Goal: Information Seeking & Learning: Learn about a topic

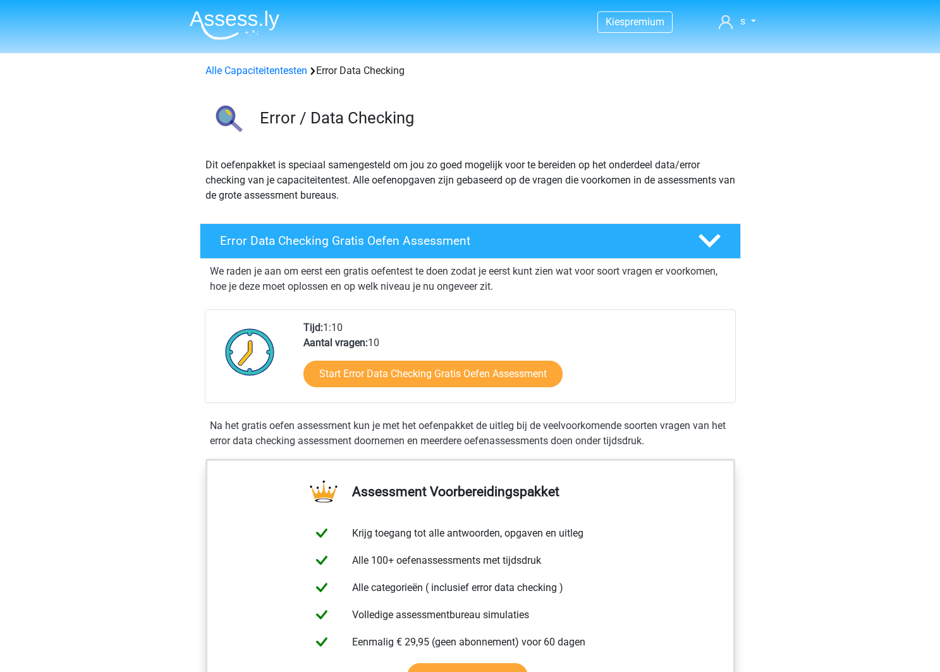
scroll to position [798, 0]
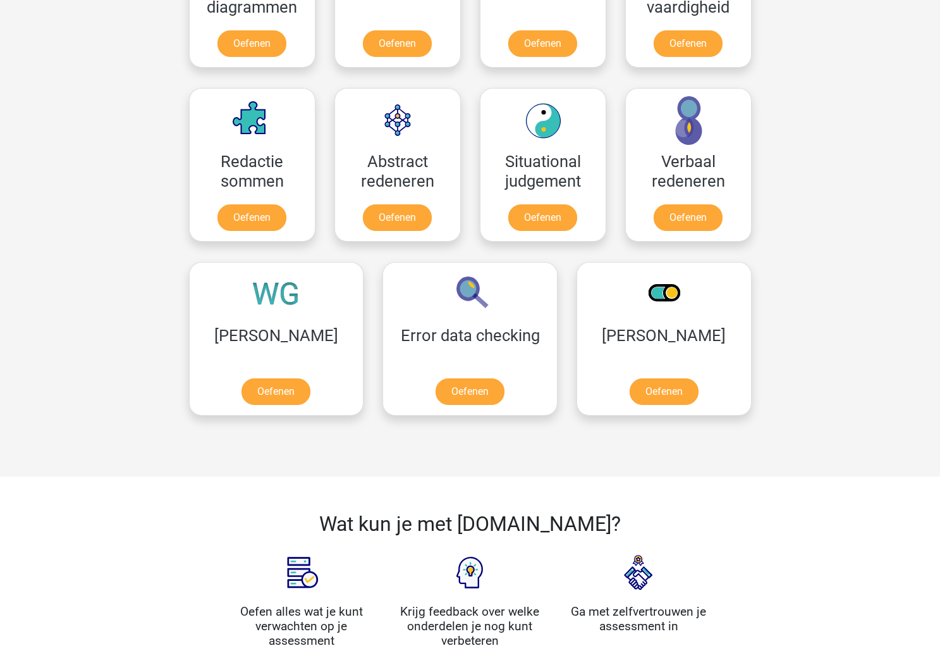
scroll to position [1154, 0]
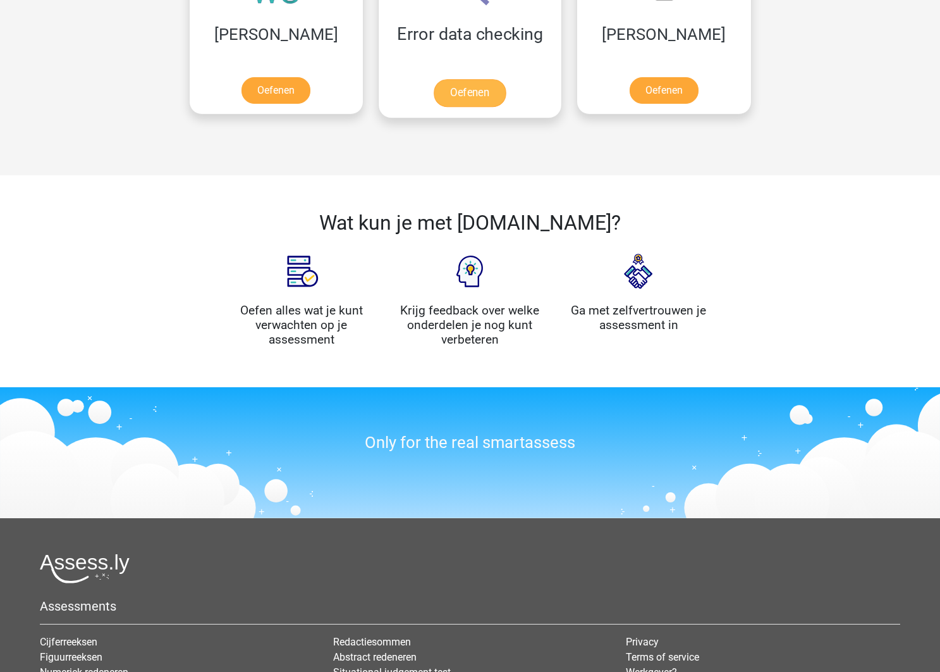
click at [434, 79] on link "Oefenen" at bounding box center [470, 93] width 72 height 28
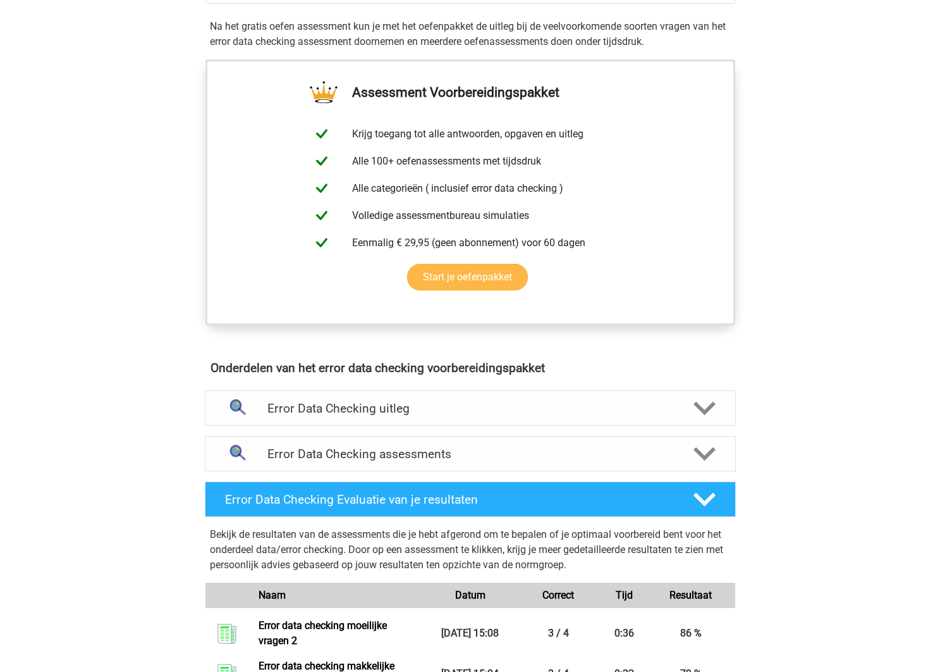
scroll to position [636, 0]
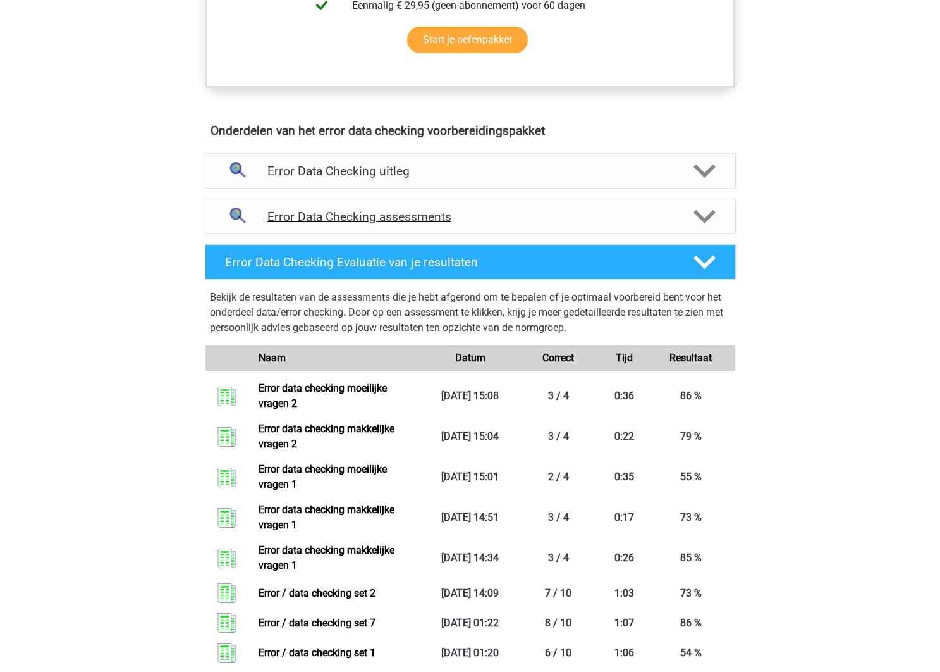
click at [445, 224] on div "Error Data Checking assessments" at bounding box center [470, 216] width 531 height 35
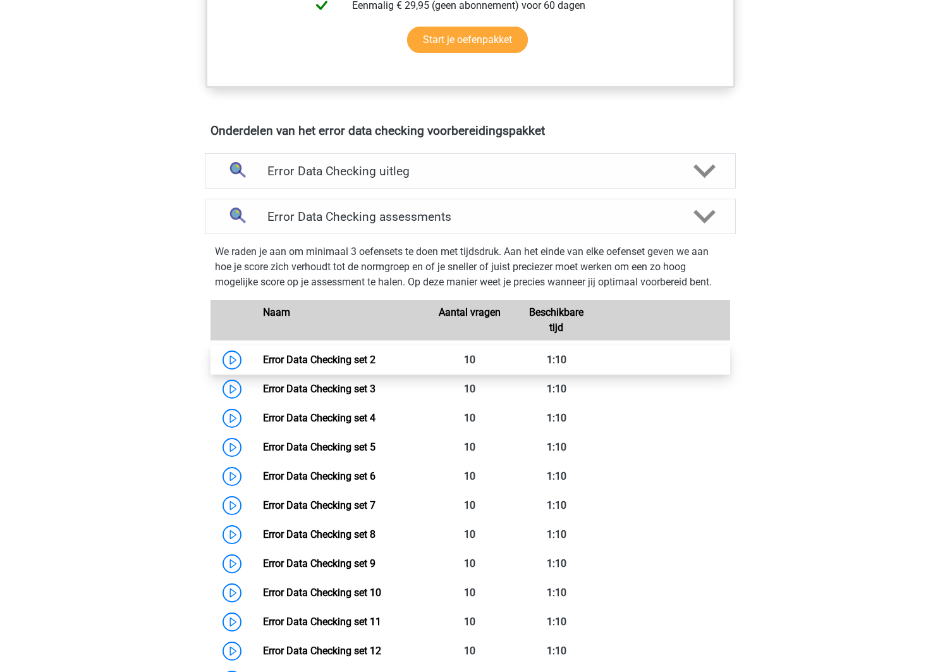
click at [376, 365] on link "Error Data Checking set 2" at bounding box center [319, 360] width 113 height 12
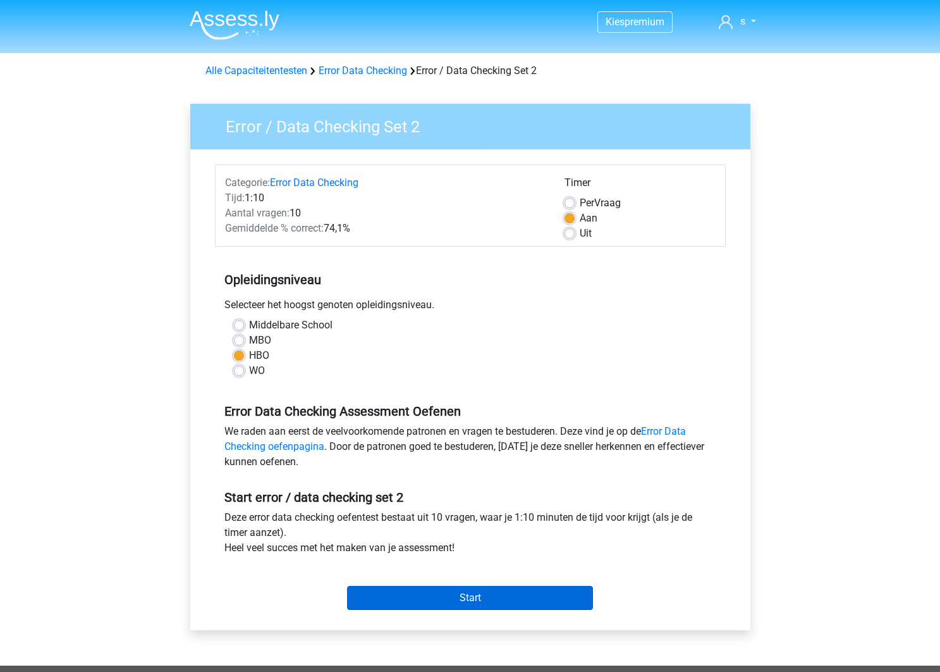
click at [482, 595] on input "Start" at bounding box center [470, 598] width 246 height 24
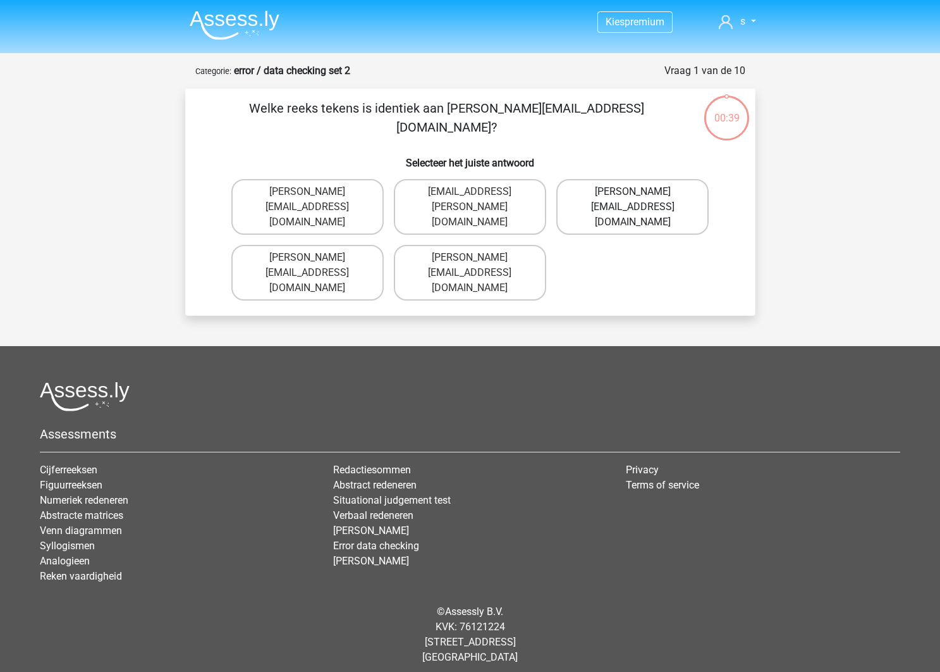
click at [641, 198] on label "Connor.Paterson@gmail.co.uk" at bounding box center [633, 207] width 152 height 56
click at [641, 198] on input "Connor.Paterson@gmail.co.uk" at bounding box center [637, 196] width 8 height 8
radio input "true"
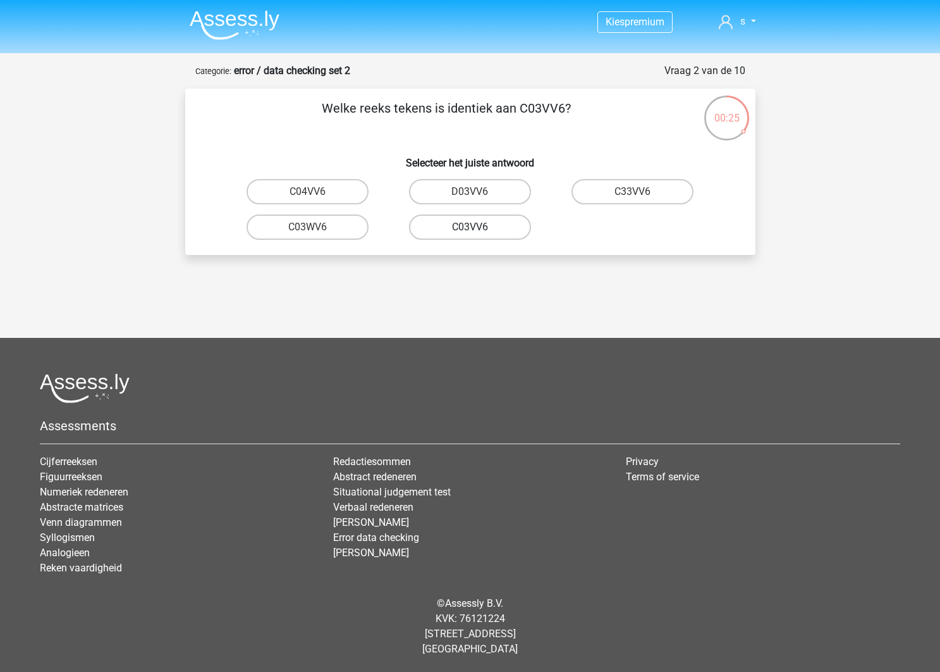
click at [480, 229] on label "C03VV6" at bounding box center [470, 226] width 122 height 25
click at [478, 229] on input "C03VV6" at bounding box center [474, 231] width 8 height 8
radio input "true"
click at [638, 196] on input "jB03CO" at bounding box center [637, 196] width 8 height 8
radio input "true"
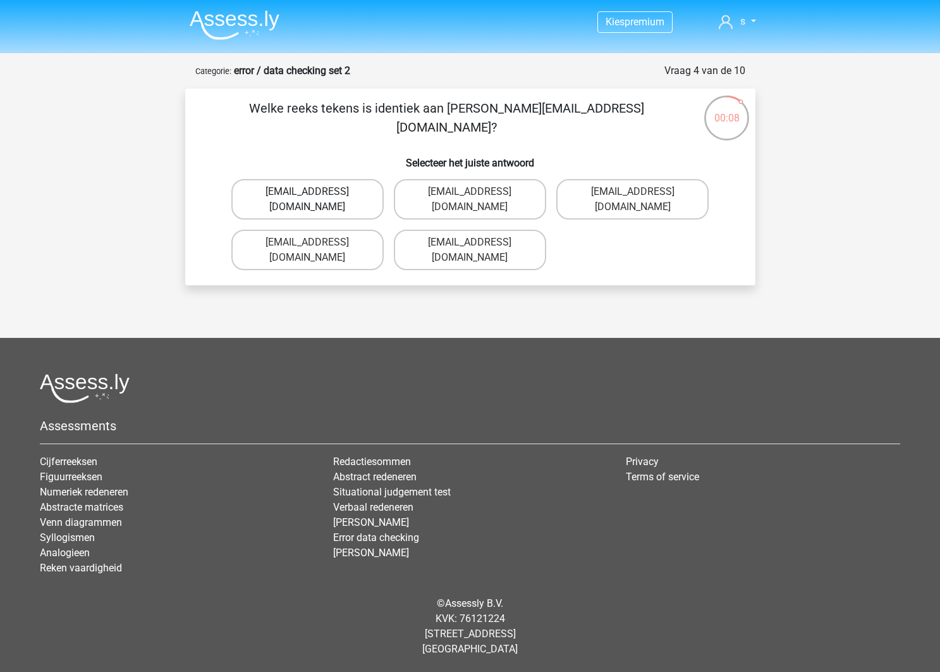
click at [344, 195] on label "Jack_Conley@hotmail.uk.com" at bounding box center [307, 199] width 152 height 40
click at [316, 195] on input "Jack_Conley@hotmail.uk.com" at bounding box center [311, 196] width 8 height 8
radio input "true"
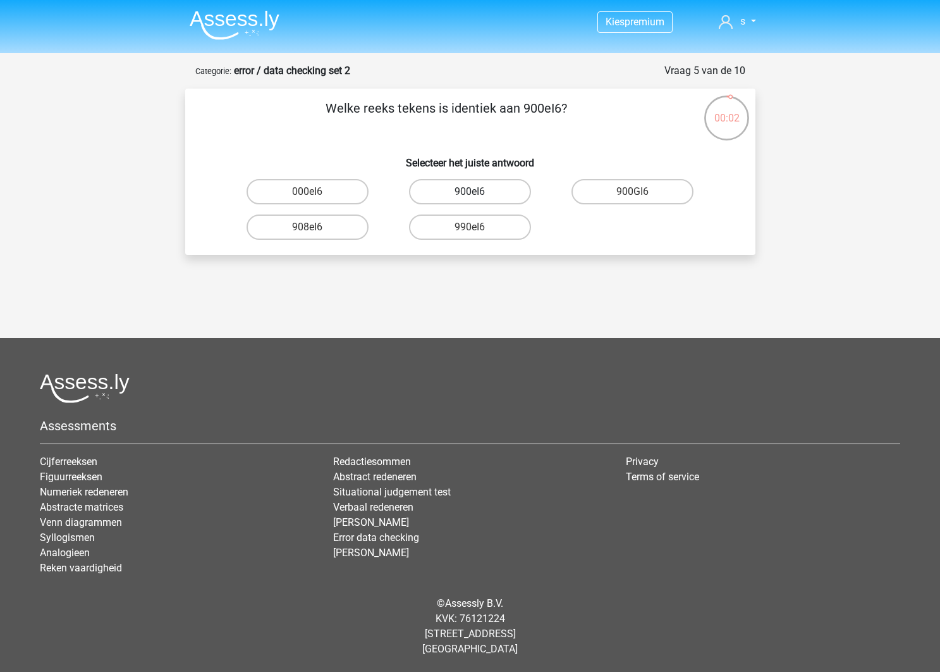
click at [490, 195] on label "900eI6" at bounding box center [470, 191] width 122 height 25
click at [478, 195] on input "900eI6" at bounding box center [474, 196] width 8 height 8
radio input "true"
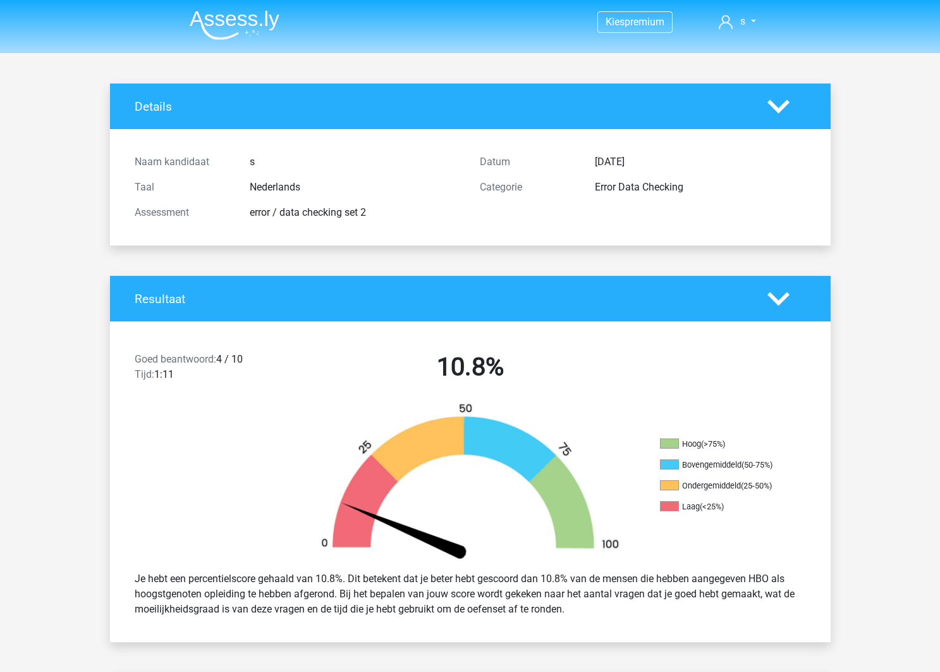
click at [248, 29] on img at bounding box center [235, 25] width 90 height 30
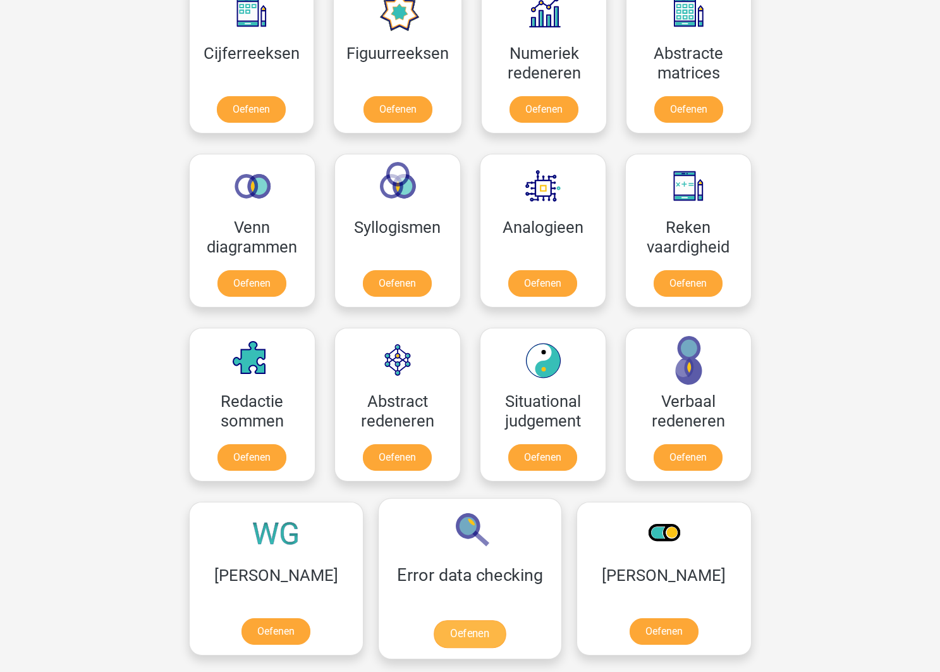
scroll to position [615, 0]
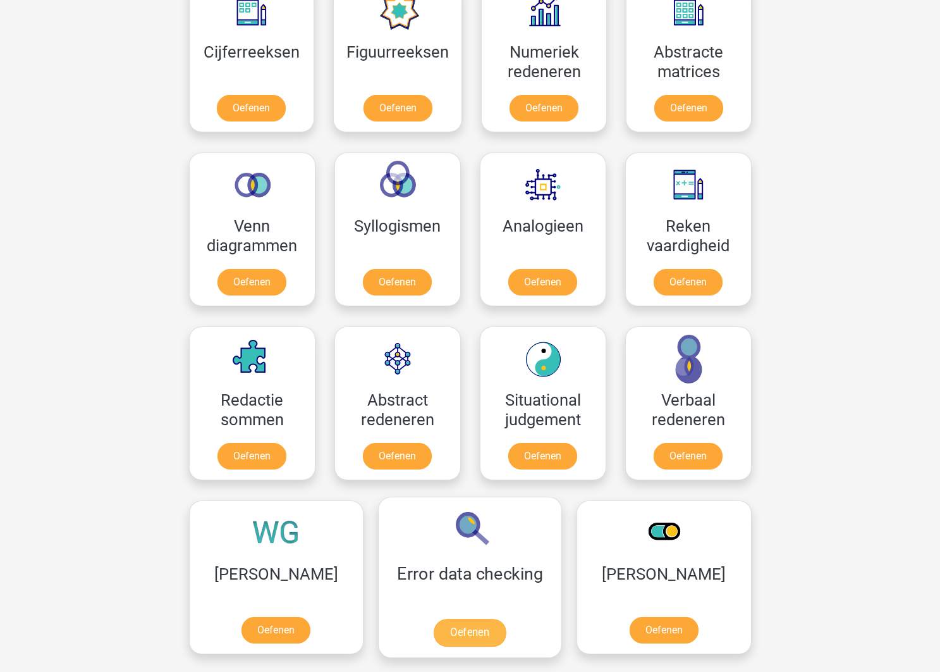
click at [434, 619] on link "Oefenen" at bounding box center [470, 633] width 72 height 28
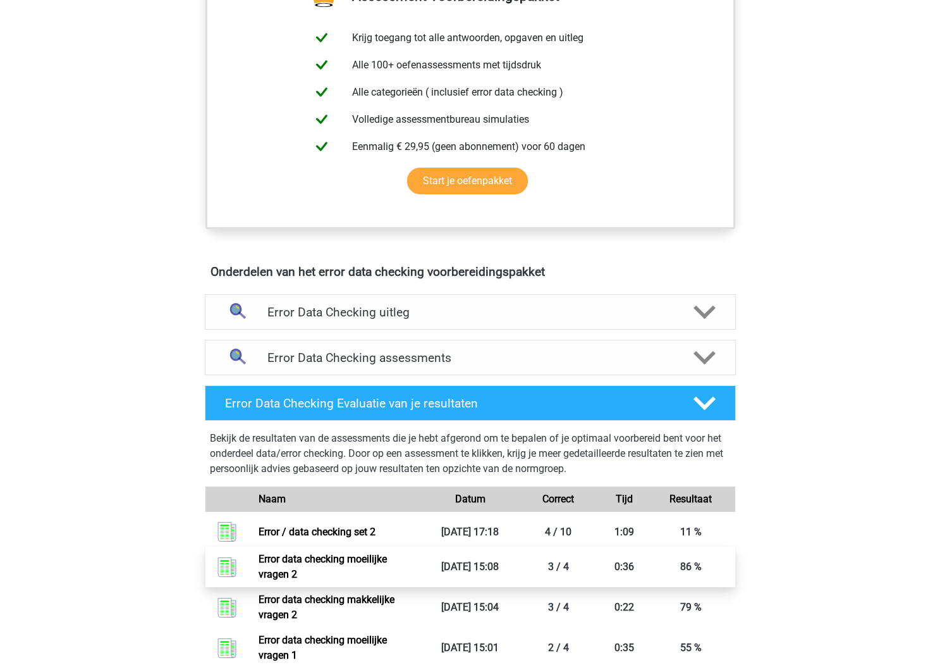
scroll to position [601, 0]
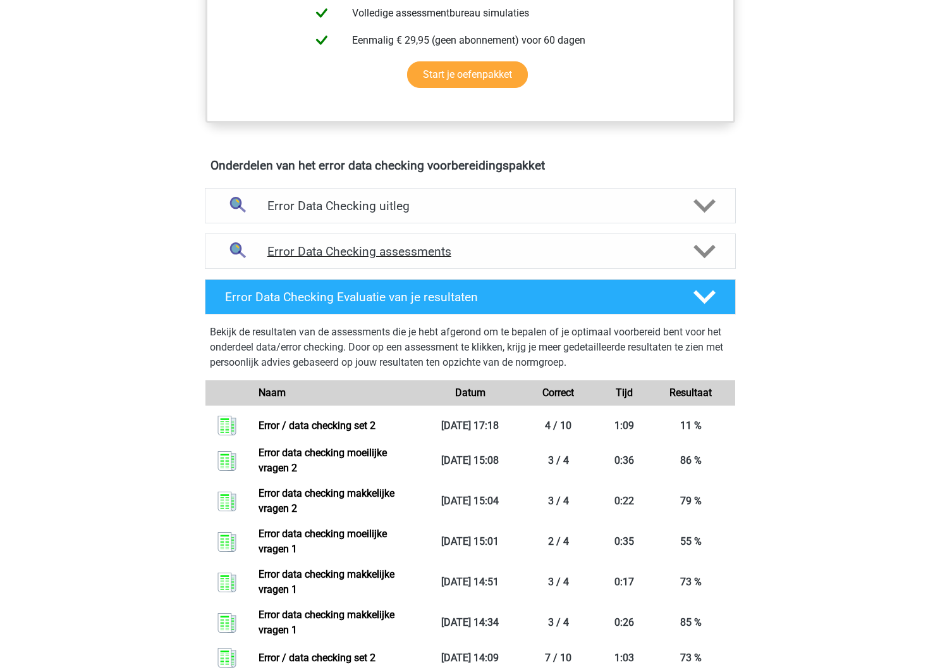
click at [469, 247] on h4 "Error Data Checking assessments" at bounding box center [471, 251] width 406 height 15
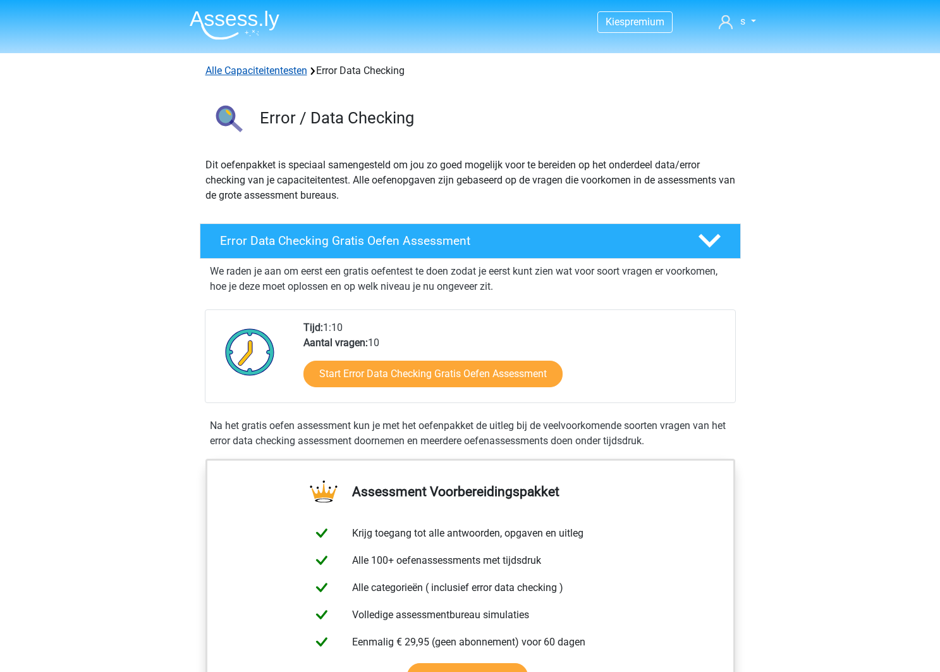
scroll to position [0, 0]
click at [265, 67] on link "Alle Capaciteitentesten" at bounding box center [257, 71] width 102 height 12
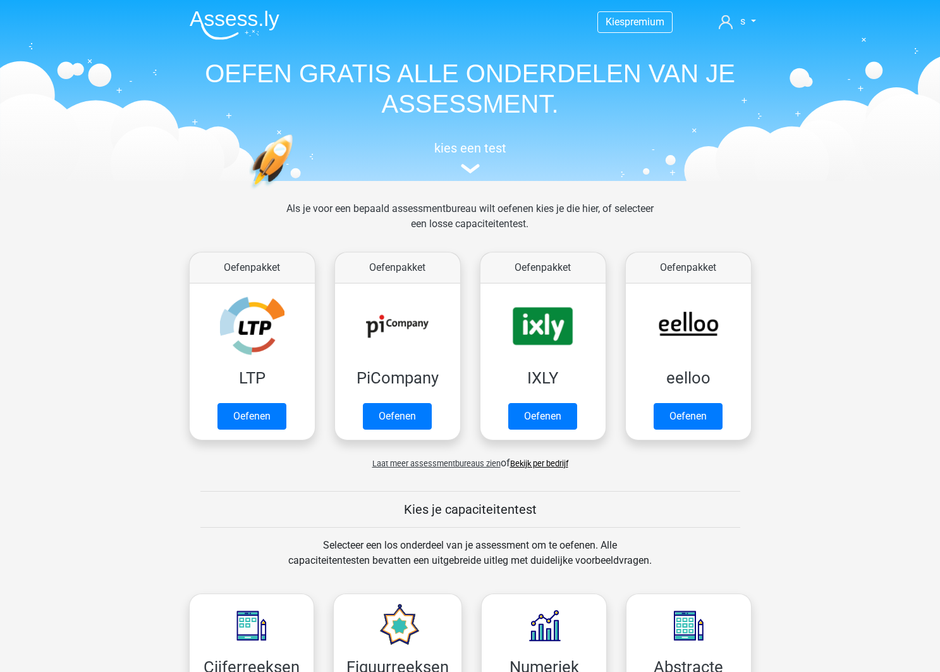
scroll to position [537, 0]
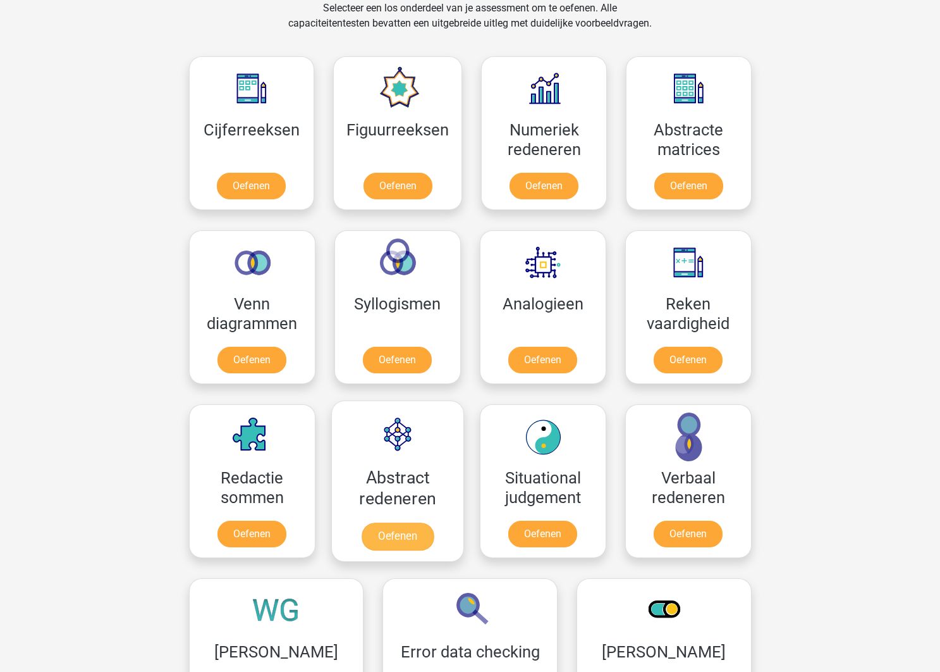
click at [433, 522] on link "Oefenen" at bounding box center [397, 536] width 72 height 28
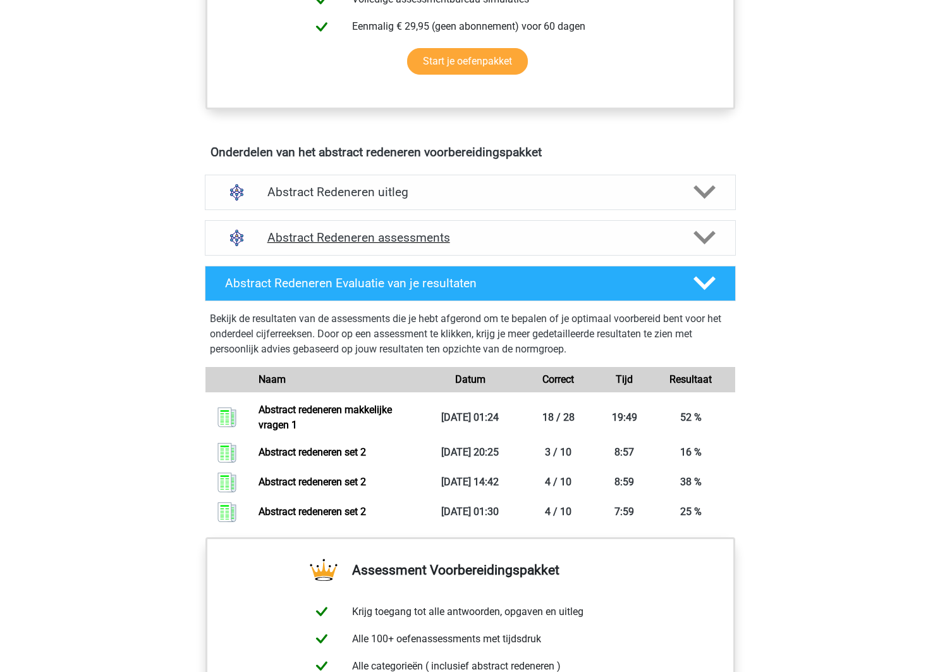
click at [491, 247] on div "Abstract Redeneren assessments" at bounding box center [470, 237] width 531 height 35
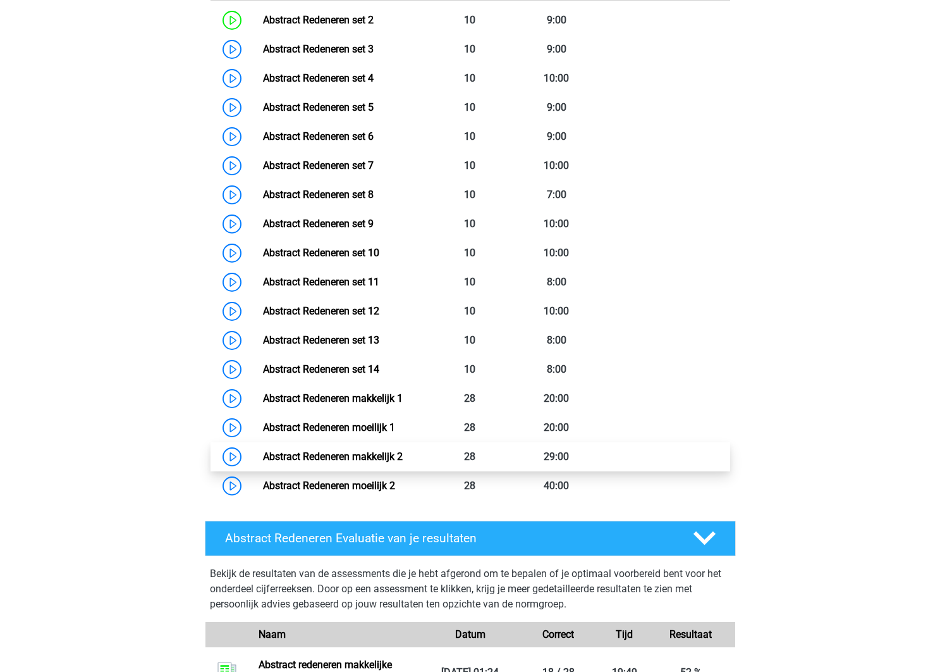
scroll to position [1003, 0]
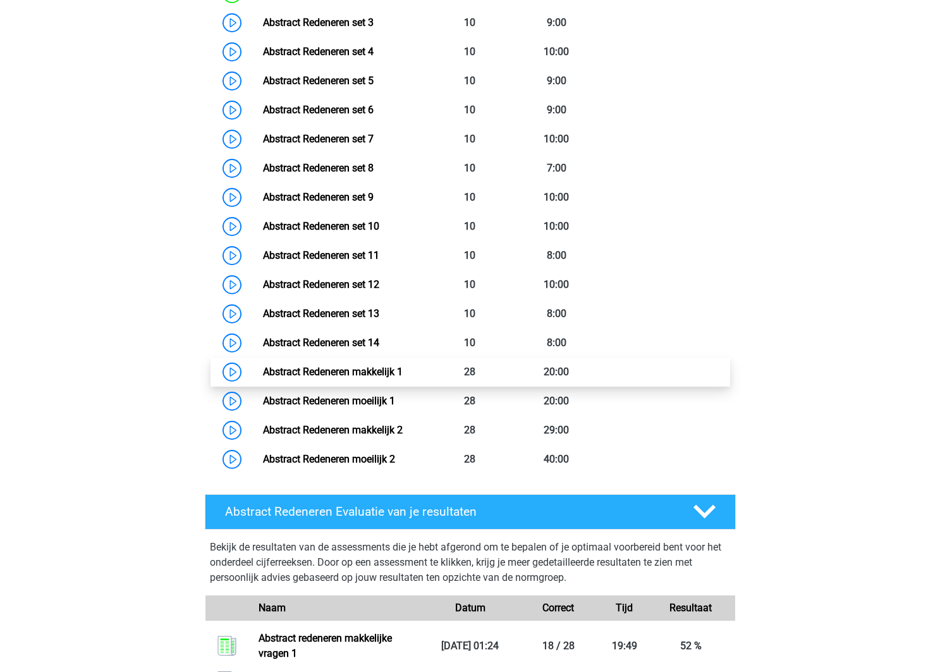
click at [403, 378] on link "Abstract Redeneren makkelijk 1" at bounding box center [333, 372] width 140 height 12
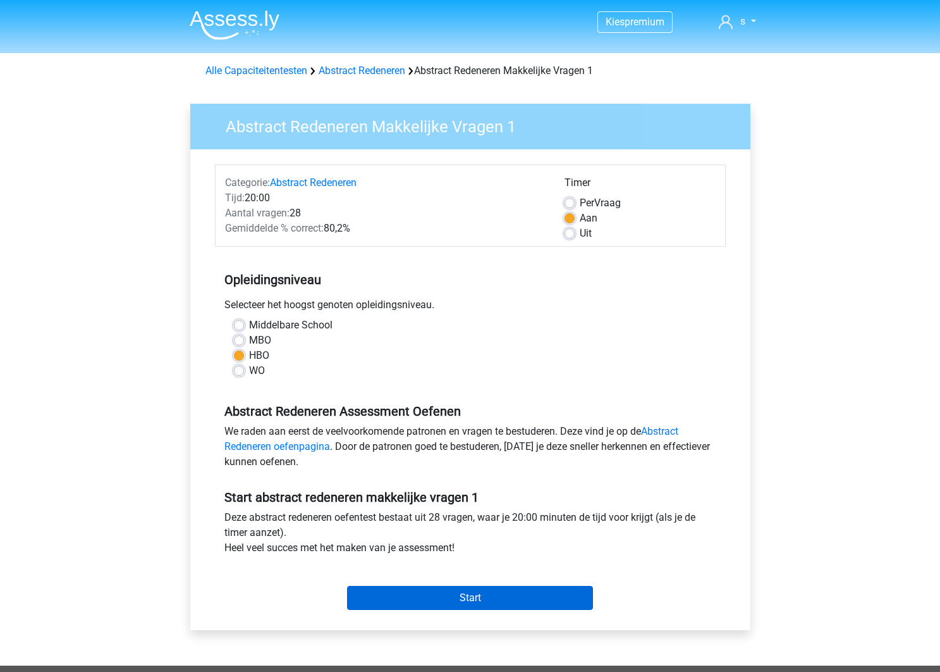
click at [527, 593] on input "Start" at bounding box center [470, 598] width 246 height 24
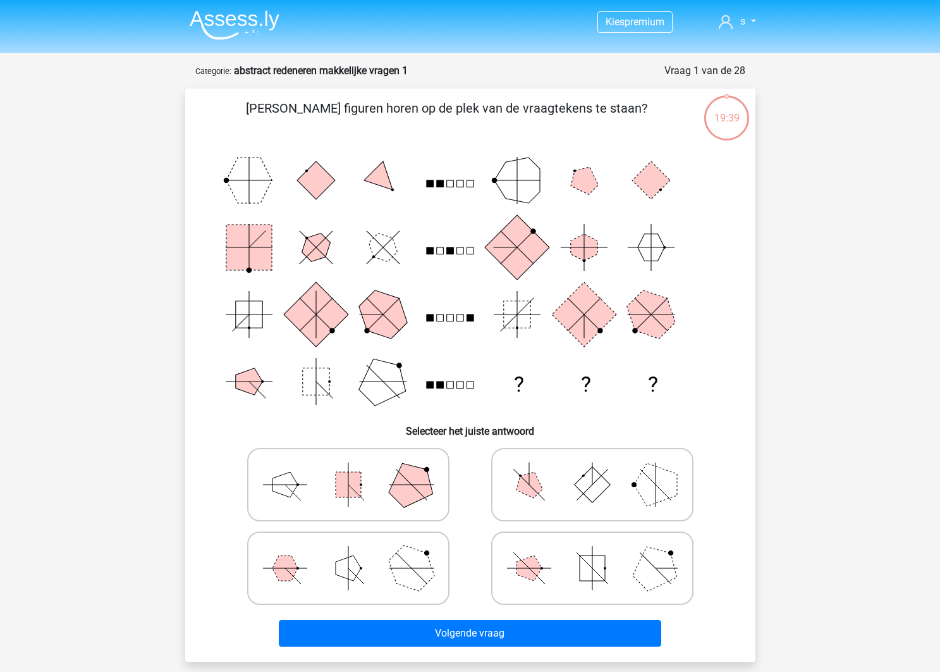
click at [364, 552] on icon at bounding box center [349, 567] width 190 height 63
click at [357, 552] on input "radio" at bounding box center [352, 548] width 8 height 8
radio input "true"
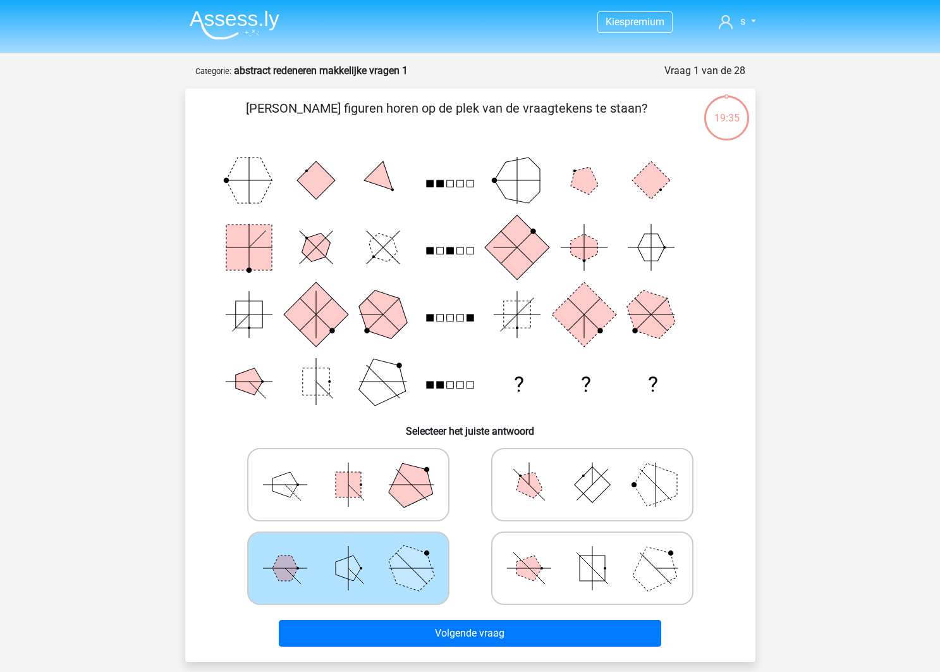
click at [546, 575] on icon at bounding box center [593, 567] width 190 height 63
click at [593, 552] on input "radio" at bounding box center [597, 548] width 8 height 8
radio input "true"
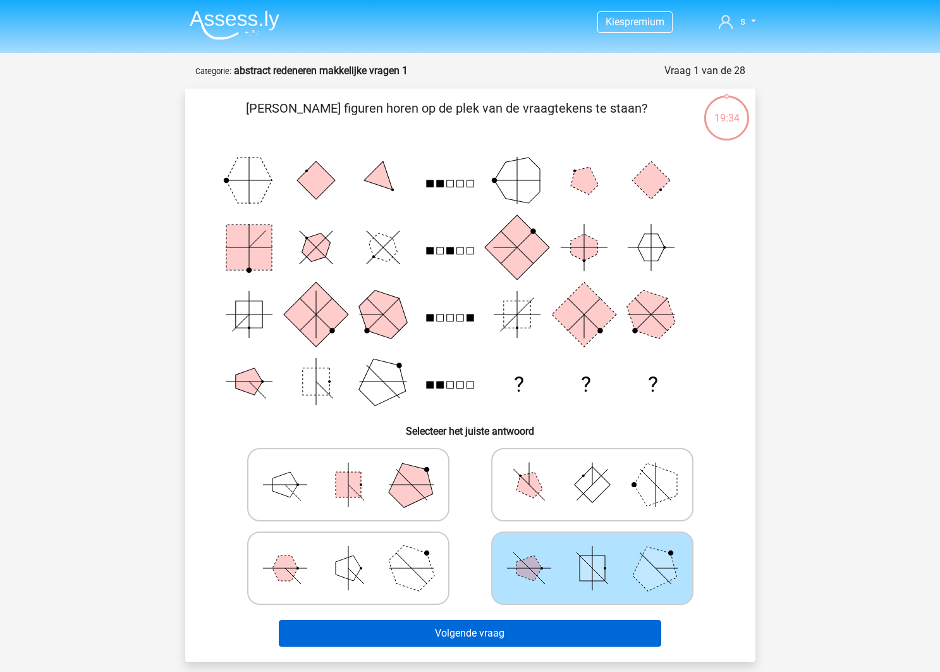
click at [535, 625] on button "Volgende vraag" at bounding box center [470, 633] width 383 height 27
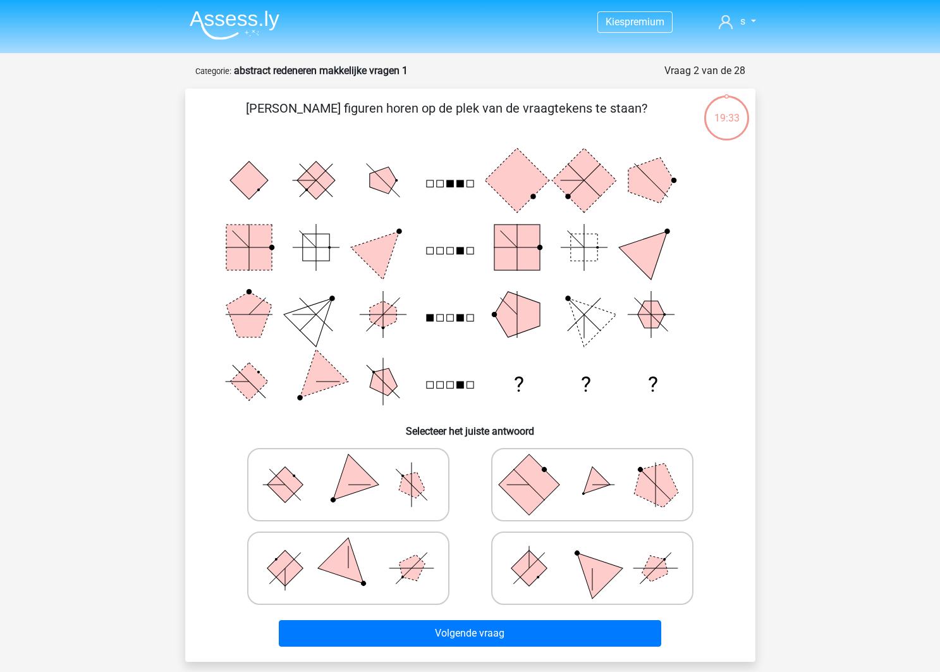
scroll to position [63, 0]
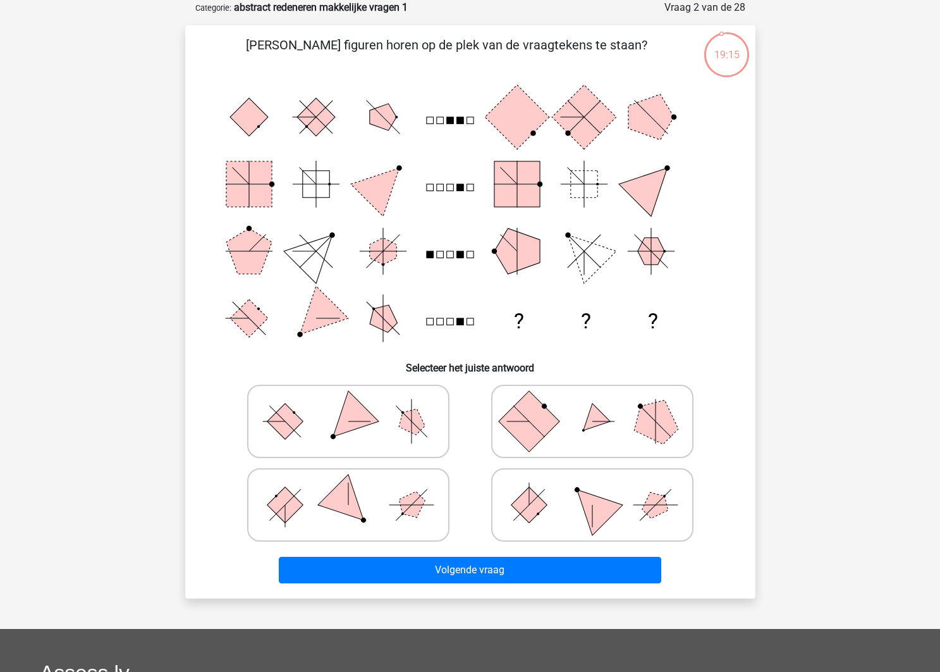
click at [405, 423] on polygon at bounding box center [411, 421] width 36 height 36
click at [357, 405] on input "radio" at bounding box center [352, 401] width 8 height 8
radio input "true"
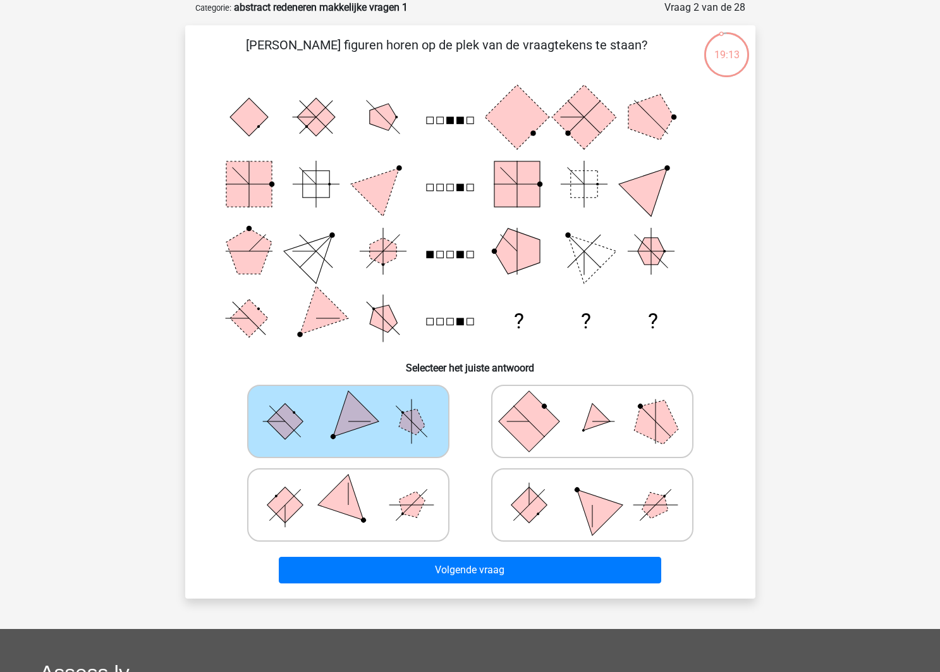
click at [485, 555] on div "Volgende vraag" at bounding box center [471, 567] width 530 height 42
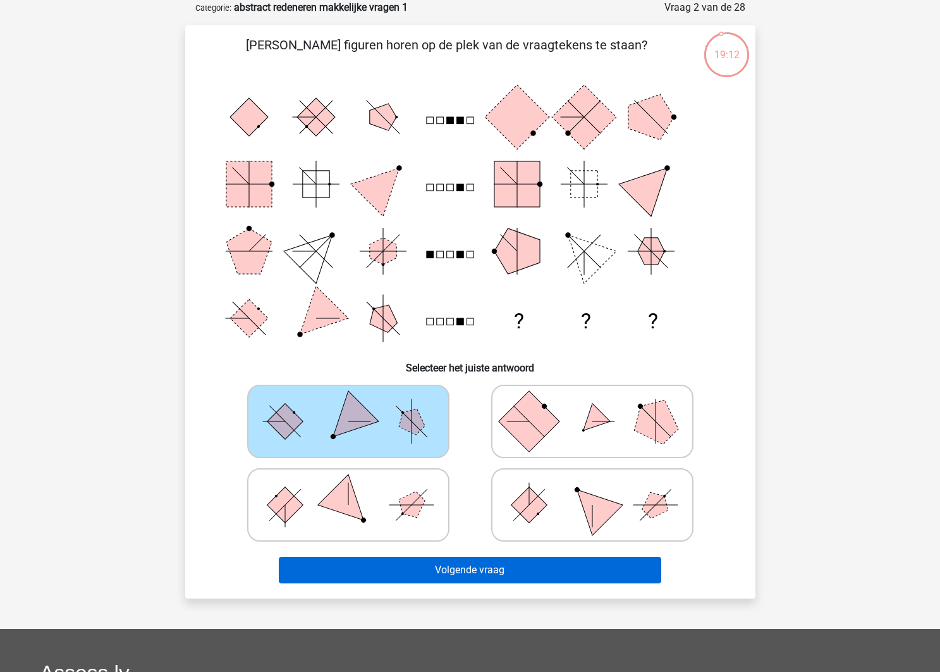
click at [485, 560] on button "Volgende vraag" at bounding box center [470, 570] width 383 height 27
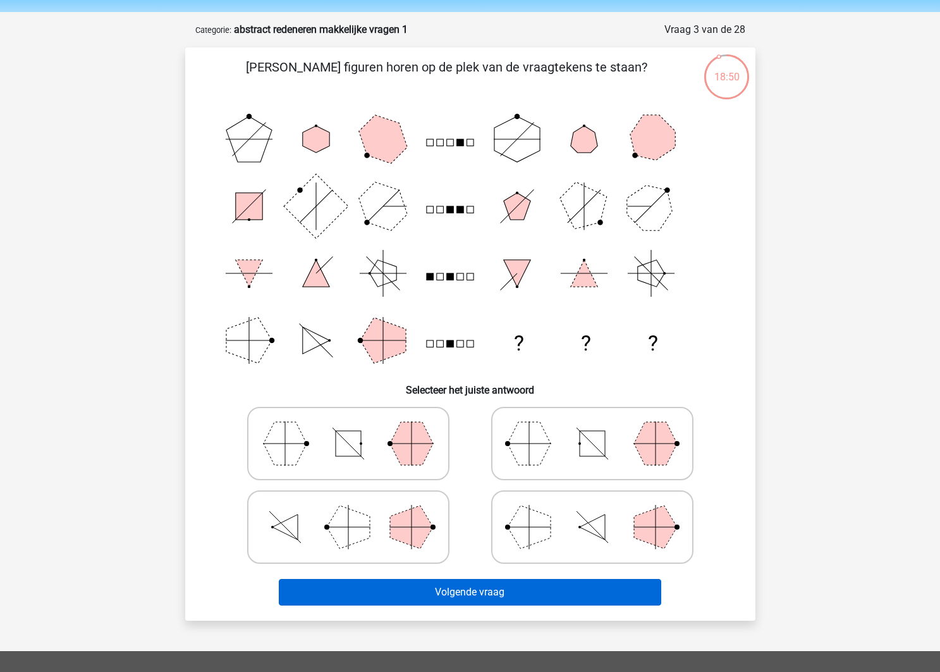
scroll to position [39, 0]
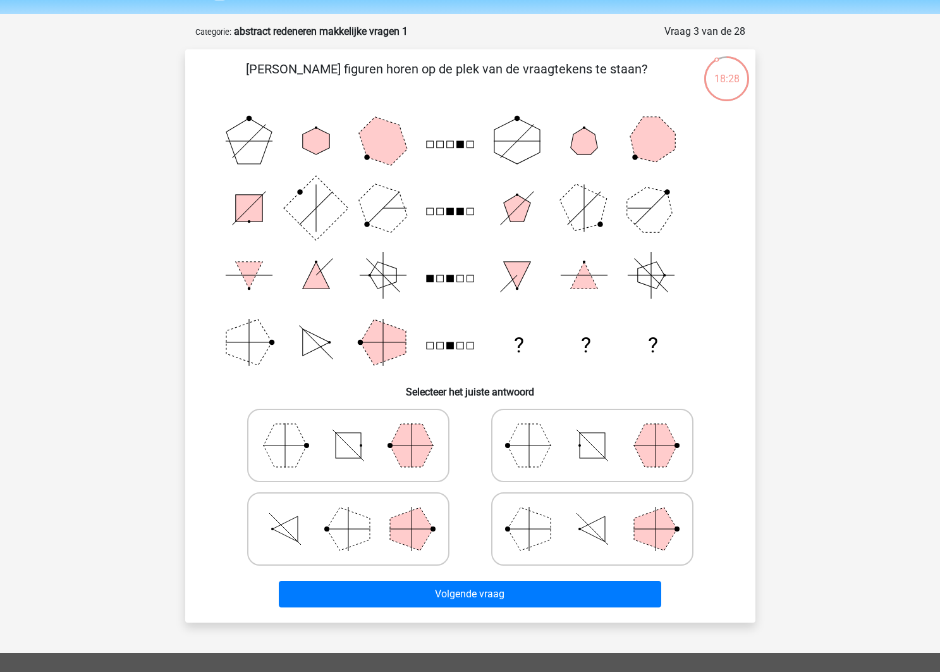
click at [519, 466] on polygon at bounding box center [529, 445] width 43 height 43
click at [593, 429] on input "radio" at bounding box center [597, 425] width 8 height 8
radio input "true"
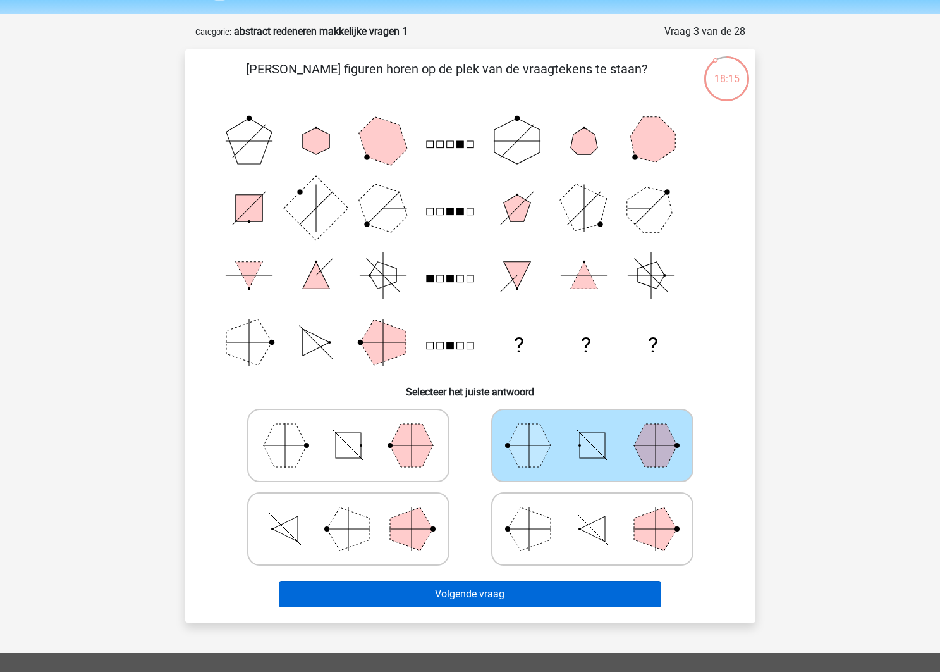
click at [523, 585] on button "Volgende vraag" at bounding box center [470, 594] width 383 height 27
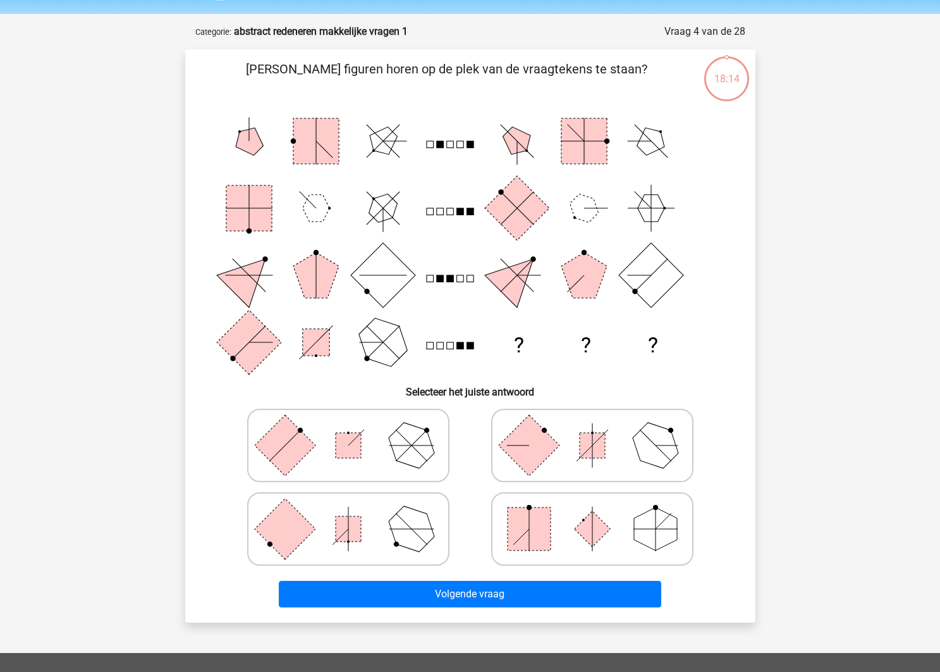
scroll to position [63, 0]
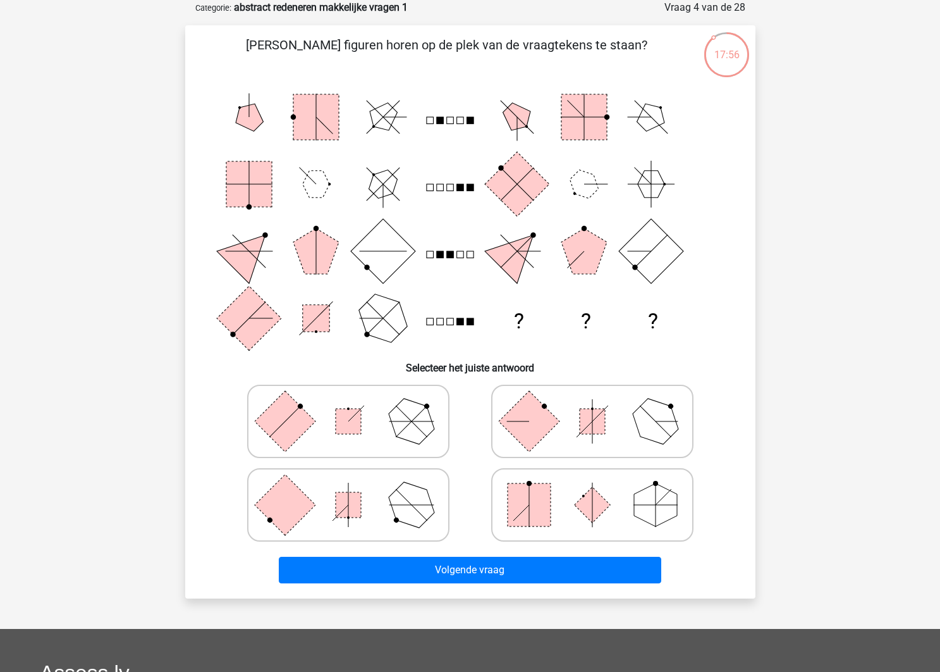
click at [527, 522] on rect at bounding box center [529, 504] width 43 height 43
click at [593, 489] on input "radio" at bounding box center [597, 485] width 8 height 8
radio input "true"
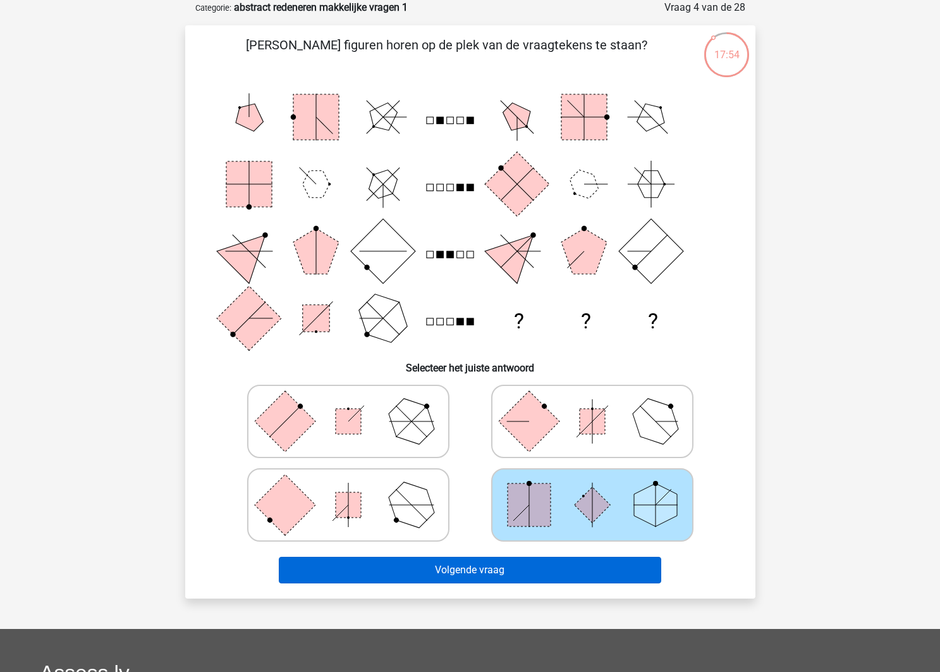
click at [533, 562] on button "Volgende vraag" at bounding box center [470, 570] width 383 height 27
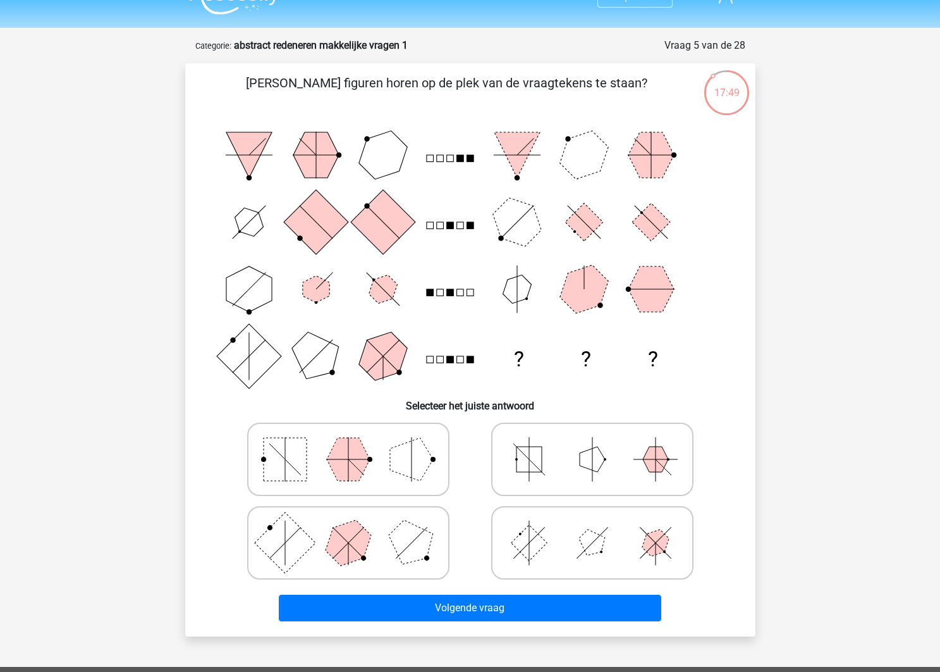
scroll to position [25, 0]
click at [560, 546] on icon at bounding box center [593, 542] width 190 height 63
click at [593, 527] on input "radio" at bounding box center [597, 523] width 8 height 8
radio input "true"
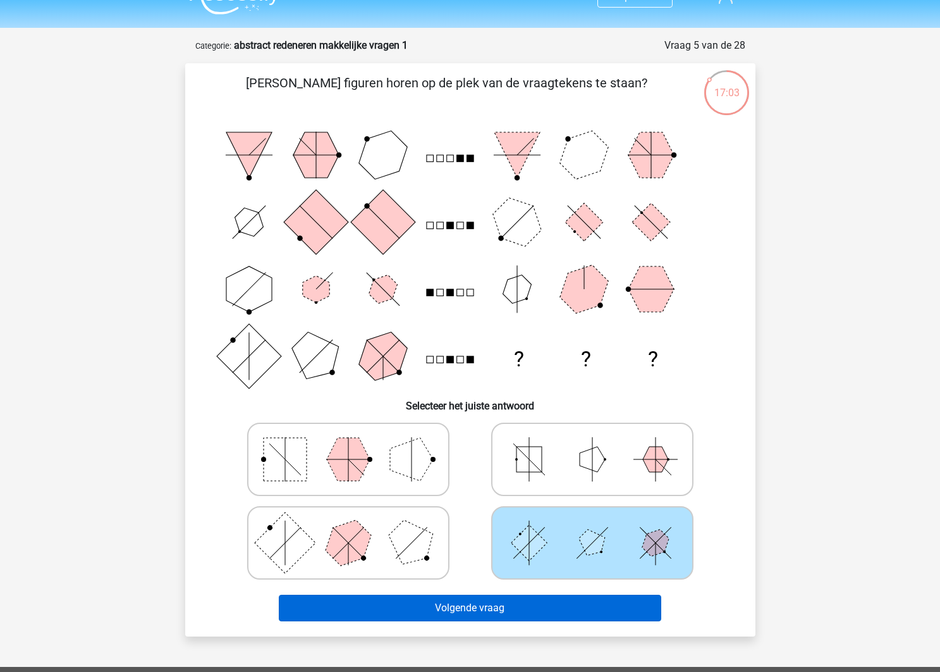
click at [555, 595] on button "Volgende vraag" at bounding box center [470, 608] width 383 height 27
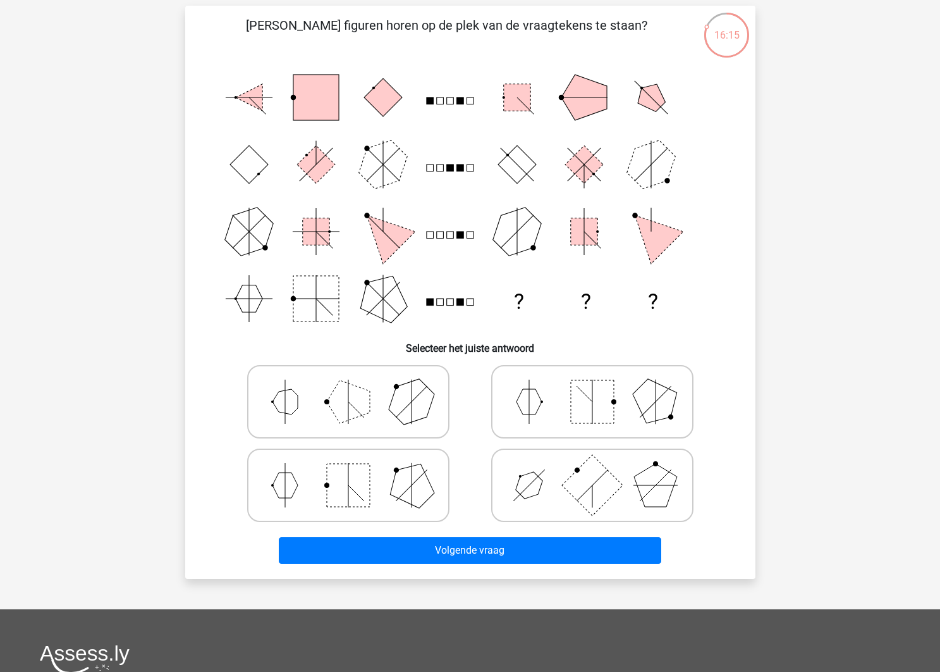
scroll to position [84, 0]
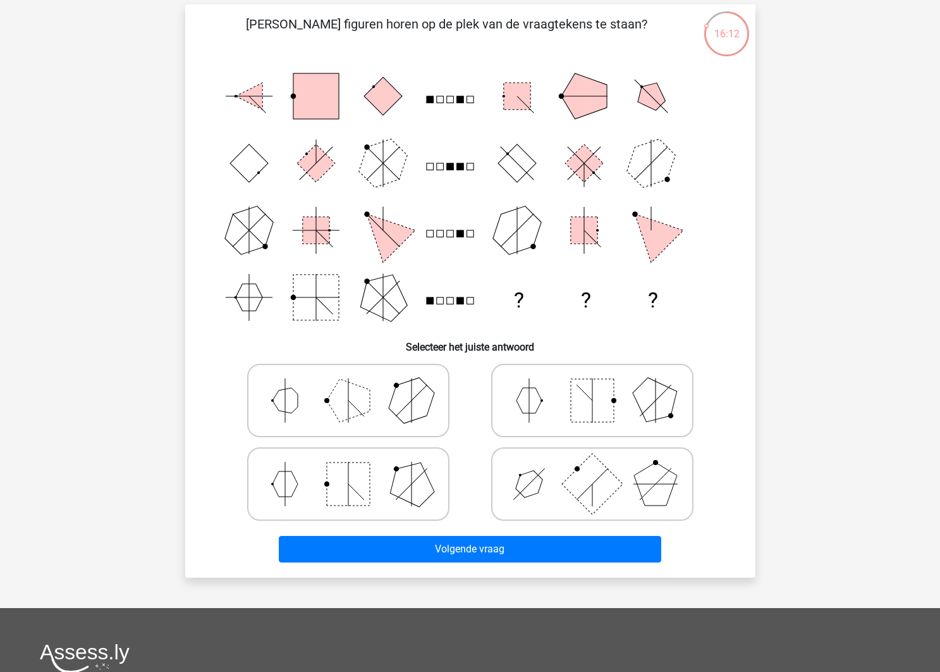
click at [292, 402] on polygon at bounding box center [285, 400] width 25 height 25
click at [348, 385] on input "radio" at bounding box center [352, 380] width 8 height 8
radio input "true"
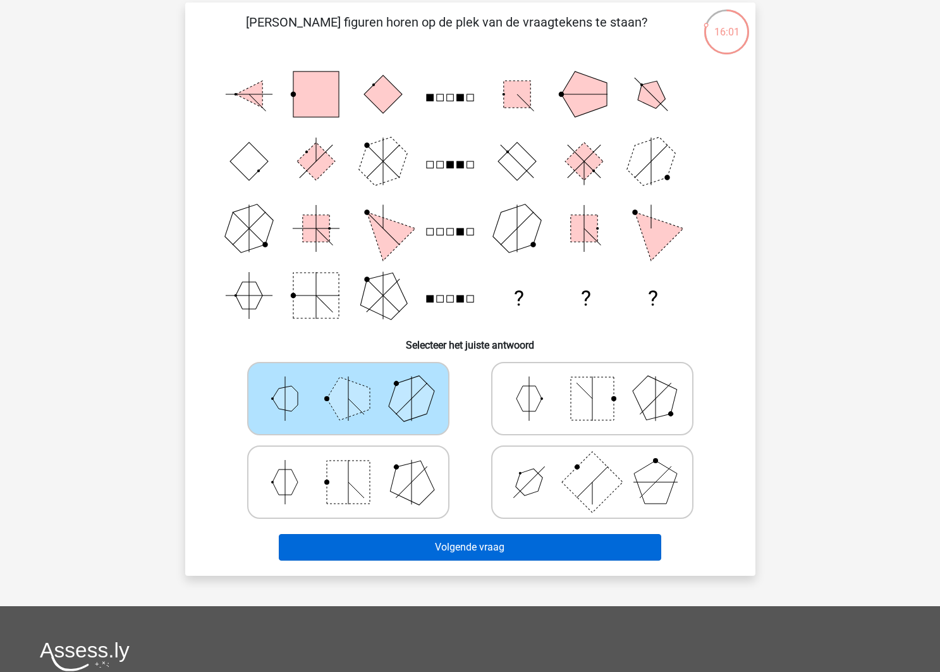
scroll to position [83, 0]
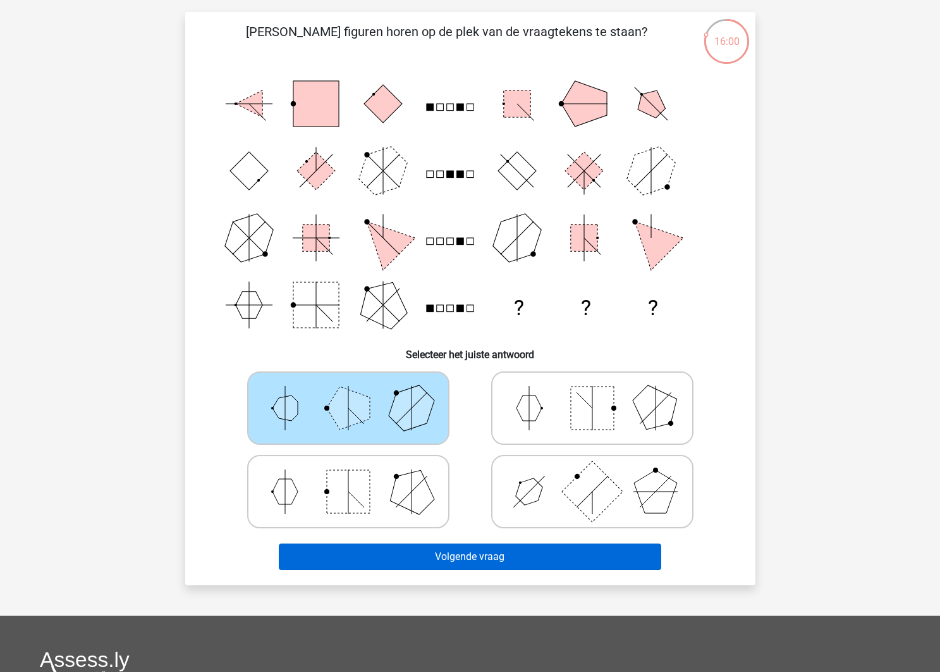
click at [446, 543] on button "Volgende vraag" at bounding box center [470, 556] width 383 height 27
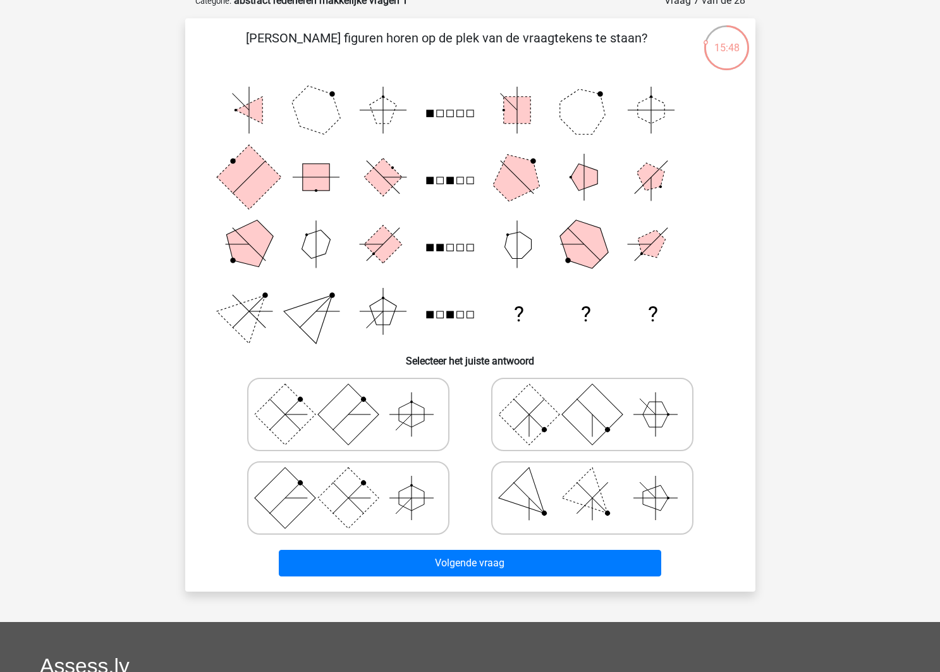
scroll to position [70, 0]
click at [574, 439] on icon at bounding box center [593, 414] width 190 height 63
click at [593, 398] on input "radio" at bounding box center [597, 394] width 8 height 8
radio input "true"
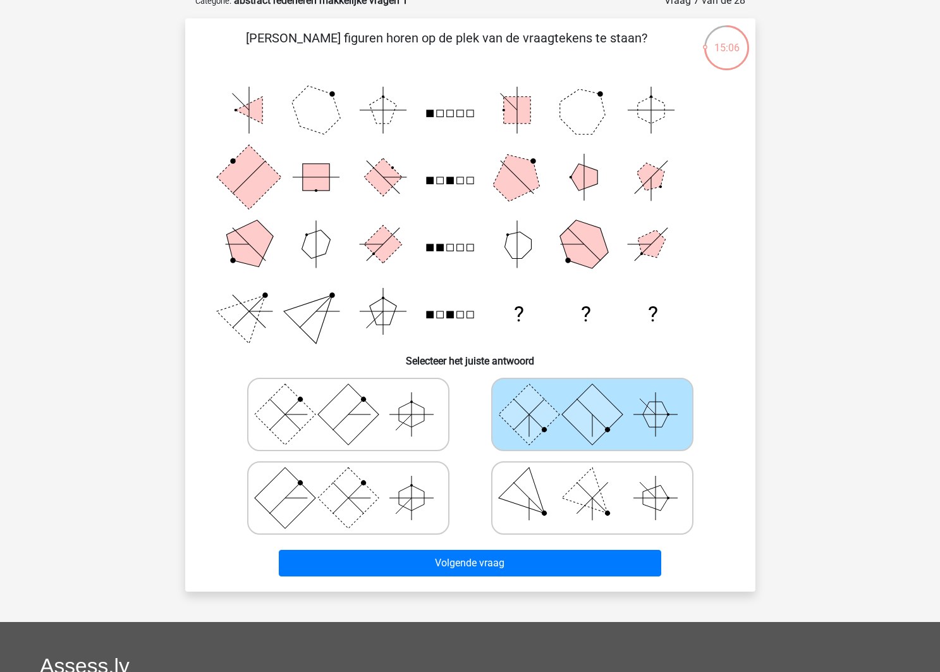
click at [608, 517] on icon at bounding box center [593, 497] width 190 height 63
click at [601, 482] on input "radio" at bounding box center [597, 478] width 8 height 8
radio input "true"
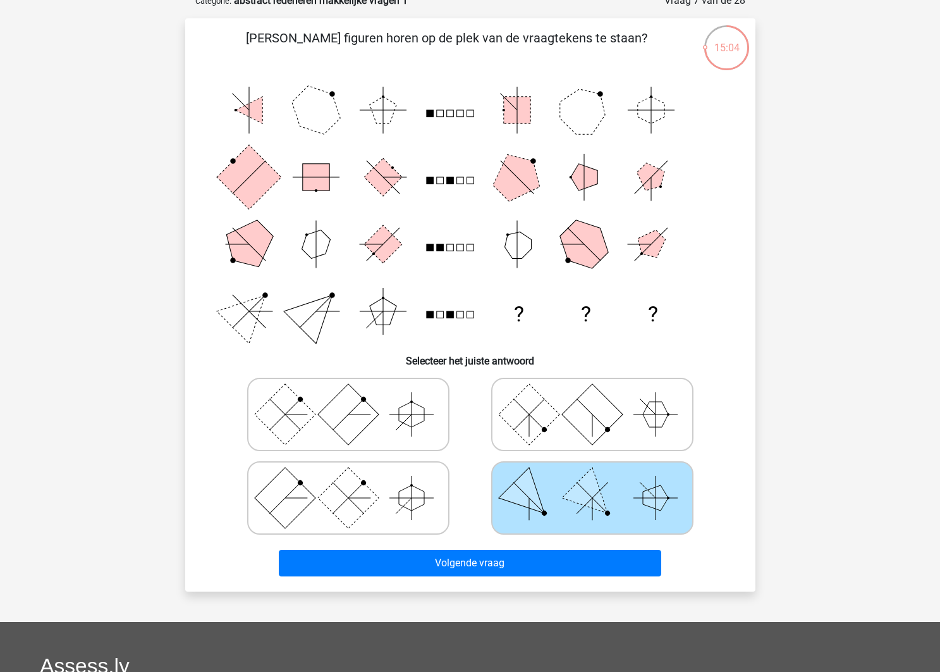
click at [586, 430] on rect at bounding box center [592, 413] width 61 height 61
click at [593, 398] on input "radio" at bounding box center [597, 394] width 8 height 8
radio input "true"
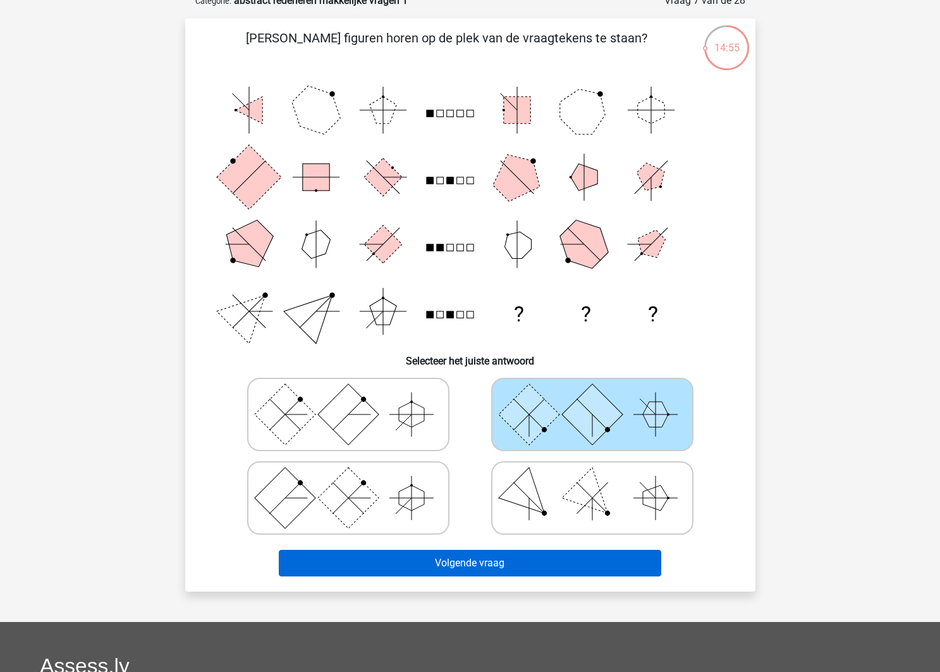
click at [607, 550] on button "Volgende vraag" at bounding box center [470, 563] width 383 height 27
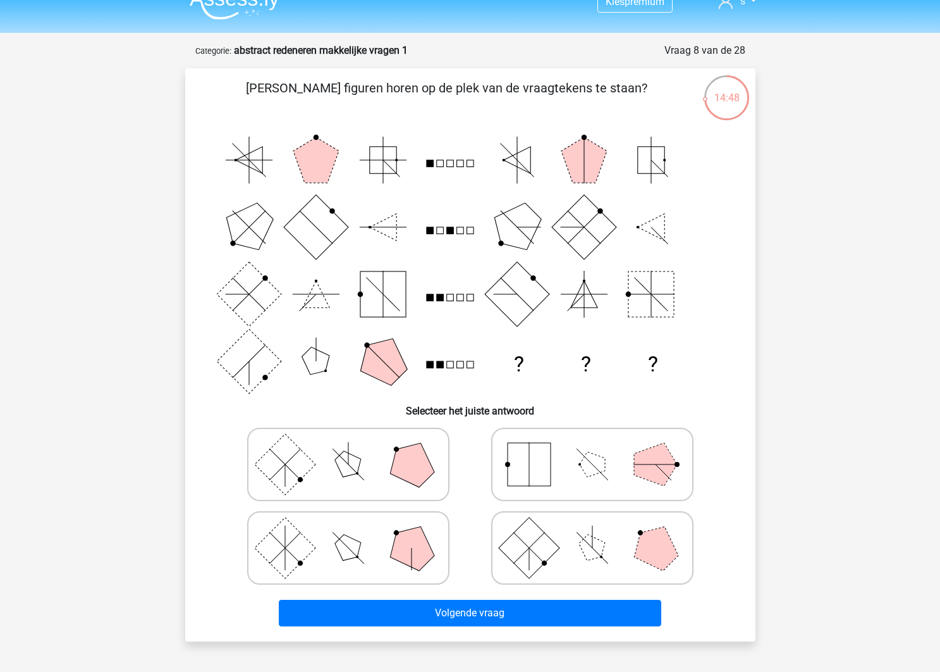
scroll to position [20, 0]
click at [437, 557] on icon at bounding box center [349, 548] width 190 height 63
click at [357, 533] on input "radio" at bounding box center [352, 528] width 8 height 8
radio input "true"
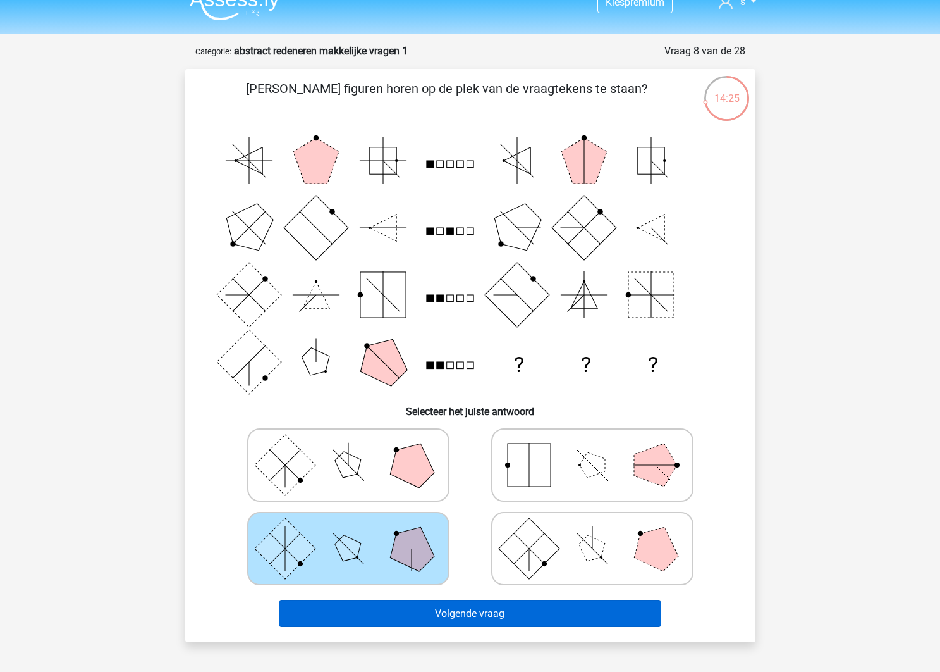
click at [493, 609] on button "Volgende vraag" at bounding box center [470, 613] width 383 height 27
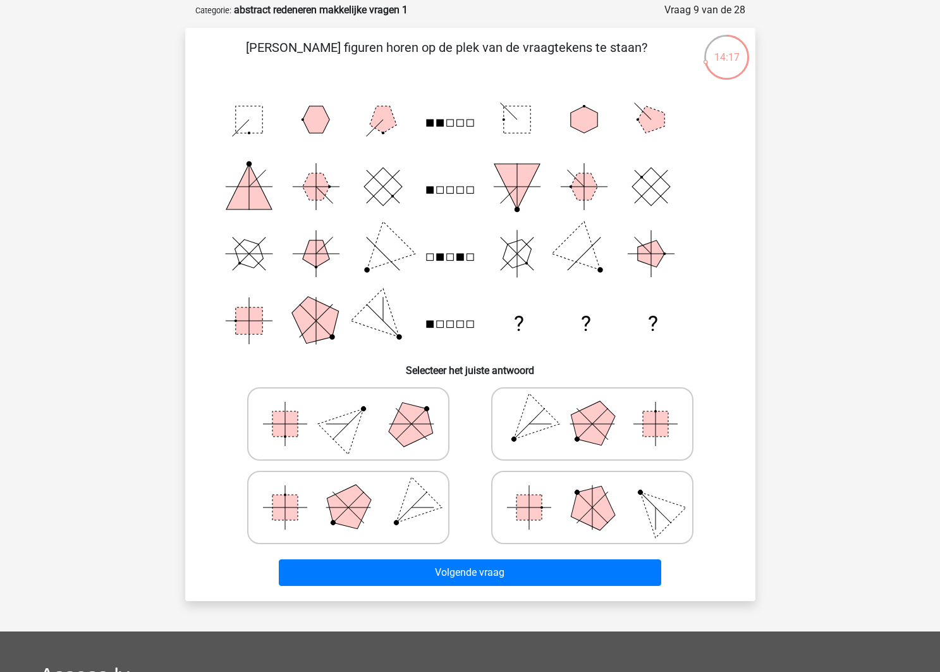
scroll to position [56, 0]
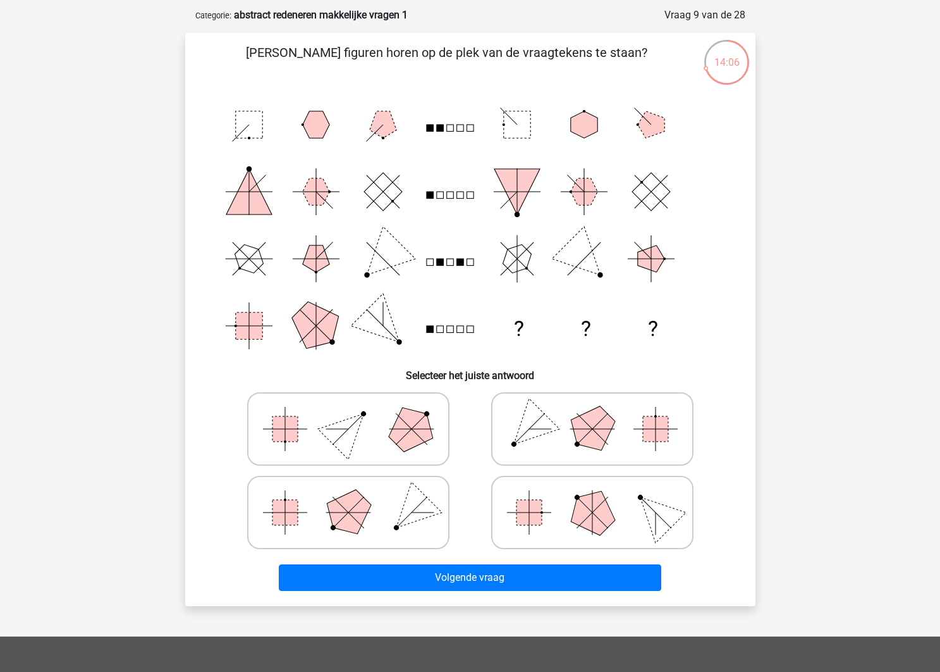
click at [577, 527] on icon at bounding box center [593, 512] width 190 height 63
click at [593, 496] on input "radio" at bounding box center [597, 492] width 8 height 8
radio input "true"
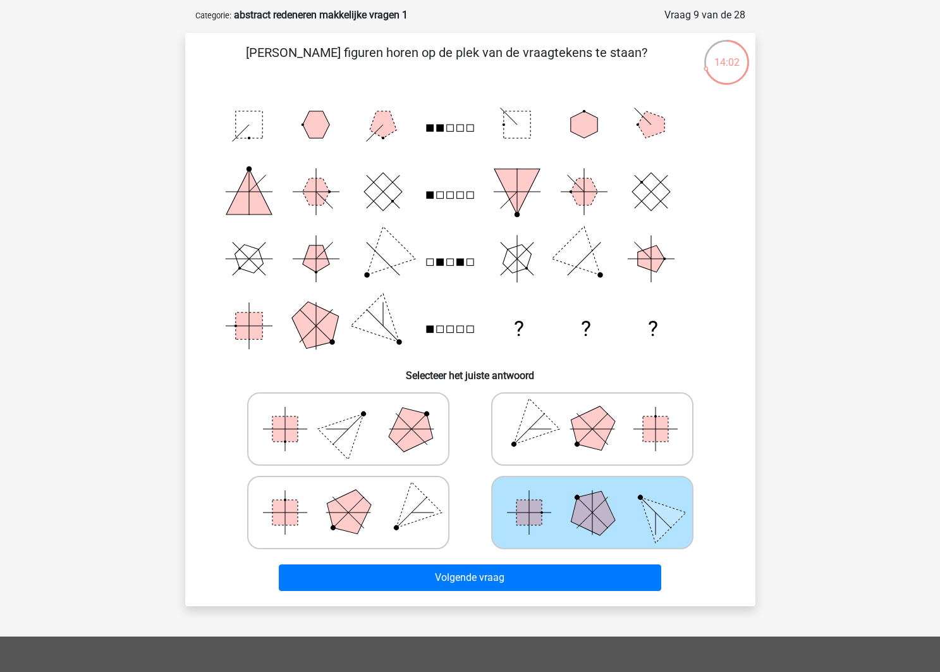
click at [577, 593] on div "Volgende vraag" at bounding box center [470, 580] width 488 height 32
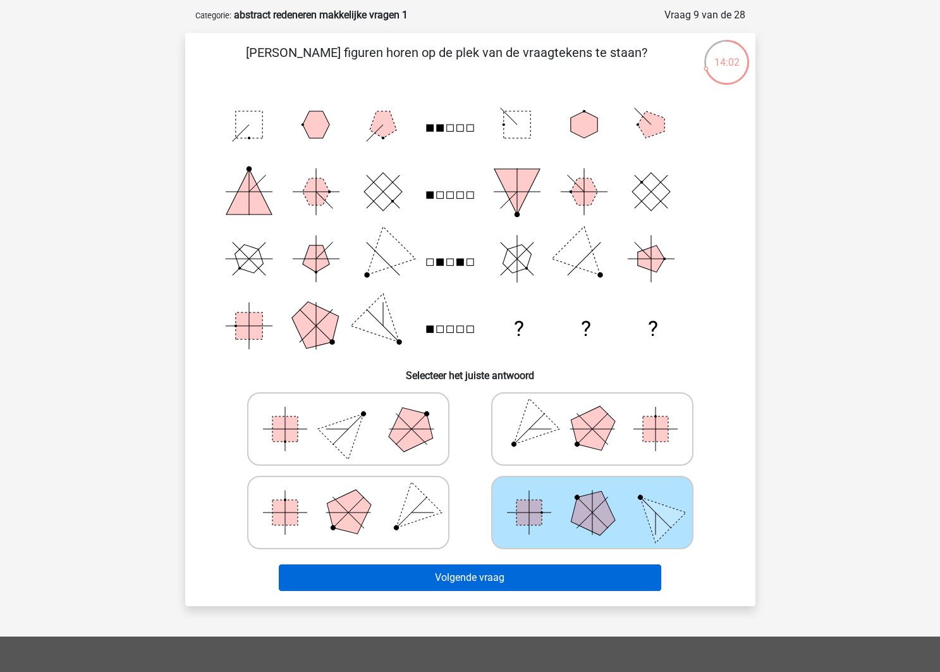
click at [579, 587] on button "Volgende vraag" at bounding box center [470, 577] width 383 height 27
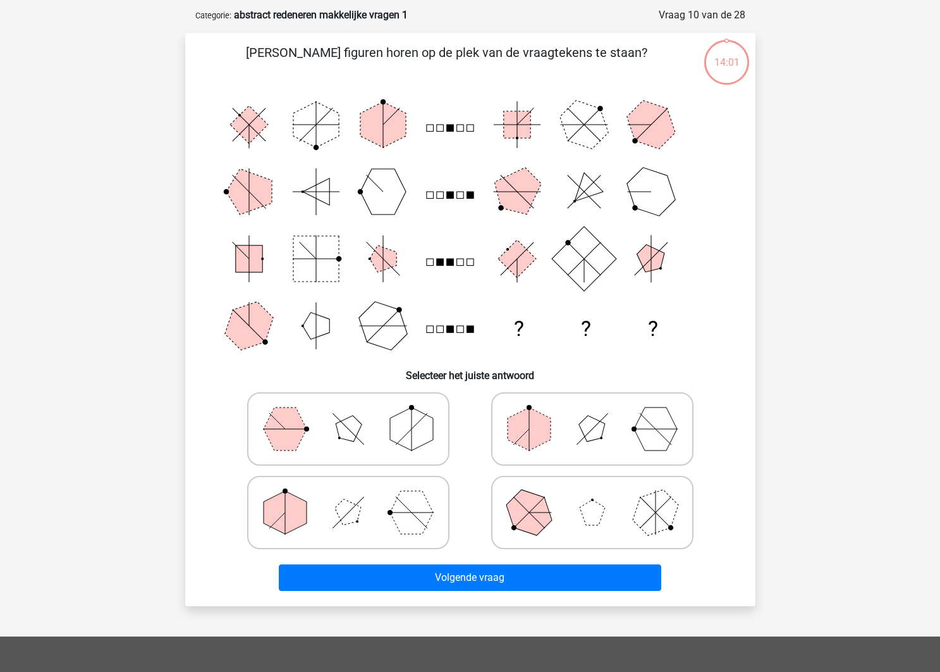
scroll to position [63, 0]
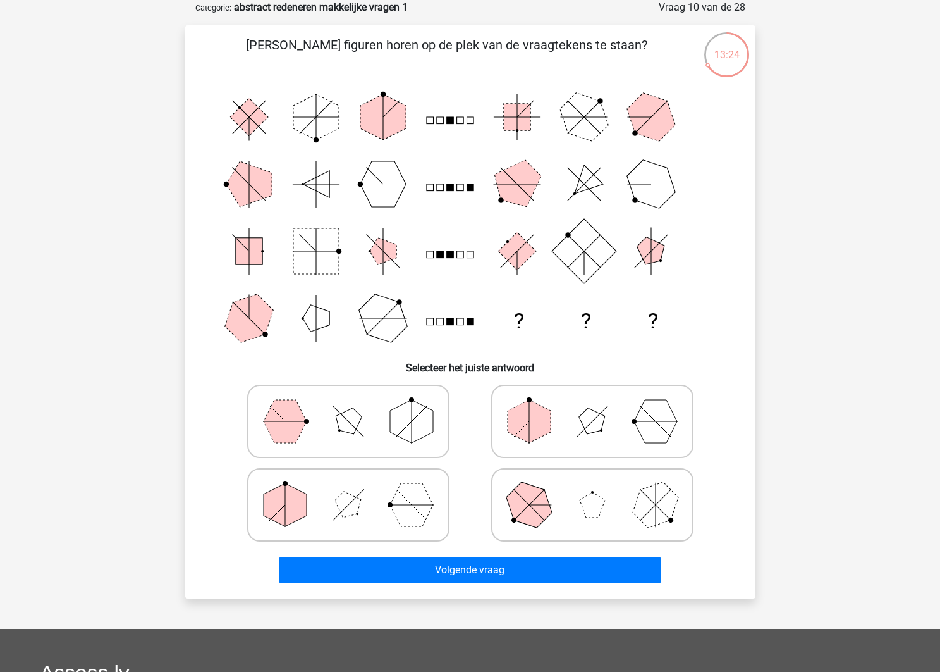
click at [393, 395] on icon at bounding box center [349, 421] width 190 height 63
click at [357, 397] on input "radio" at bounding box center [352, 401] width 8 height 8
radio input "true"
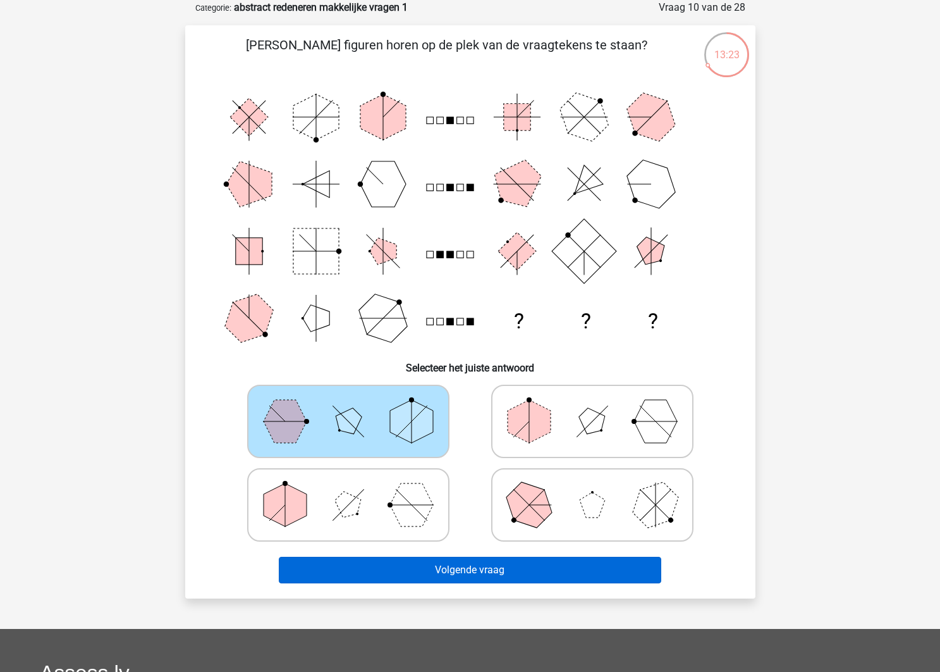
click at [452, 564] on button "Volgende vraag" at bounding box center [470, 570] width 383 height 27
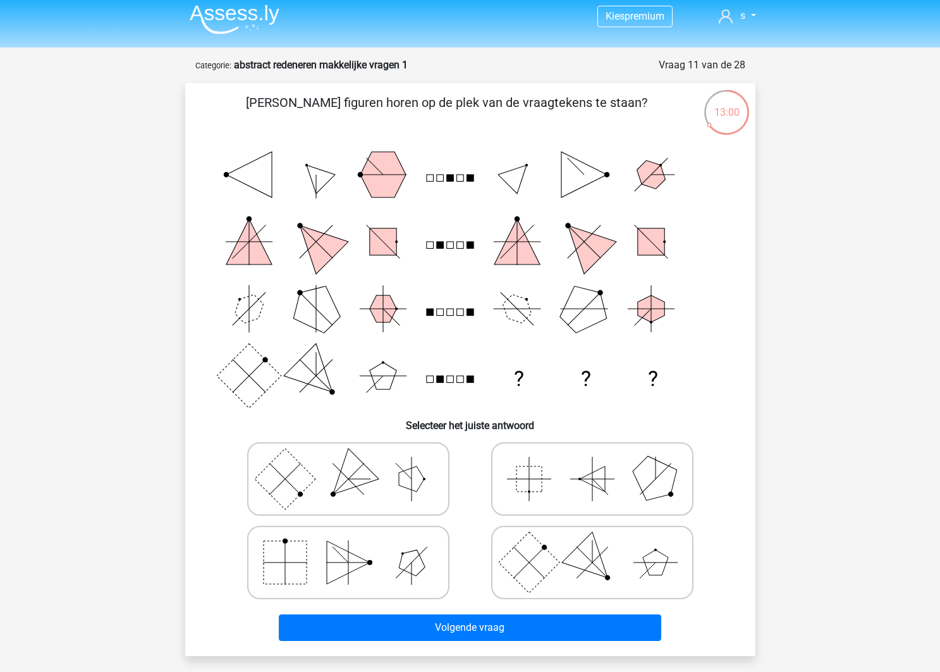
scroll to position [7, 0]
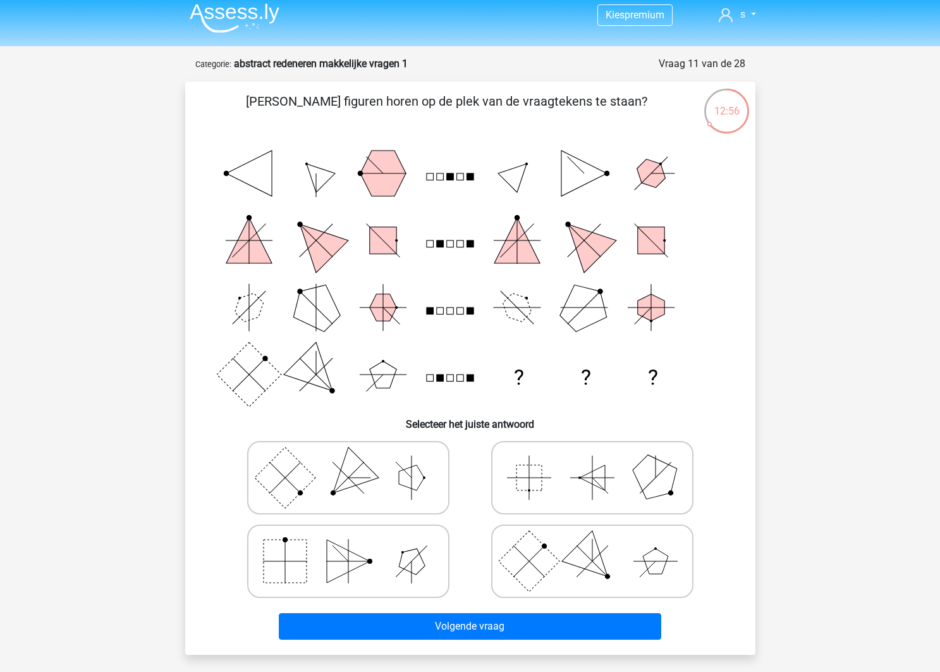
click at [565, 574] on icon at bounding box center [593, 560] width 190 height 63
click at [593, 545] on input "radio" at bounding box center [597, 541] width 8 height 8
radio input "true"
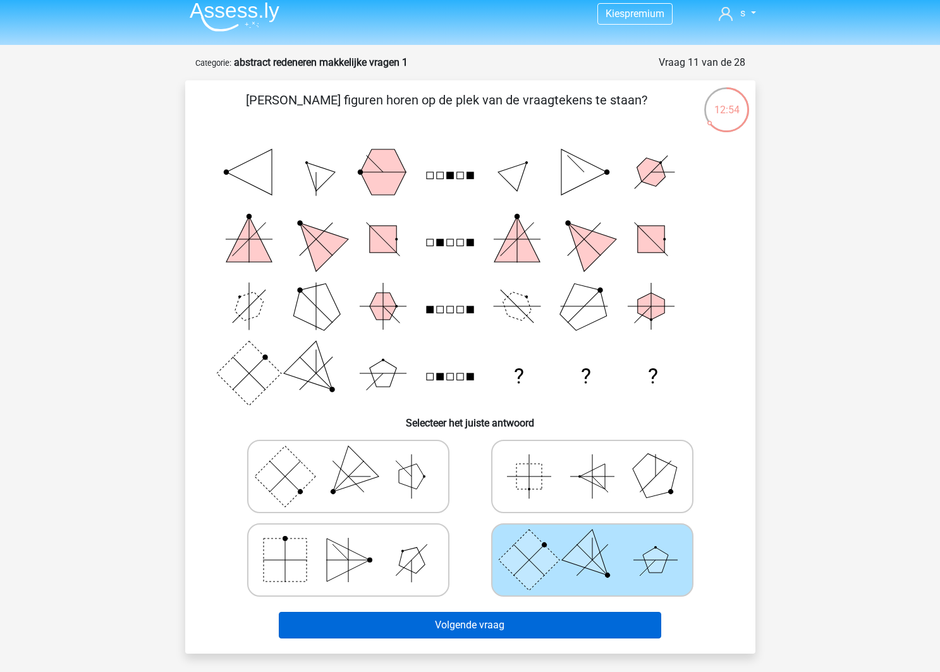
click at [565, 615] on button "Volgende vraag" at bounding box center [470, 625] width 383 height 27
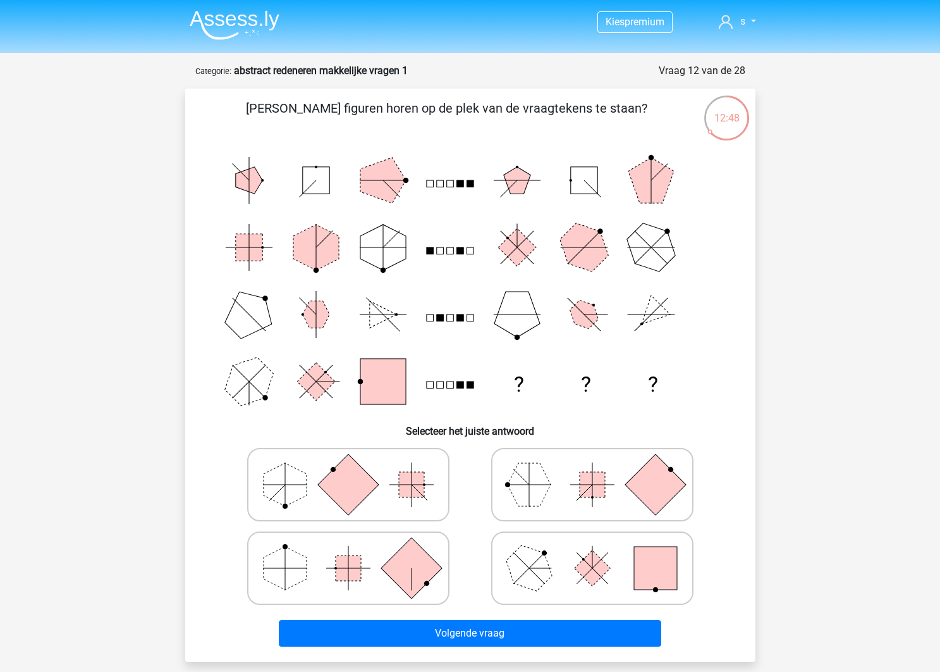
scroll to position [0, 0]
click at [591, 558] on rect at bounding box center [592, 568] width 36 height 36
click at [593, 552] on input "radio" at bounding box center [597, 548] width 8 height 8
radio input "true"
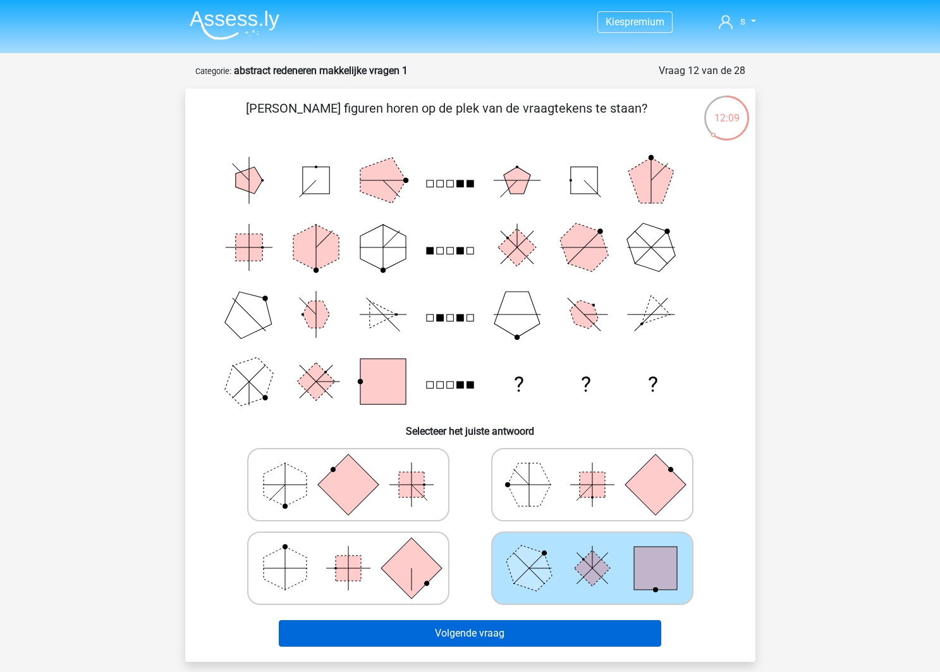
click at [593, 634] on button "Volgende vraag" at bounding box center [470, 633] width 383 height 27
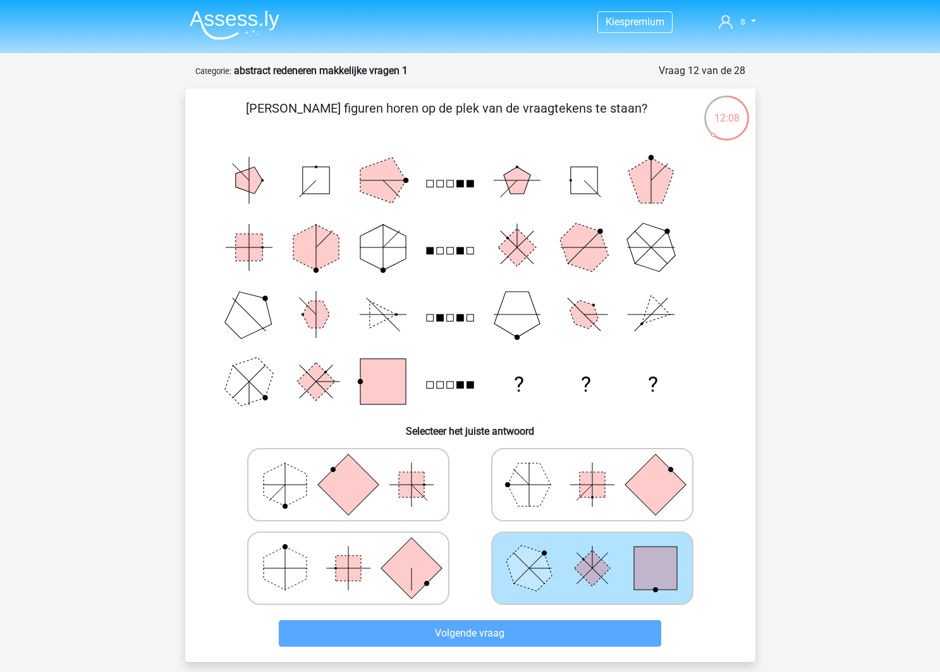
scroll to position [63, 0]
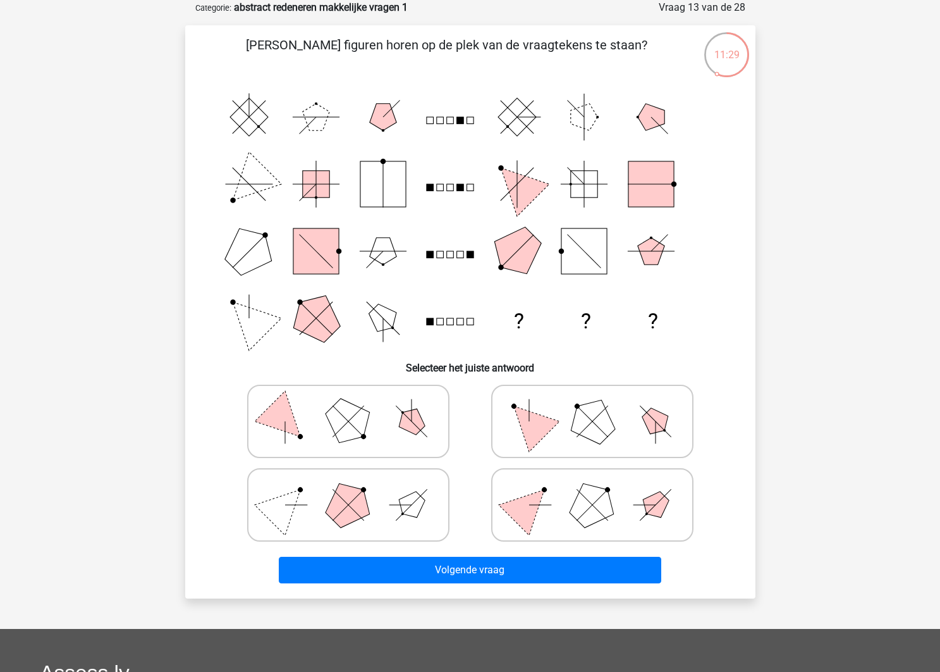
click at [607, 437] on polygon at bounding box center [592, 420] width 61 height 61
click at [601, 405] on input "radio" at bounding box center [597, 401] width 8 height 8
radio input "true"
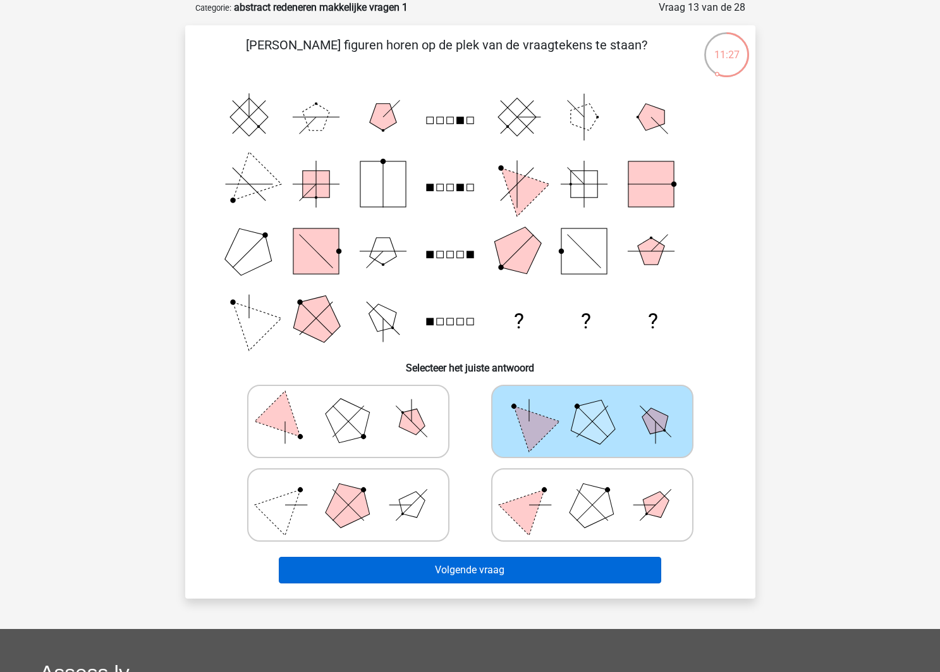
click at [592, 563] on button "Volgende vraag" at bounding box center [470, 570] width 383 height 27
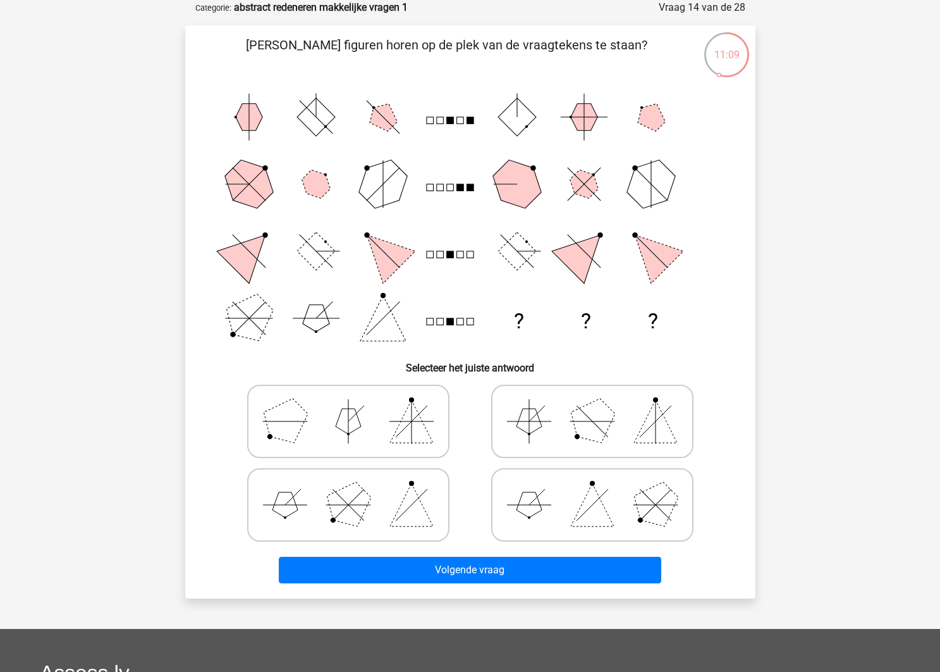
click at [371, 475] on icon at bounding box center [349, 504] width 190 height 63
click at [357, 481] on input "radio" at bounding box center [352, 485] width 8 height 8
radio input "true"
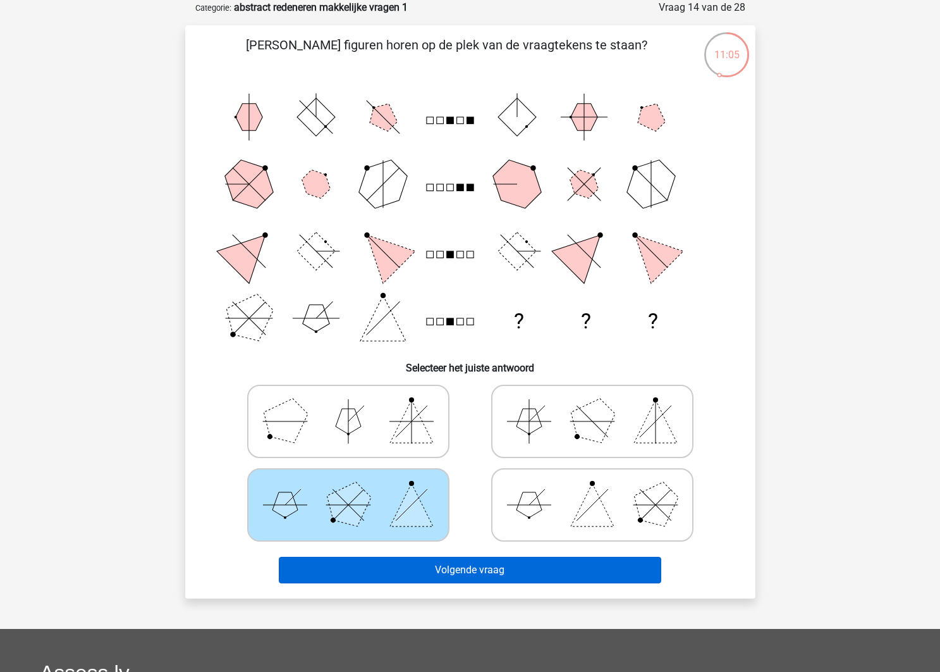
click at [465, 560] on button "Volgende vraag" at bounding box center [470, 570] width 383 height 27
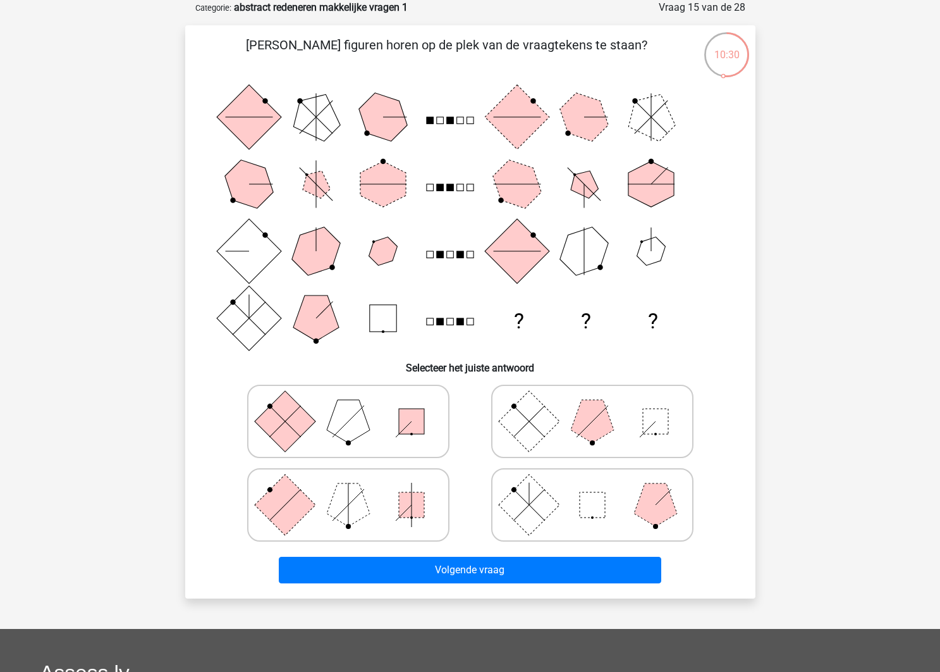
click at [396, 448] on icon at bounding box center [349, 421] width 190 height 63
click at [357, 405] on input "radio" at bounding box center [352, 401] width 8 height 8
radio input "true"
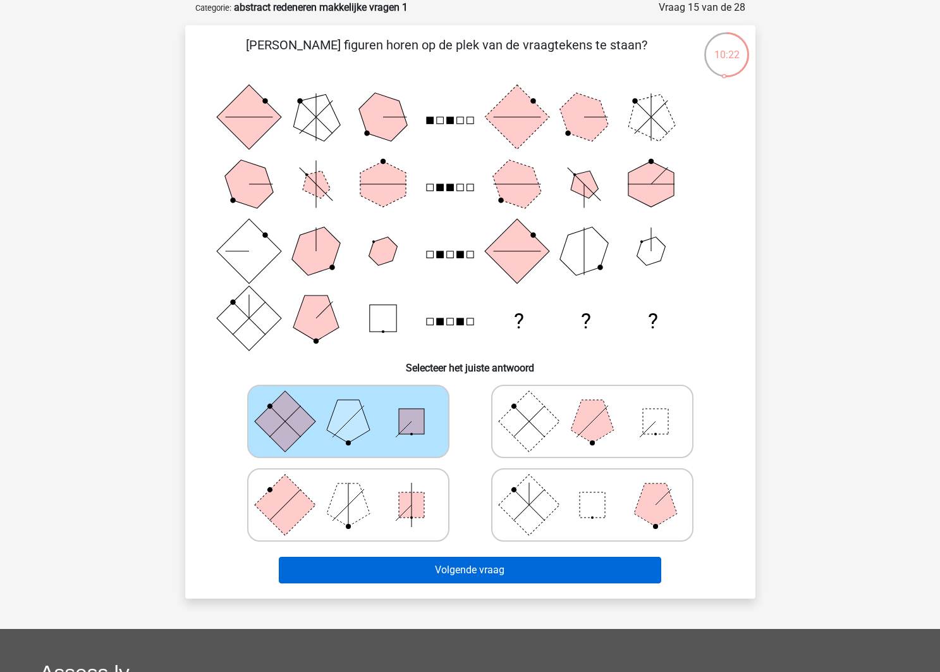
click at [462, 570] on button "Volgende vraag" at bounding box center [470, 570] width 383 height 27
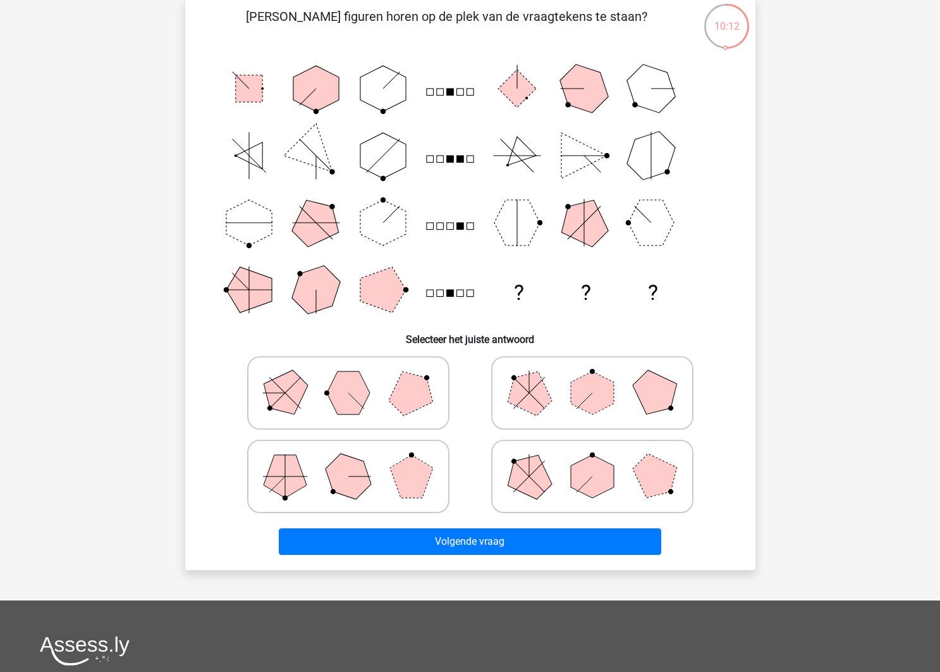
scroll to position [92, 0]
click at [431, 391] on icon at bounding box center [349, 392] width 190 height 63
click at [357, 377] on input "radio" at bounding box center [352, 373] width 8 height 8
radio input "true"
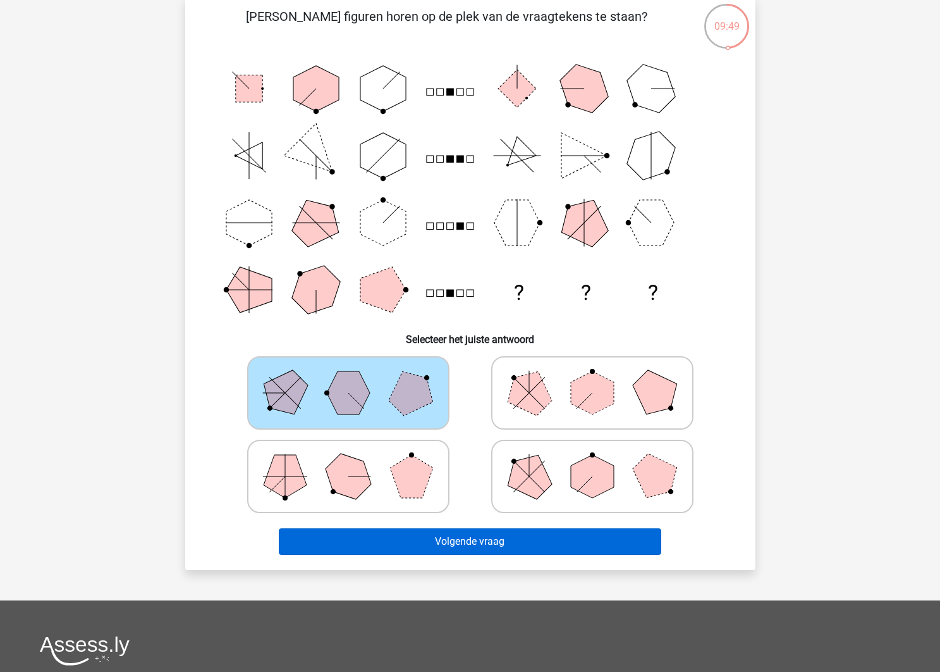
click at [468, 541] on button "Volgende vraag" at bounding box center [470, 541] width 383 height 27
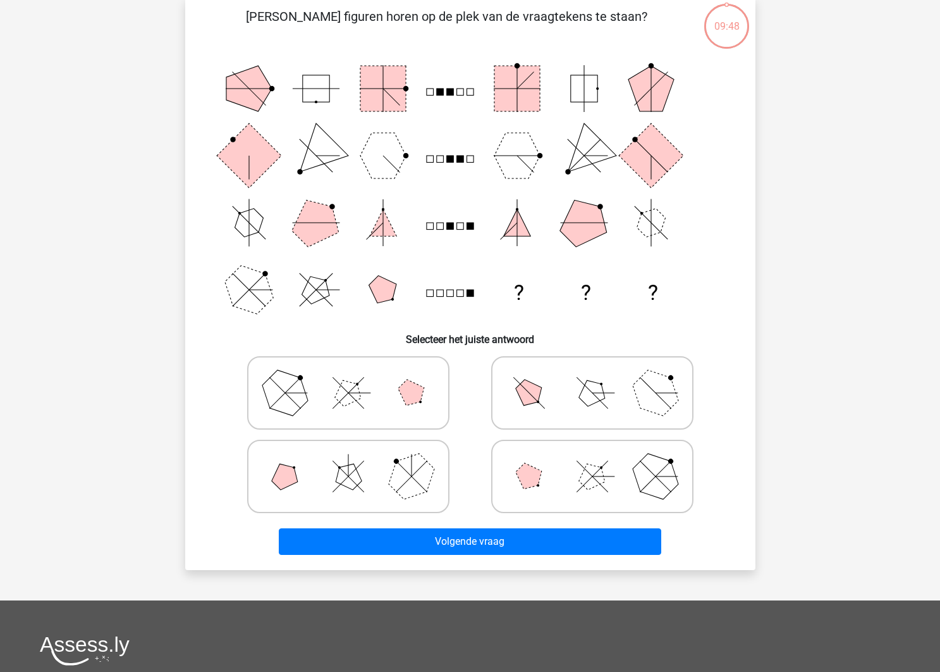
scroll to position [63, 0]
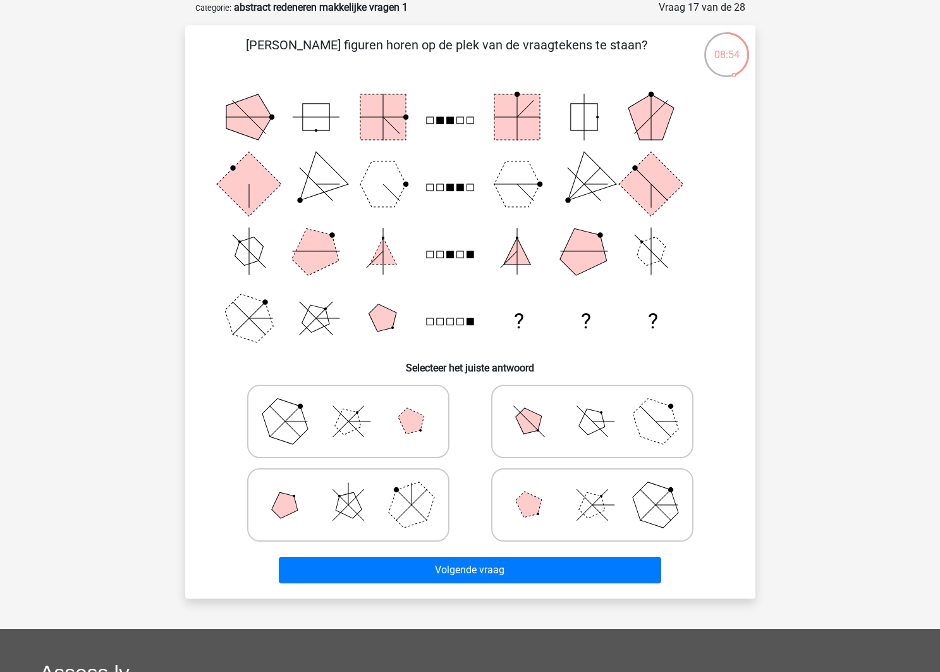
click at [510, 419] on icon at bounding box center [593, 421] width 190 height 63
click at [593, 405] on input "radio" at bounding box center [597, 401] width 8 height 8
radio input "true"
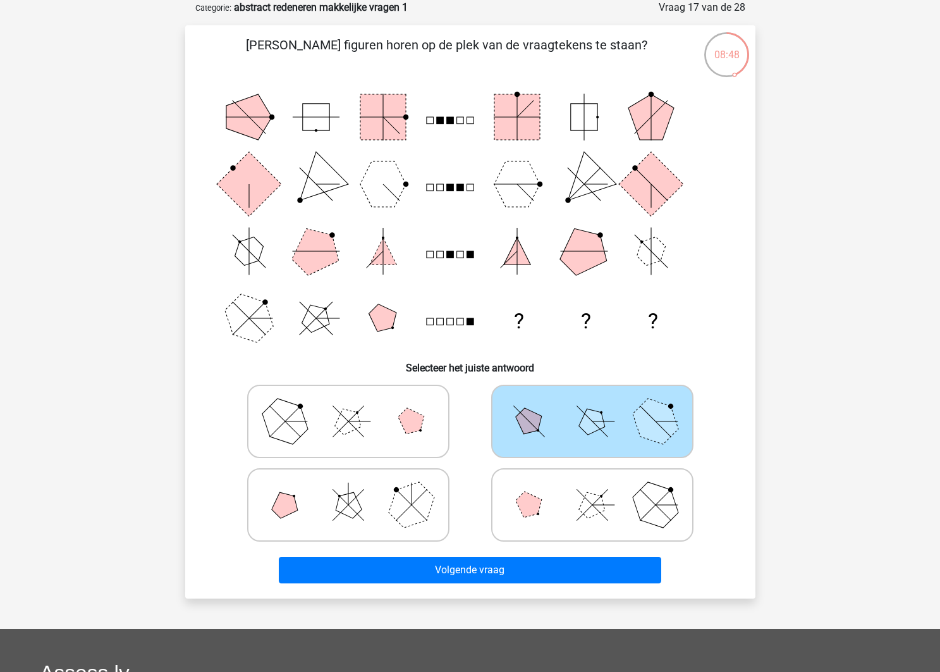
click at [545, 553] on div "Volgende vraag" at bounding box center [471, 567] width 530 height 42
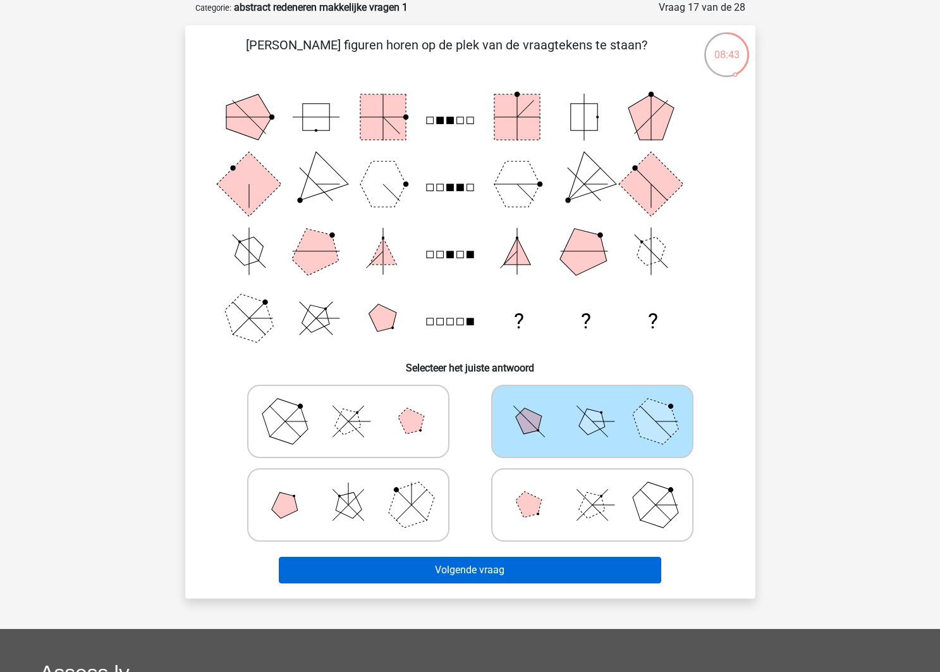
click at [546, 560] on button "Volgende vraag" at bounding box center [470, 570] width 383 height 27
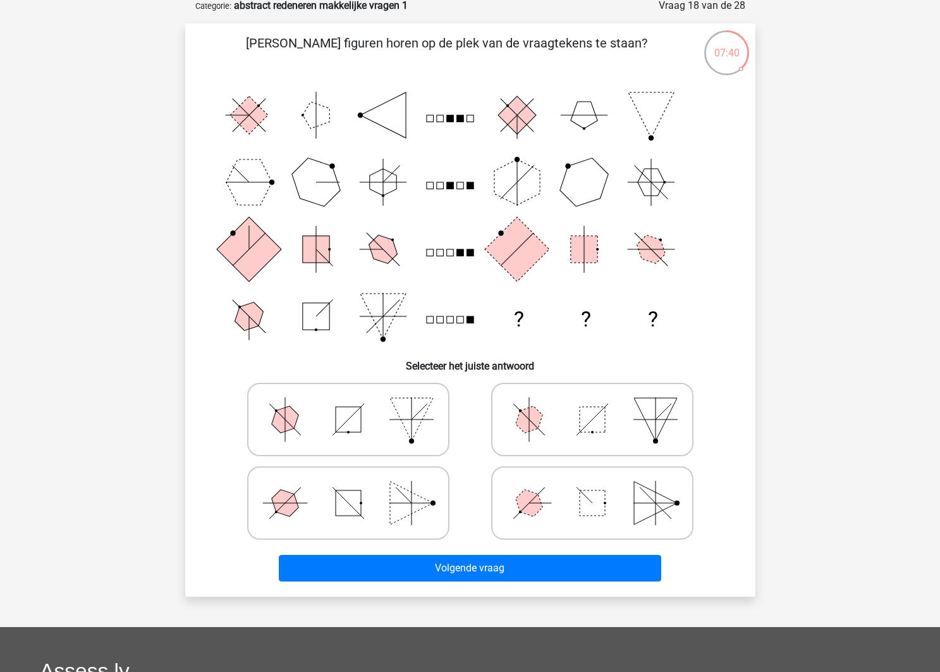
scroll to position [65, 0]
click at [438, 516] on icon at bounding box center [349, 502] width 190 height 63
click at [357, 487] on input "radio" at bounding box center [352, 483] width 8 height 8
radio input "true"
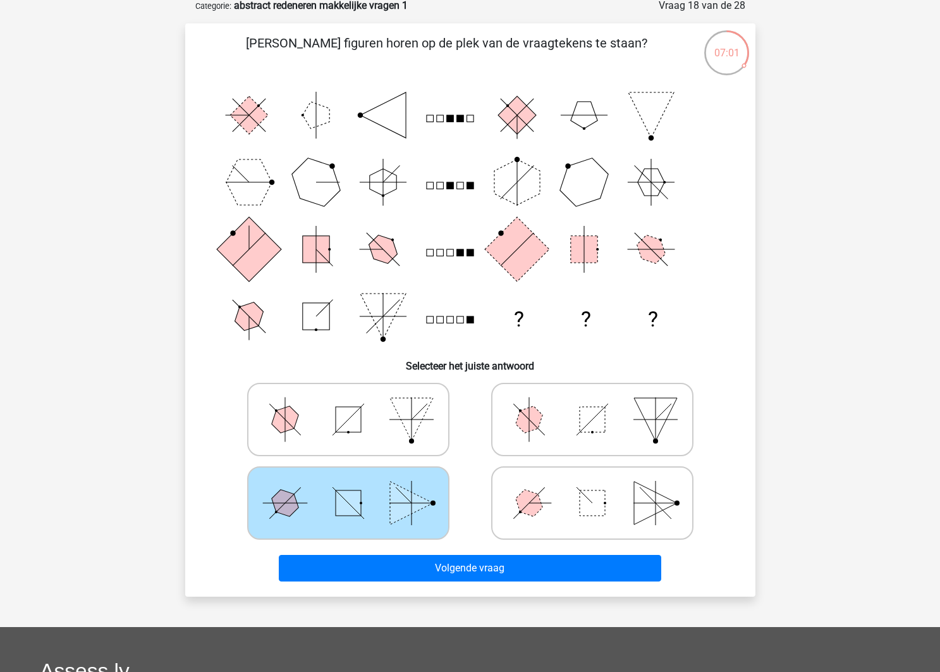
click at [517, 513] on icon at bounding box center [593, 502] width 190 height 63
click at [593, 487] on input "radio" at bounding box center [597, 483] width 8 height 8
radio input "true"
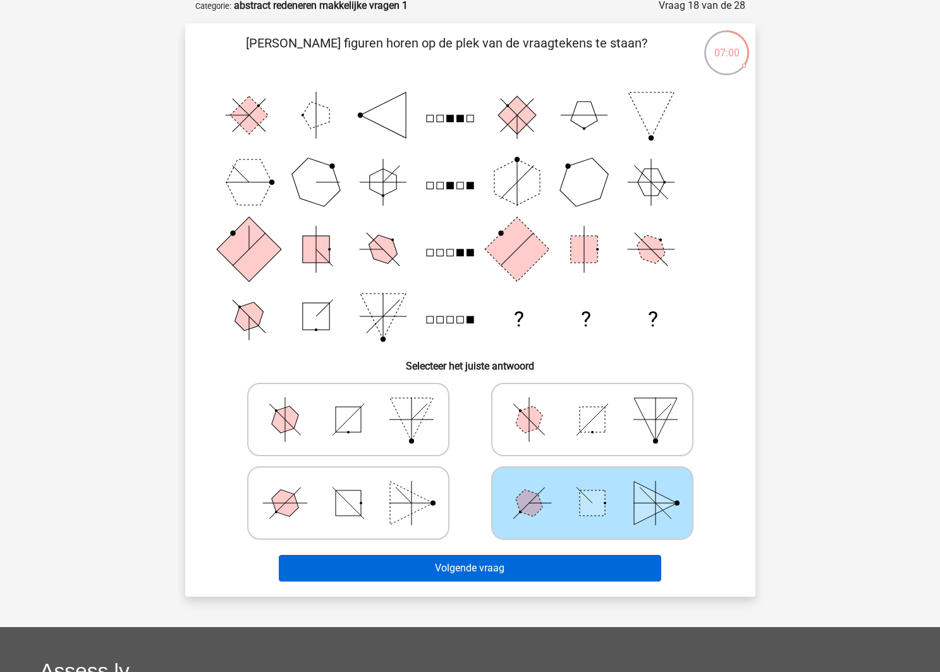
click at [519, 571] on button "Volgende vraag" at bounding box center [470, 568] width 383 height 27
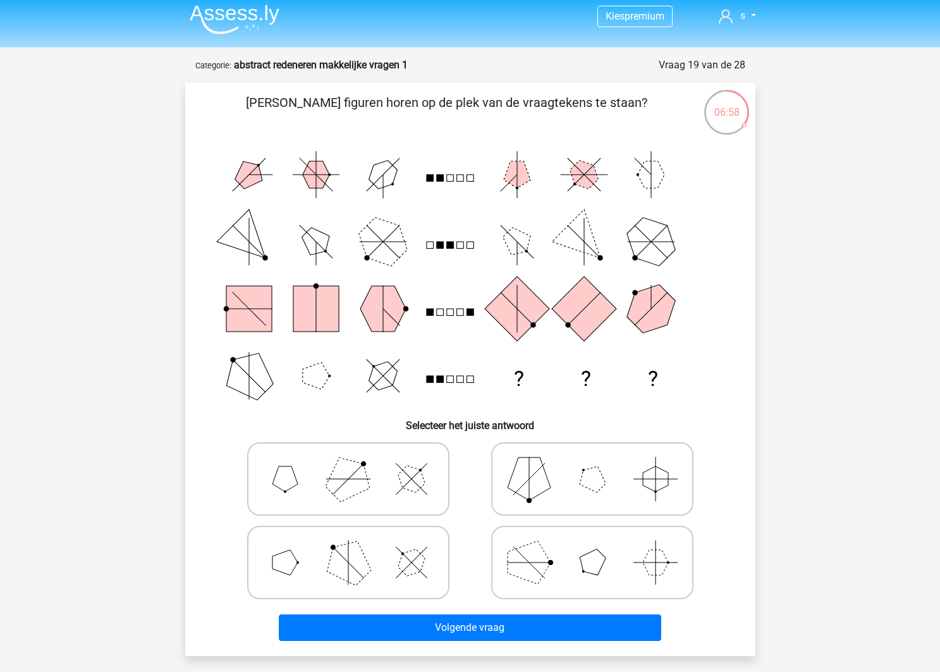
scroll to position [6, 0]
click at [570, 581] on icon at bounding box center [593, 562] width 190 height 63
click at [593, 546] on input "radio" at bounding box center [597, 542] width 8 height 8
radio input "true"
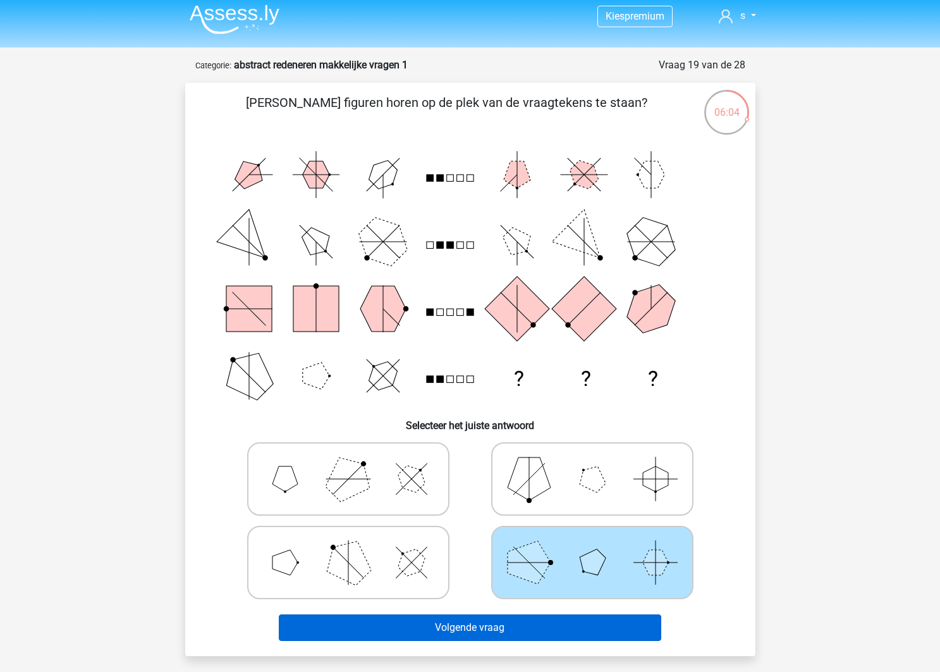
click at [580, 627] on button "Volgende vraag" at bounding box center [470, 627] width 383 height 27
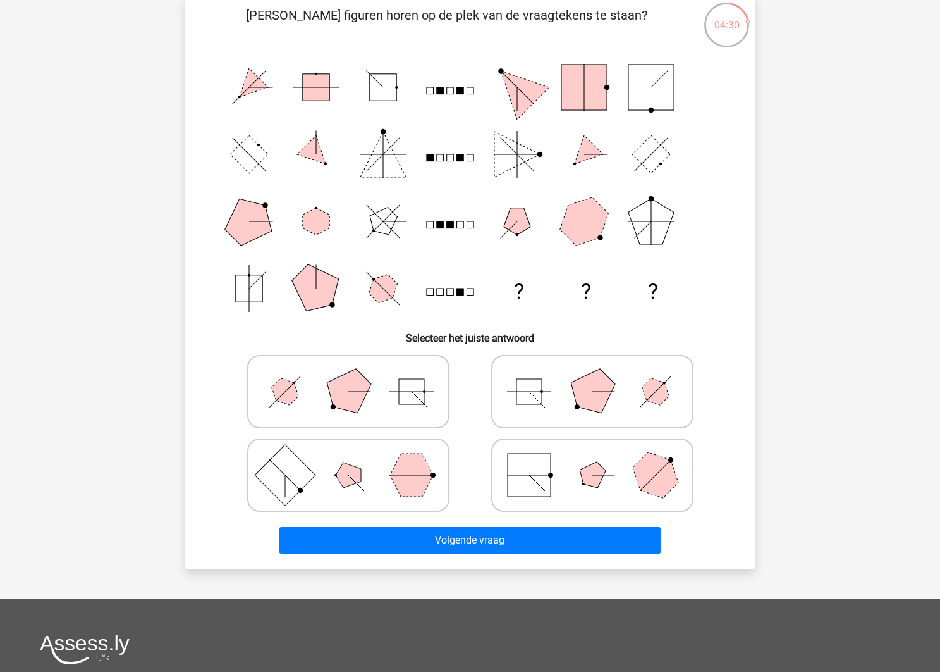
scroll to position [90, 0]
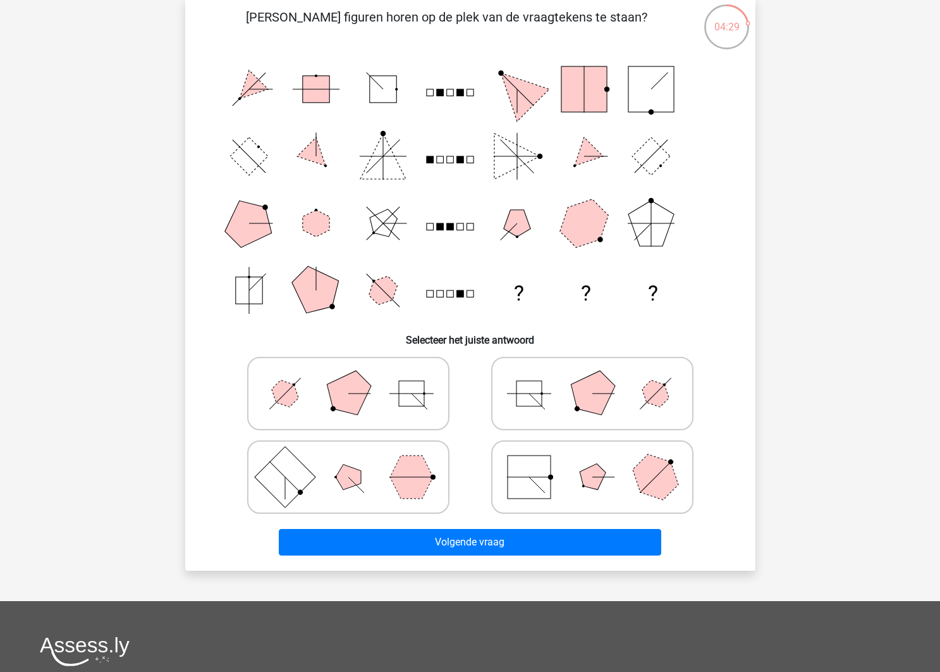
click at [551, 400] on icon at bounding box center [593, 393] width 190 height 63
click at [593, 378] on input "radio" at bounding box center [597, 373] width 8 height 8
radio input "true"
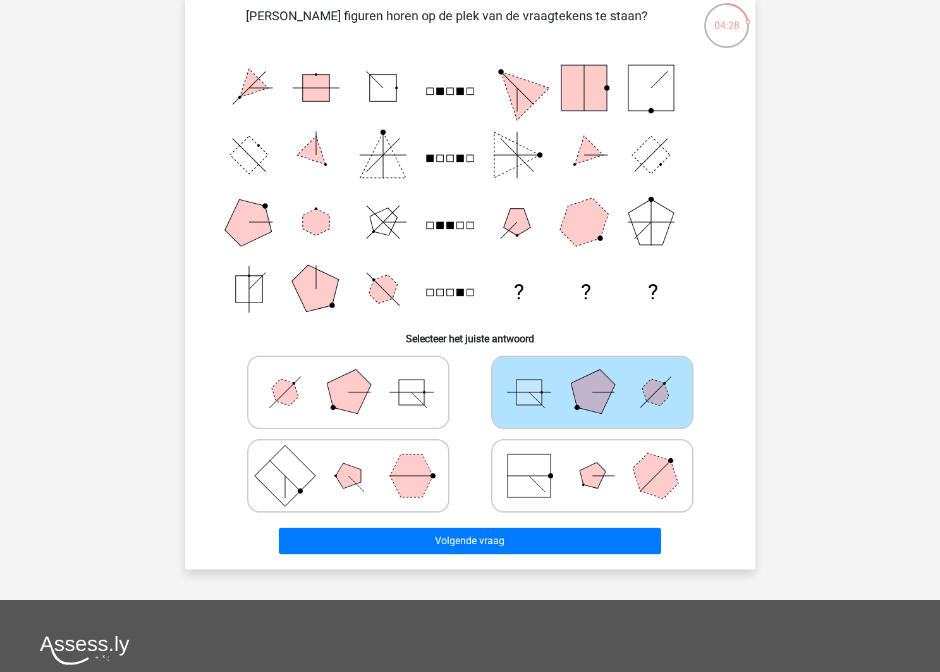
scroll to position [92, 1]
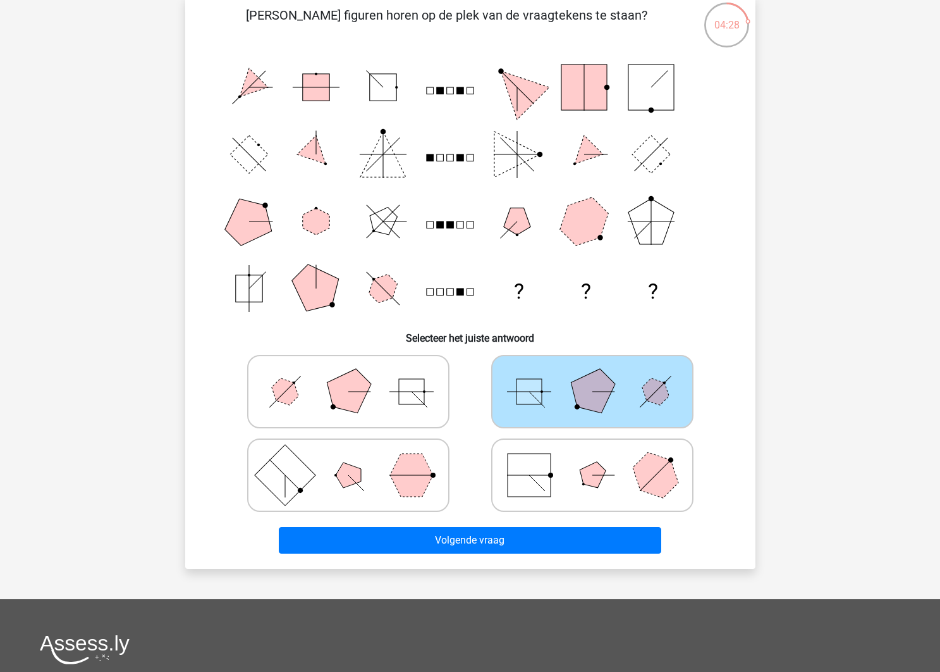
click at [546, 525] on div "Volgende vraag" at bounding box center [471, 538] width 530 height 42
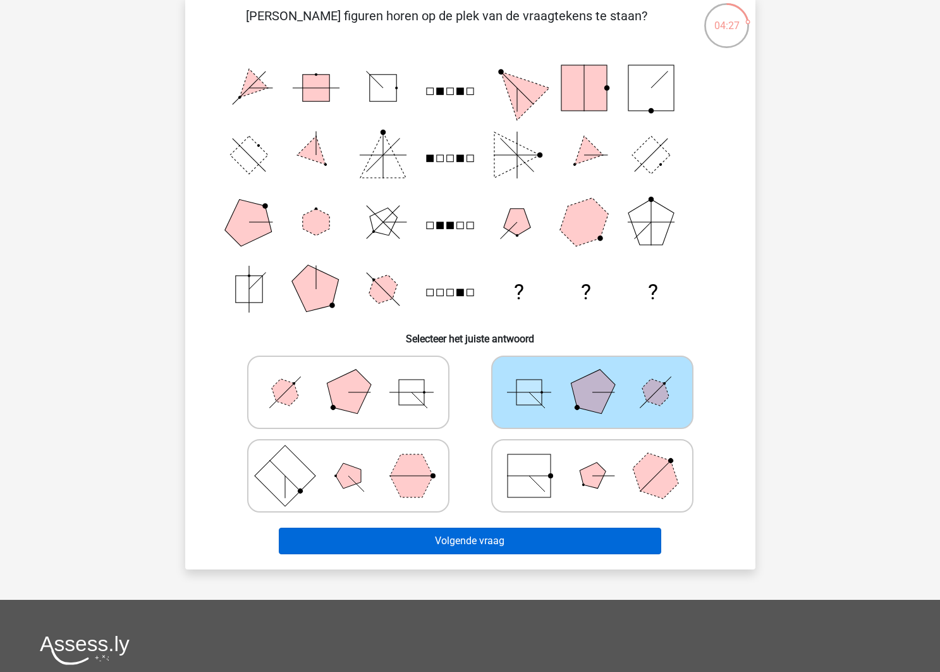
click at [548, 544] on button "Volgende vraag" at bounding box center [470, 540] width 383 height 27
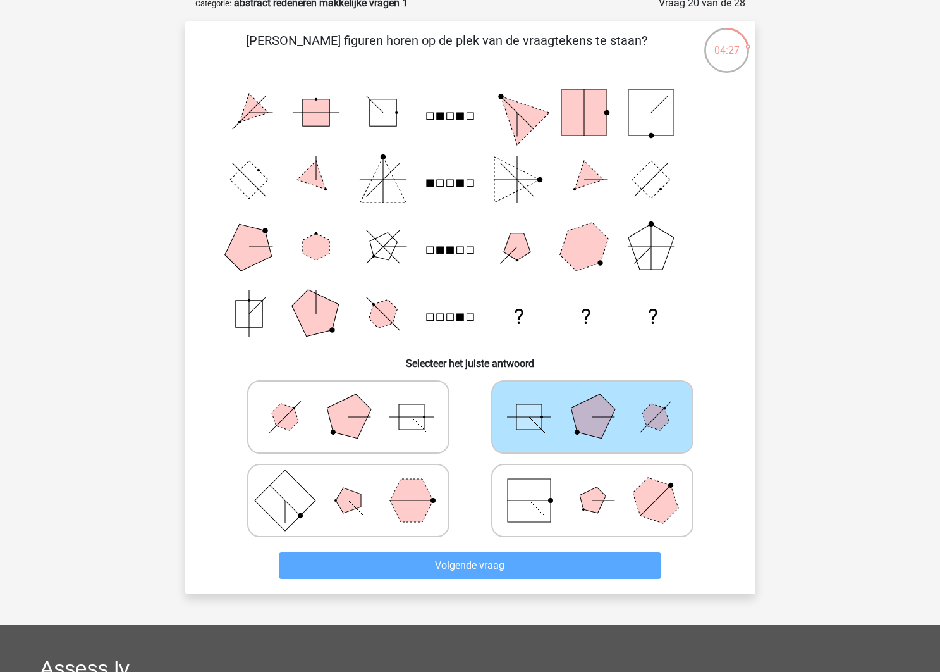
scroll to position [63, 0]
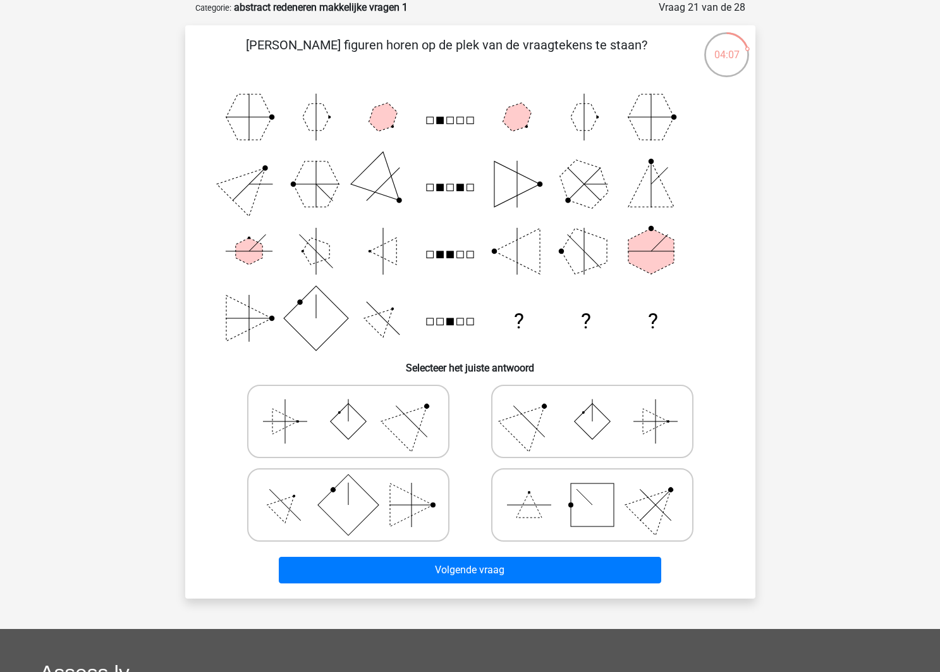
click at [335, 497] on rect at bounding box center [347, 504] width 61 height 61
click at [348, 489] on input "radio" at bounding box center [352, 485] width 8 height 8
radio input "true"
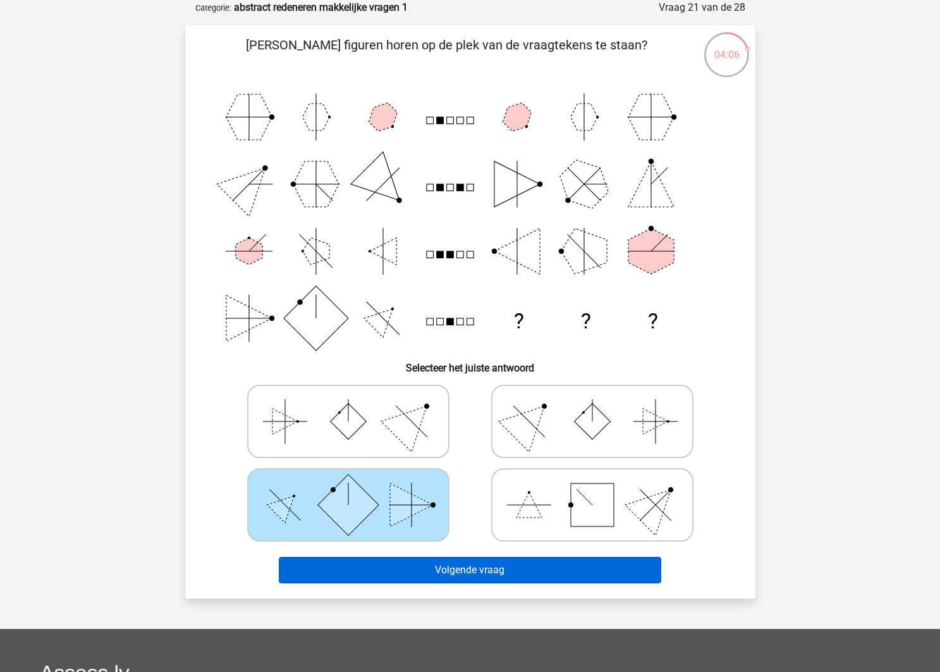
click at [447, 566] on button "Volgende vraag" at bounding box center [470, 570] width 383 height 27
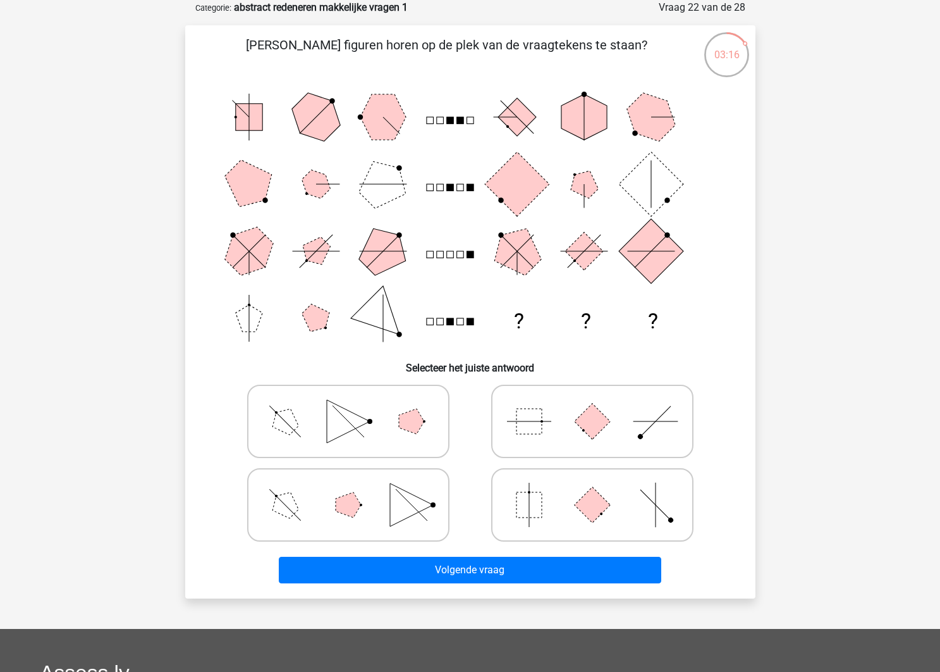
click at [584, 435] on icon at bounding box center [593, 421] width 190 height 63
click at [593, 405] on input "radio" at bounding box center [597, 401] width 8 height 8
radio input "true"
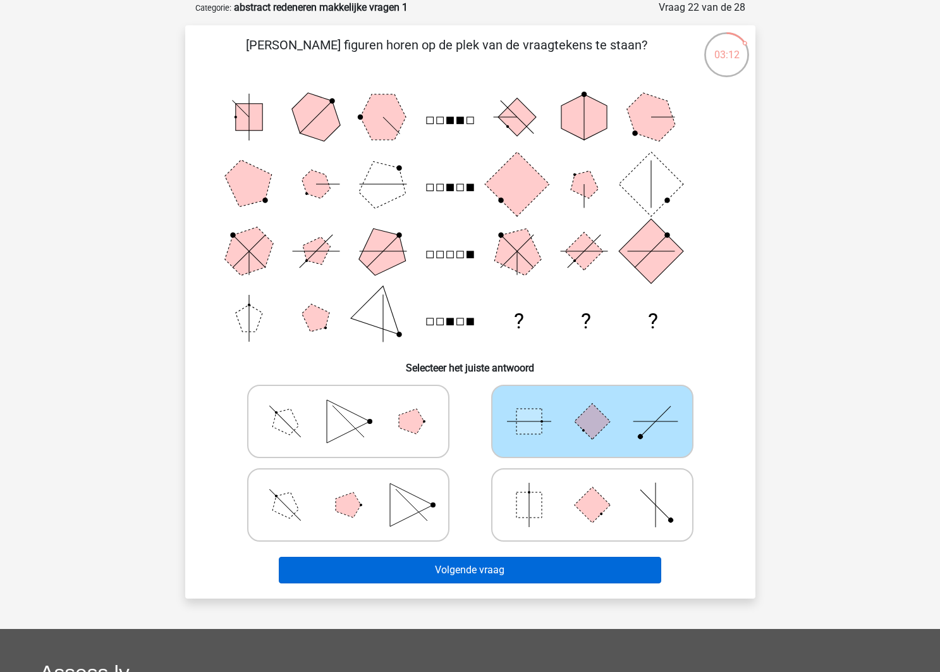
click at [564, 572] on button "Volgende vraag" at bounding box center [470, 570] width 383 height 27
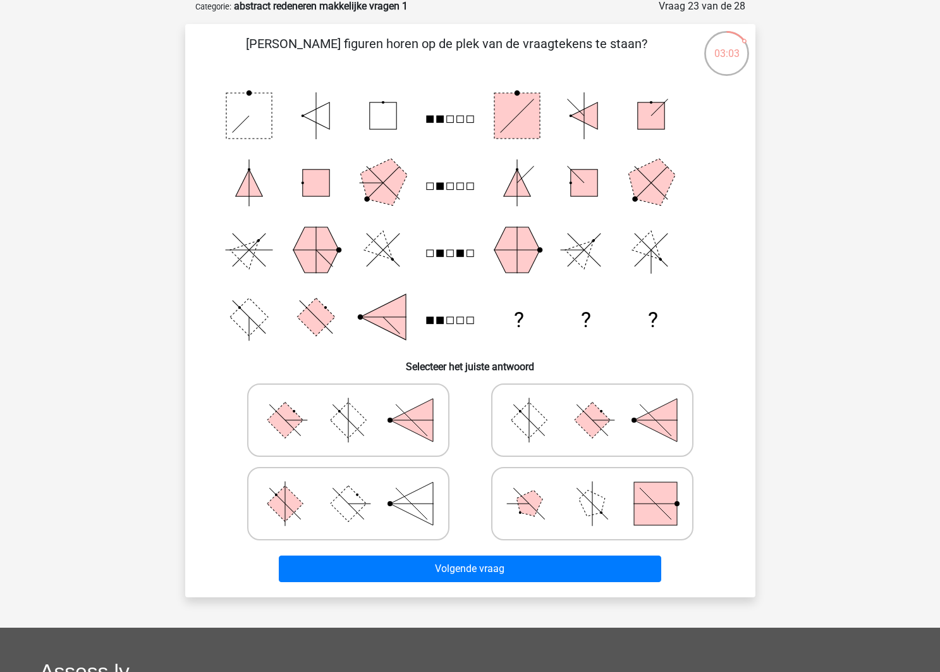
scroll to position [57, 0]
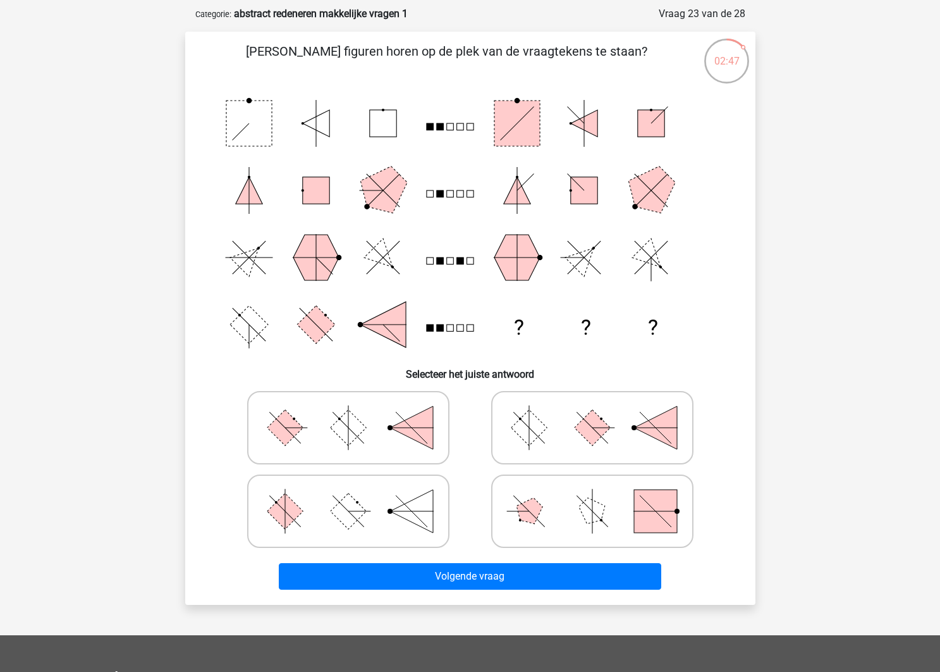
click at [423, 493] on icon at bounding box center [349, 510] width 190 height 63
click at [357, 493] on input "radio" at bounding box center [352, 491] width 8 height 8
radio input "true"
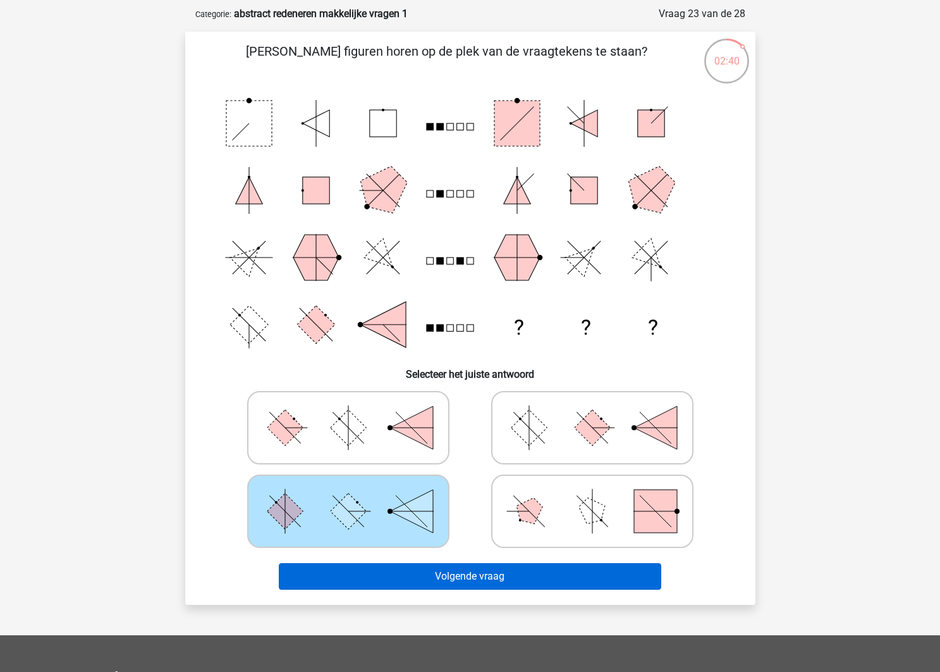
click at [515, 572] on button "Volgende vraag" at bounding box center [470, 576] width 383 height 27
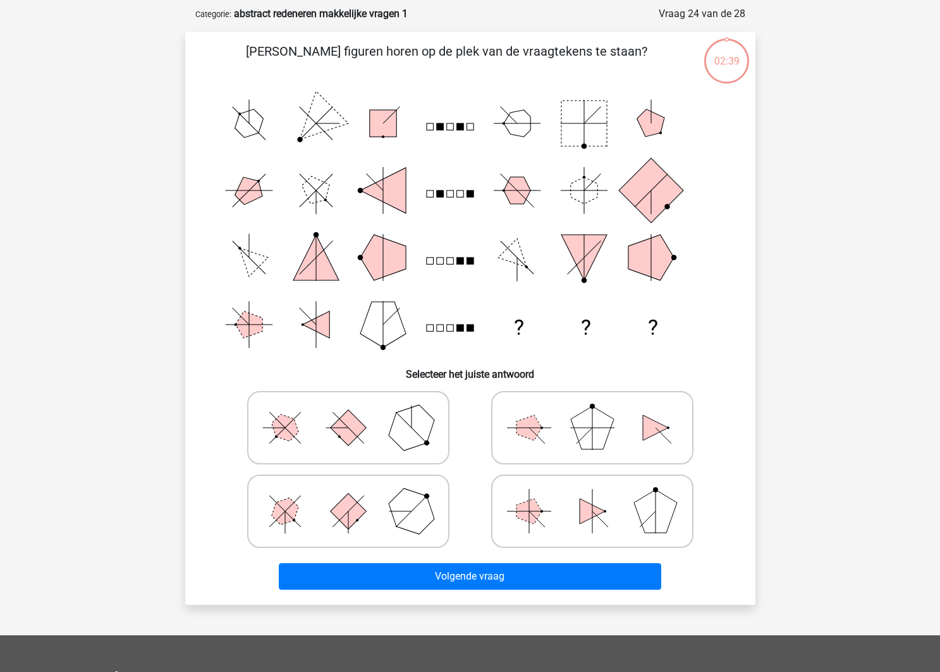
scroll to position [63, 0]
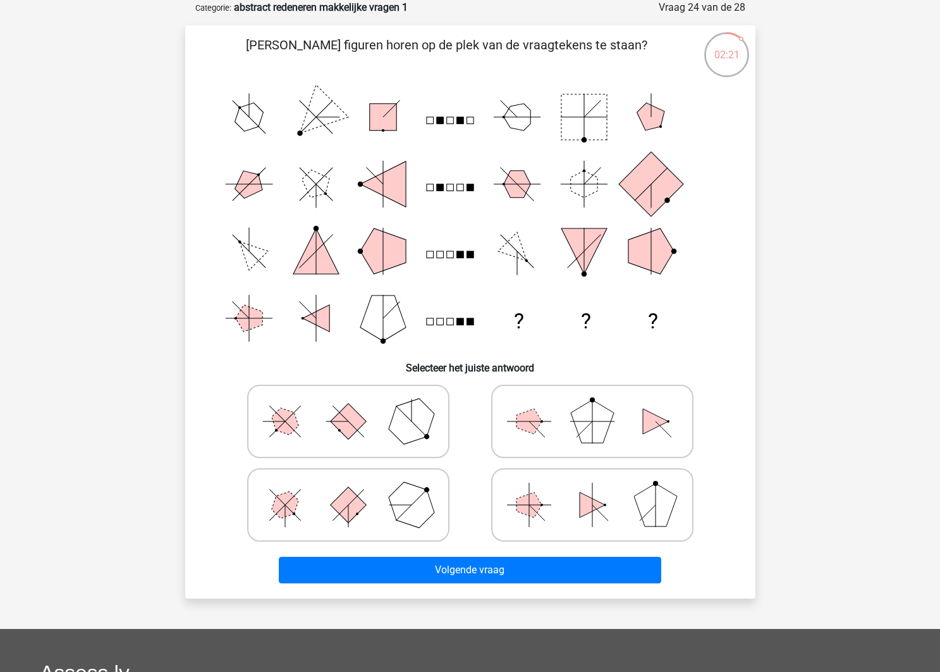
click at [522, 453] on label at bounding box center [592, 421] width 202 height 73
click at [593, 405] on input "radio" at bounding box center [597, 401] width 8 height 8
radio input "true"
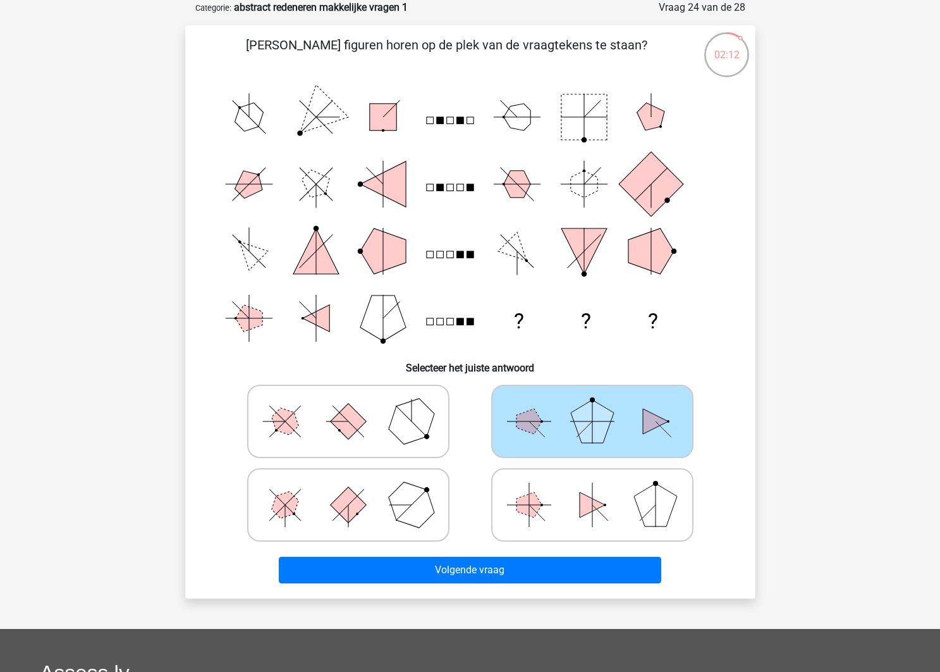
click at [560, 505] on icon at bounding box center [593, 504] width 190 height 63
click at [593, 489] on input "radio" at bounding box center [597, 485] width 8 height 8
radio input "true"
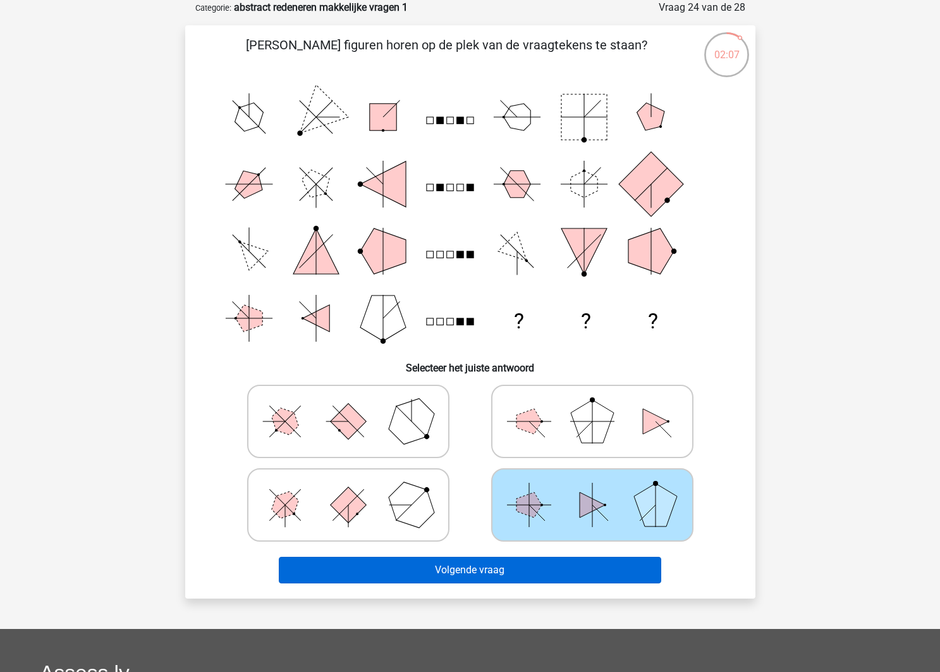
click at [601, 570] on button "Volgende vraag" at bounding box center [470, 570] width 383 height 27
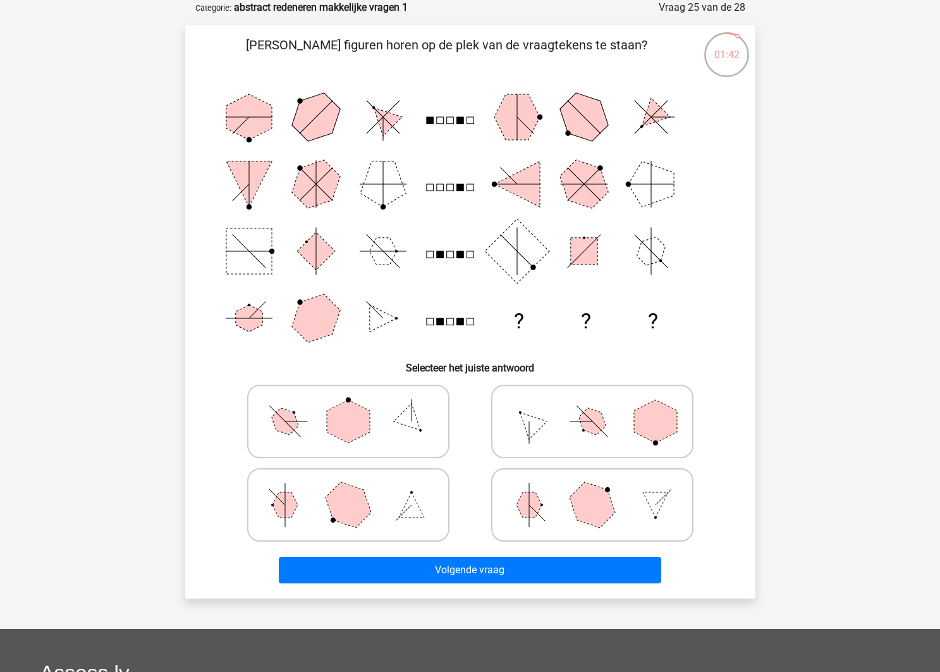
click at [613, 486] on icon at bounding box center [593, 504] width 190 height 63
click at [601, 486] on input "radio" at bounding box center [597, 485] width 8 height 8
radio input "true"
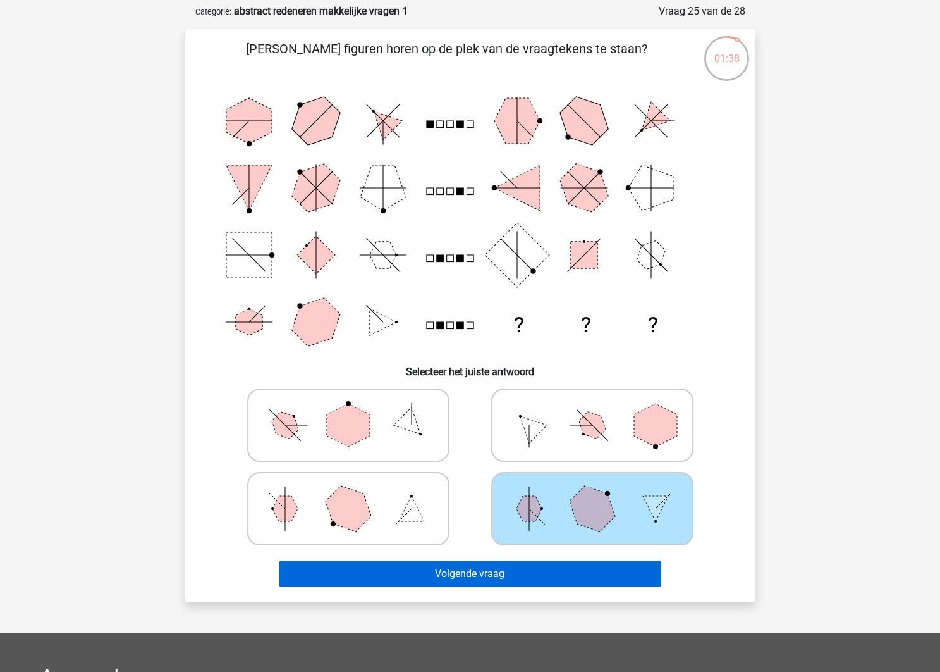
scroll to position [61, 1]
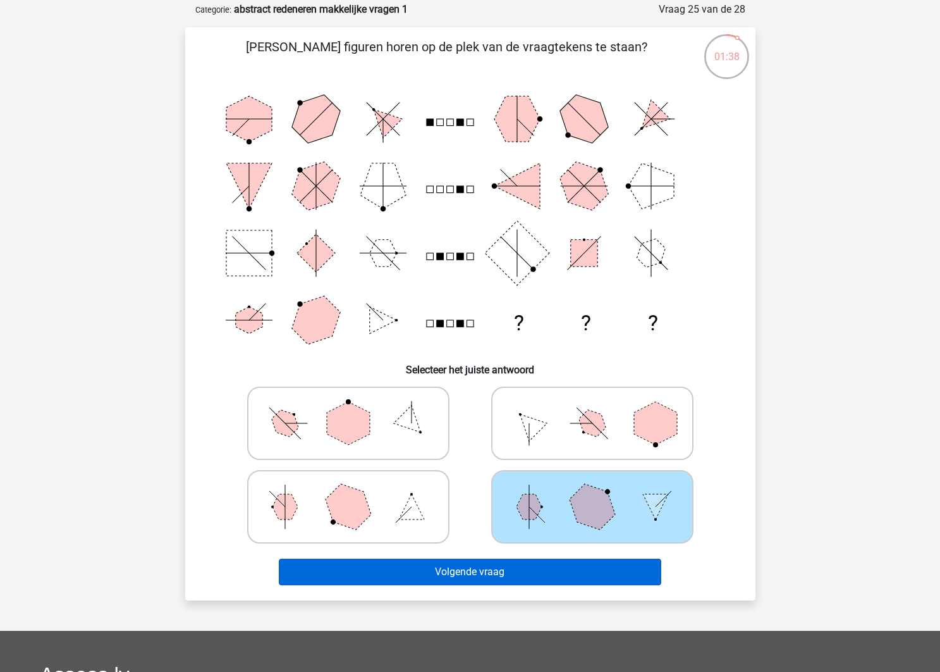
click at [632, 568] on button "Volgende vraag" at bounding box center [470, 571] width 383 height 27
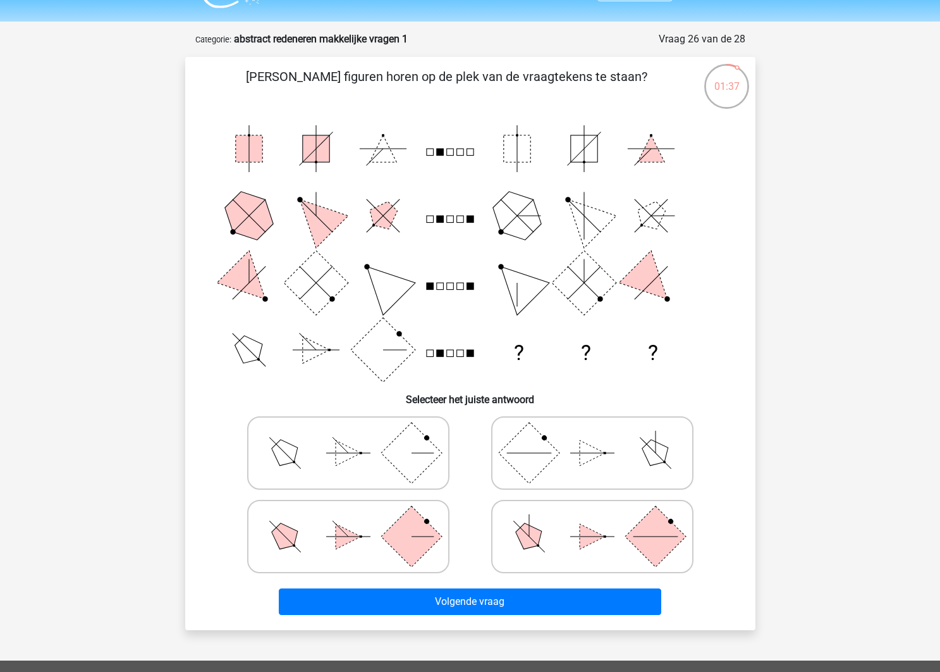
scroll to position [28, 0]
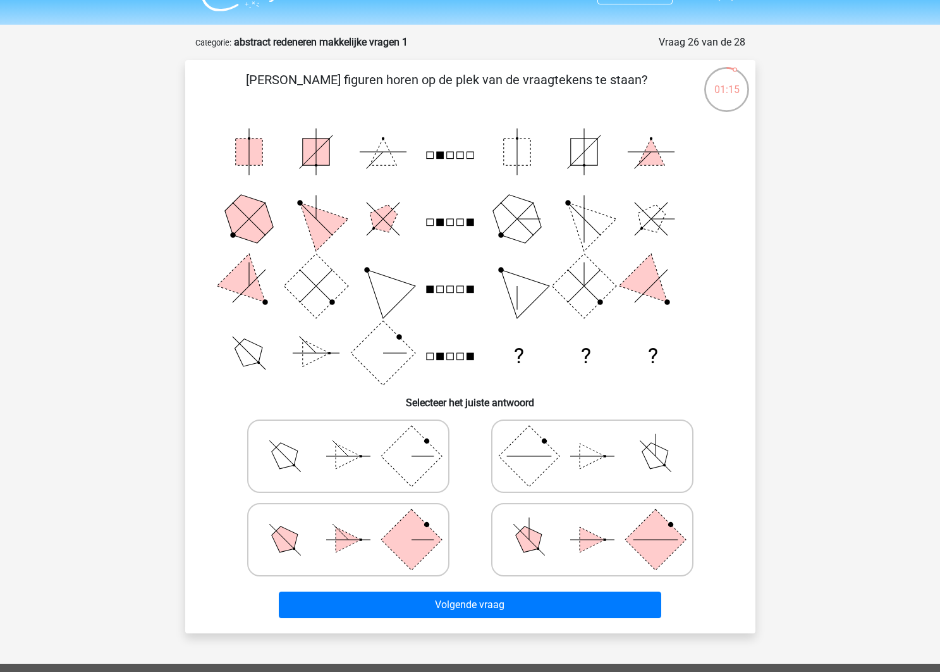
click at [521, 550] on icon at bounding box center [593, 539] width 190 height 63
click at [593, 524] on input "radio" at bounding box center [597, 519] width 8 height 8
radio input "true"
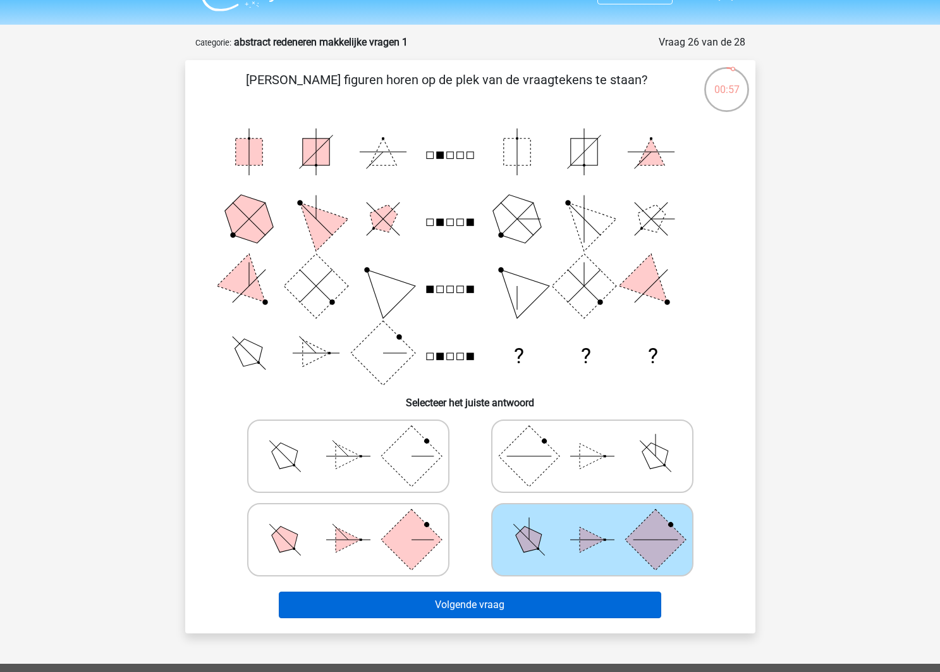
click at [574, 610] on button "Volgende vraag" at bounding box center [470, 604] width 383 height 27
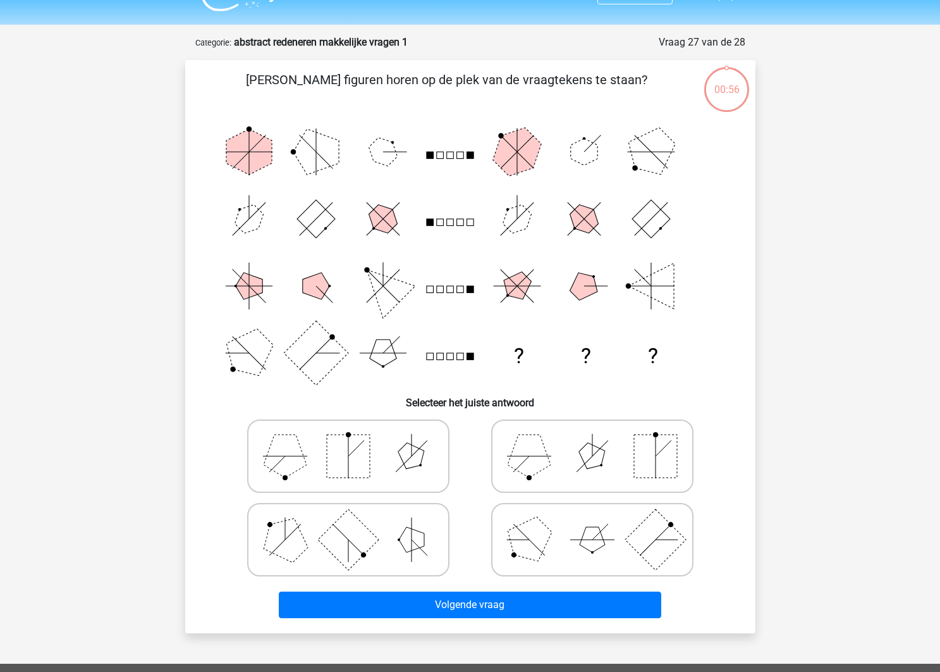
scroll to position [63, 0]
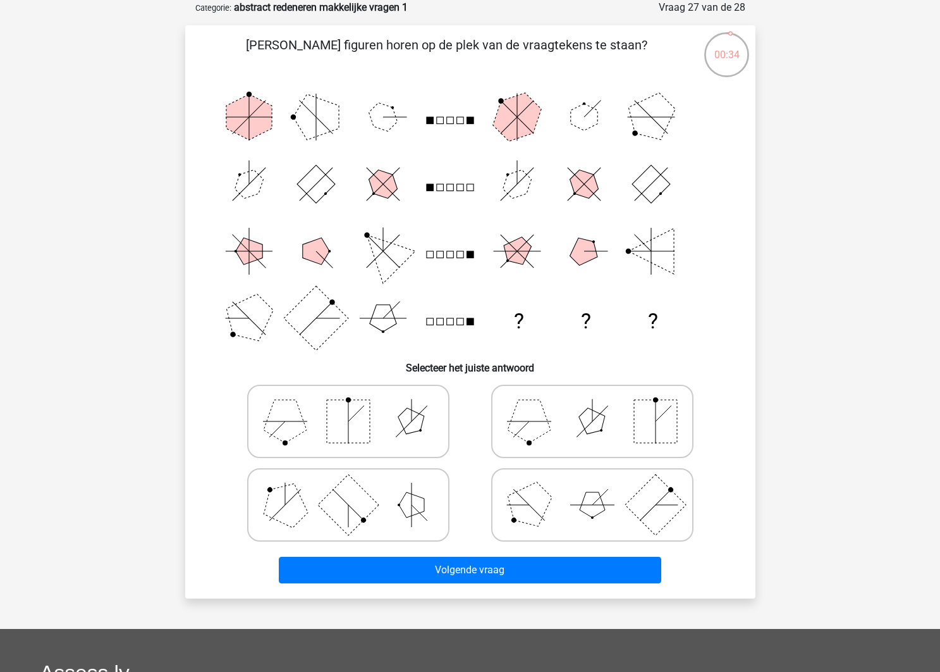
click at [433, 445] on icon at bounding box center [349, 421] width 190 height 63
click at [357, 405] on input "radio" at bounding box center [352, 401] width 8 height 8
radio input "true"
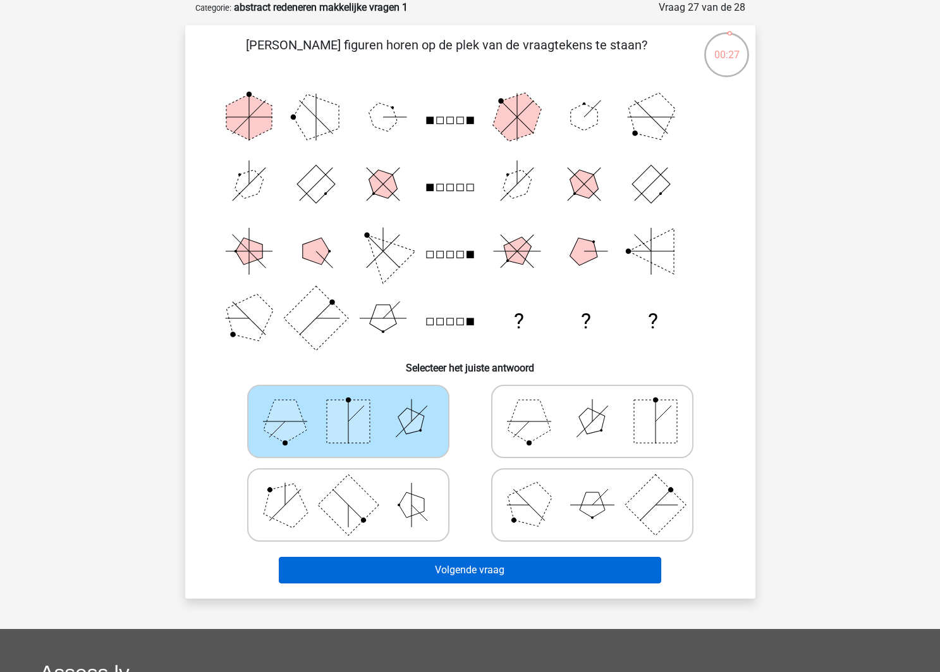
click at [490, 571] on button "Volgende vraag" at bounding box center [470, 570] width 383 height 27
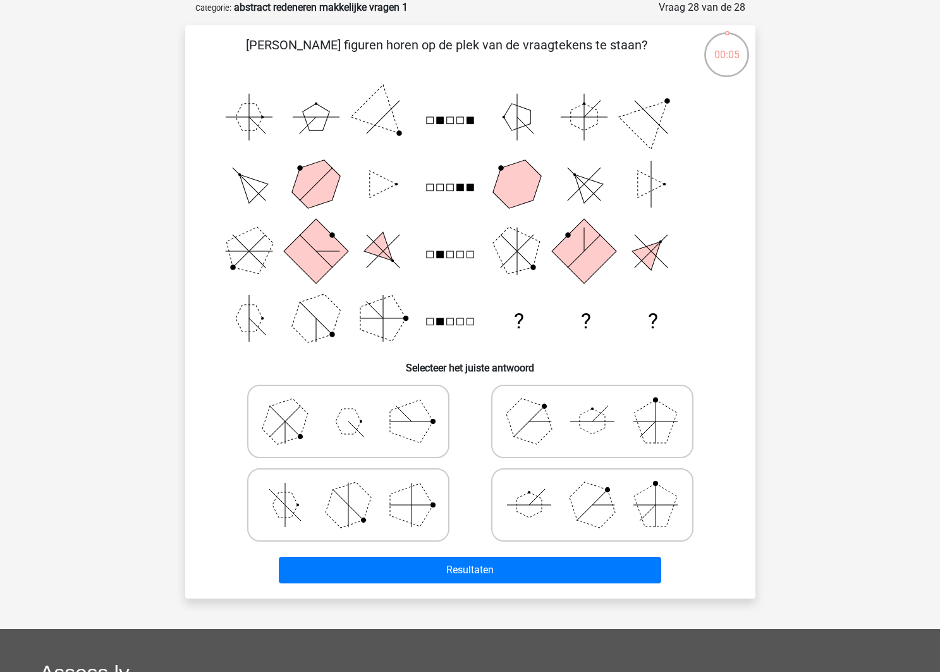
click at [531, 401] on polygon at bounding box center [528, 420] width 61 height 61
click at [593, 401] on input "radio" at bounding box center [597, 401] width 8 height 8
radio input "true"
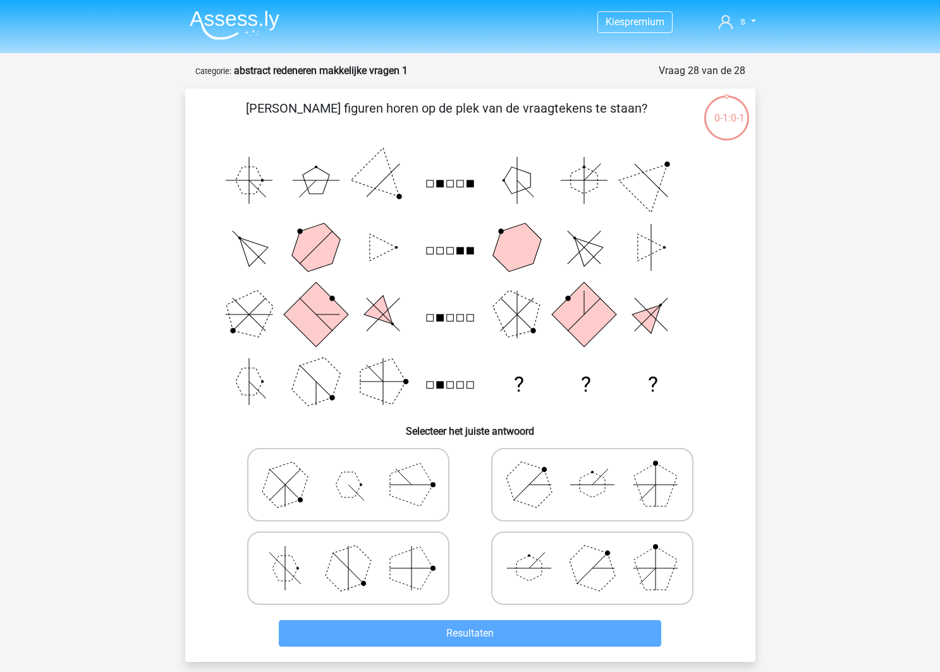
click at [216, 30] on img at bounding box center [235, 25] width 90 height 30
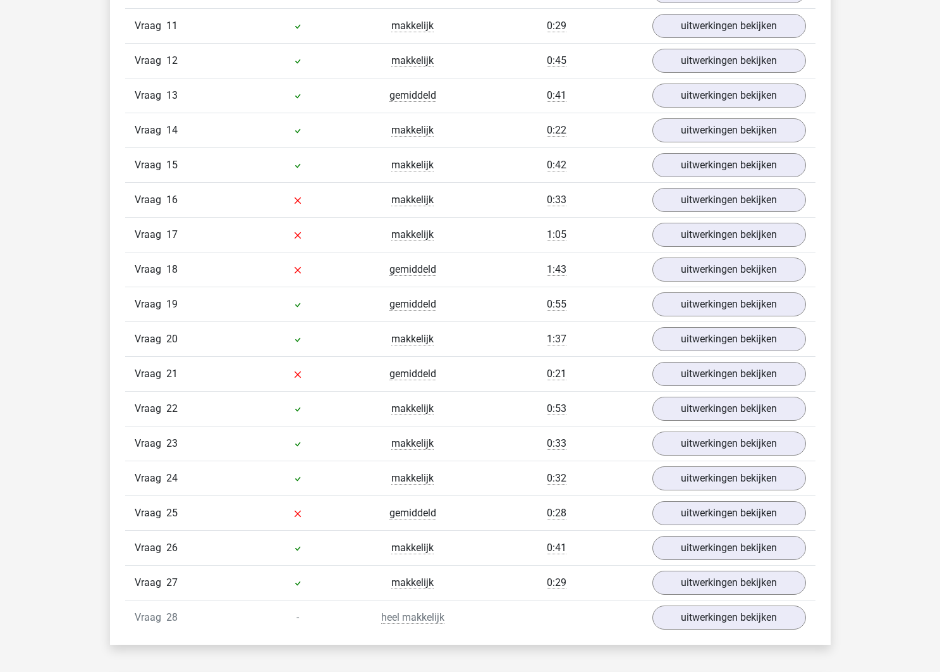
scroll to position [1434, 0]
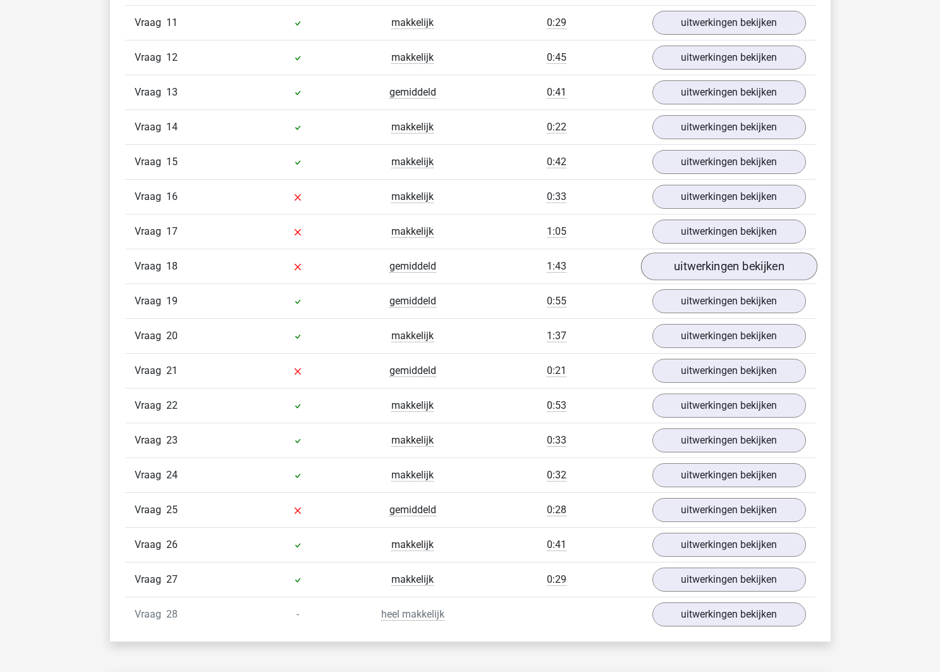
click at [710, 264] on link "uitwerkingen bekijken" at bounding box center [729, 266] width 176 height 28
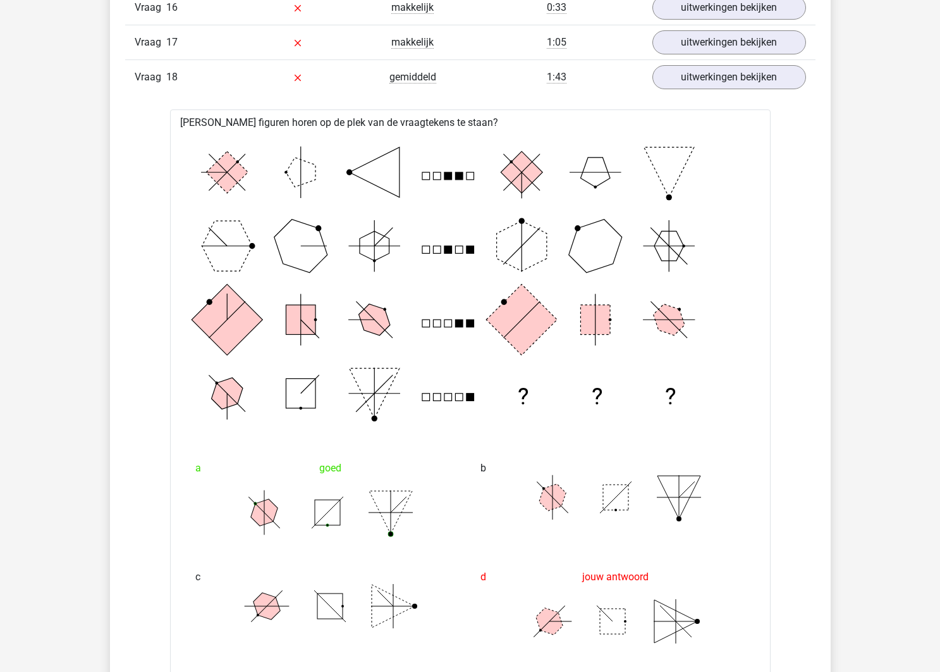
scroll to position [1625, 0]
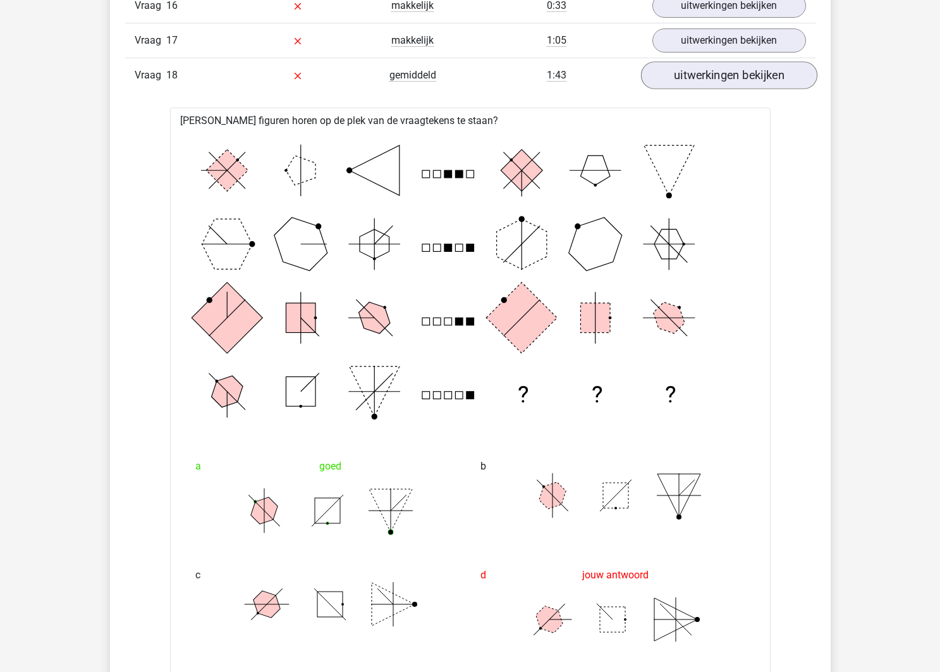
click at [720, 85] on link "uitwerkingen bekijken" at bounding box center [729, 75] width 176 height 28
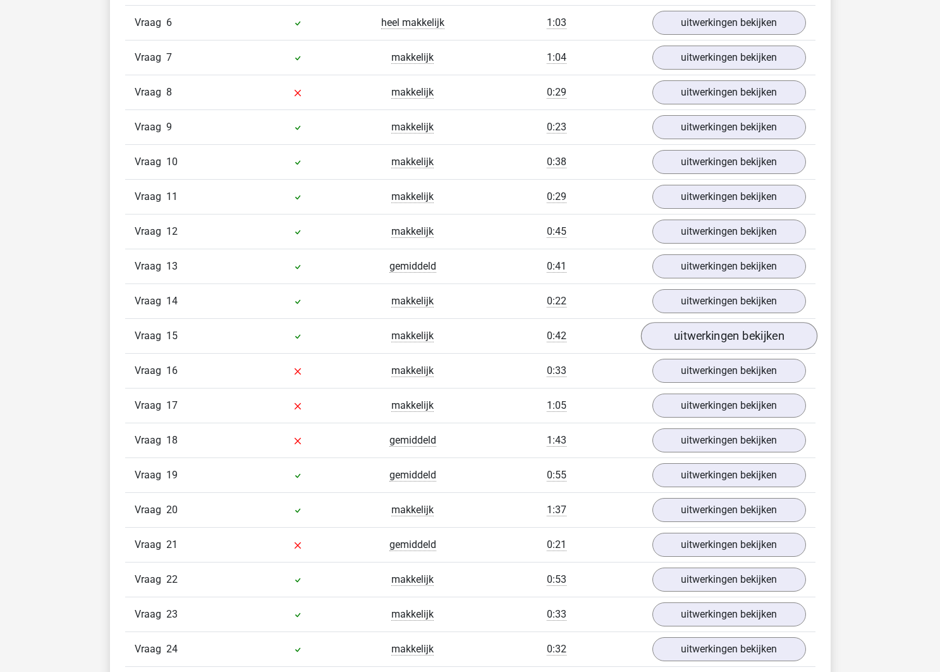
scroll to position [1329, 0]
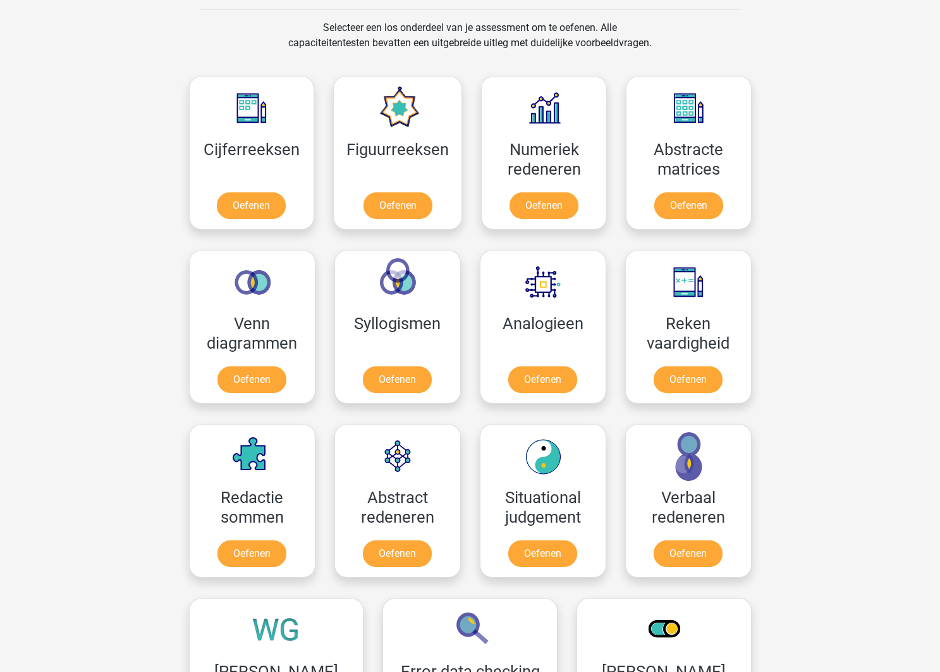
scroll to position [519, 0]
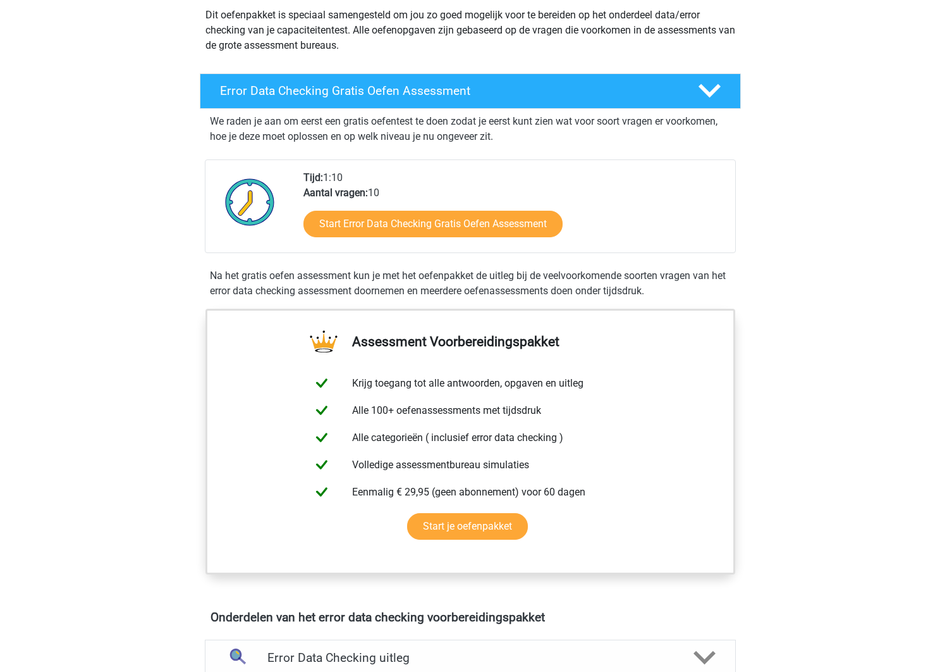
click at [447, 108] on div "Error Data Checking Gratis Oefen Assessment We raden je aan om eerst een gratis…" at bounding box center [470, 188] width 570 height 230
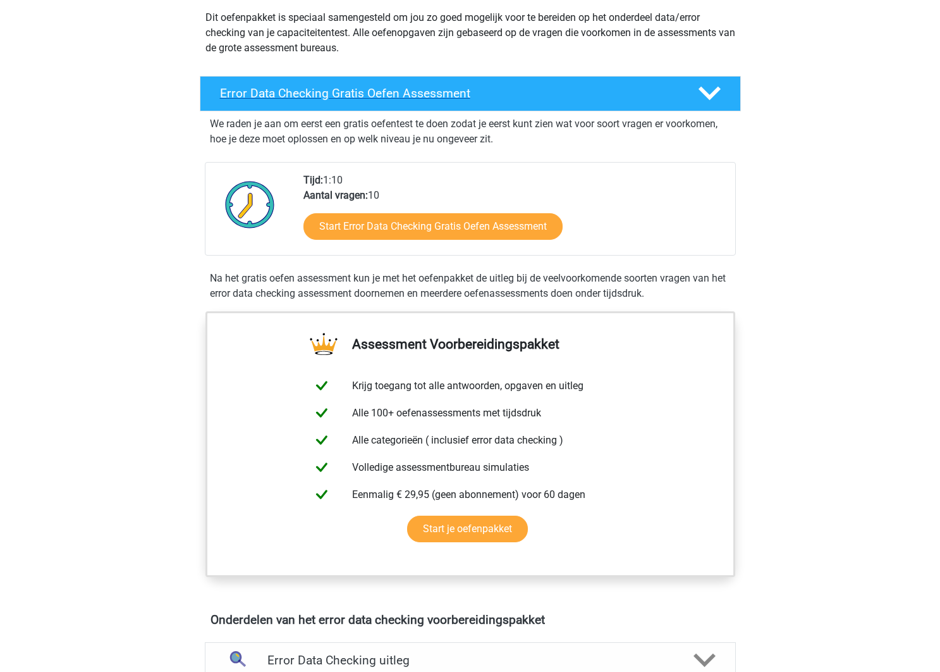
click at [458, 104] on div "Error Data Checking Gratis Oefen Assessment" at bounding box center [470, 93] width 541 height 35
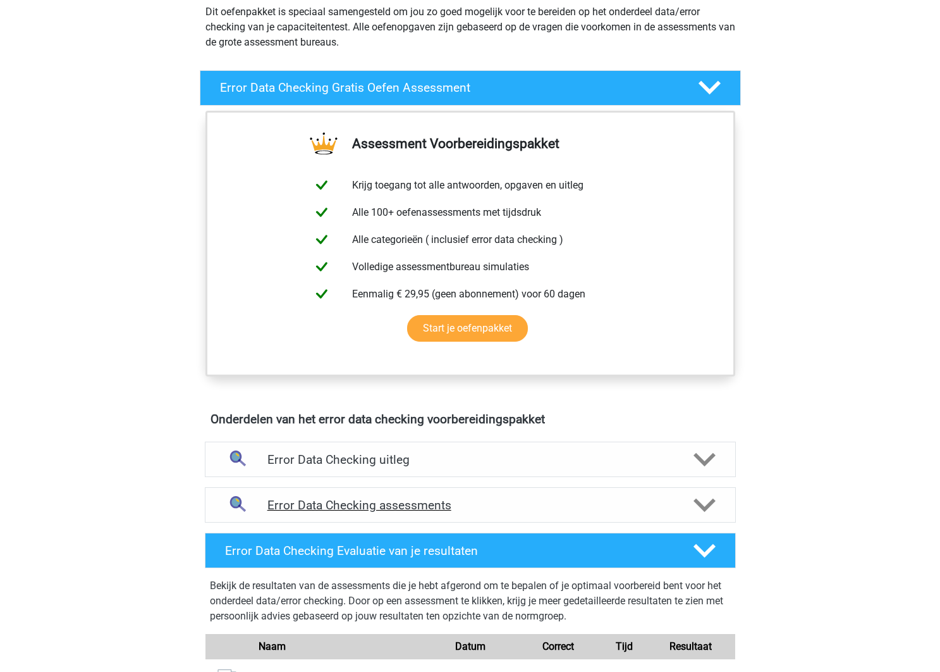
click at [523, 507] on h4 "Error Data Checking assessments" at bounding box center [471, 505] width 406 height 15
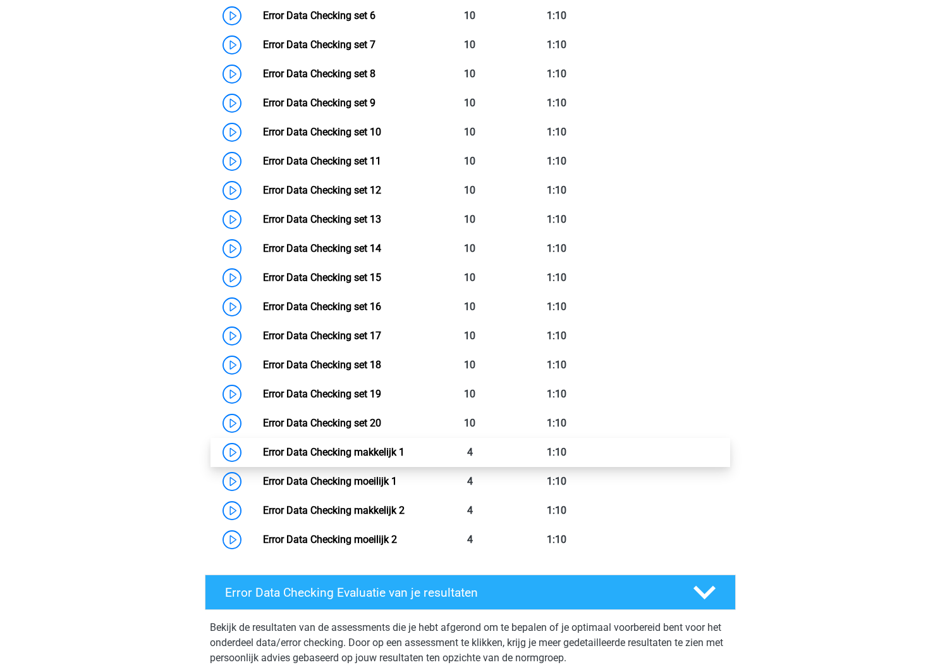
scroll to position [903, 0]
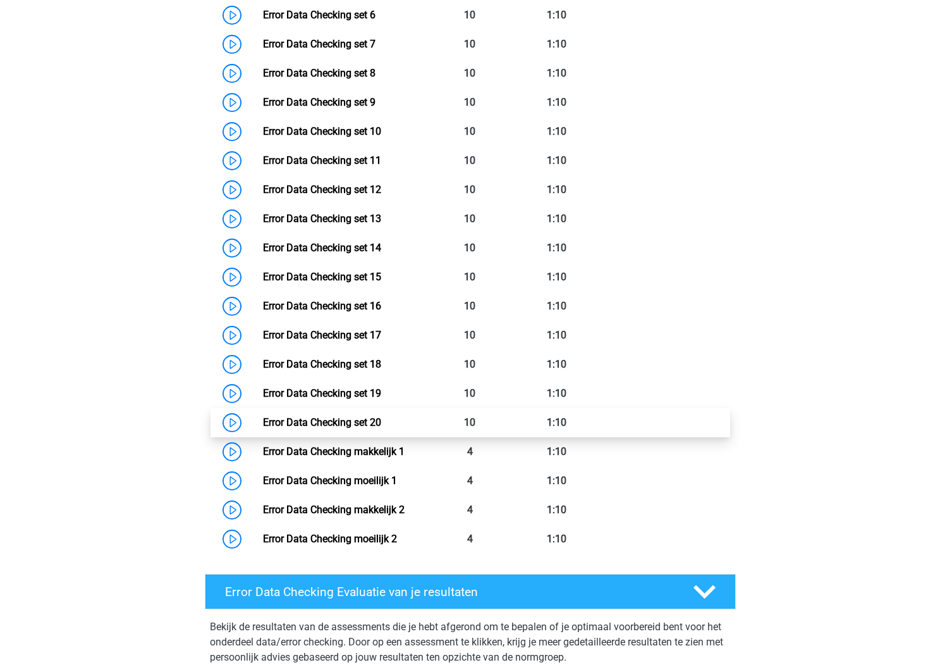
click at [381, 427] on link "Error Data Checking set 20" at bounding box center [322, 422] width 118 height 12
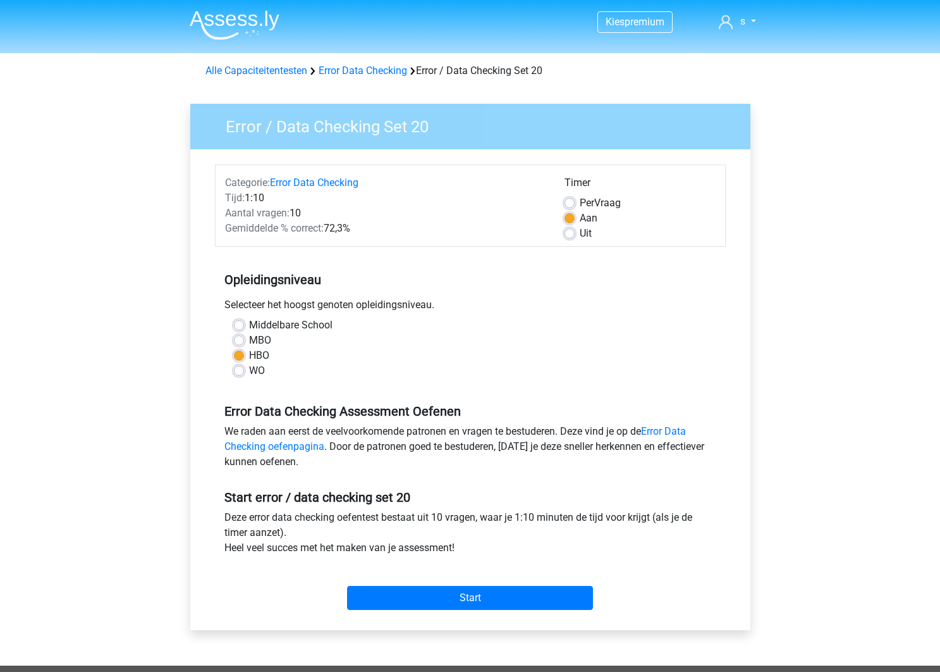
drag, startPoint x: 502, startPoint y: 639, endPoint x: 503, endPoint y: 619, distance: 20.9
click at [502, 639] on div "Error / Data Checking Set 20 Categorie: Error Data Checking Tijd: 1:10 Aantal v…" at bounding box center [470, 374] width 581 height 582
click at [510, 596] on input "Start" at bounding box center [470, 598] width 246 height 24
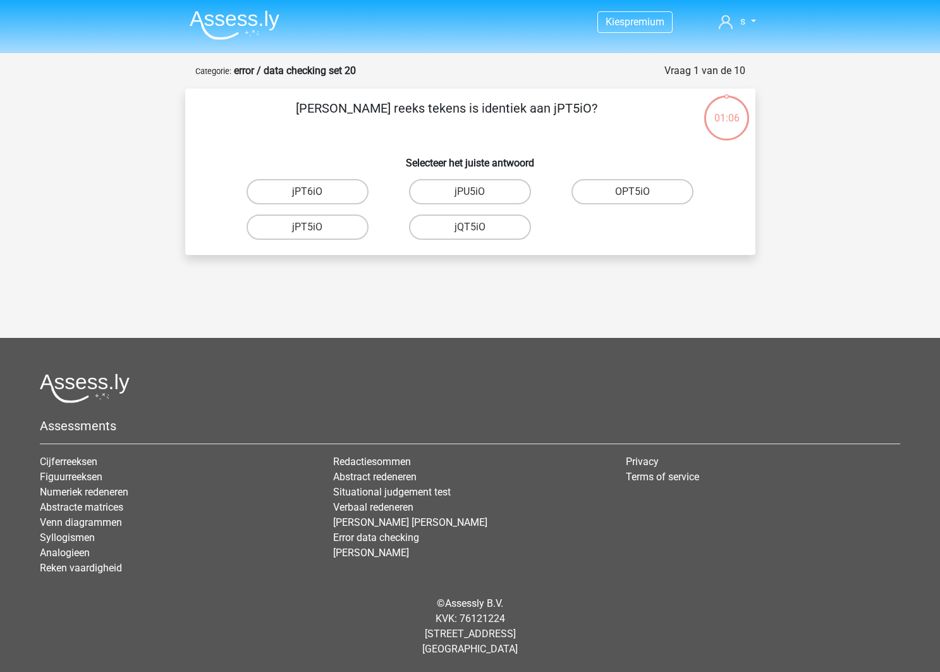
click at [312, 228] on input "jPT5iO" at bounding box center [311, 231] width 8 height 8
radio input "true"
click at [313, 228] on input "06eD86" at bounding box center [311, 231] width 8 height 8
radio input "true"
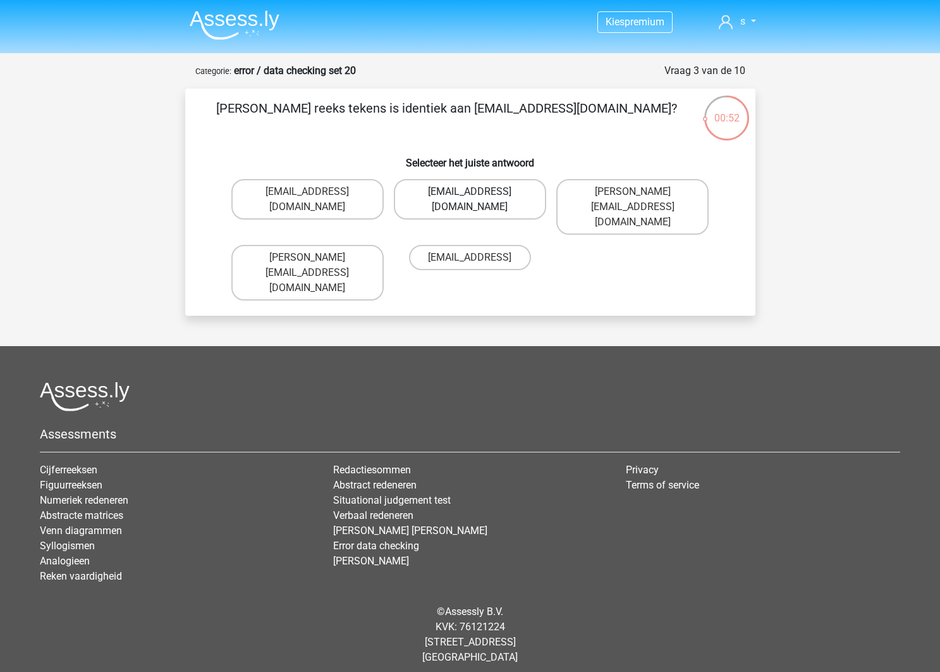
click at [522, 194] on label "Freya-Carroll@e-mail.com" at bounding box center [470, 199] width 152 height 40
click at [478, 194] on input "Freya-Carroll@e-mail.com" at bounding box center [474, 196] width 8 height 8
radio input "true"
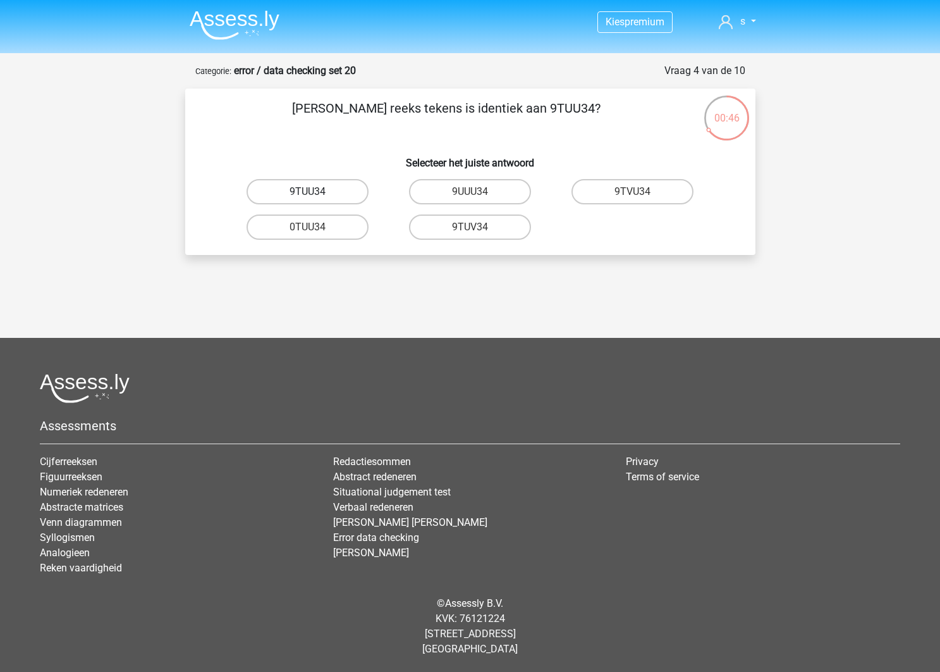
click at [344, 194] on label "9TUU34" at bounding box center [308, 191] width 122 height 25
click at [316, 194] on input "9TUU34" at bounding box center [311, 196] width 8 height 8
radio input "true"
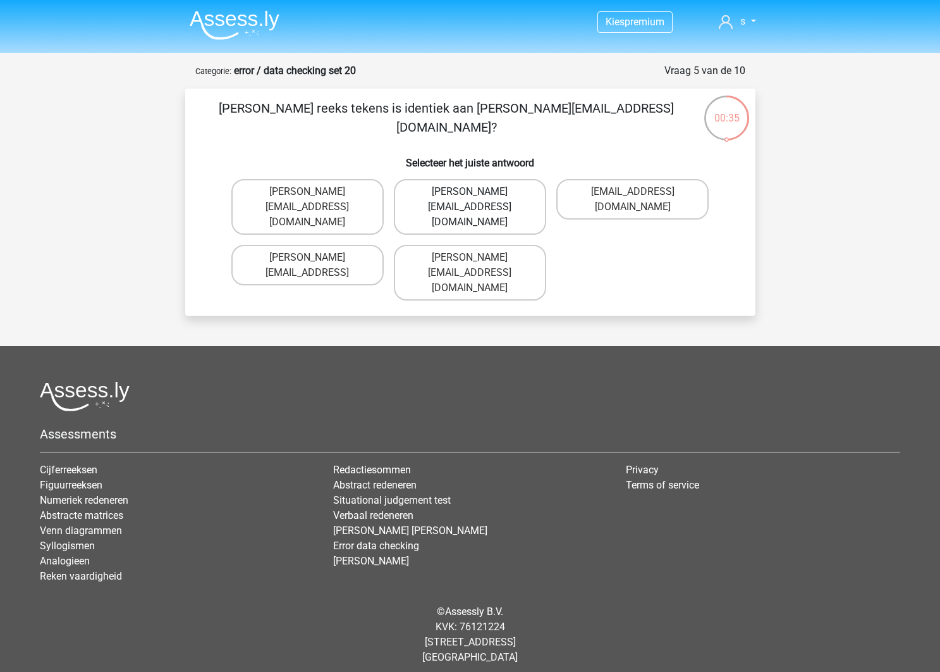
click at [520, 195] on label "Reece+Grey@Gmail.com" at bounding box center [470, 207] width 152 height 56
click at [478, 195] on input "Reece+Grey@Gmail.com" at bounding box center [474, 196] width 8 height 8
radio input "true"
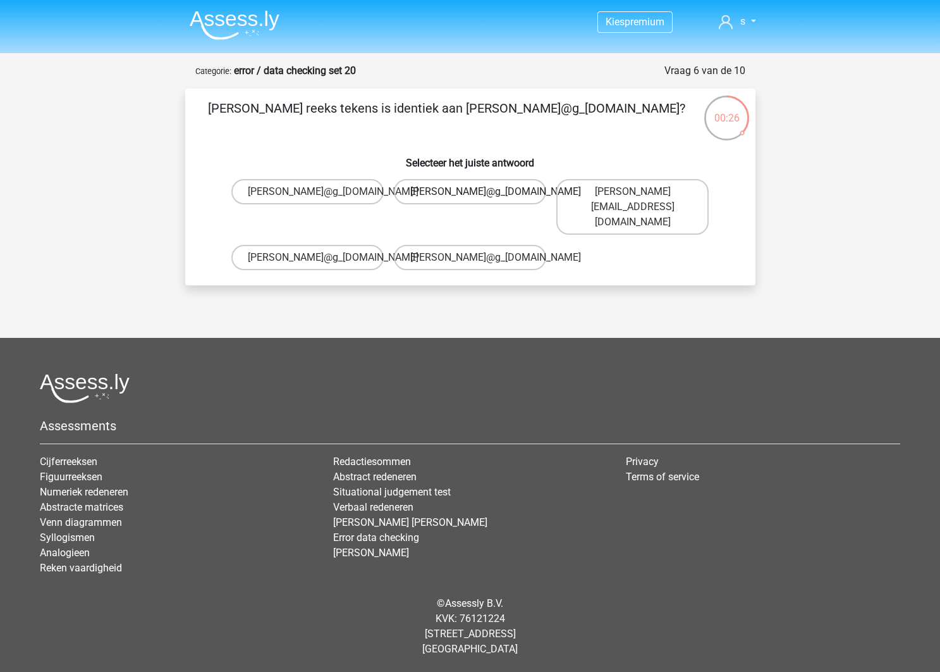
click at [519, 204] on label "Ivy-Patterson@g_mail.uk.co" at bounding box center [470, 191] width 152 height 25
click at [478, 200] on input "Ivy-Patterson@g_mail.uk.co" at bounding box center [474, 196] width 8 height 8
radio input "true"
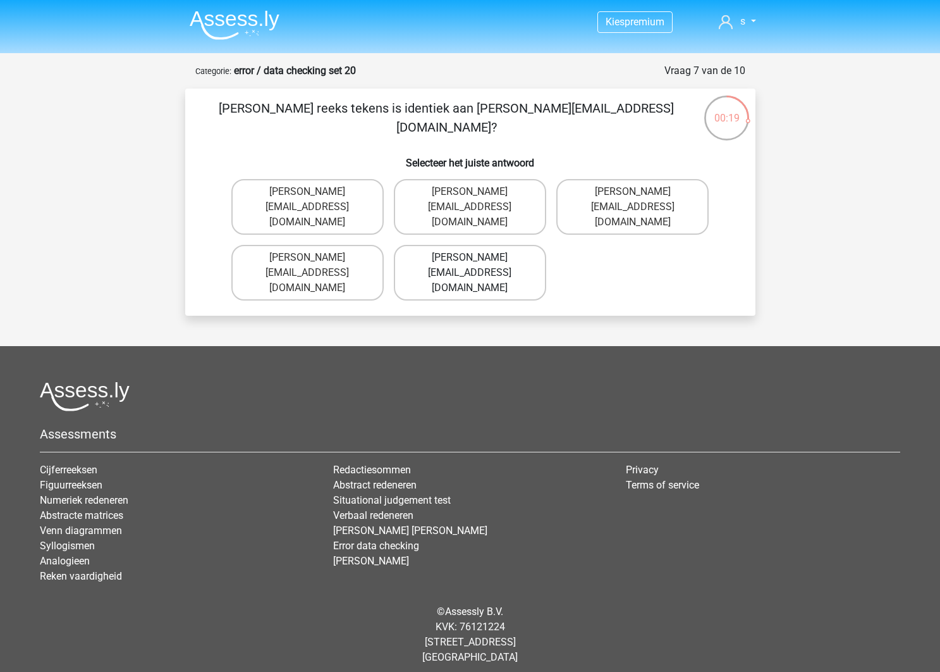
click at [500, 245] on label "Freddie+Grey@mailme.co.uk" at bounding box center [470, 273] width 152 height 56
click at [478, 257] on input "Freddie+Grey@mailme.co.uk" at bounding box center [474, 261] width 8 height 8
radio input "true"
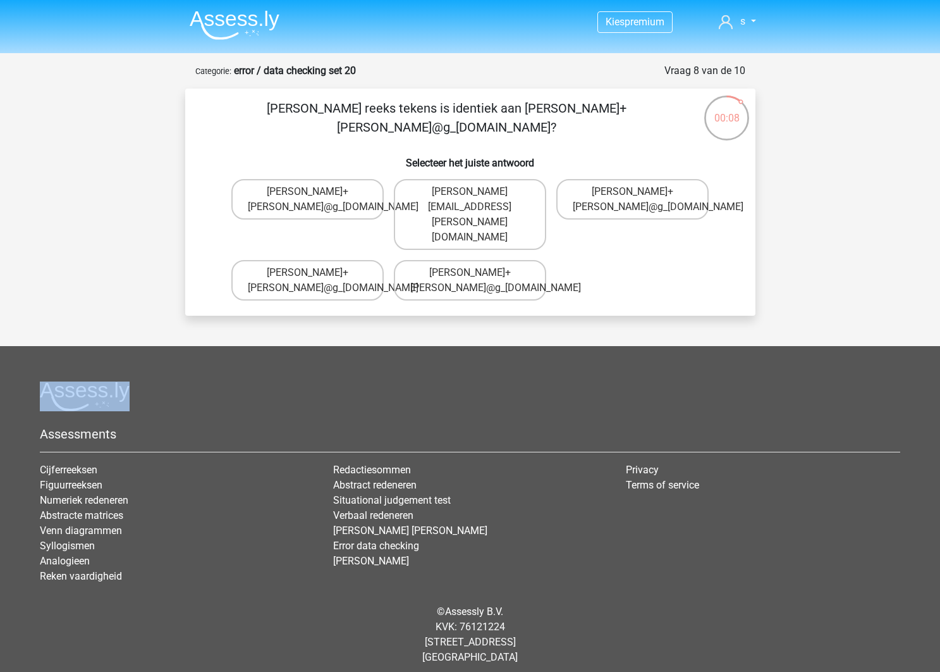
drag, startPoint x: 348, startPoint y: 231, endPoint x: 508, endPoint y: 272, distance: 165.1
click at [507, 272] on div "Kies premium s [EMAIL_ADDRESS][DOMAIN_NAME]" at bounding box center [470, 340] width 940 height 680
click at [532, 194] on label "Joe+Carpenter@gmail.co.uk" at bounding box center [470, 214] width 152 height 71
click at [478, 194] on input "Joe+Carpenter@gmail.co.uk" at bounding box center [474, 196] width 8 height 8
radio input "true"
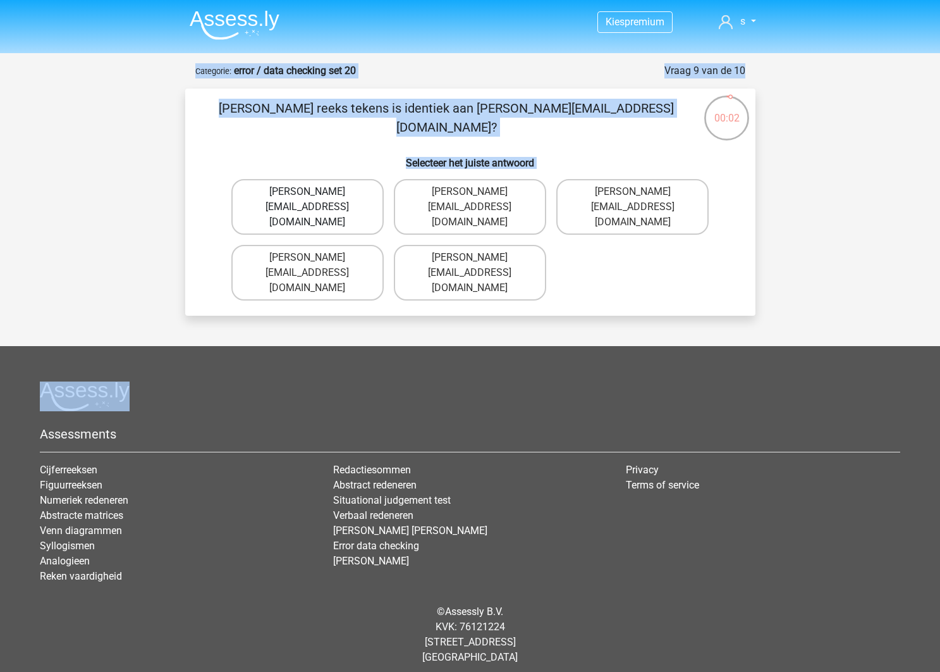
scroll to position [1, 0]
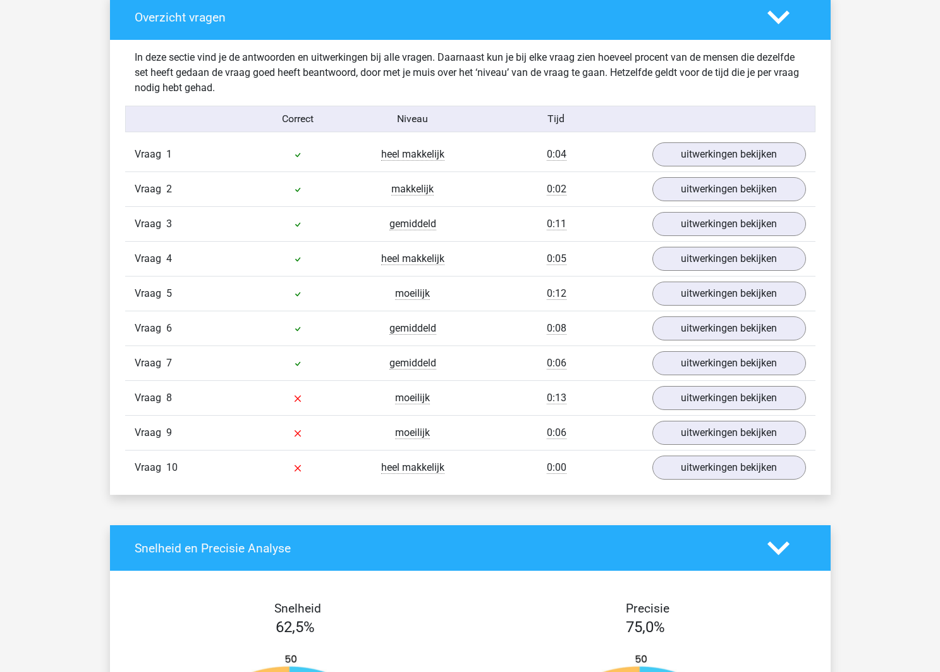
scroll to position [955, 0]
click at [695, 397] on link "uitwerkingen bekijken" at bounding box center [729, 398] width 176 height 28
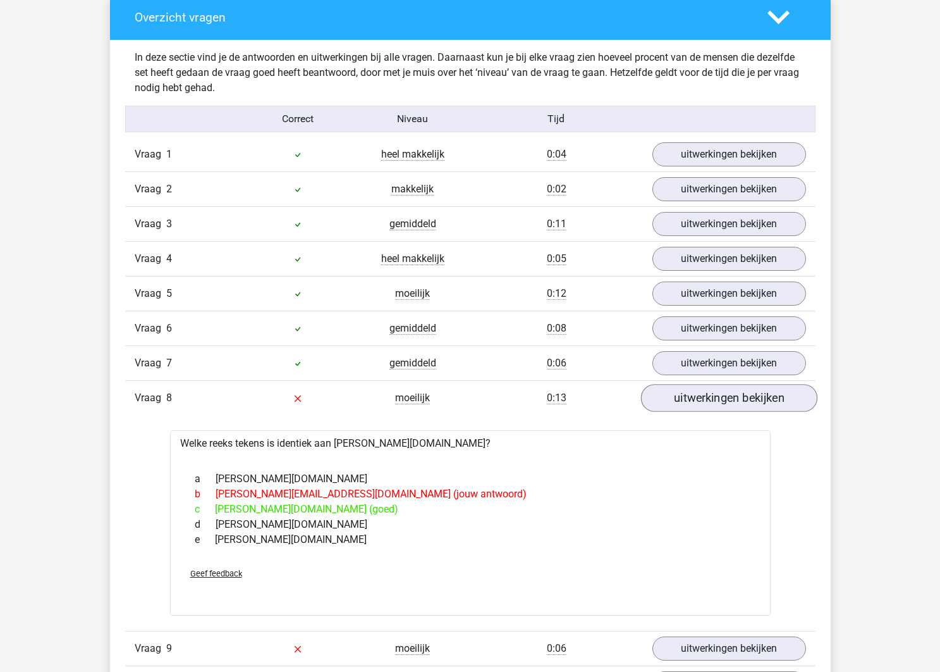
click at [703, 407] on link "uitwerkingen bekijken" at bounding box center [729, 398] width 176 height 28
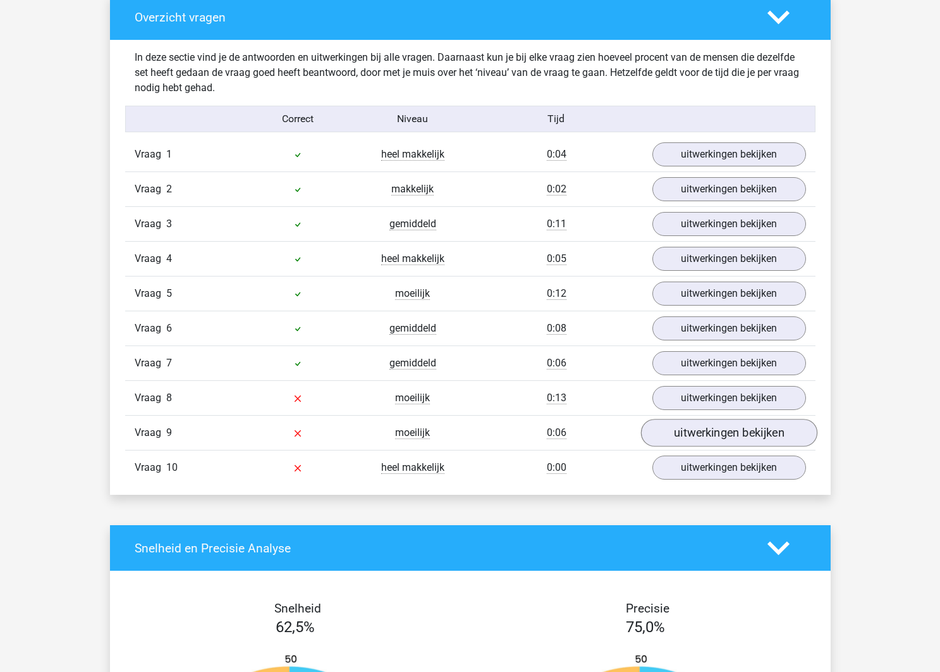
click at [737, 443] on link "uitwerkingen bekijken" at bounding box center [729, 433] width 176 height 28
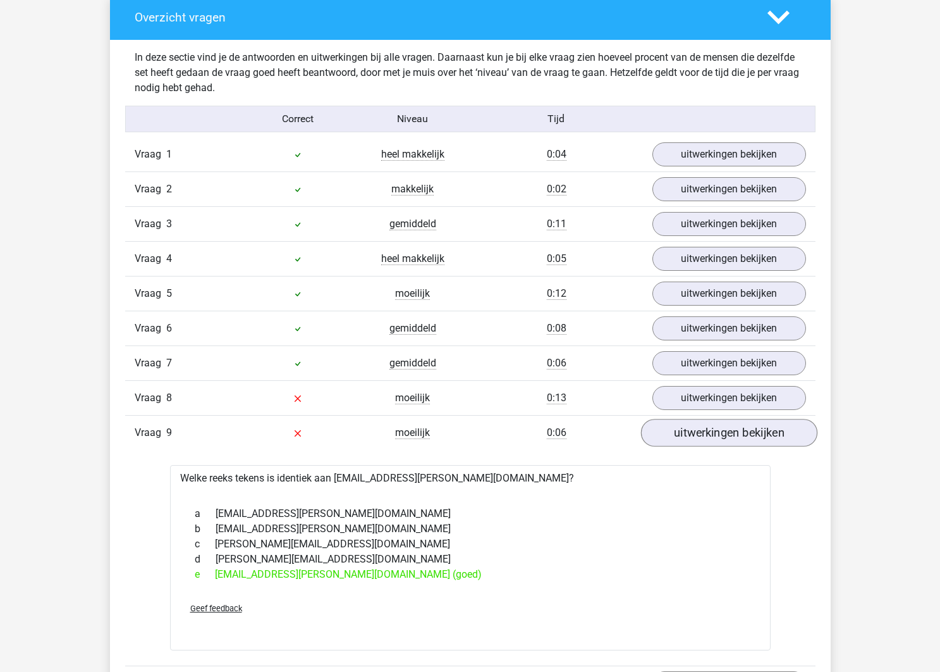
click at [737, 443] on link "uitwerkingen bekijken" at bounding box center [729, 433] width 176 height 28
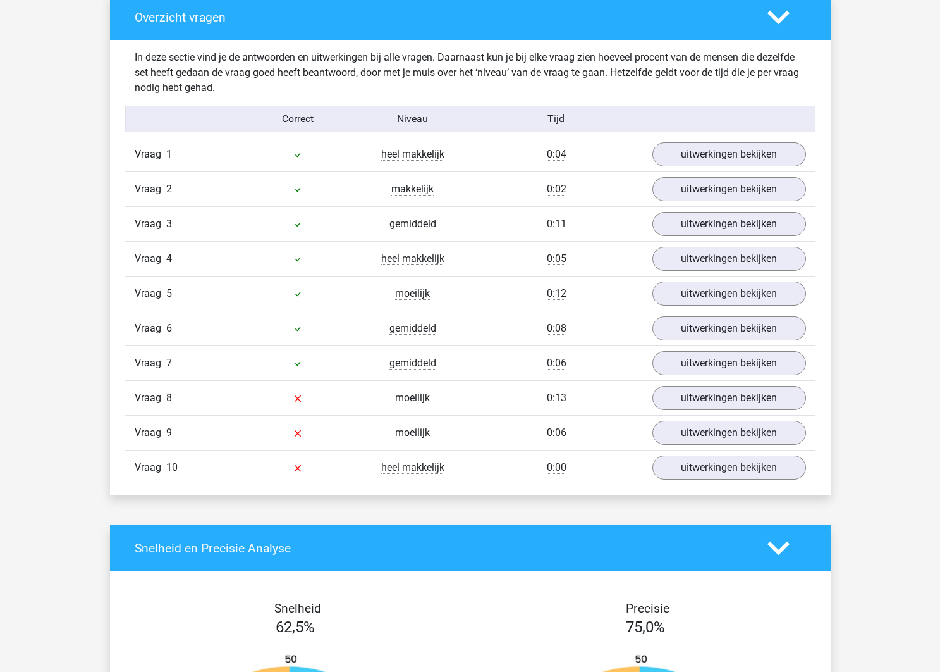
click at [788, 28] on icon at bounding box center [779, 17] width 22 height 22
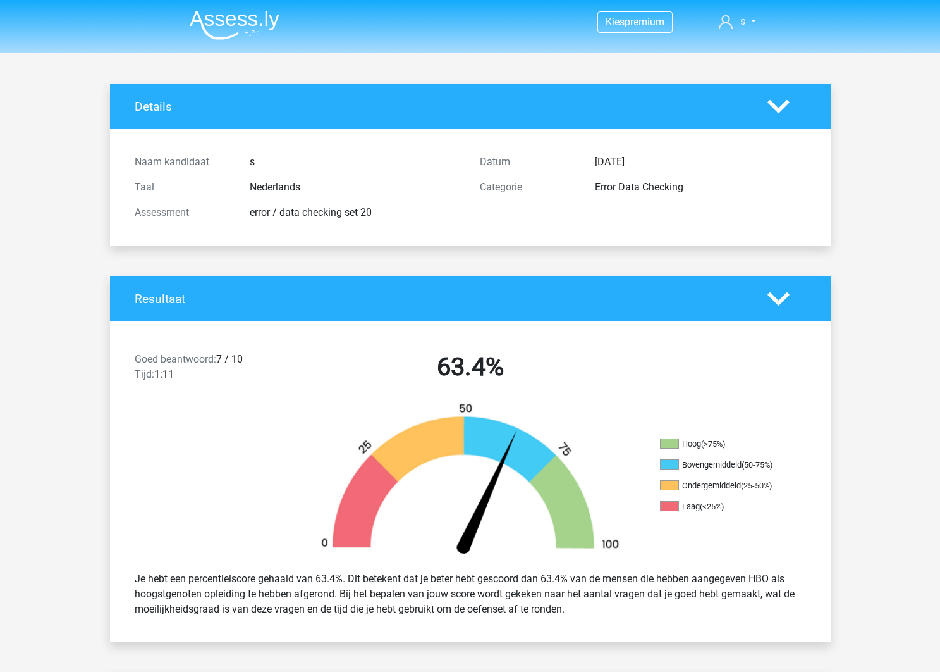
scroll to position [0, 0]
click at [209, 45] on header "Kies premium s [EMAIL_ADDRESS][DOMAIN_NAME]" at bounding box center [470, 26] width 940 height 53
click at [228, 34] on img at bounding box center [235, 25] width 90 height 30
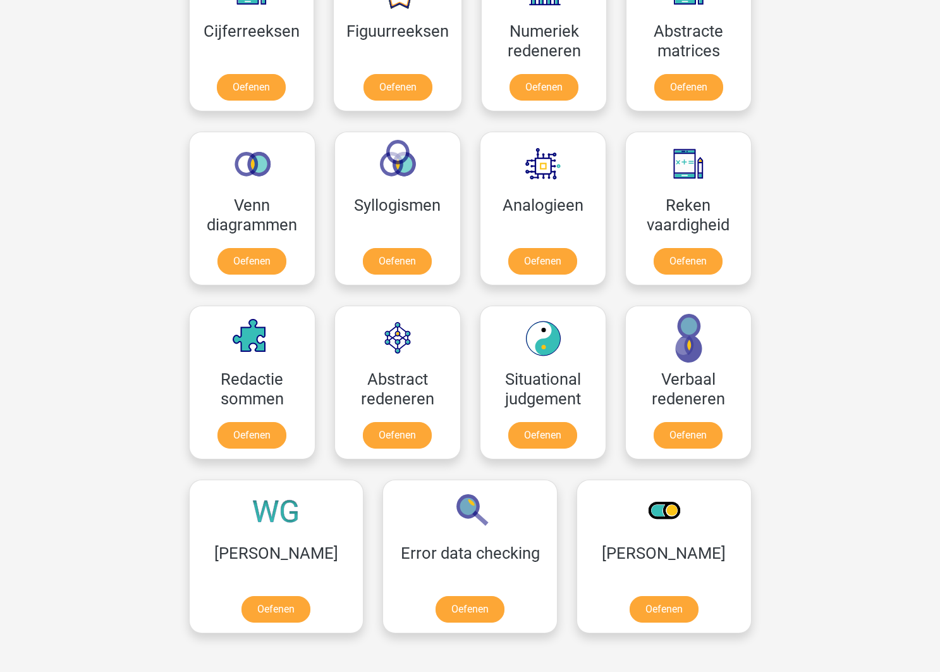
scroll to position [643, 0]
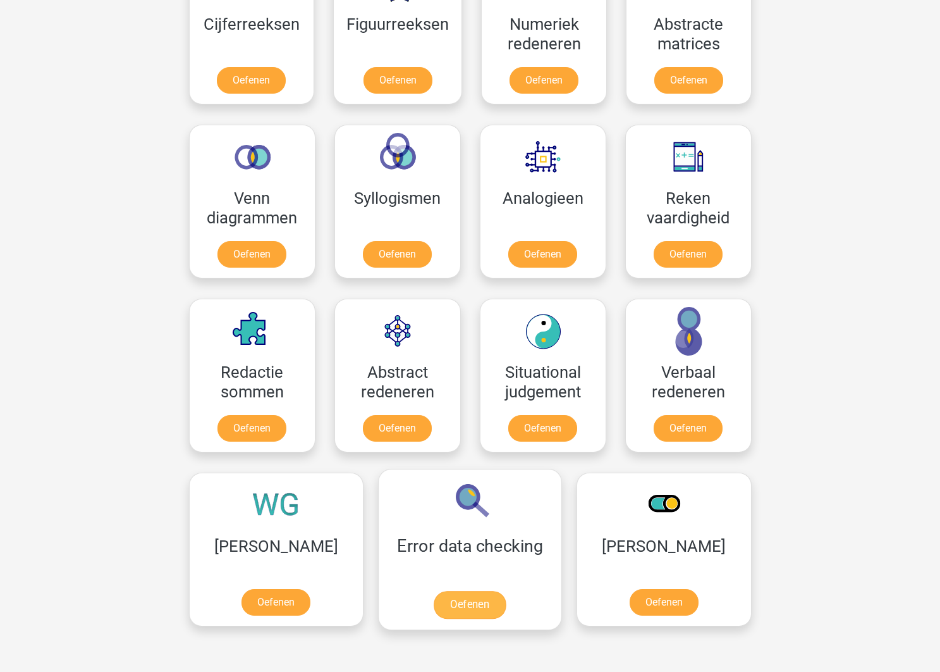
click at [455, 591] on link "Oefenen" at bounding box center [470, 605] width 72 height 28
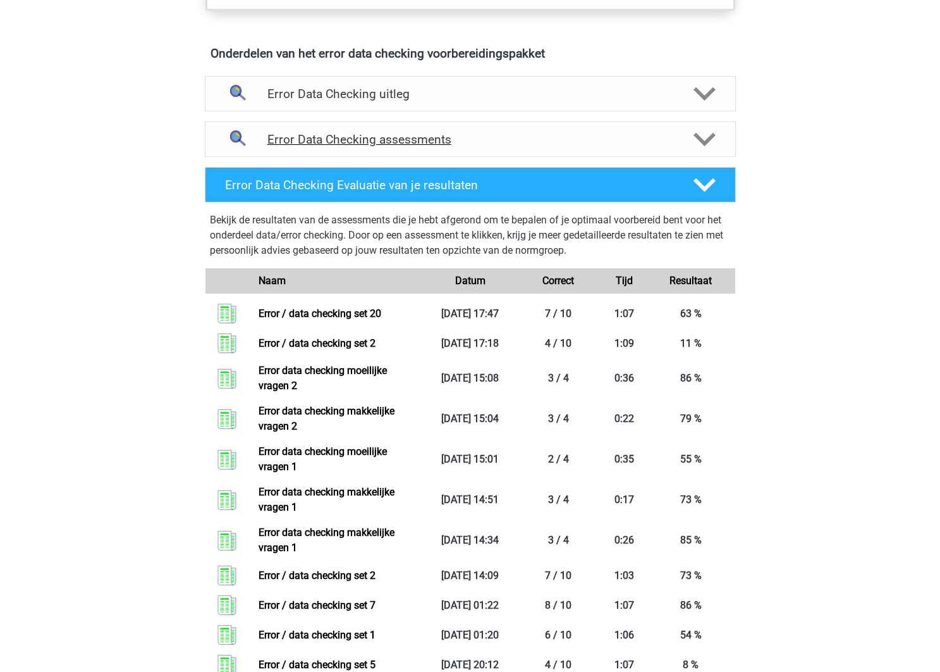
click at [466, 154] on div "Error Data Checking assessments" at bounding box center [470, 138] width 531 height 35
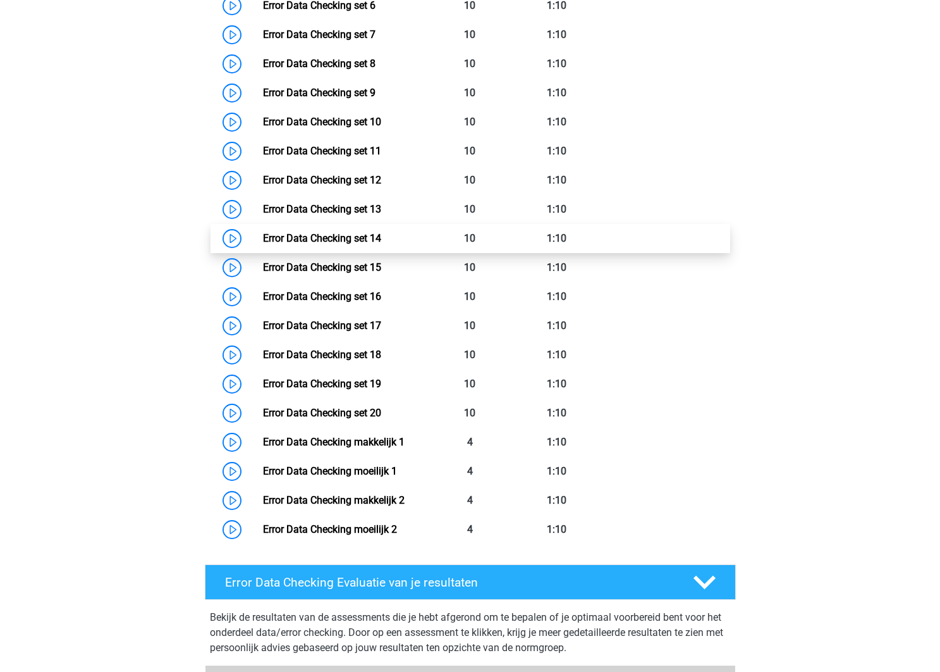
scroll to position [1213, 0]
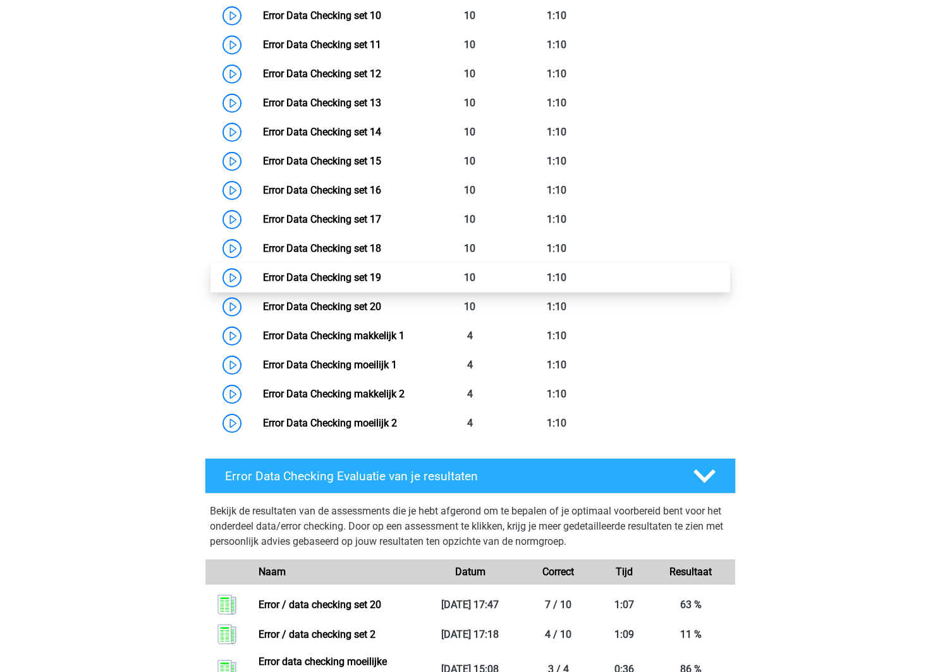
click at [381, 271] on link "Error Data Checking set 19" at bounding box center [322, 277] width 118 height 12
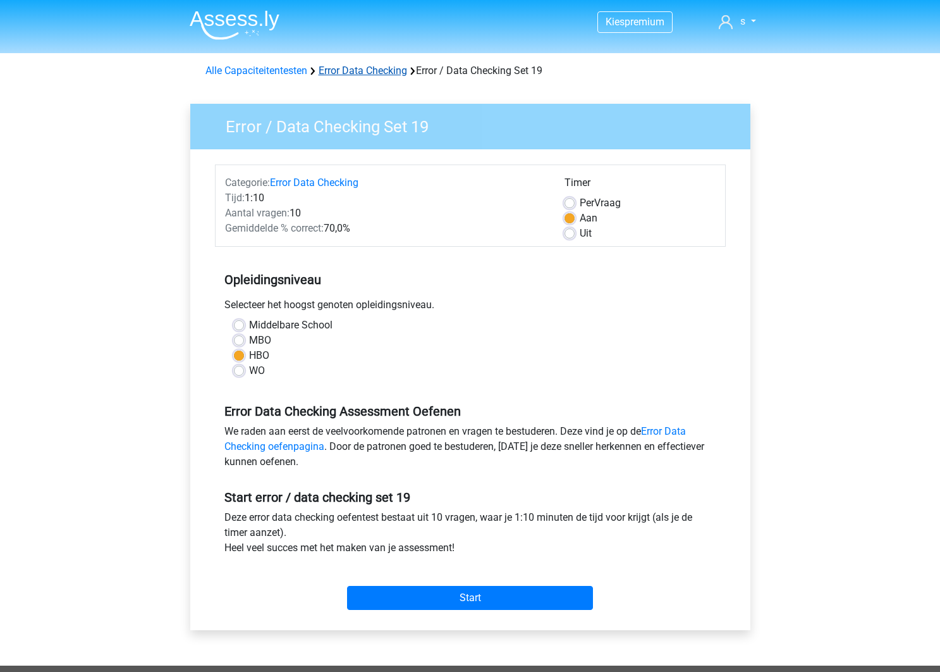
click at [355, 66] on link "Error Data Checking" at bounding box center [363, 71] width 89 height 12
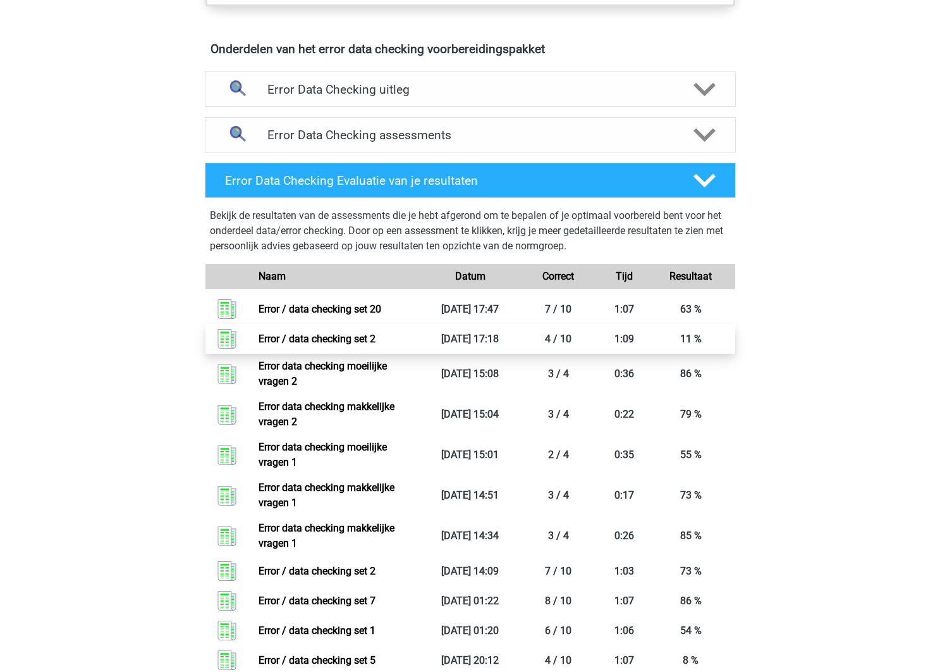
scroll to position [718, 0]
click at [372, 125] on div "Error Data Checking assessments" at bounding box center [470, 134] width 531 height 35
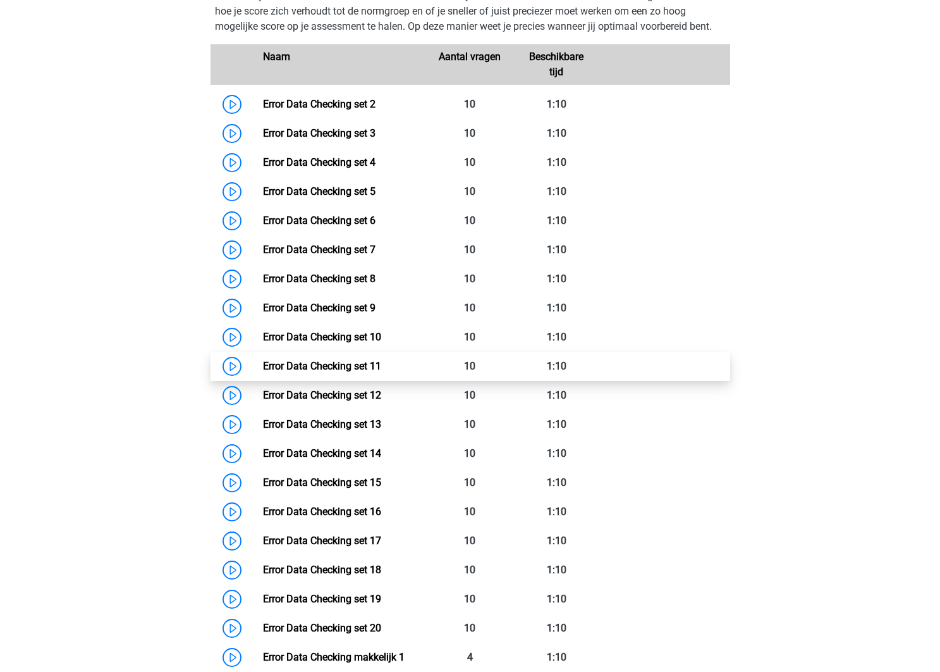
scroll to position [893, 0]
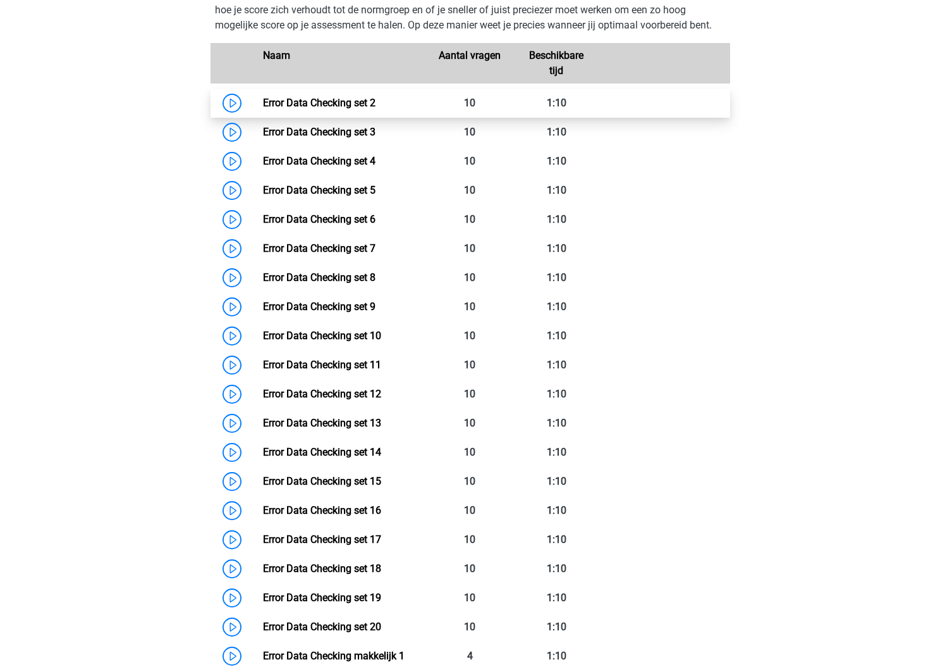
click at [298, 97] on link "Error Data Checking set 2" at bounding box center [319, 103] width 113 height 12
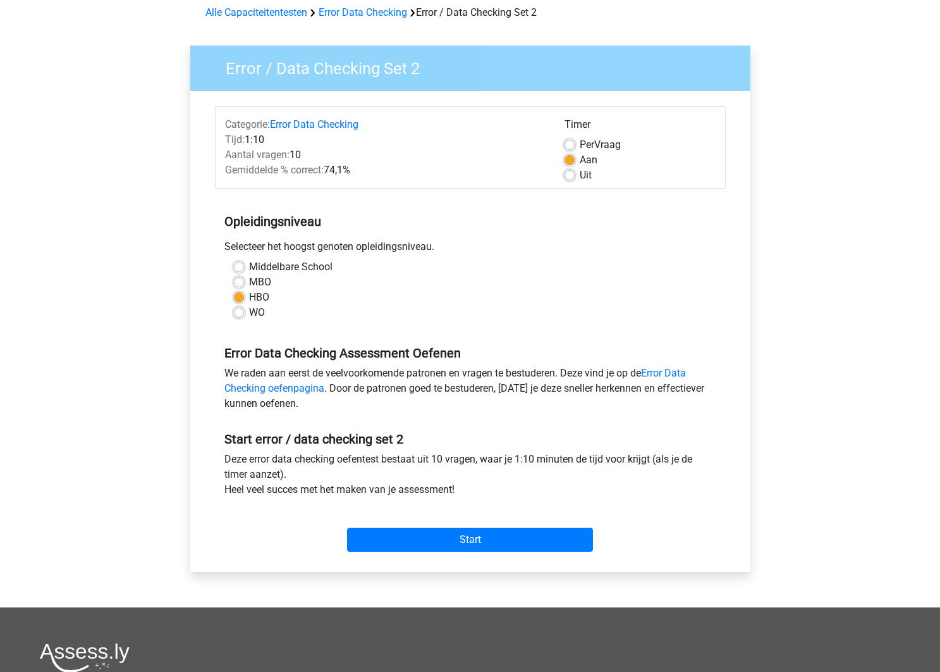
scroll to position [55, 0]
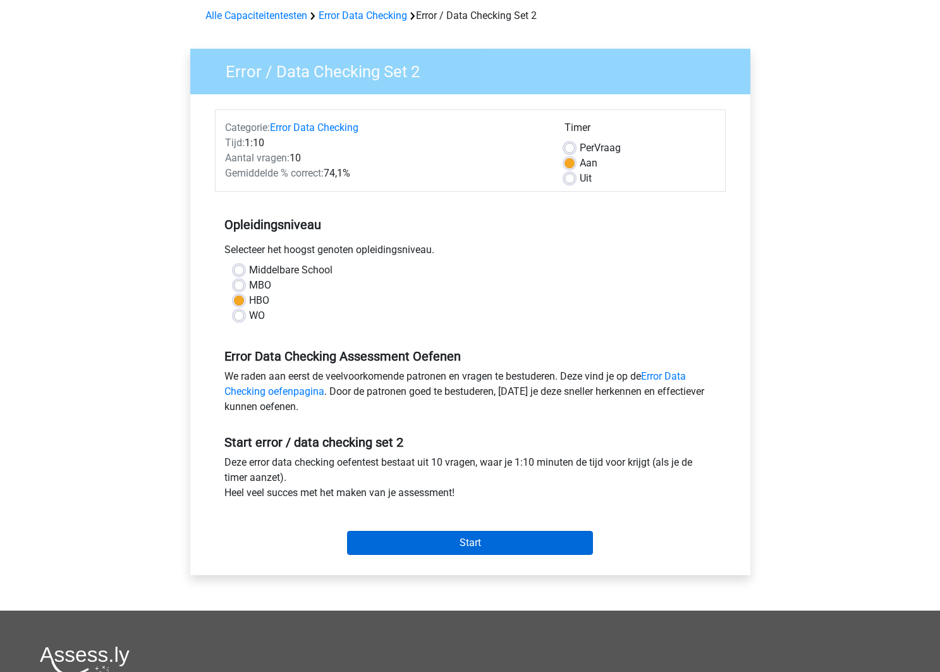
click at [533, 545] on input "Start" at bounding box center [470, 543] width 246 height 24
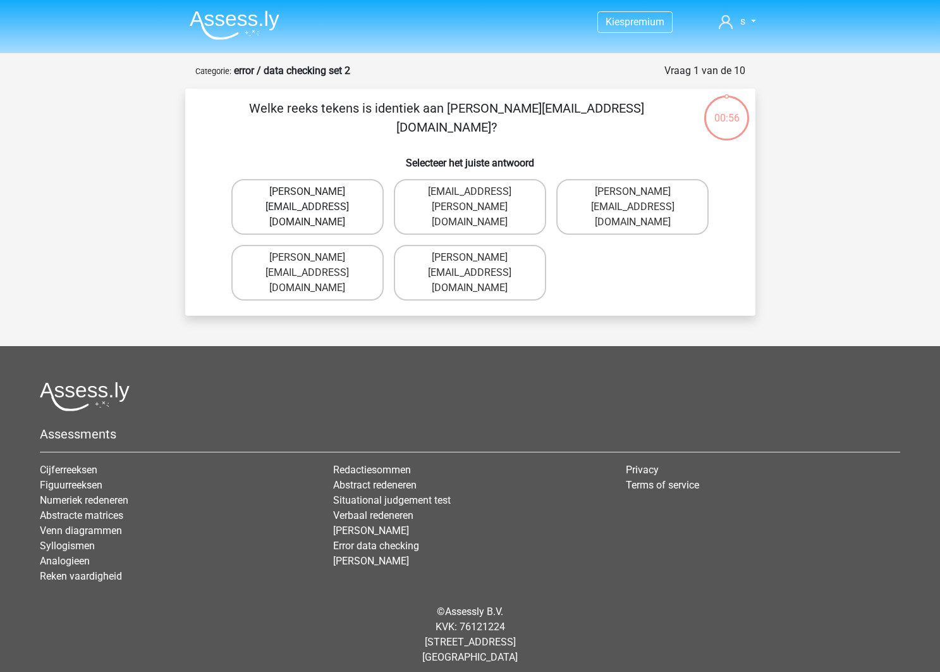
click at [345, 194] on label "Connor.Patterson@Gmail.co.uk" at bounding box center [307, 207] width 152 height 56
click at [316, 194] on input "Connor.Patterson@Gmail.co.uk" at bounding box center [311, 196] width 8 height 8
radio input "true"
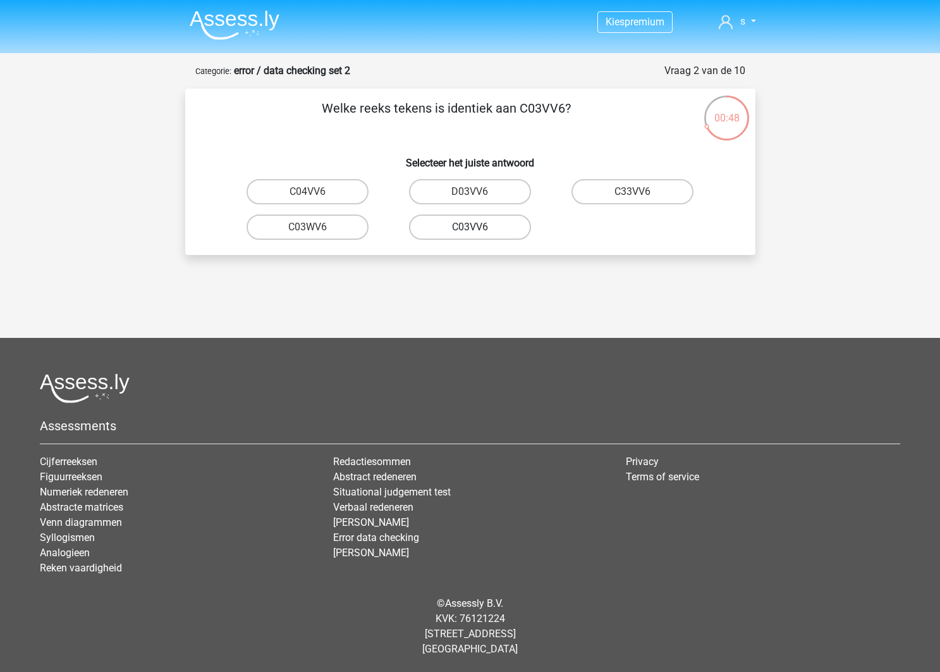
click at [488, 230] on label "C03VV6" at bounding box center [470, 226] width 122 height 25
click at [478, 230] on input "C03VV6" at bounding box center [474, 231] width 8 height 8
radio input "true"
click at [643, 197] on label "jB03CO" at bounding box center [633, 191] width 122 height 25
click at [641, 197] on input "jB03CO" at bounding box center [637, 196] width 8 height 8
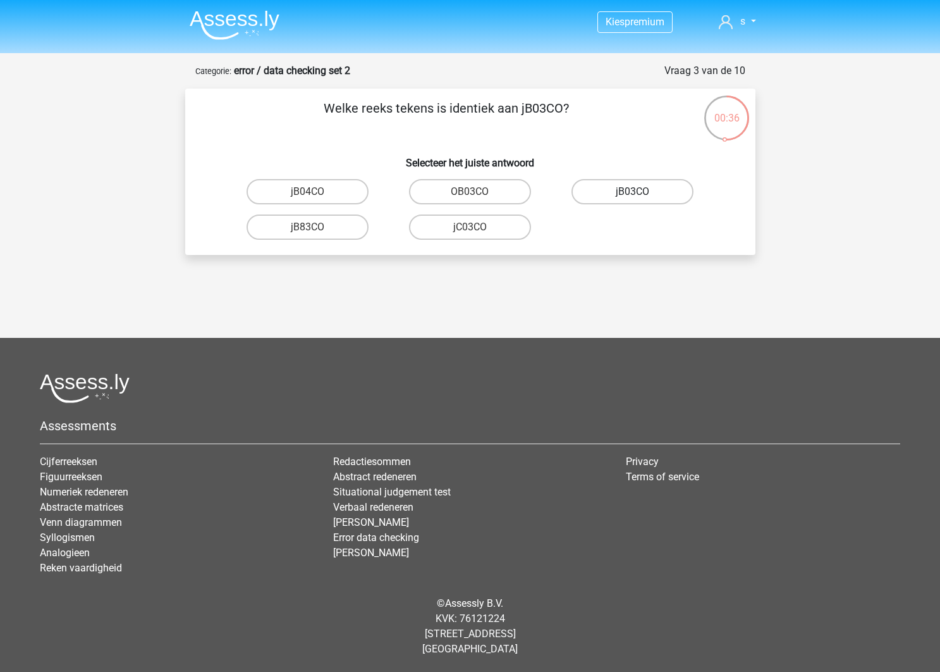
radio input "true"
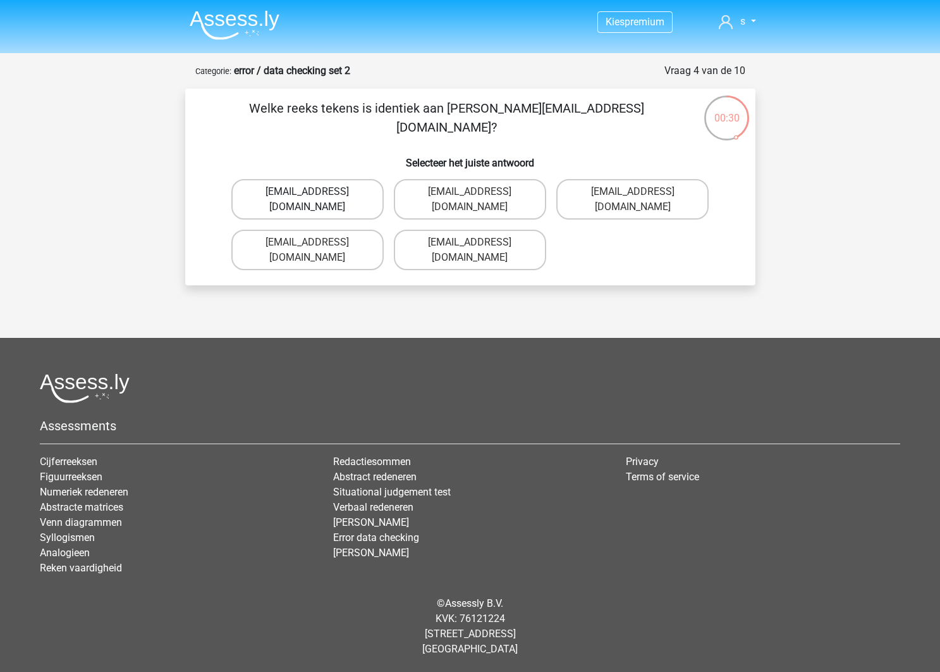
click at [356, 195] on label "Jack_Conley@hotmail.uk.com" at bounding box center [307, 199] width 152 height 40
click at [316, 195] on input "Jack_Conley@hotmail.uk.com" at bounding box center [311, 196] width 8 height 8
radio input "true"
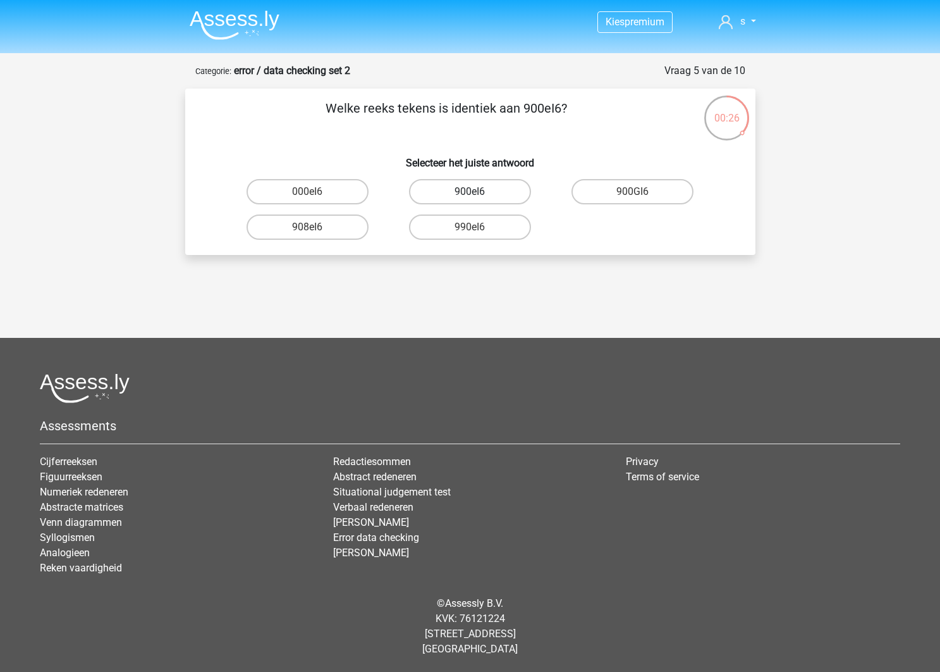
click at [497, 193] on label "900eI6" at bounding box center [470, 191] width 122 height 25
click at [478, 193] on input "900eI6" at bounding box center [474, 196] width 8 height 8
radio input "true"
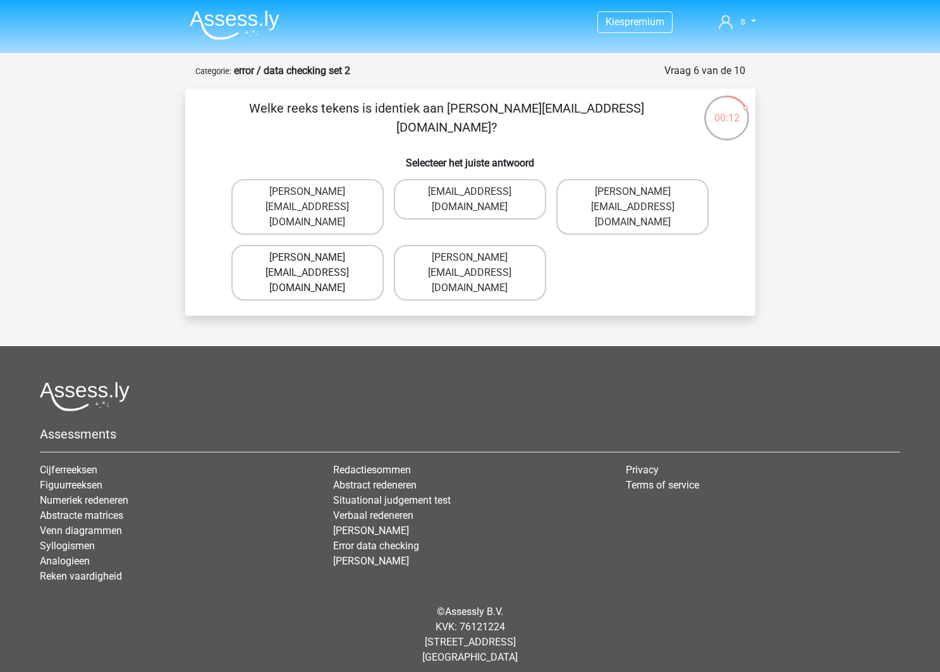
click at [362, 245] on label "Michael_Maede@joymail.gr" at bounding box center [307, 273] width 152 height 56
click at [316, 257] on input "Michael_Maede@joymail.gr" at bounding box center [311, 261] width 8 height 8
radio input "true"
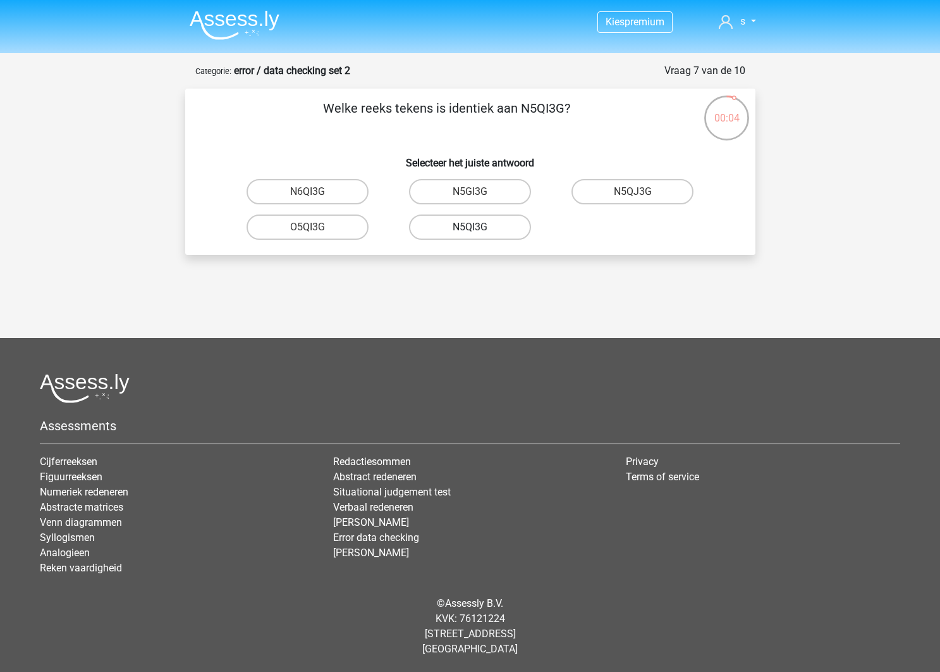
click at [491, 230] on label "N5QI3G" at bounding box center [470, 226] width 122 height 25
click at [478, 230] on input "N5QI3G" at bounding box center [474, 231] width 8 height 8
radio input "true"
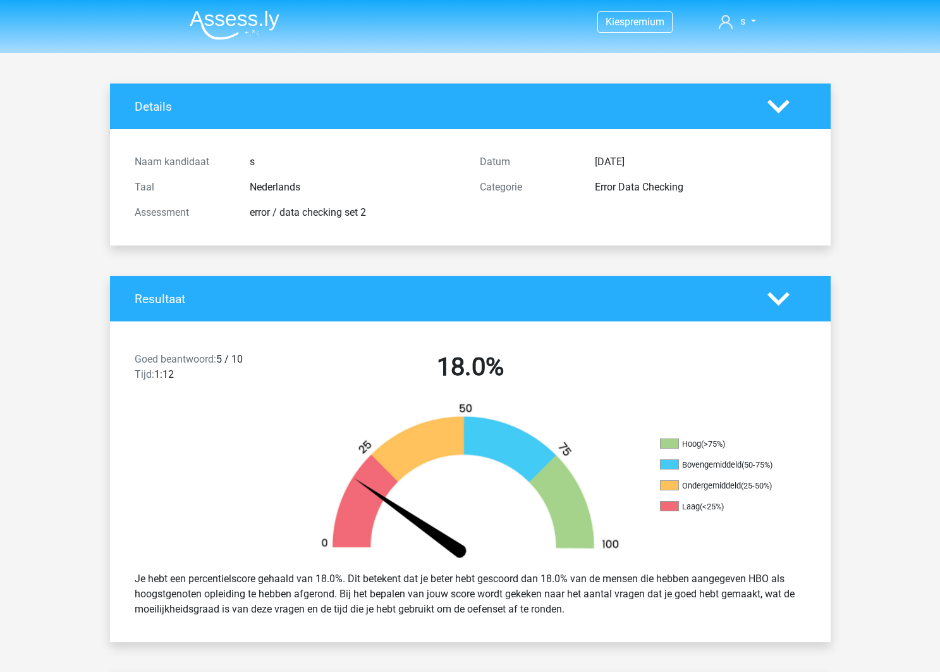
drag, startPoint x: 164, startPoint y: 42, endPoint x: 187, endPoint y: 13, distance: 36.4
click at [164, 41] on header "Kies premium s sungaila96@live.nl" at bounding box center [470, 26] width 940 height 53
click at [244, 41] on nav "Kies premium s sungaila96@live.nl" at bounding box center [471, 22] width 582 height 41
click at [249, 37] on img at bounding box center [235, 25] width 90 height 30
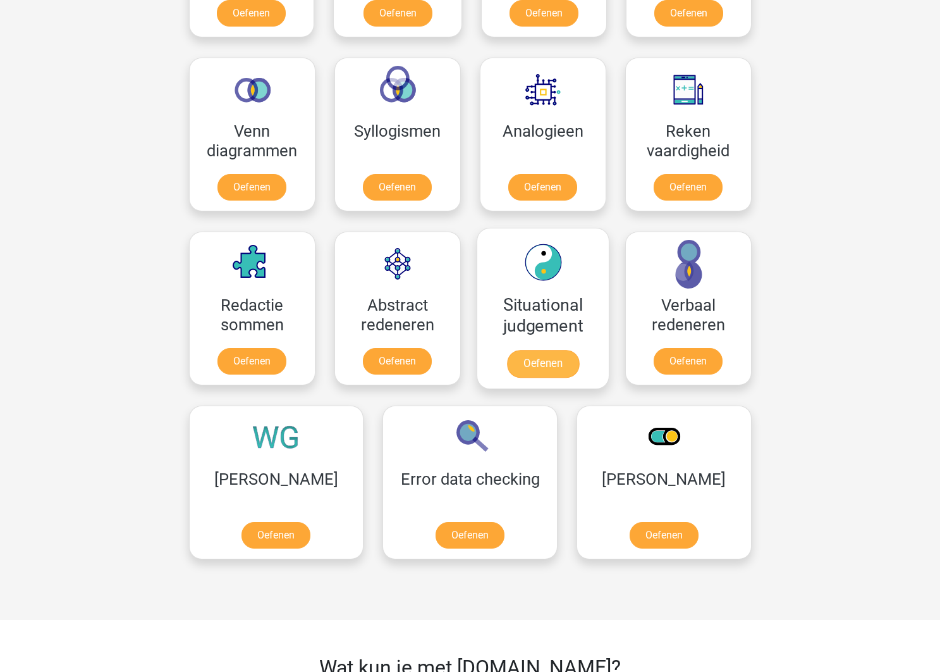
scroll to position [716, 1]
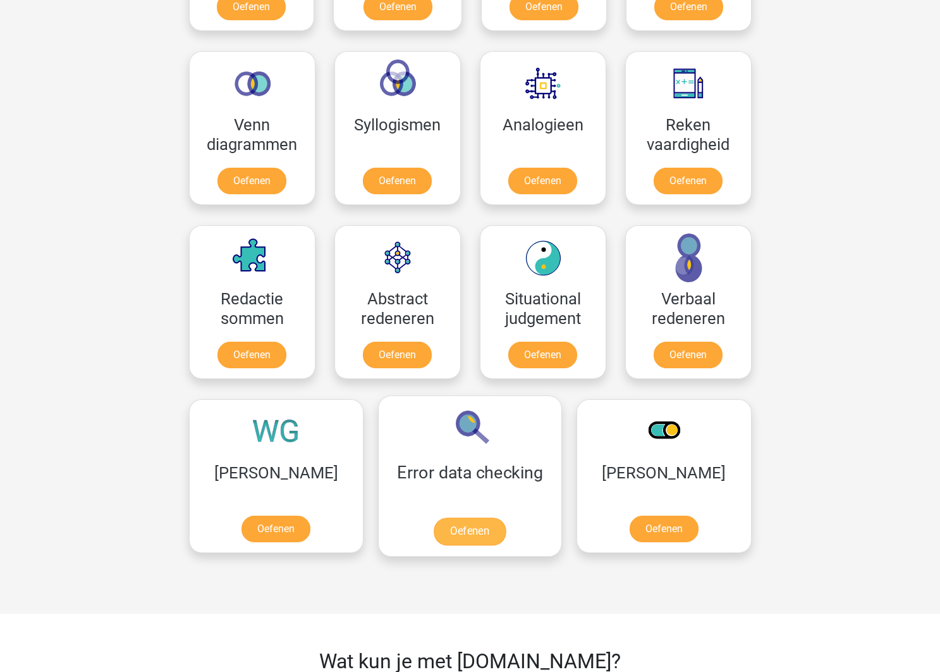
click at [434, 517] on link "Oefenen" at bounding box center [470, 531] width 72 height 28
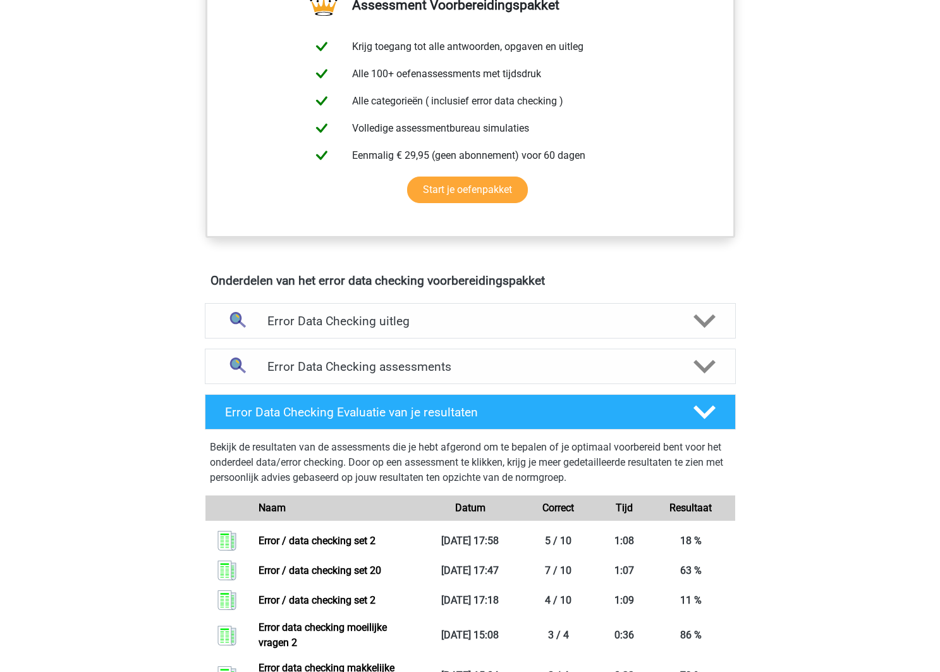
scroll to position [608, 0]
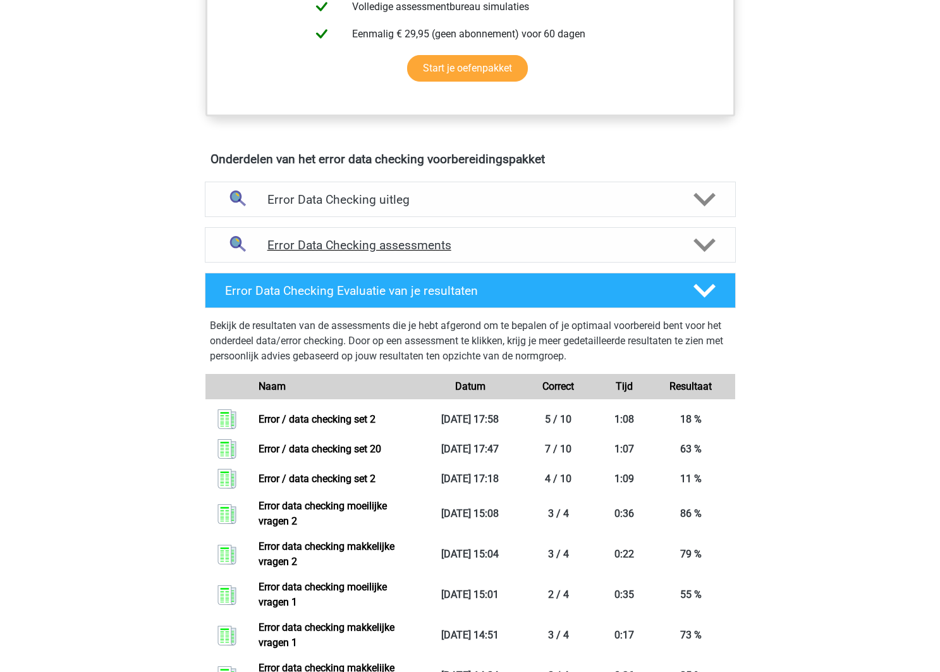
click at [467, 252] on h4 "Error Data Checking assessments" at bounding box center [471, 245] width 406 height 15
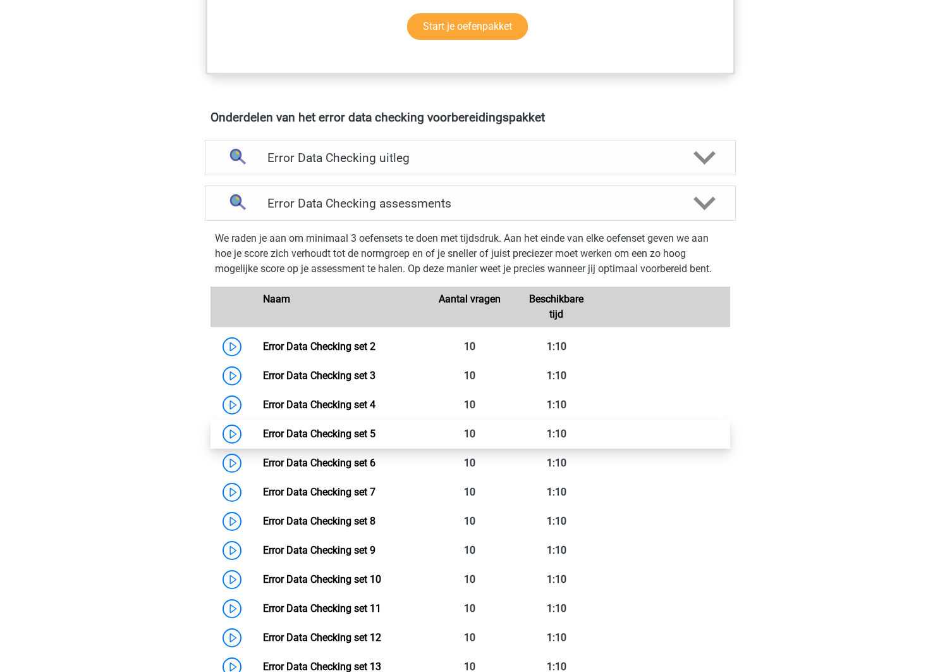
scroll to position [655, 0]
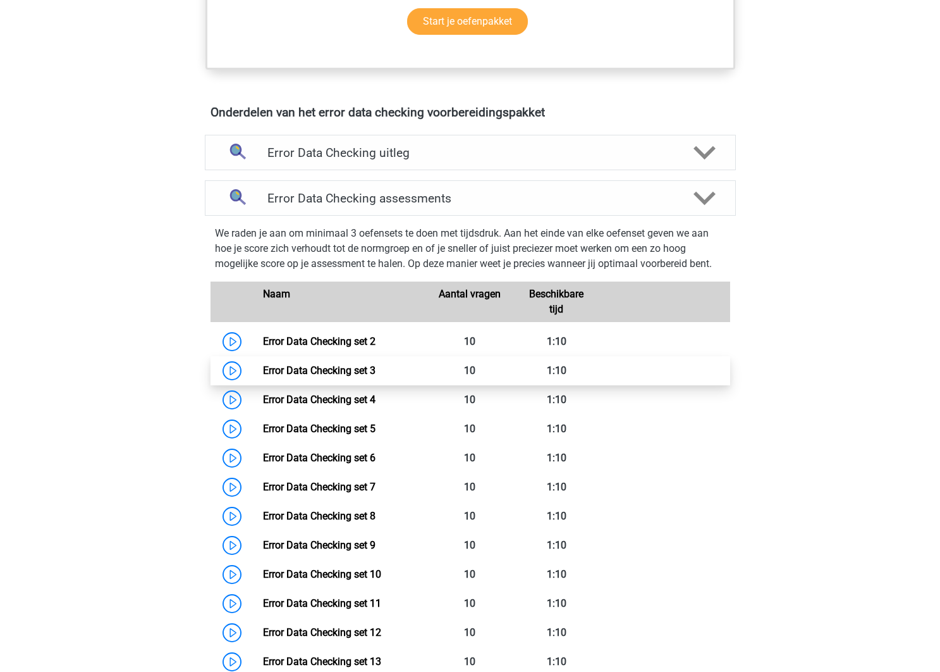
click at [376, 364] on link "Error Data Checking set 3" at bounding box center [319, 370] width 113 height 12
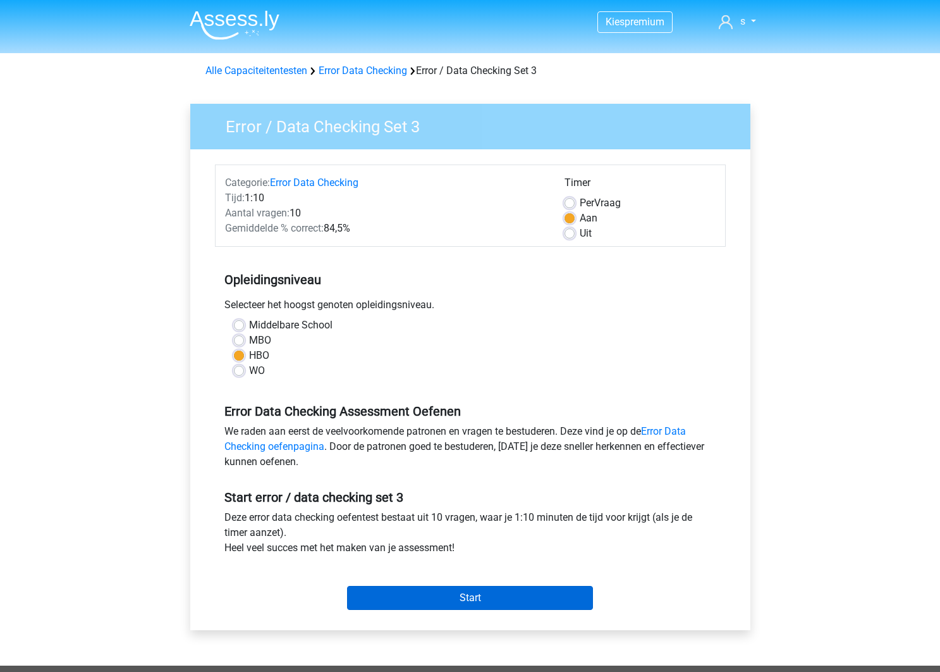
click at [486, 597] on input "Start" at bounding box center [470, 598] width 246 height 24
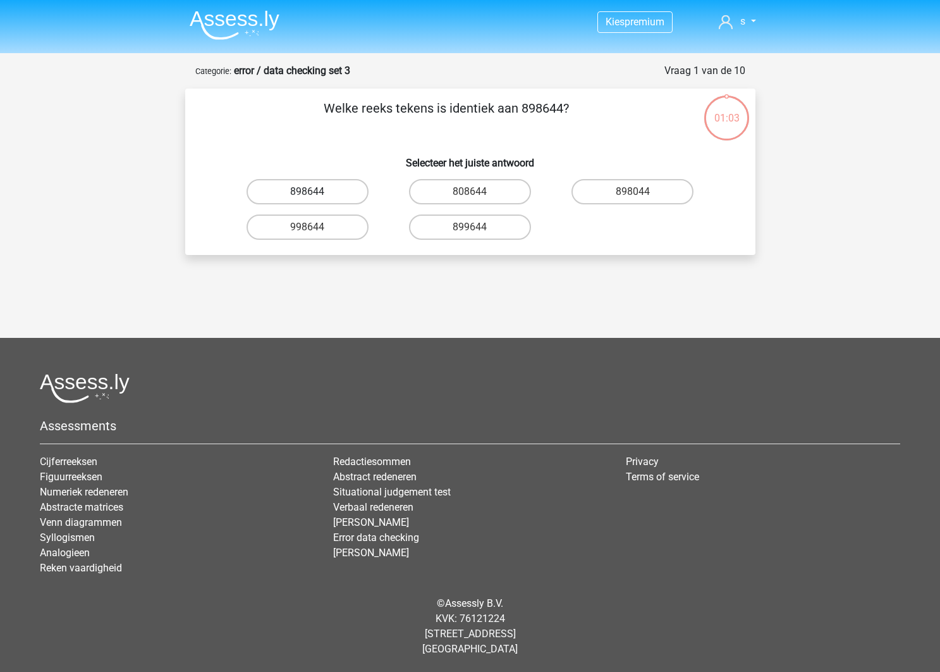
click at [331, 195] on label "898644" at bounding box center [308, 191] width 122 height 25
click at [316, 195] on input "898644" at bounding box center [311, 196] width 8 height 8
radio input "true"
click at [326, 230] on label "5OQO04" at bounding box center [308, 226] width 122 height 25
click at [316, 230] on input "5OQO04" at bounding box center [311, 231] width 8 height 8
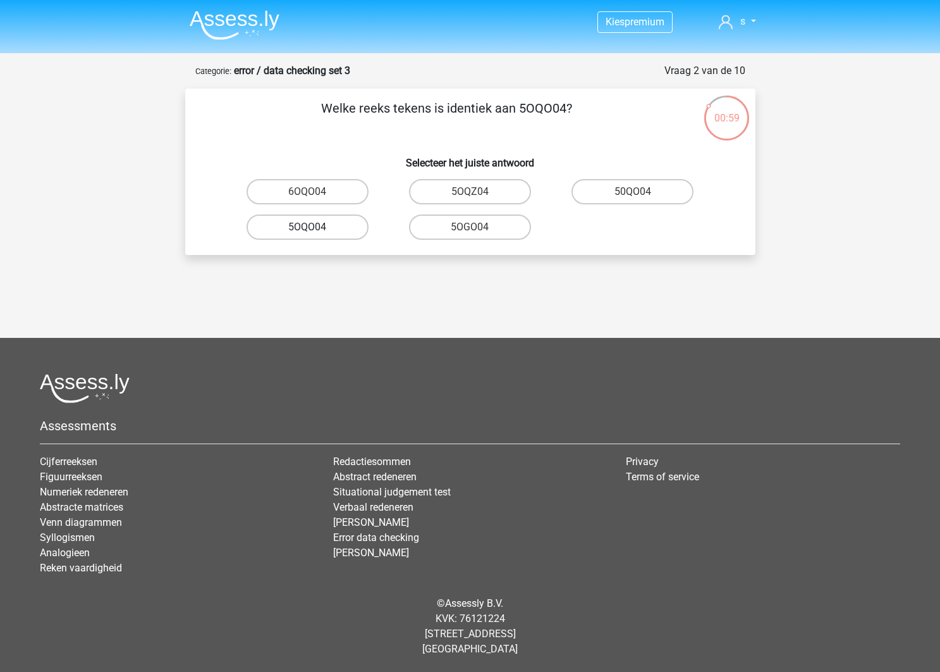
radio input "true"
click at [657, 194] on label "NV9Z80" at bounding box center [633, 191] width 122 height 25
click at [641, 194] on input "NV9Z80" at bounding box center [637, 196] width 8 height 8
radio input "true"
click at [333, 188] on label "0UA594" at bounding box center [308, 191] width 122 height 25
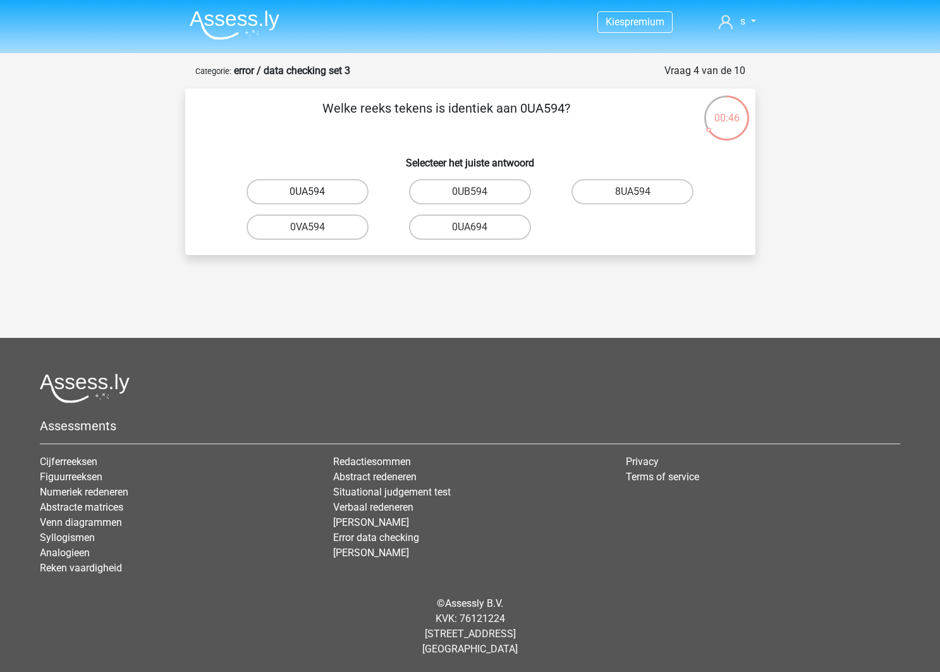
click at [316, 192] on input "0UA594" at bounding box center [311, 196] width 8 height 8
radio input "true"
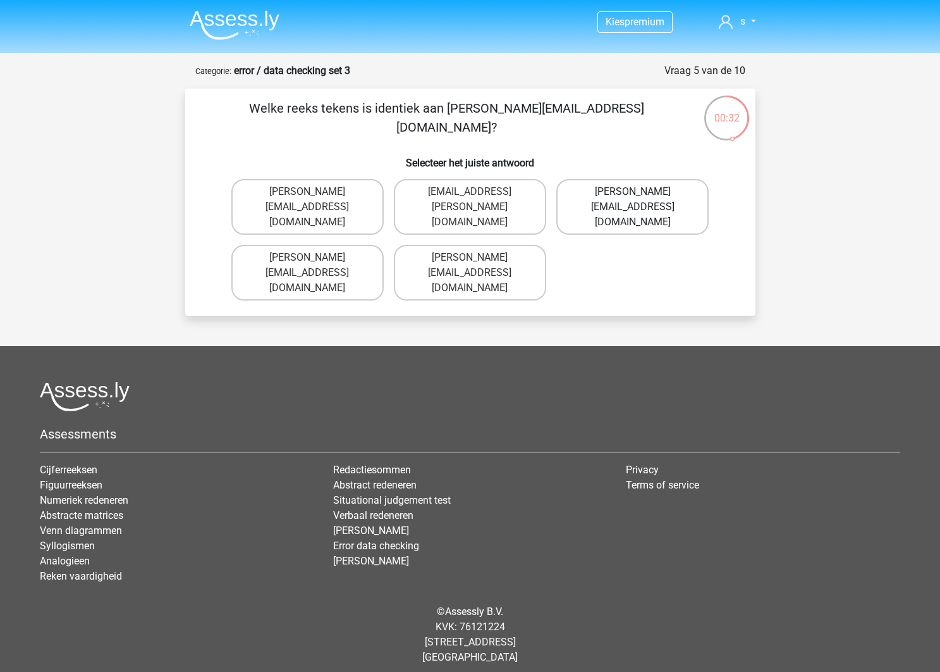
click at [601, 200] on label "Noah+Patterson@joymail.gr" at bounding box center [633, 207] width 152 height 56
click at [633, 200] on input "Noah+Patterson@joymail.gr" at bounding box center [637, 196] width 8 height 8
radio input "true"
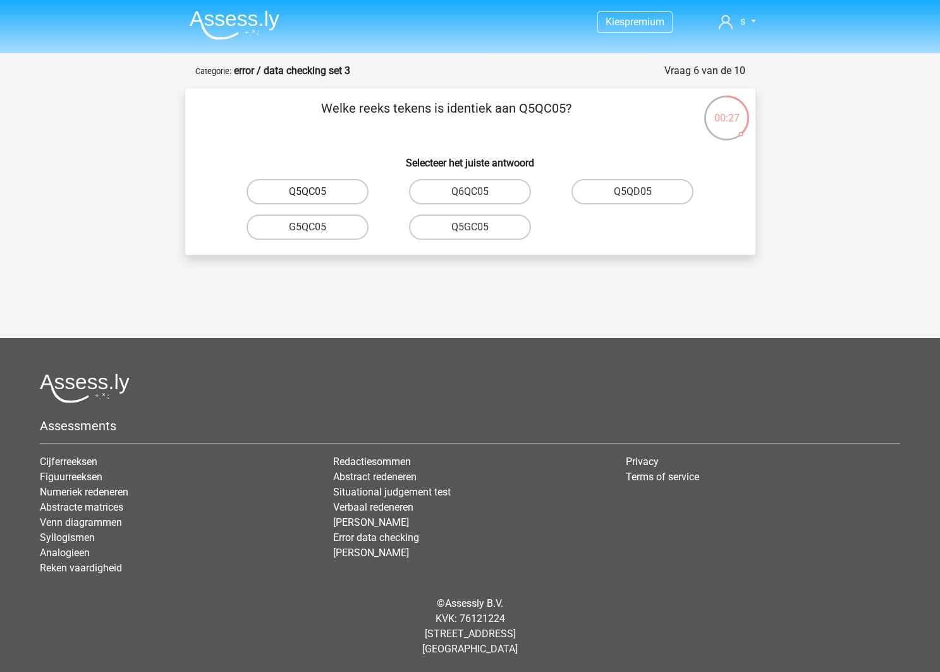
click at [338, 194] on label "Q5QC05" at bounding box center [308, 191] width 122 height 25
click at [316, 194] on input "Q5QC05" at bounding box center [311, 196] width 8 height 8
radio input "true"
click at [457, 228] on label "08WZS5" at bounding box center [470, 226] width 122 height 25
click at [470, 228] on input "08WZS5" at bounding box center [474, 231] width 8 height 8
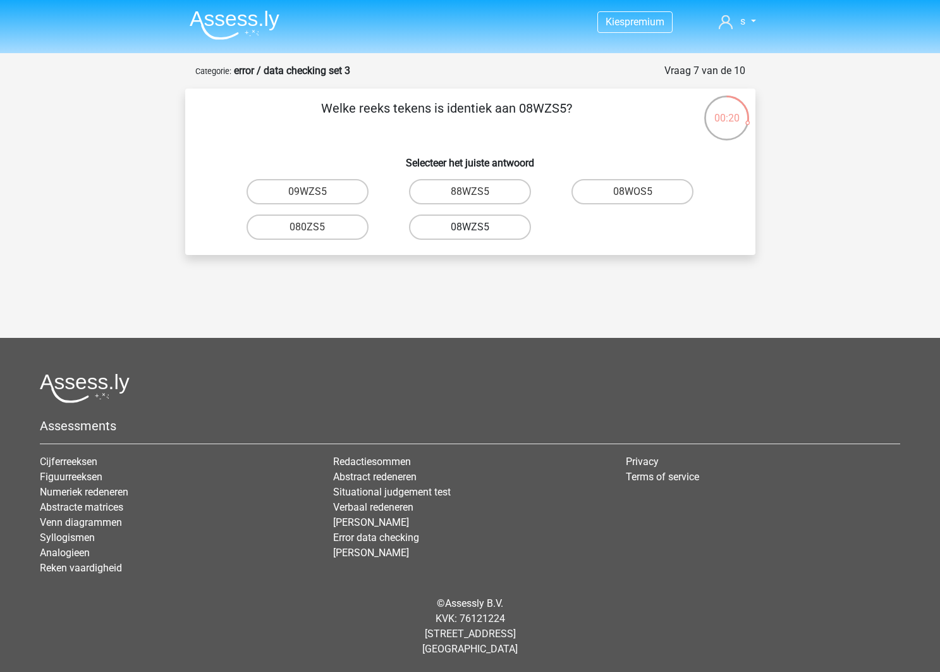
radio input "true"
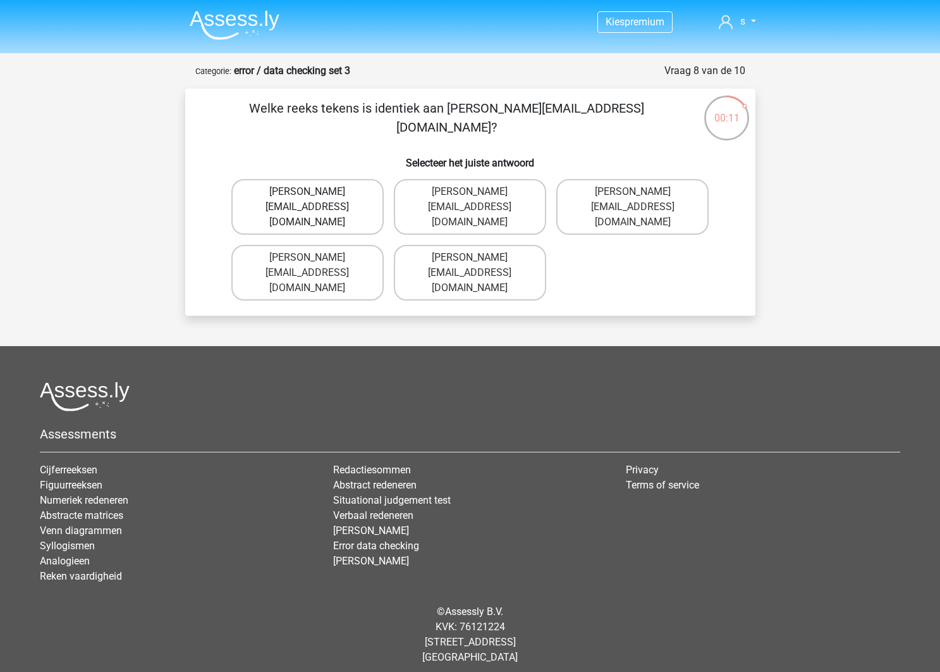
click at [314, 206] on label "Edward-Maed@joinmail.co.uk" at bounding box center [307, 207] width 152 height 56
click at [314, 200] on input "Edward-Maed@joinmail.co.uk" at bounding box center [311, 196] width 8 height 8
radio input "true"
click at [331, 245] on label "Freddie+Knight@jointmail.co.uk" at bounding box center [307, 273] width 152 height 56
click at [316, 257] on input "Freddie+Knight@jointmail.co.uk" at bounding box center [311, 261] width 8 height 8
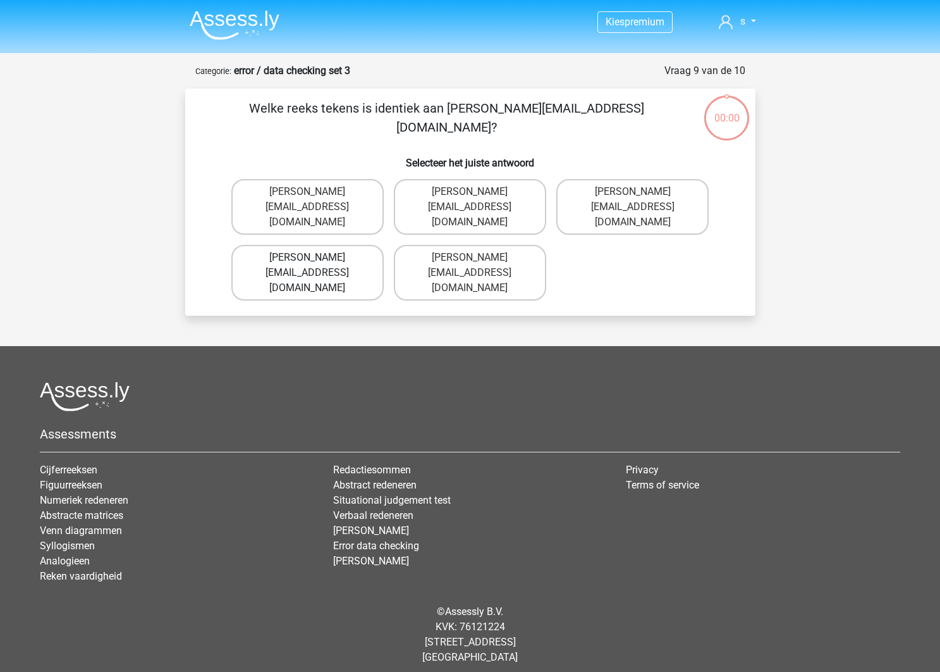
radio input "true"
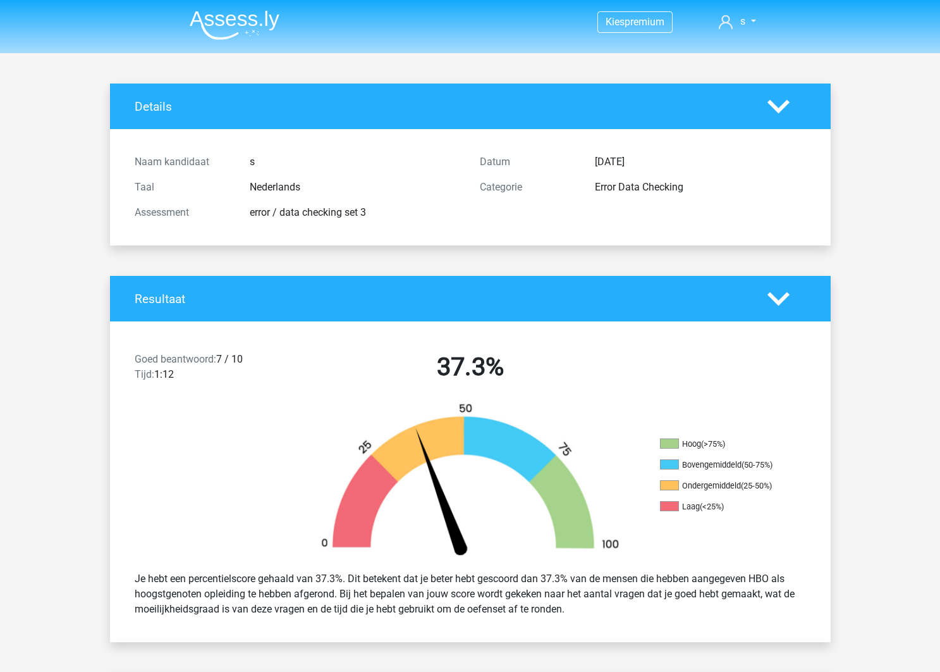
click at [228, 18] on img at bounding box center [235, 25] width 90 height 30
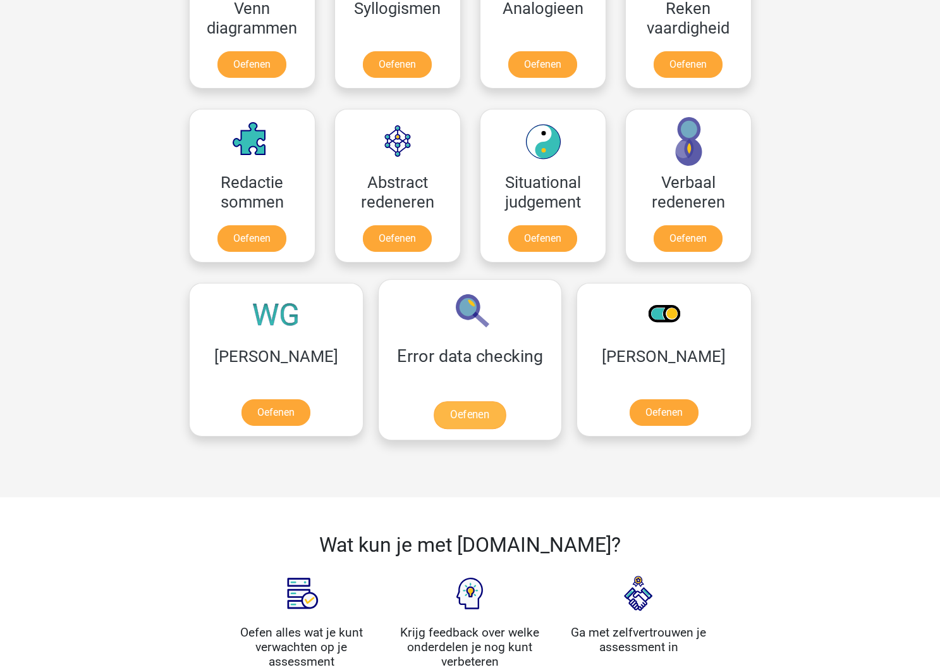
scroll to position [833, 0]
click at [434, 400] on link "Oefenen" at bounding box center [470, 414] width 72 height 28
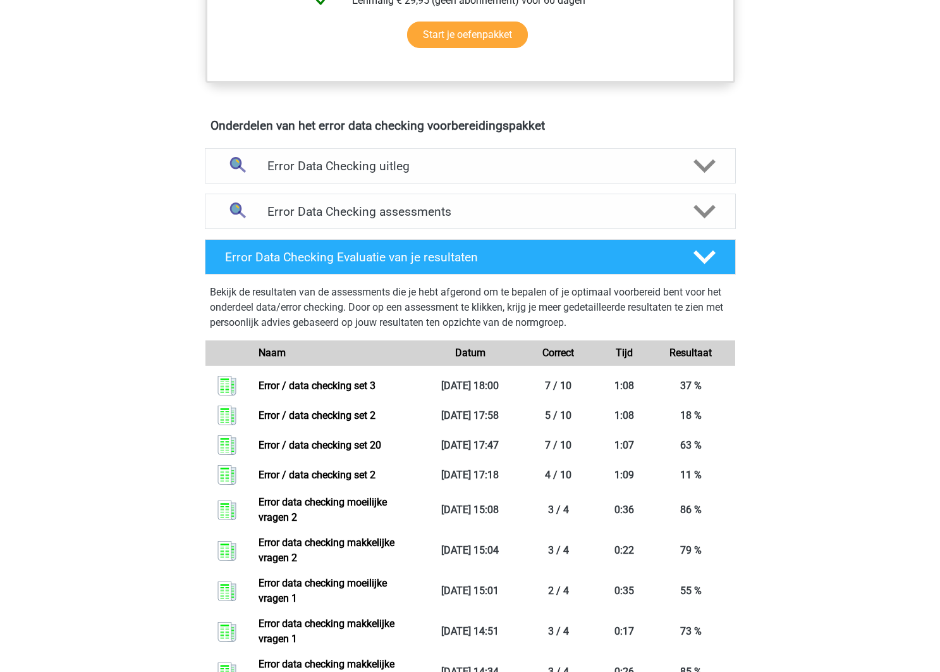
scroll to position [640, 0]
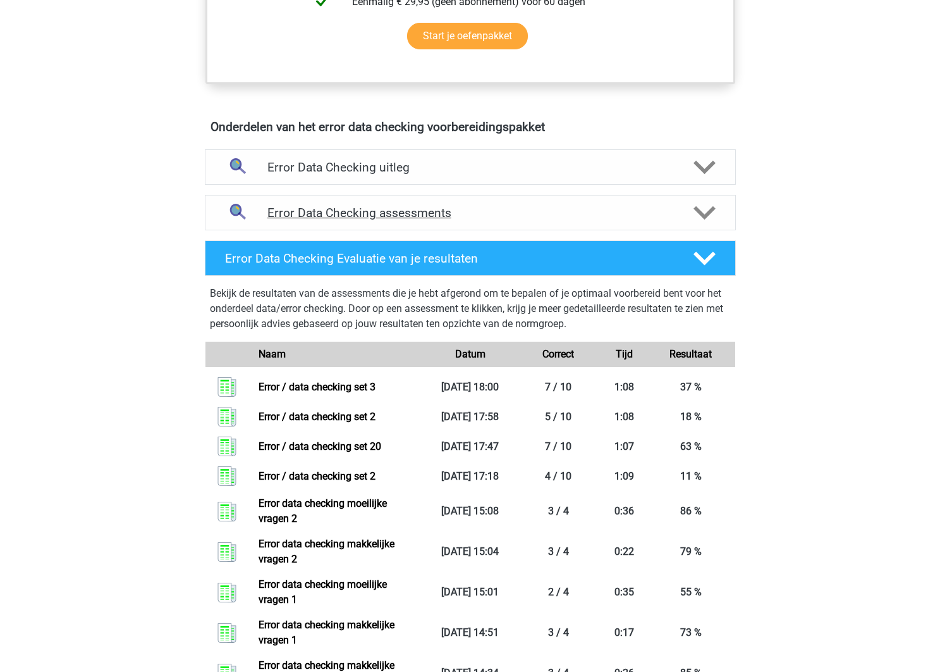
click at [524, 216] on h4 "Error Data Checking assessments" at bounding box center [471, 213] width 406 height 15
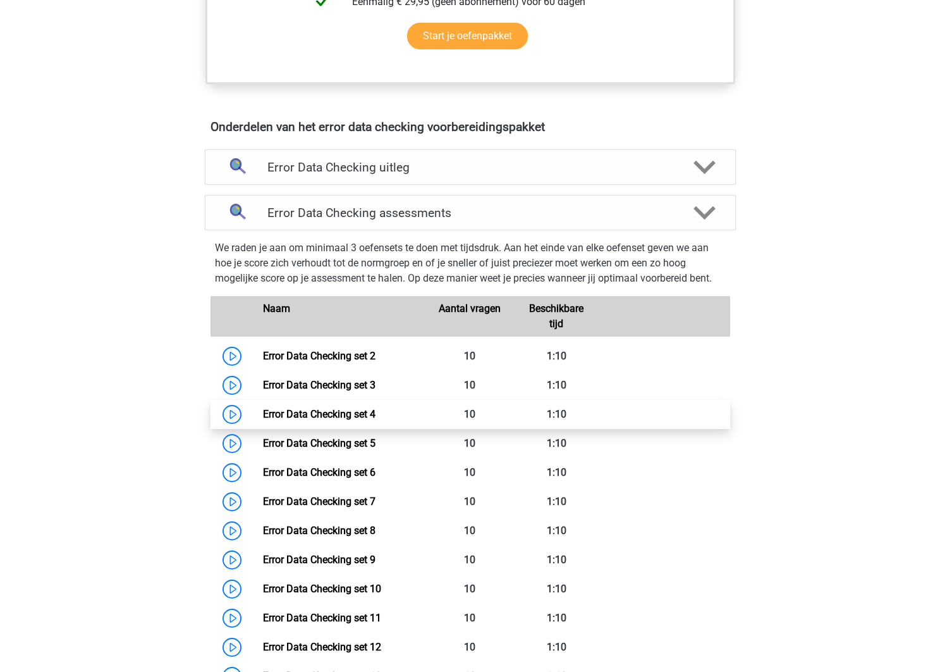
click at [376, 420] on link "Error Data Checking set 4" at bounding box center [319, 414] width 113 height 12
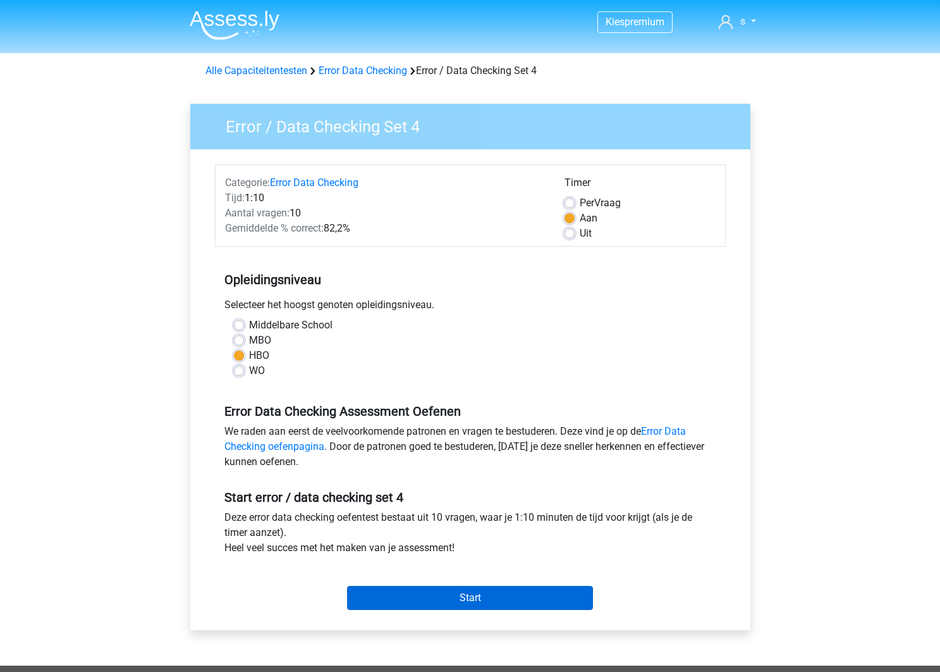
click at [507, 601] on input "Start" at bounding box center [470, 598] width 246 height 24
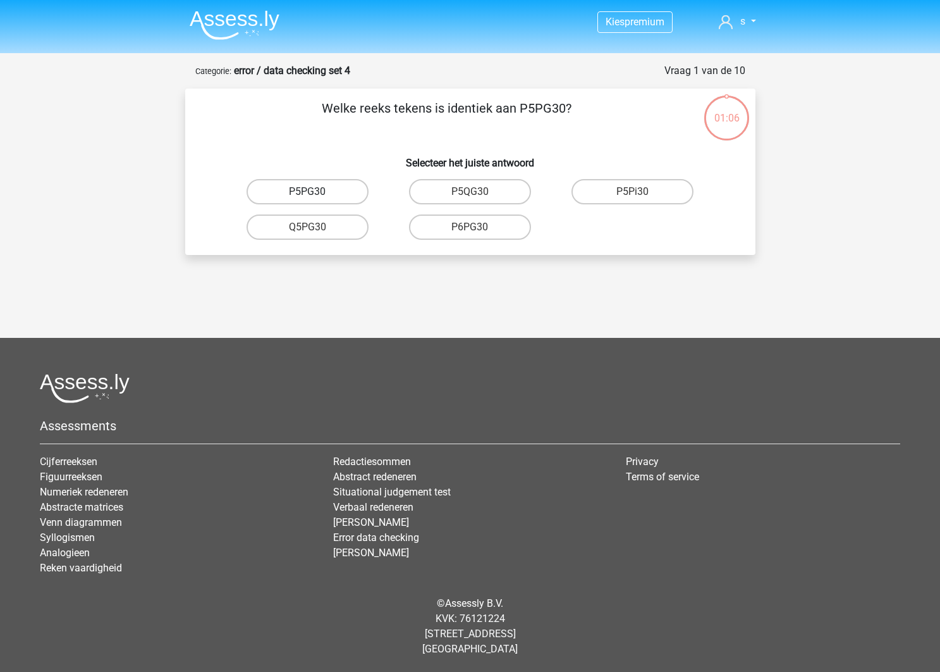
click at [329, 194] on label "P5PG30" at bounding box center [308, 191] width 122 height 25
click at [316, 194] on input "P5PG30" at bounding box center [311, 196] width 8 height 8
radio input "true"
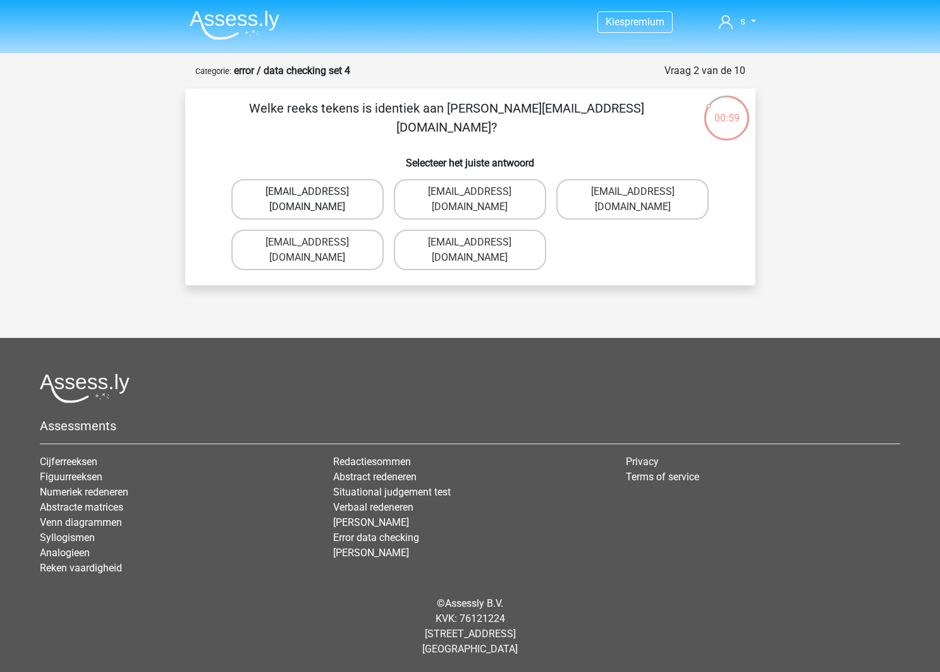
click at [336, 196] on label "Evie+Pierson@hotmail.co.com" at bounding box center [307, 199] width 152 height 40
click at [316, 196] on input "Evie+Pierson@hotmail.co.com" at bounding box center [311, 196] width 8 height 8
radio input "true"
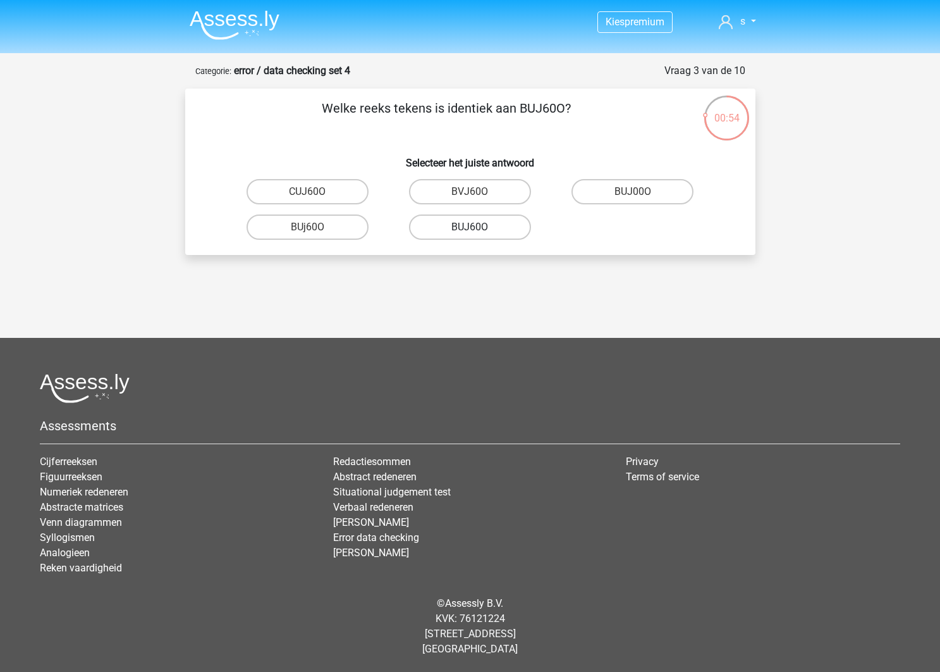
click at [449, 232] on label "BUJ60O" at bounding box center [470, 226] width 122 height 25
click at [470, 232] on input "BUJ60O" at bounding box center [474, 231] width 8 height 8
radio input "true"
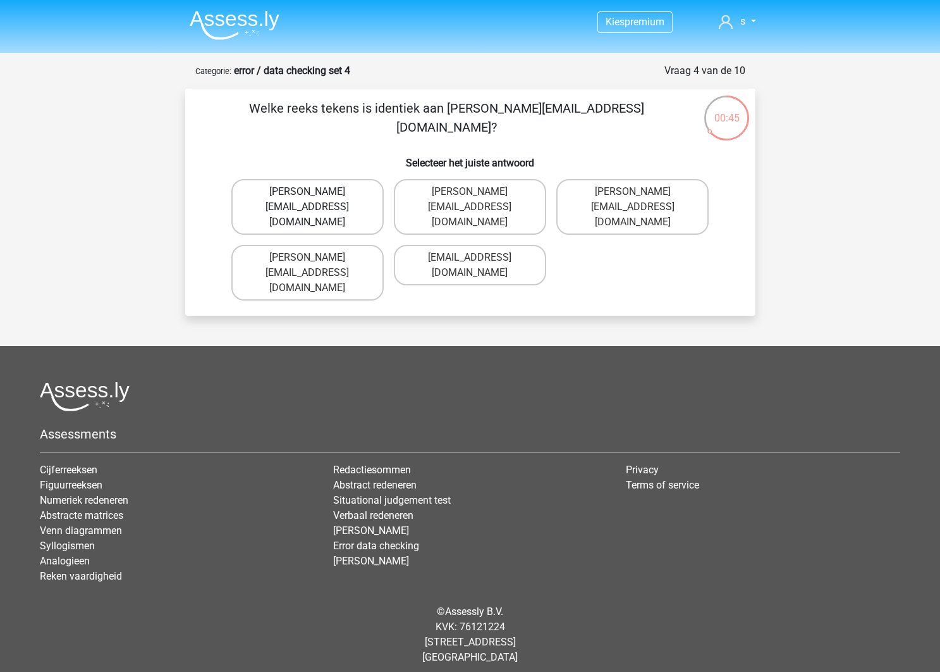
click at [326, 197] on label "Sophia.Vanderbilt@joymail.uk.com" at bounding box center [307, 207] width 152 height 56
click at [316, 197] on input "Sophia.Vanderbilt@joymail.uk.com" at bounding box center [311, 196] width 8 height 8
radio input "true"
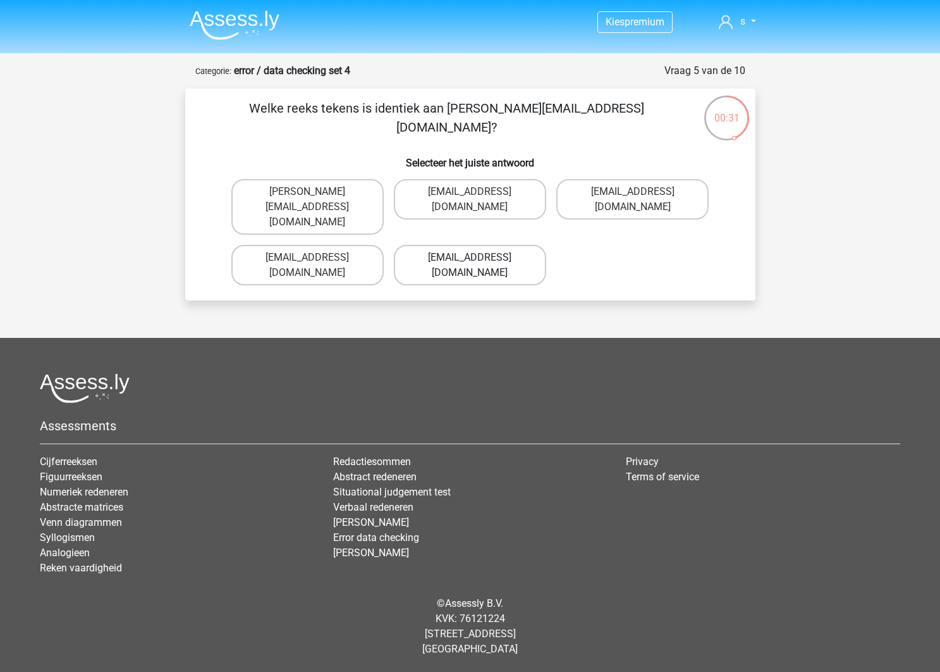
click at [467, 245] on label "Oscar+Adams@hotmail.gr" at bounding box center [470, 265] width 152 height 40
click at [470, 257] on input "Oscar+Adams@hotmail.gr" at bounding box center [474, 261] width 8 height 8
radio input "true"
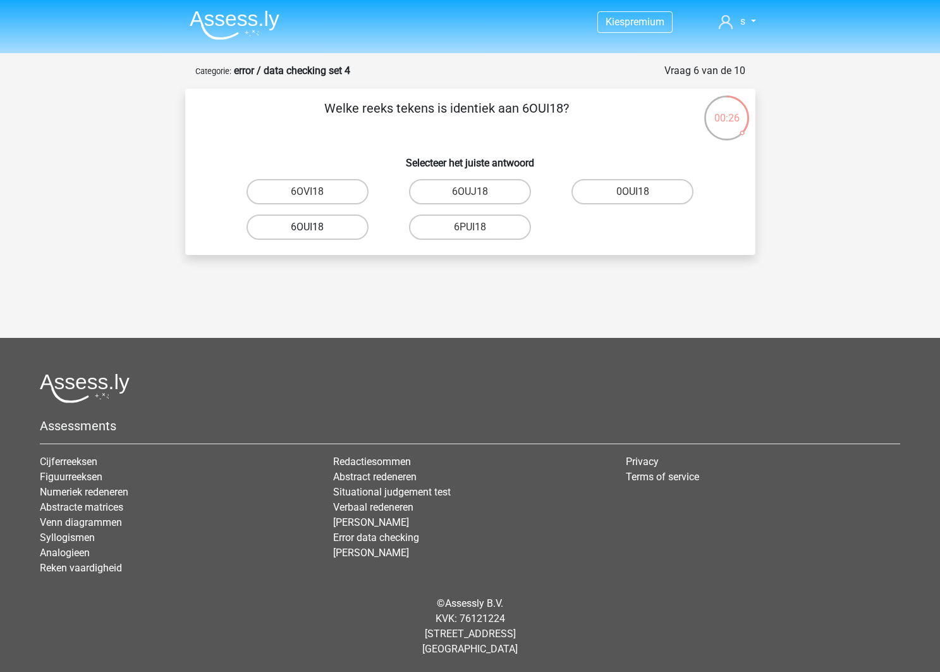
click at [332, 230] on label "6OUI18" at bounding box center [308, 226] width 122 height 25
click at [316, 230] on input "6OUI18" at bounding box center [311, 231] width 8 height 8
radio input "true"
click at [466, 196] on label "15O30T" at bounding box center [470, 191] width 122 height 25
click at [470, 196] on input "15O30T" at bounding box center [474, 196] width 8 height 8
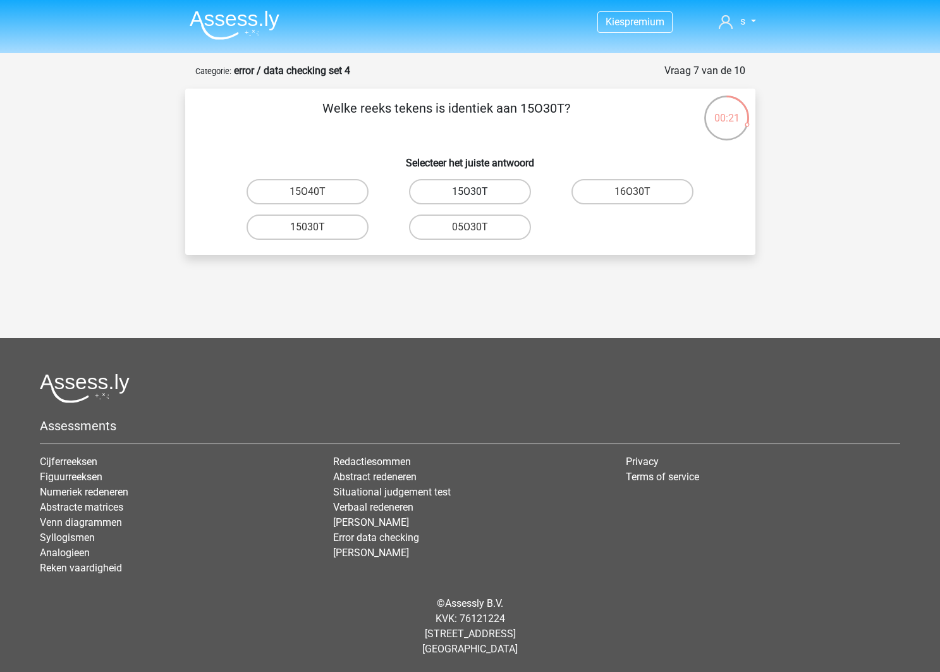
radio input "true"
click at [326, 199] on label "4Z45G0" at bounding box center [308, 191] width 122 height 25
click at [316, 199] on input "4Z45G0" at bounding box center [311, 196] width 8 height 8
radio input "true"
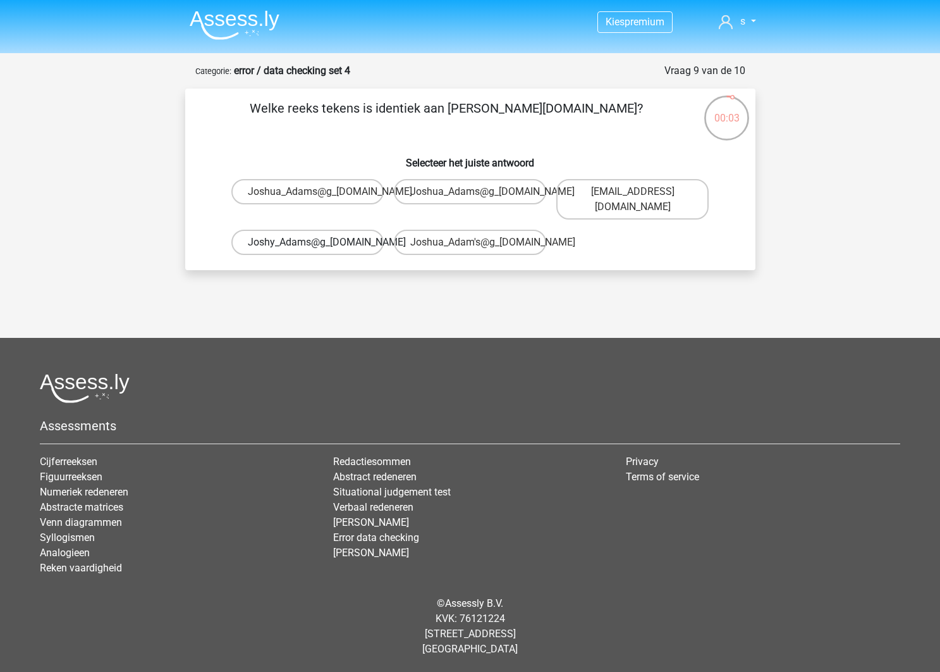
click at [335, 230] on label "Joshy_Adams@g_mail.co.uk" at bounding box center [307, 242] width 152 height 25
click at [316, 242] on input "Joshy_Adams@g_mail.co.uk" at bounding box center [311, 246] width 8 height 8
radio input "true"
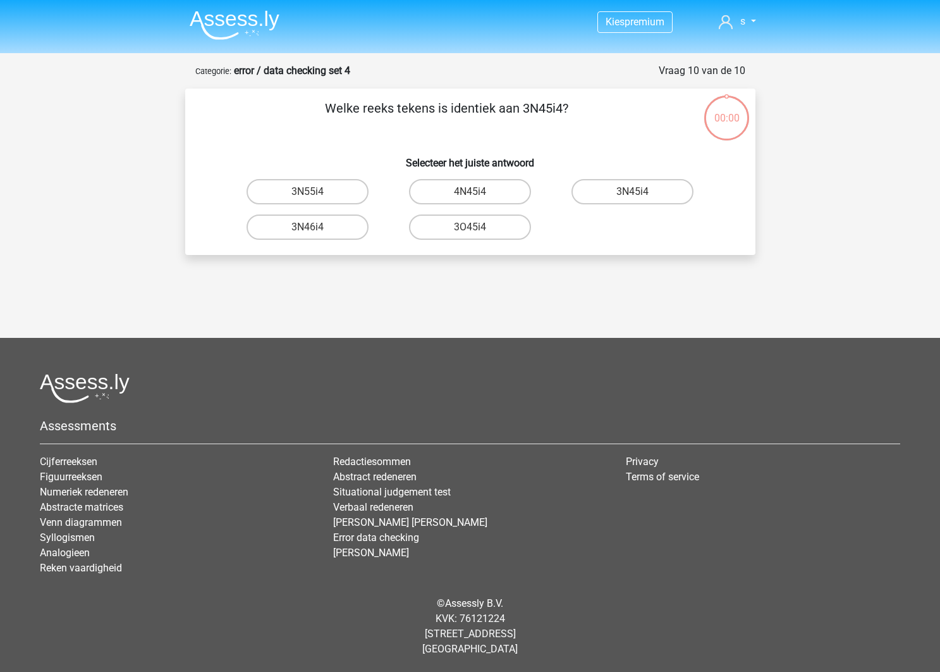
click at [614, 191] on label "3N45i4" at bounding box center [633, 191] width 122 height 25
click at [633, 192] on input "3N45i4" at bounding box center [637, 196] width 8 height 8
radio input "true"
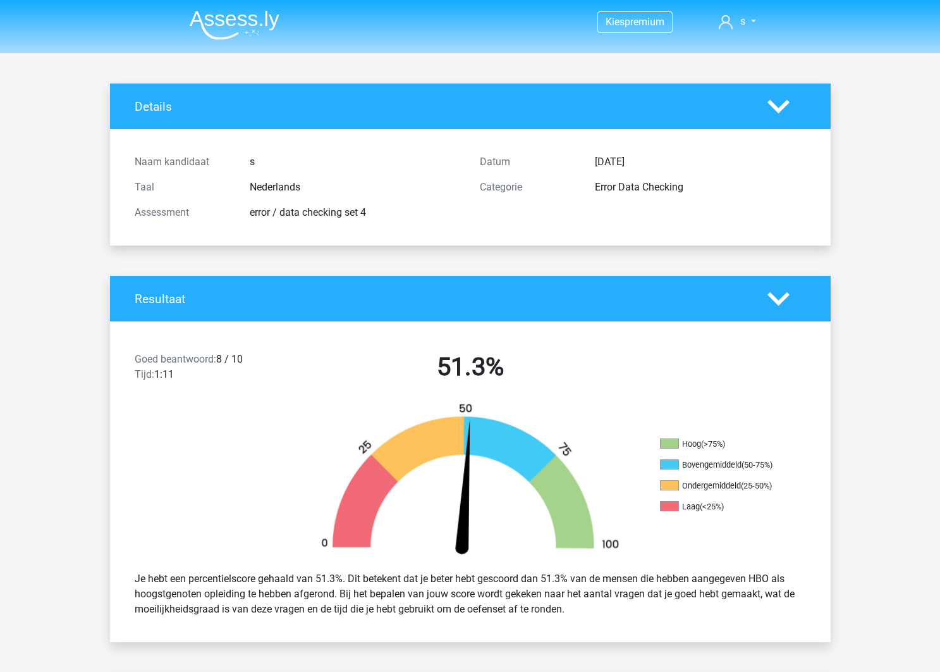
click at [207, 23] on img at bounding box center [235, 25] width 90 height 30
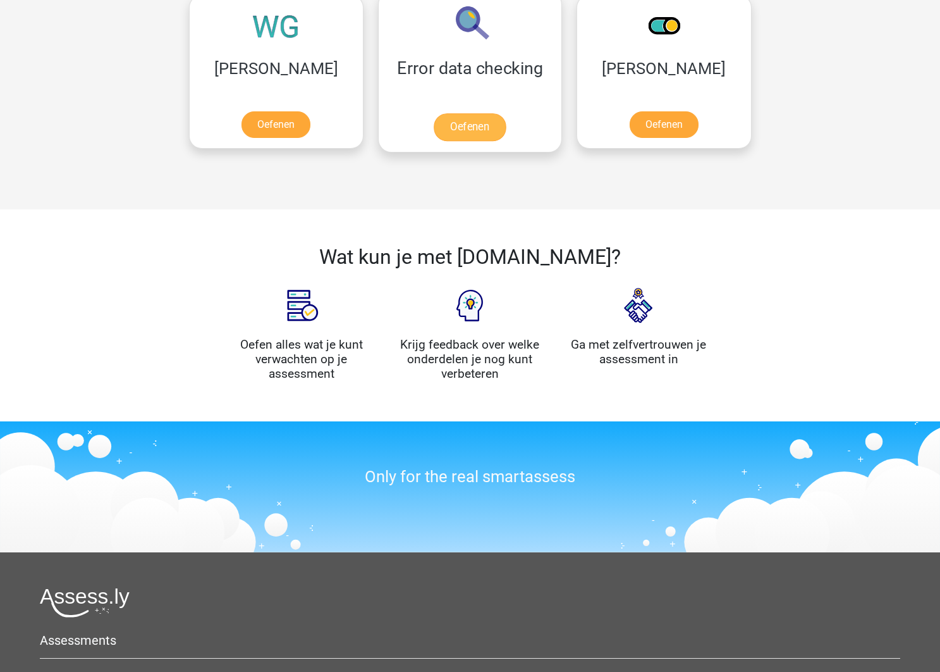
scroll to position [1120, 0]
click at [434, 113] on link "Oefenen" at bounding box center [470, 127] width 72 height 28
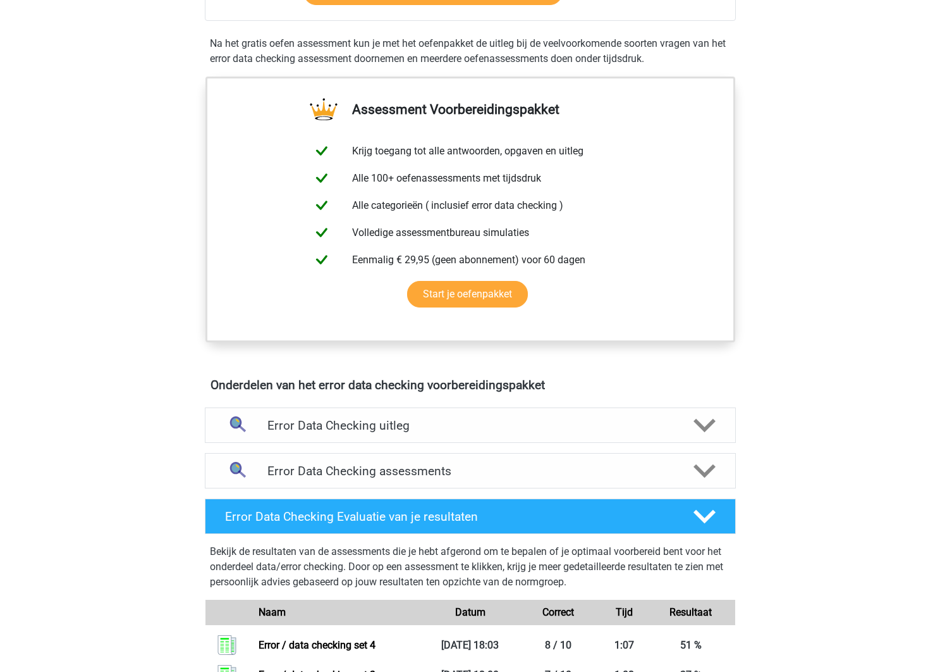
scroll to position [383, 0]
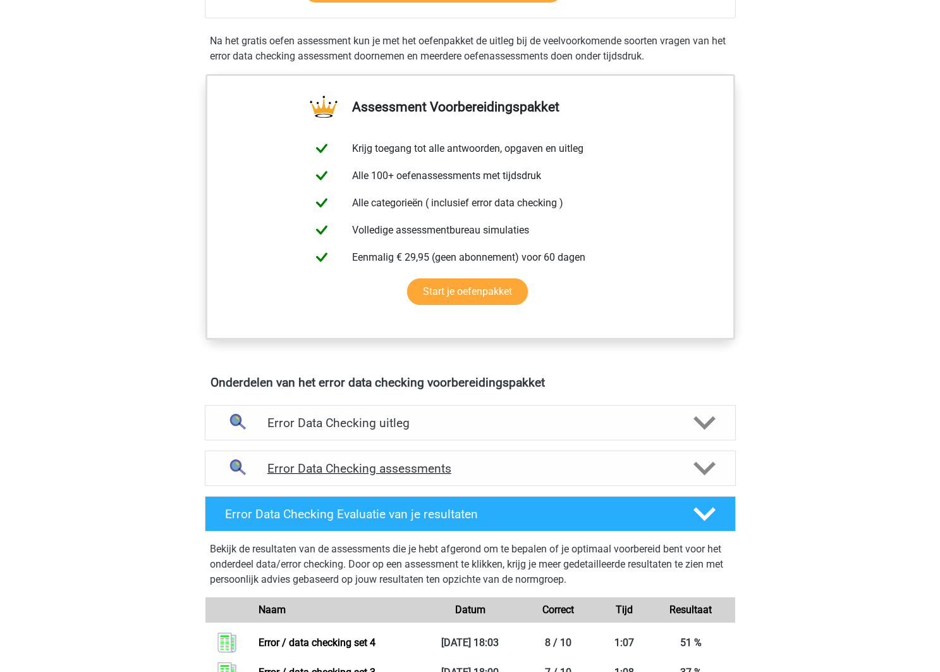
click at [399, 464] on h4 "Error Data Checking assessments" at bounding box center [471, 468] width 406 height 15
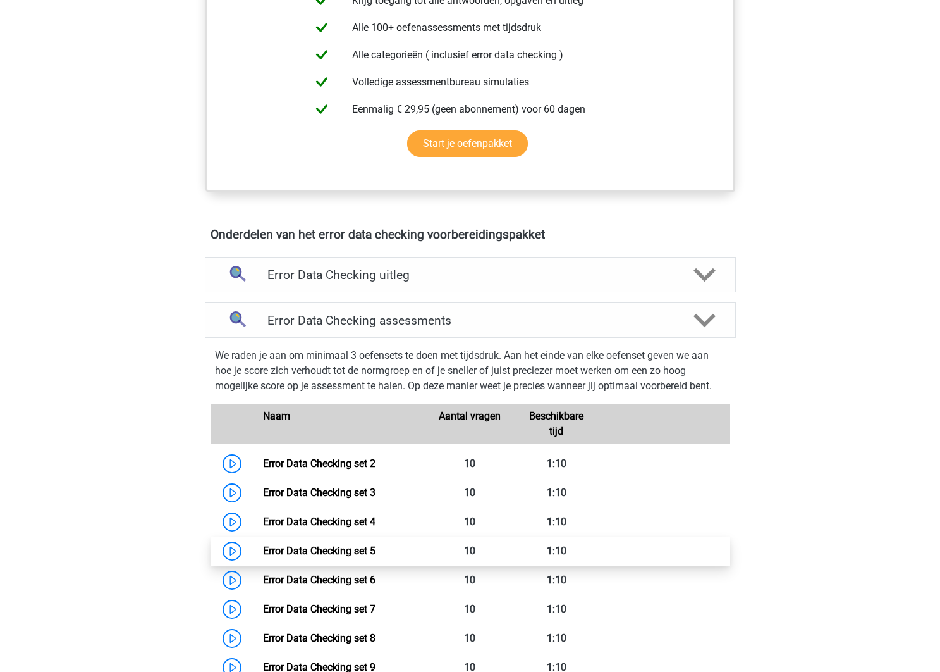
scroll to position [529, 1]
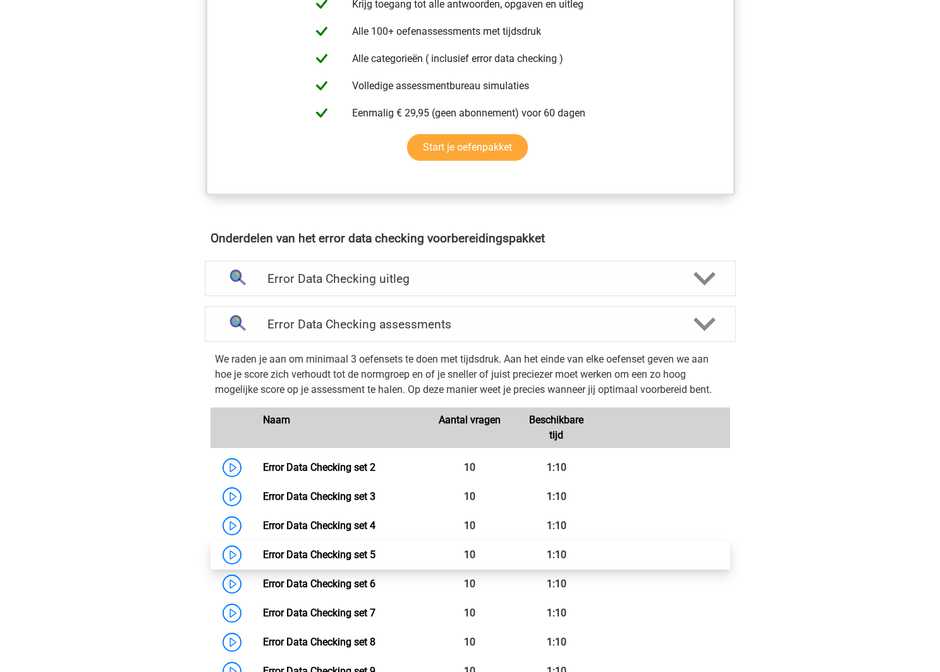
click at [376, 548] on link "Error Data Checking set 5" at bounding box center [319, 554] width 113 height 12
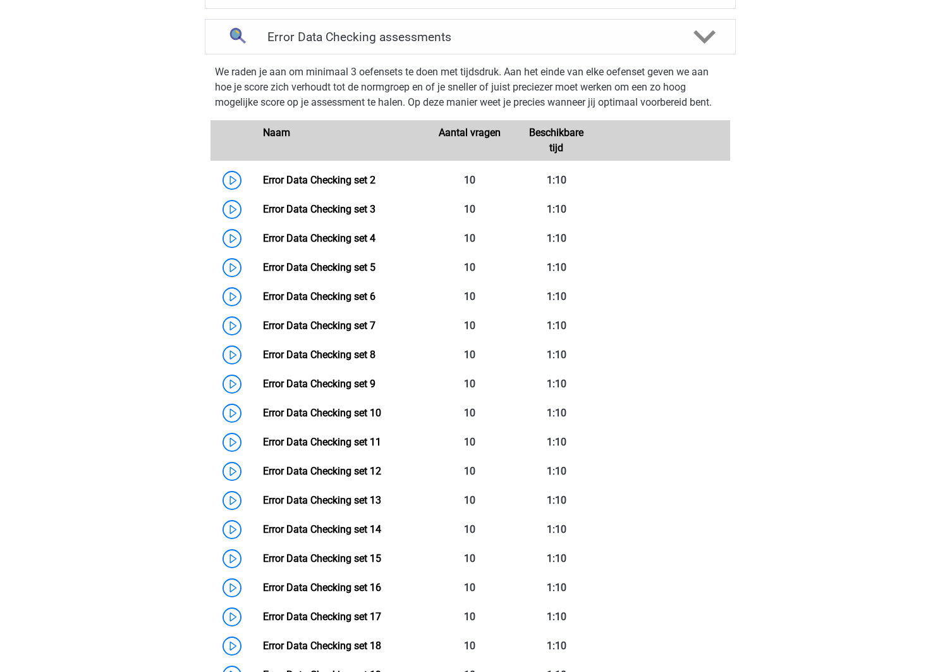
scroll to position [818, 0]
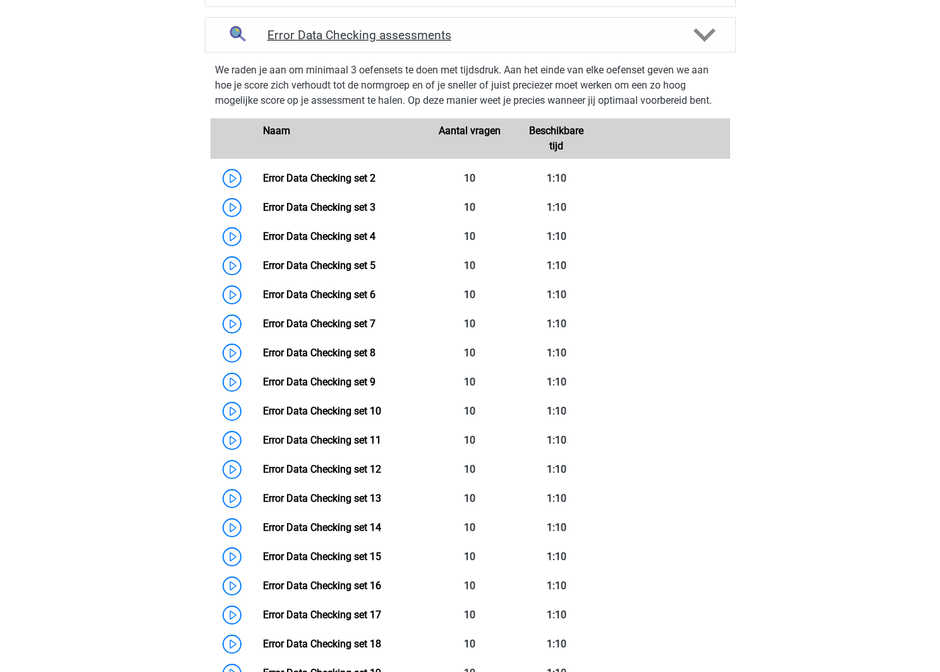
click at [582, 30] on h4 "Error Data Checking assessments" at bounding box center [471, 35] width 406 height 15
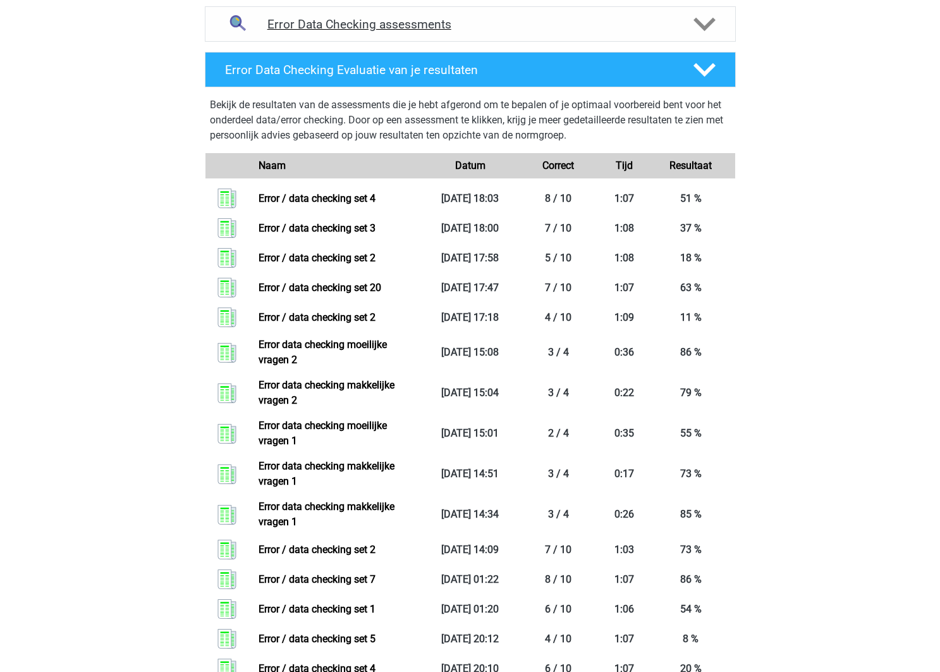
click at [507, 34] on div "Error Data Checking assessments" at bounding box center [470, 23] width 531 height 35
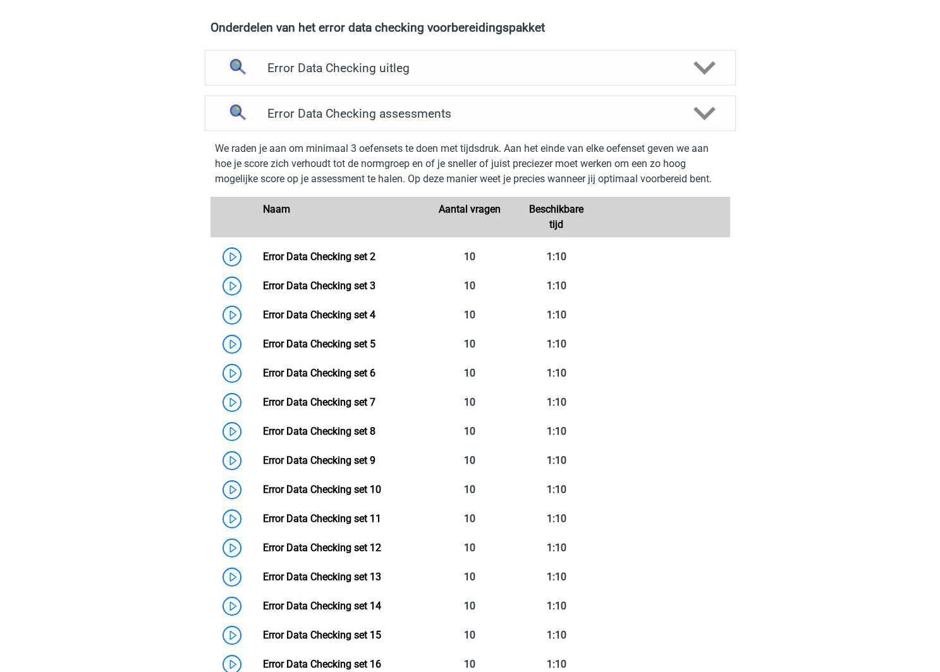
scroll to position [725, 0]
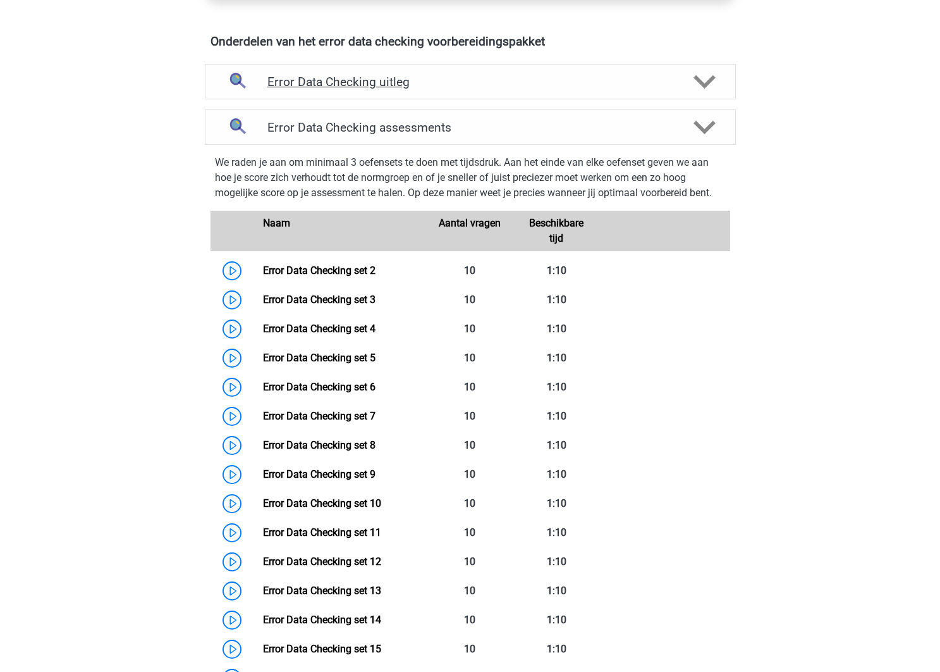
click at [500, 69] on div "Error Data Checking uitleg" at bounding box center [470, 81] width 531 height 35
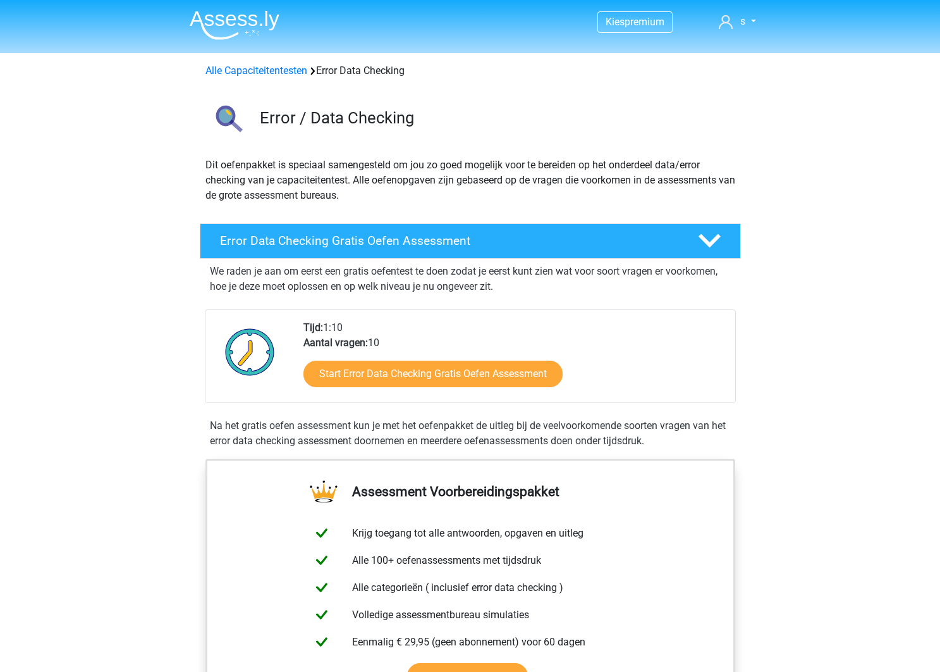
scroll to position [0, 0]
click at [298, 68] on link "Alle Capaciteitentesten" at bounding box center [257, 71] width 102 height 12
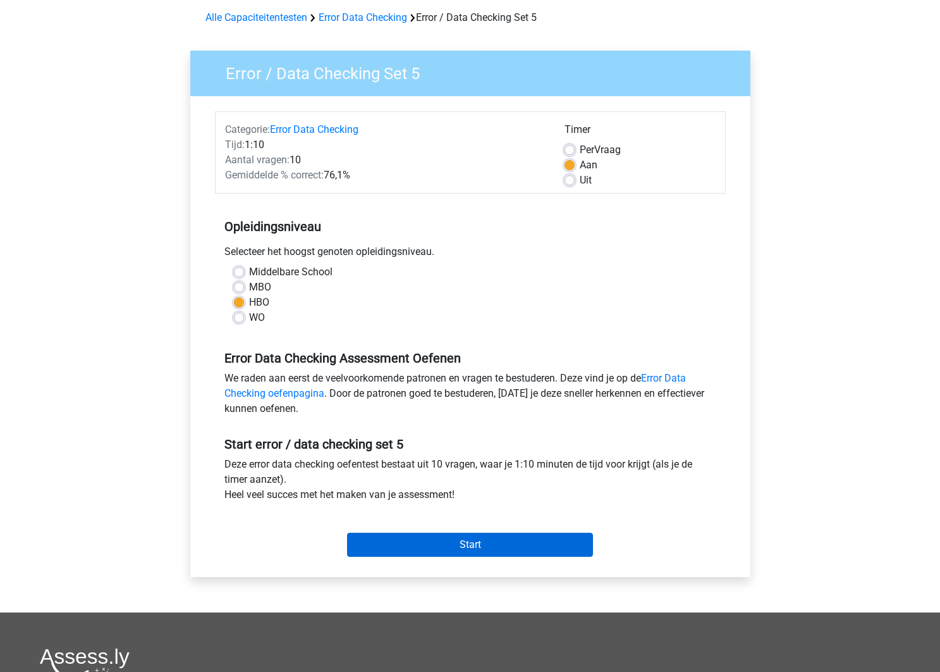
scroll to position [51, 0]
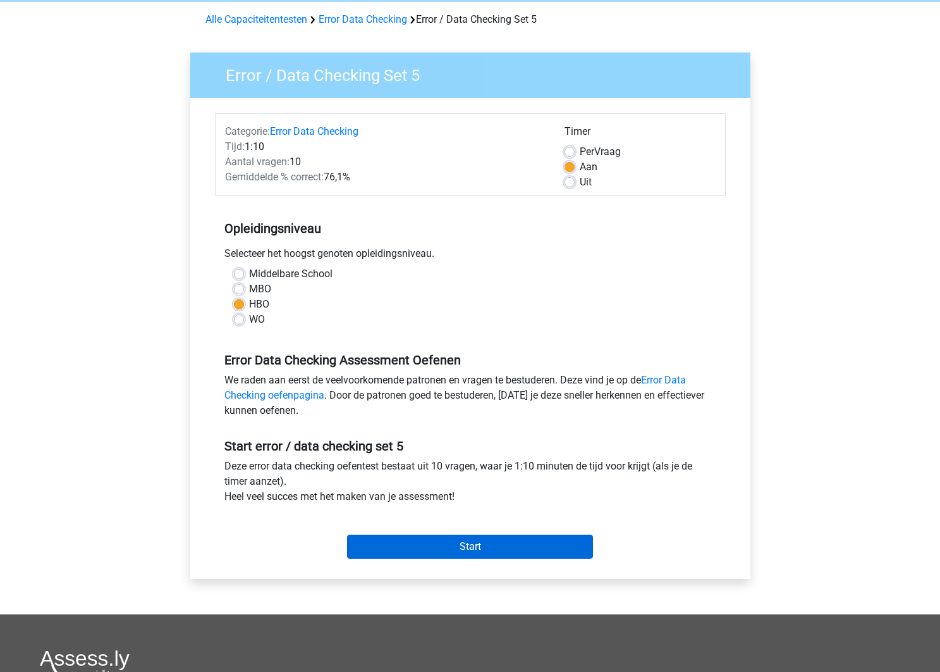
click at [457, 539] on input "Start" at bounding box center [470, 546] width 246 height 24
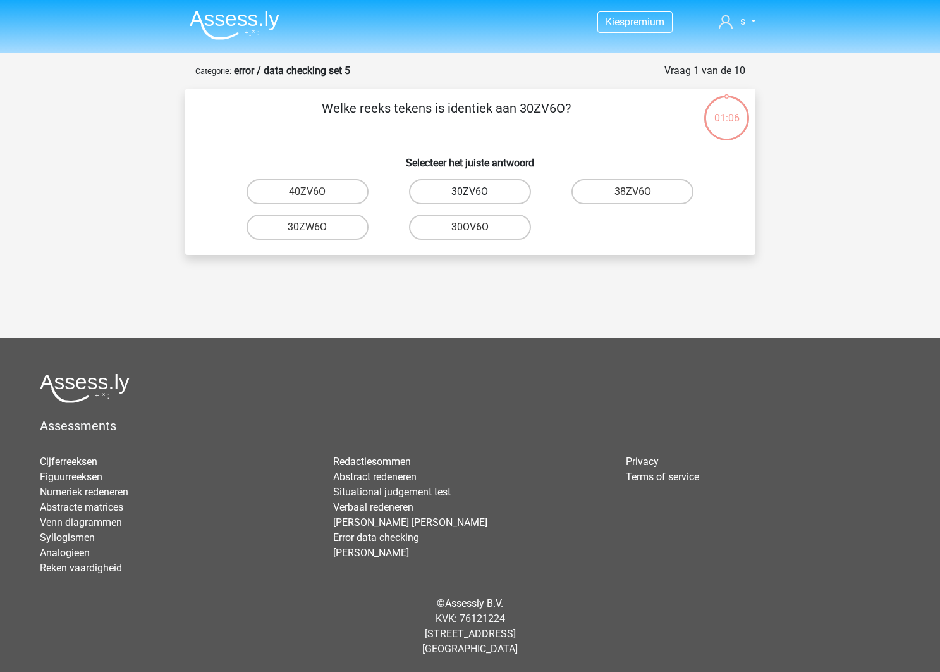
click at [507, 192] on label "30ZV6O" at bounding box center [470, 191] width 122 height 25
click at [478, 192] on input "30ZV6O" at bounding box center [474, 196] width 8 height 8
radio input "true"
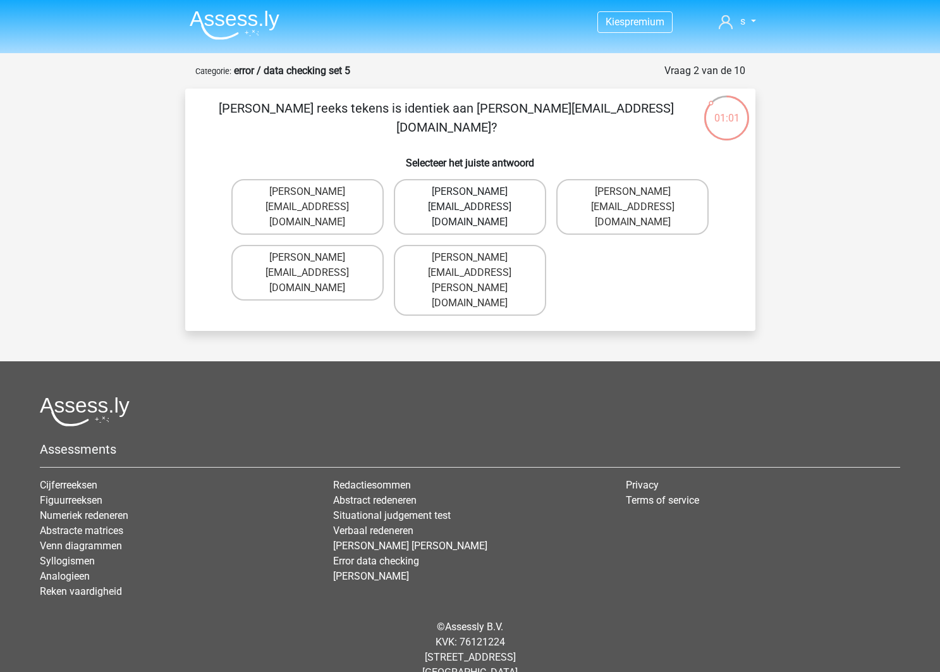
click at [502, 194] on label "Muhammad+Caroll@memail.gl" at bounding box center [470, 207] width 152 height 56
click at [478, 194] on input "Muhammad+Caroll@memail.gl" at bounding box center [474, 196] width 8 height 8
radio input "true"
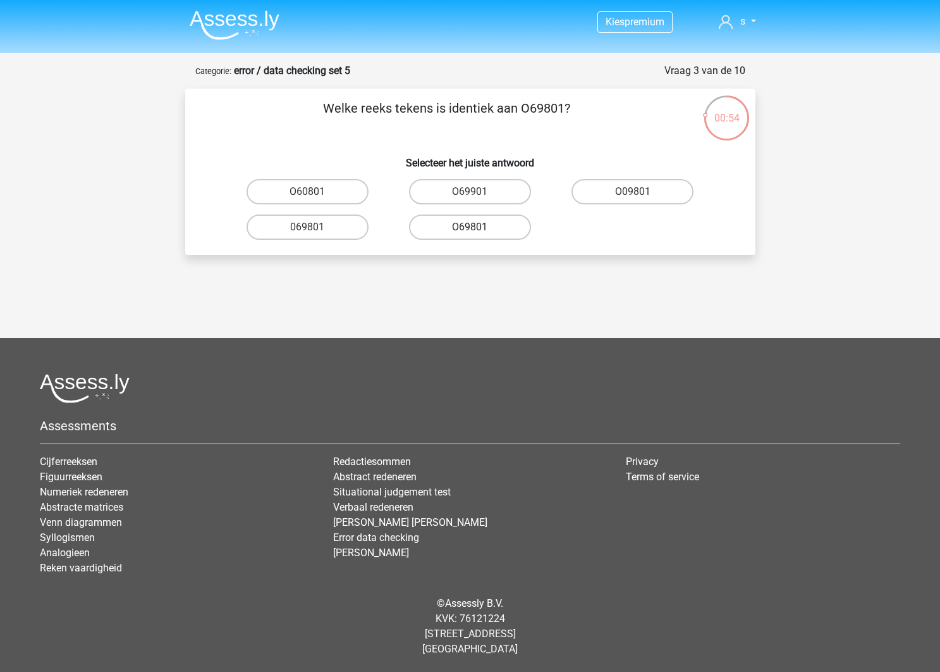
click at [469, 233] on label "O69801" at bounding box center [470, 226] width 122 height 25
click at [470, 233] on input "O69801" at bounding box center [474, 231] width 8 height 8
radio input "true"
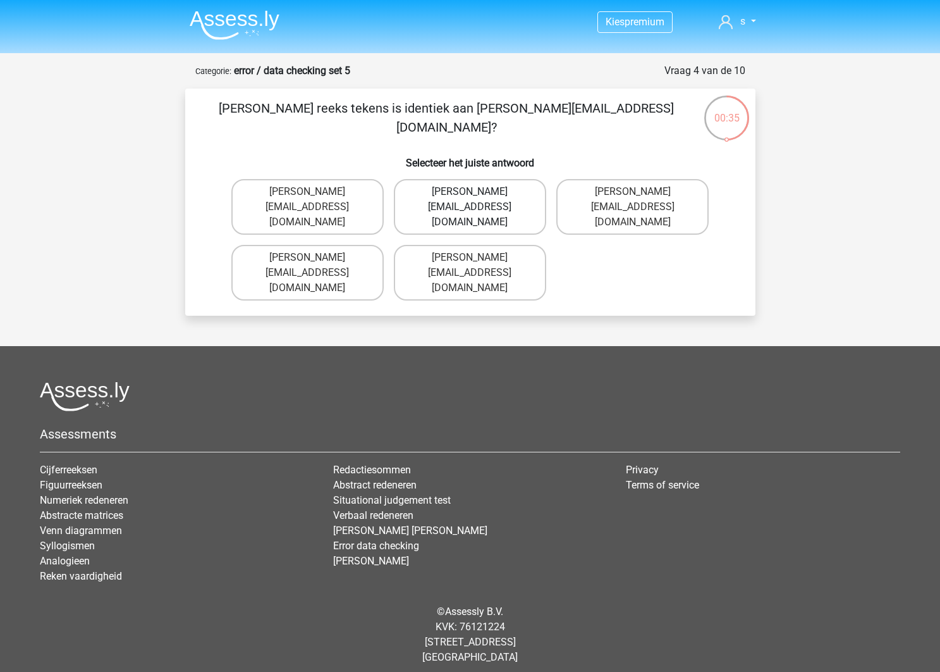
click at [485, 207] on label "George-Churchill@jointmail.com" at bounding box center [470, 207] width 152 height 56
click at [478, 200] on input "George-Churchill@jointmail.com" at bounding box center [474, 196] width 8 height 8
radio input "true"
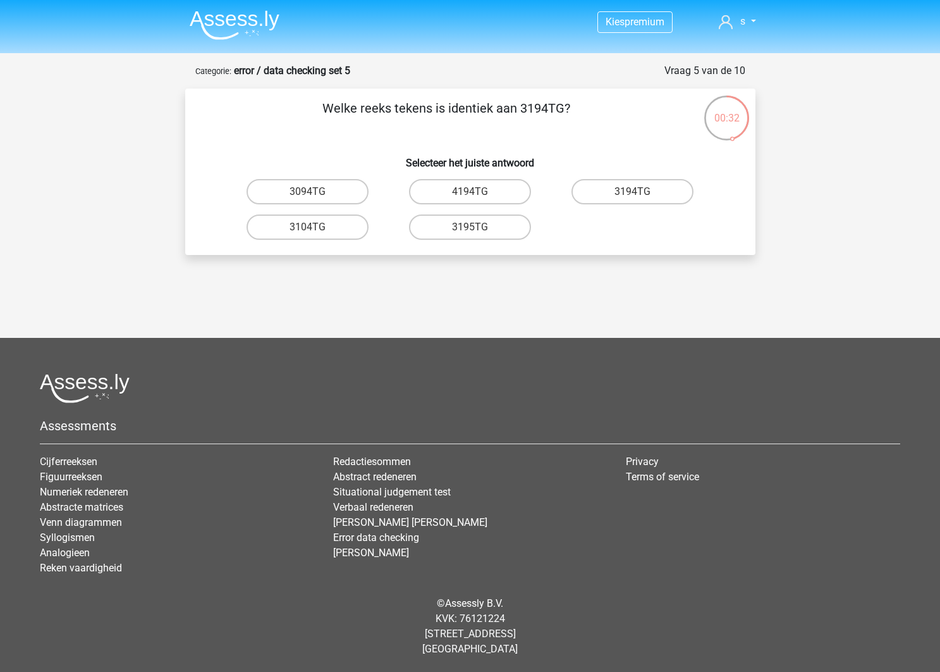
click at [639, 193] on input "3194TG" at bounding box center [637, 196] width 8 height 8
radio input "true"
click at [619, 196] on label "Si06C0" at bounding box center [633, 191] width 122 height 25
click at [633, 196] on input "Si06C0" at bounding box center [637, 196] width 8 height 8
radio input "true"
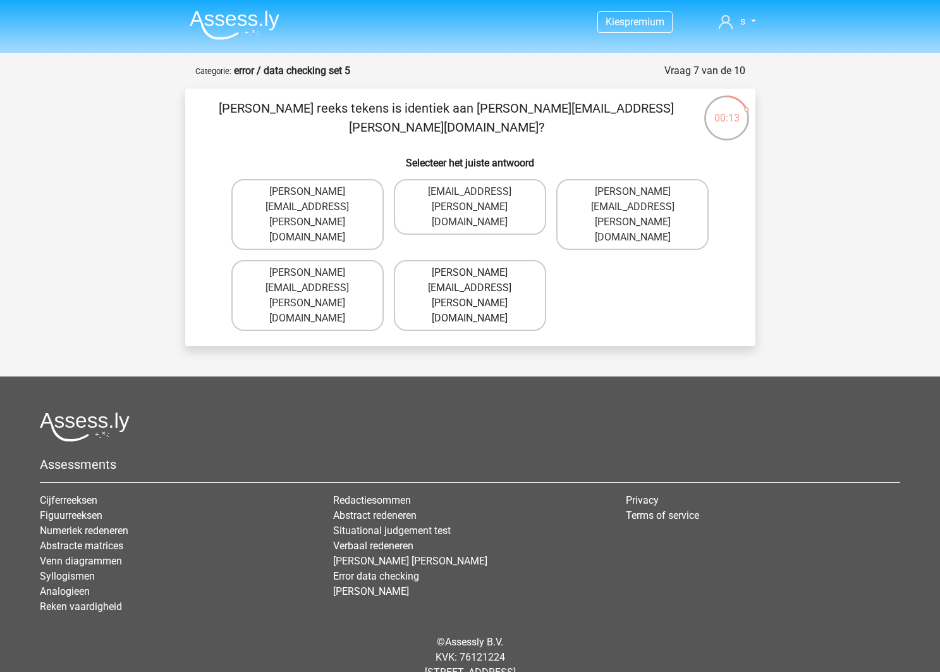
click at [510, 260] on label "Connor.Clarke@hotmail.gr" at bounding box center [470, 295] width 152 height 71
click at [478, 273] on input "Connor.Clarke@hotmail.gr" at bounding box center [474, 277] width 8 height 8
radio input "true"
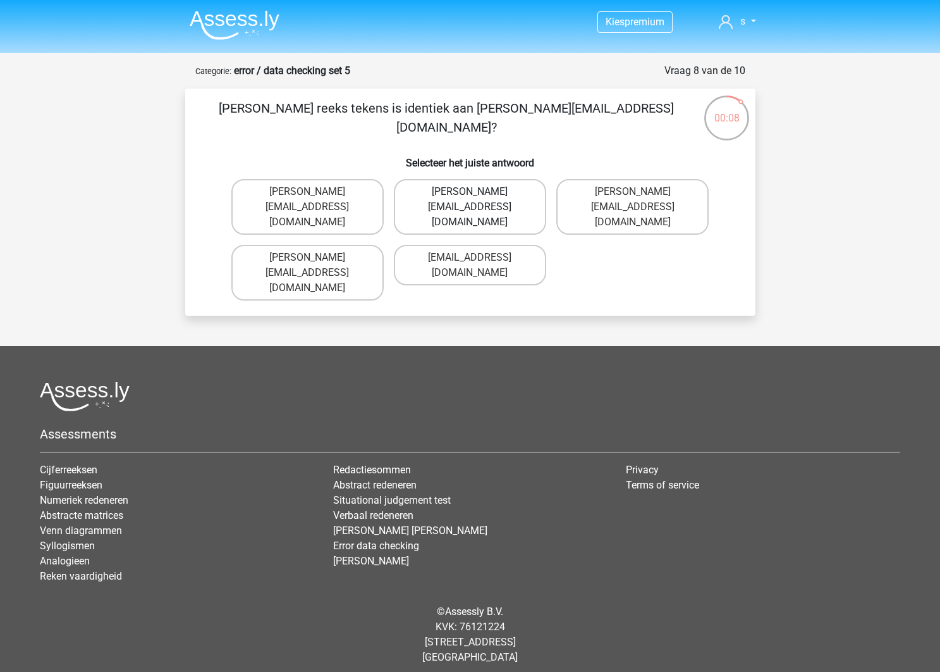
click at [494, 196] on label "Ella-Clay@email.uk.com" at bounding box center [470, 207] width 152 height 56
click at [478, 196] on input "Ella-Clay@email.uk.com" at bounding box center [474, 196] width 8 height 8
radio input "true"
click at [363, 245] on label "Jacob_King@memail.fr" at bounding box center [307, 273] width 152 height 56
click at [316, 257] on input "Jacob_King@memail.fr" at bounding box center [311, 261] width 8 height 8
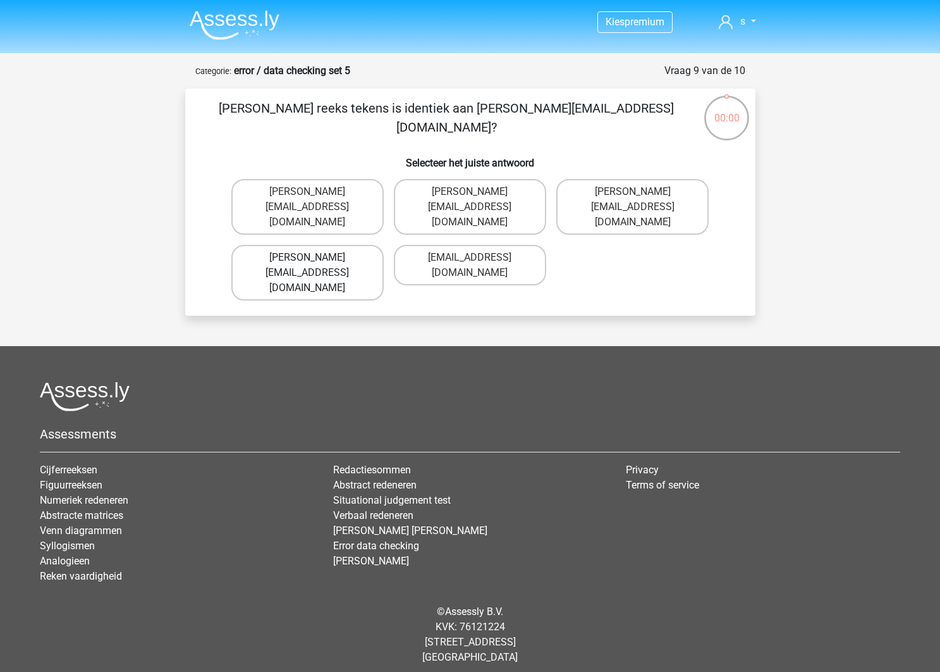
radio input "true"
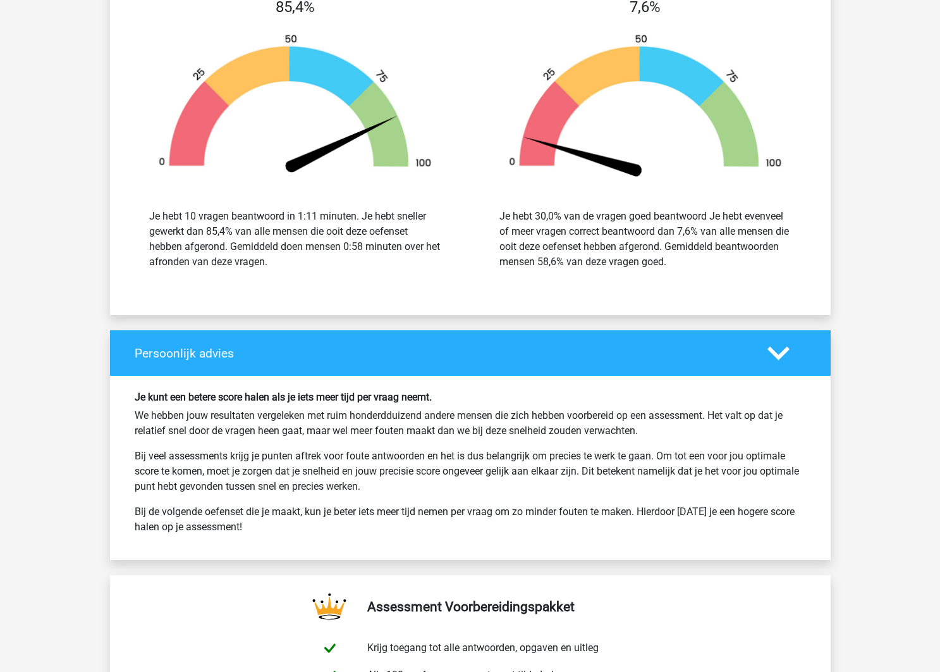
scroll to position [1731, 0]
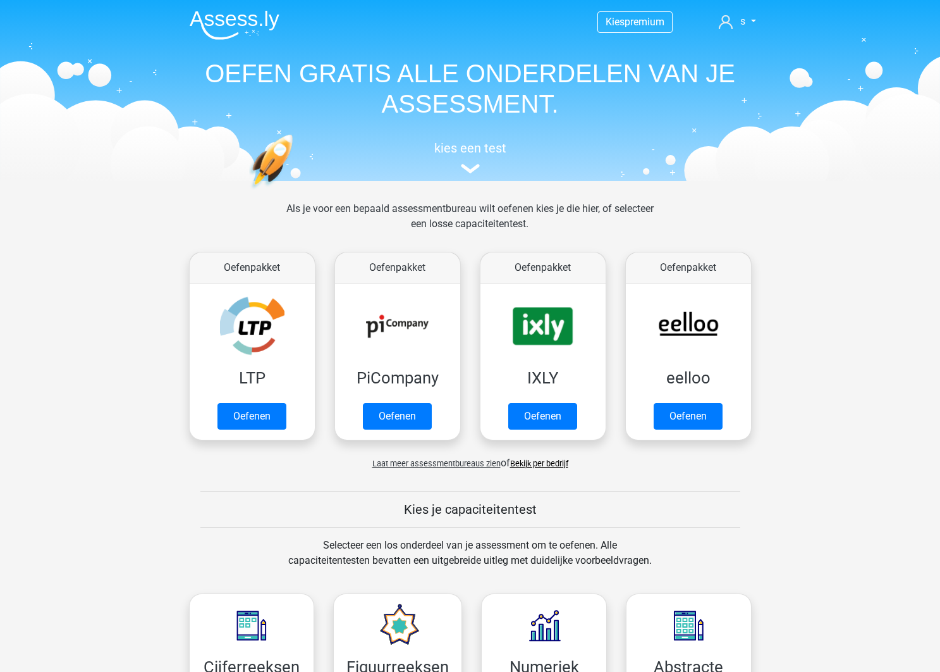
scroll to position [537, 0]
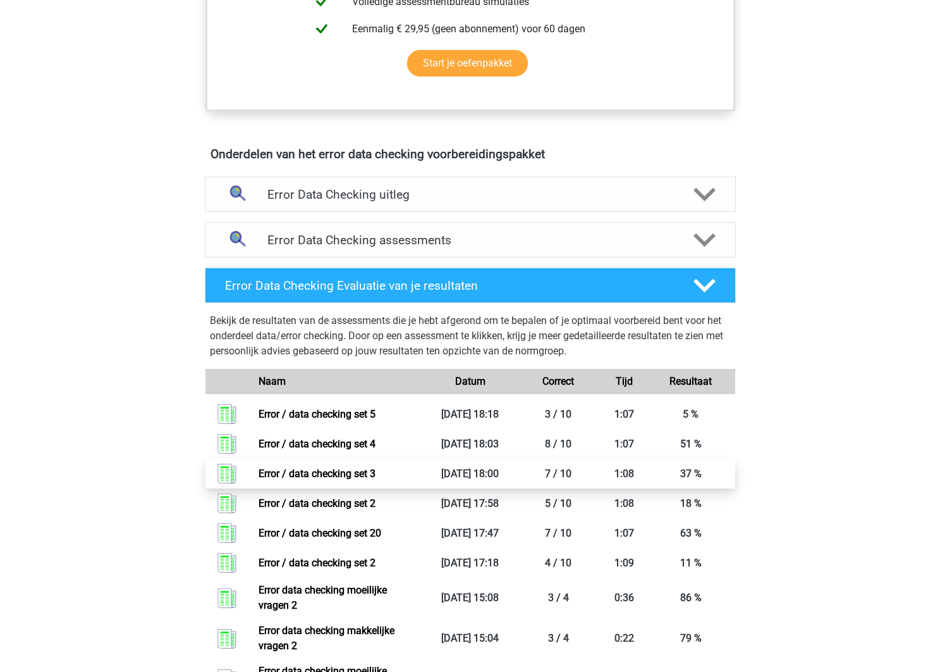
scroll to position [643, 0]
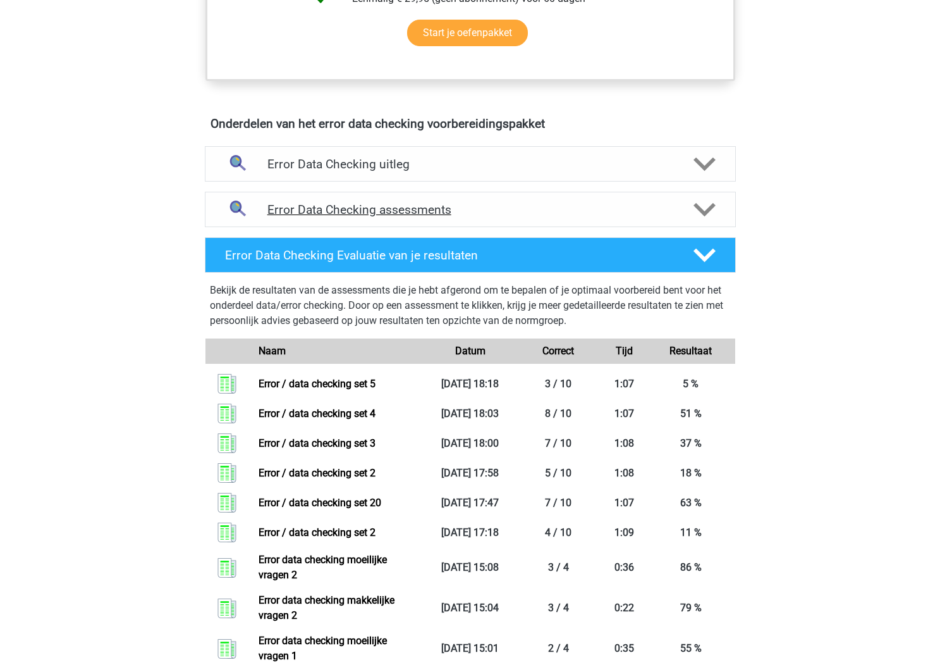
click at [524, 197] on div "Error Data Checking assessments" at bounding box center [470, 209] width 531 height 35
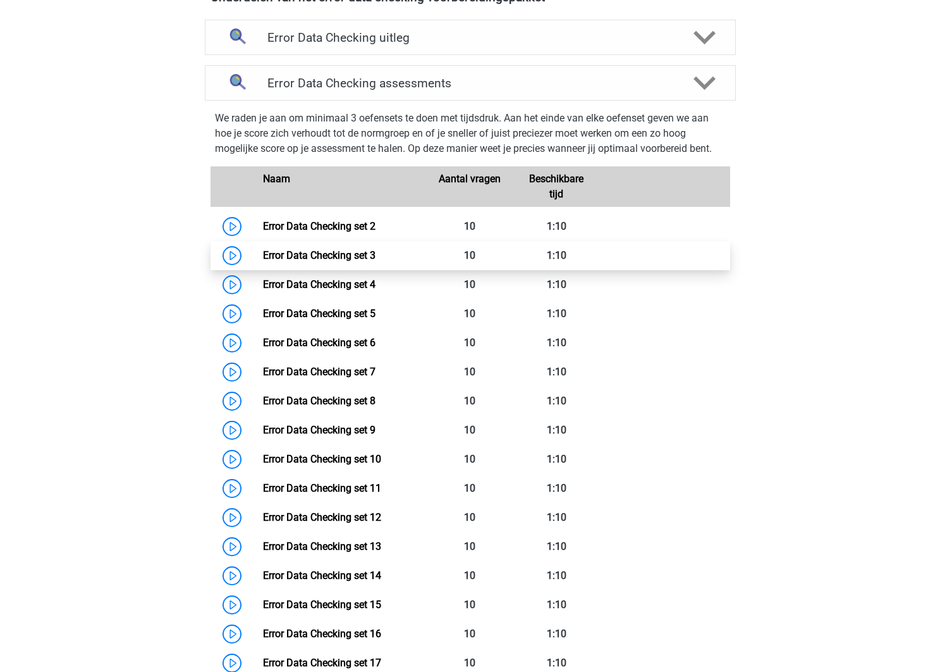
scroll to position [772, 0]
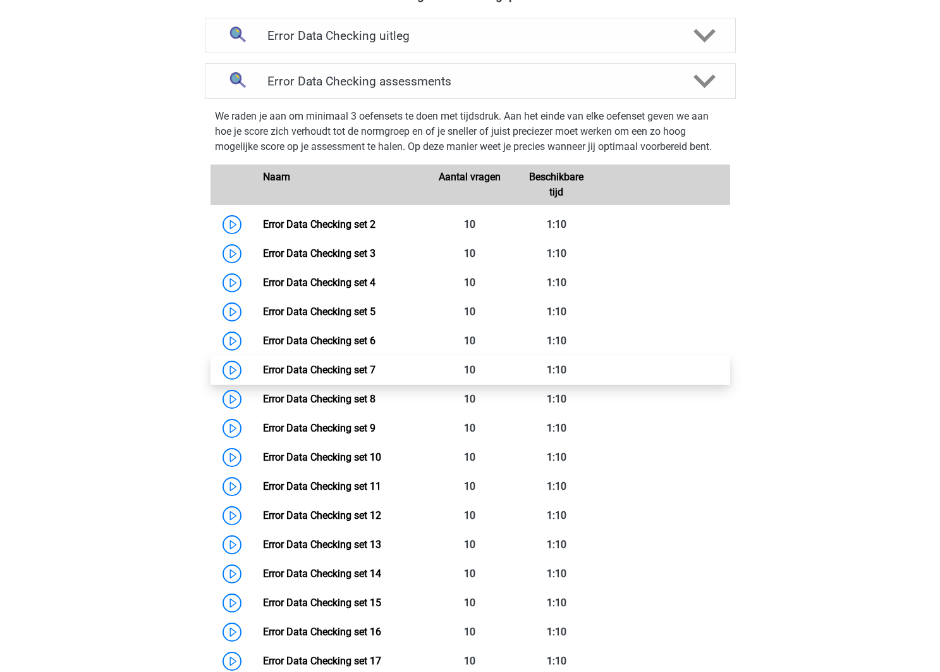
click at [333, 374] on link "Error Data Checking set 7" at bounding box center [319, 370] width 113 height 12
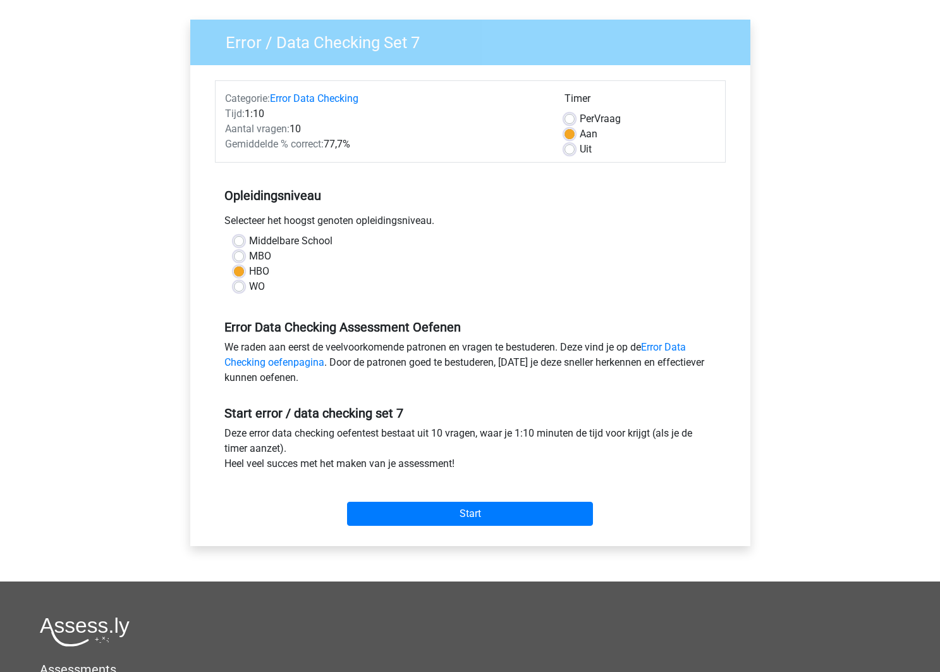
scroll to position [85, 0]
click at [490, 521] on input "Start" at bounding box center [470, 513] width 246 height 24
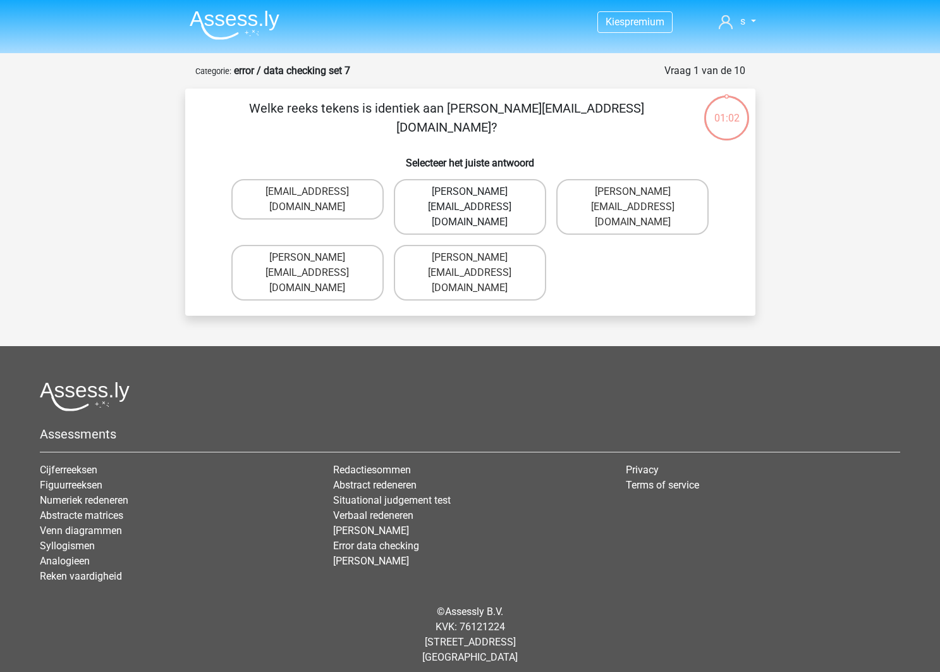
click at [445, 209] on label "Damian-Livingstone@hotmail.gr" at bounding box center [470, 207] width 152 height 56
click at [470, 200] on input "Damian-Livingstone@hotmail.gr" at bounding box center [474, 196] width 8 height 8
radio input "true"
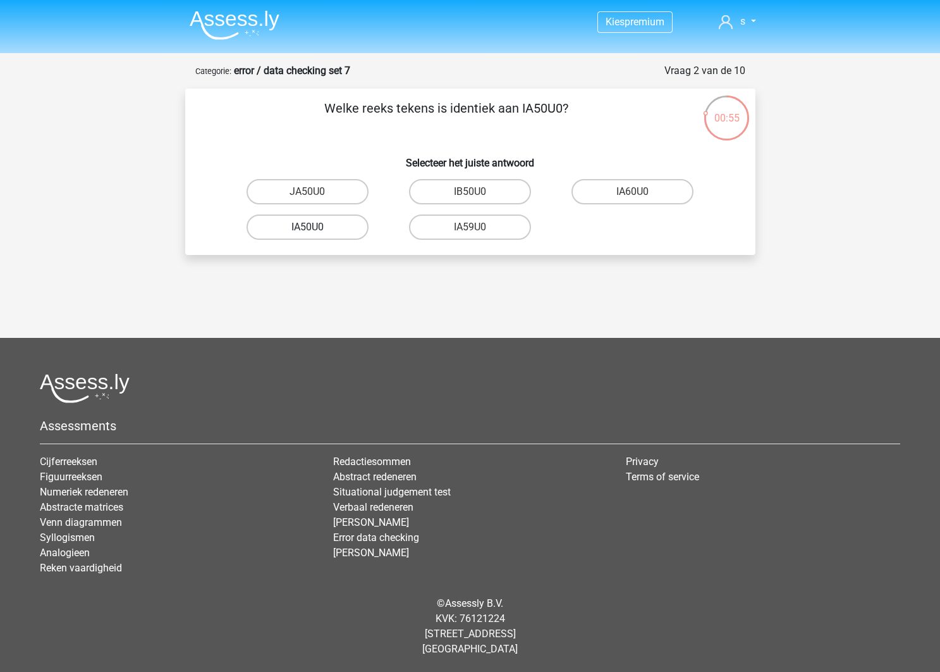
click at [330, 228] on label "IA50U0" at bounding box center [308, 226] width 122 height 25
click at [316, 228] on input "IA50U0" at bounding box center [311, 231] width 8 height 8
radio input "true"
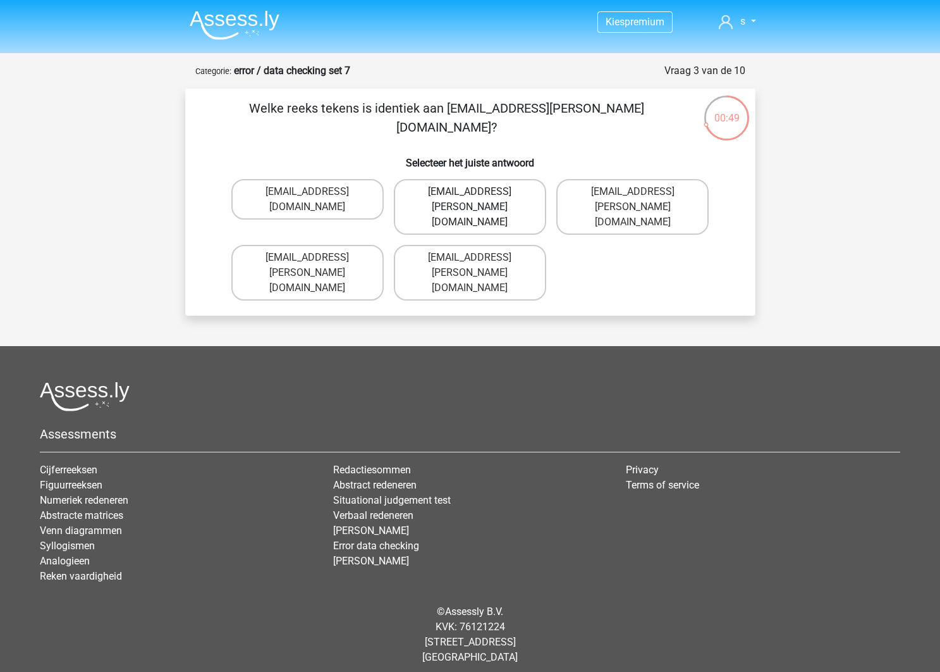
click at [485, 209] on label "Grace-Patterson@joinmail.com" at bounding box center [470, 207] width 152 height 56
click at [478, 200] on input "Grace-Patterson@joinmail.com" at bounding box center [474, 196] width 8 height 8
radio input "true"
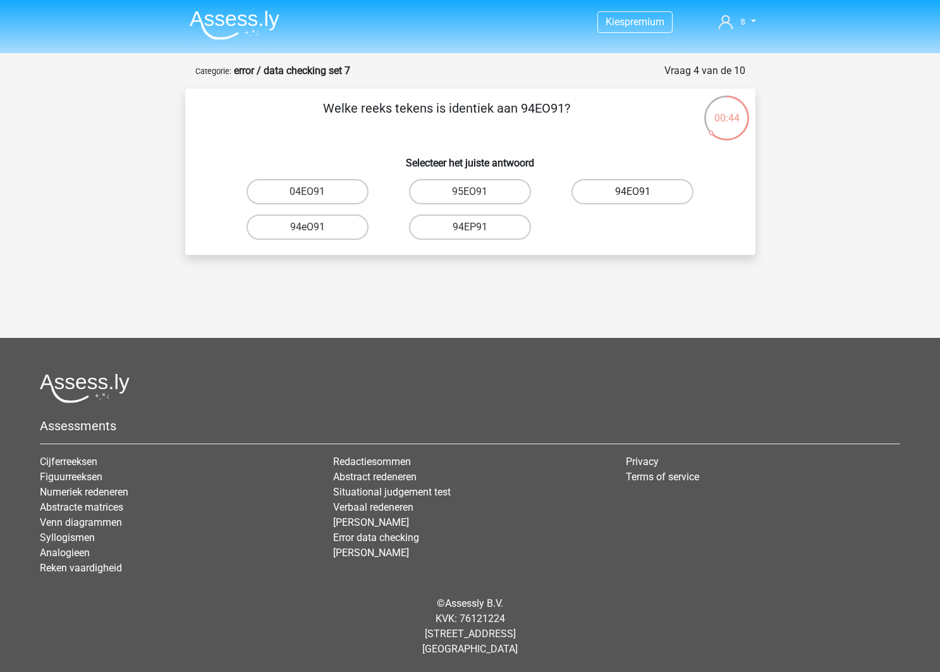
click at [603, 194] on label "94EO91" at bounding box center [633, 191] width 122 height 25
click at [633, 194] on input "94EO91" at bounding box center [637, 196] width 8 height 8
radio input "true"
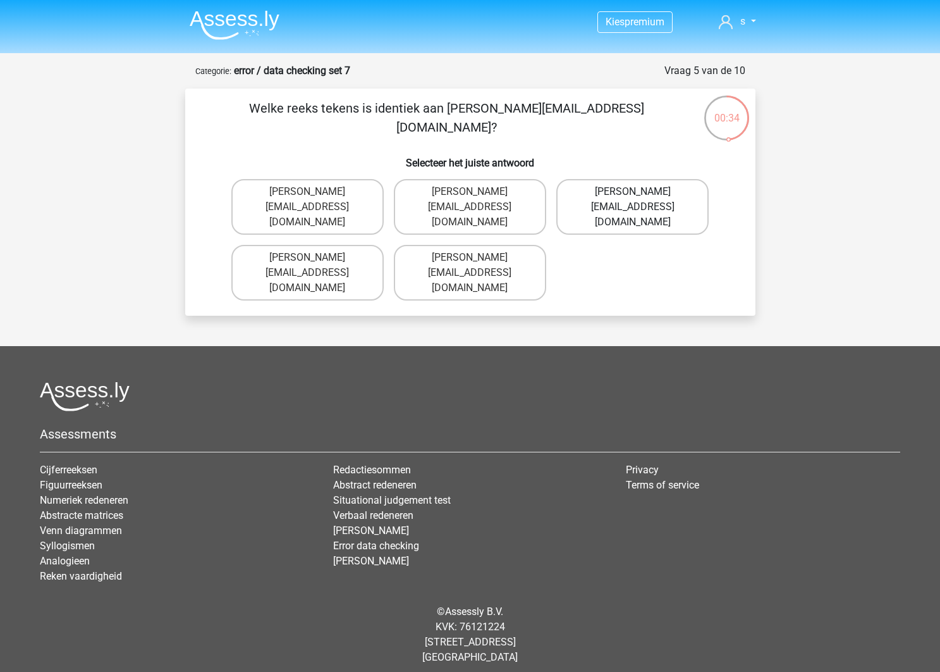
click at [593, 209] on label "Joshua-Carrick@email.uk.com" at bounding box center [633, 207] width 152 height 56
click at [633, 200] on input "Joshua-Carrick@email.uk.com" at bounding box center [637, 196] width 8 height 8
radio input "true"
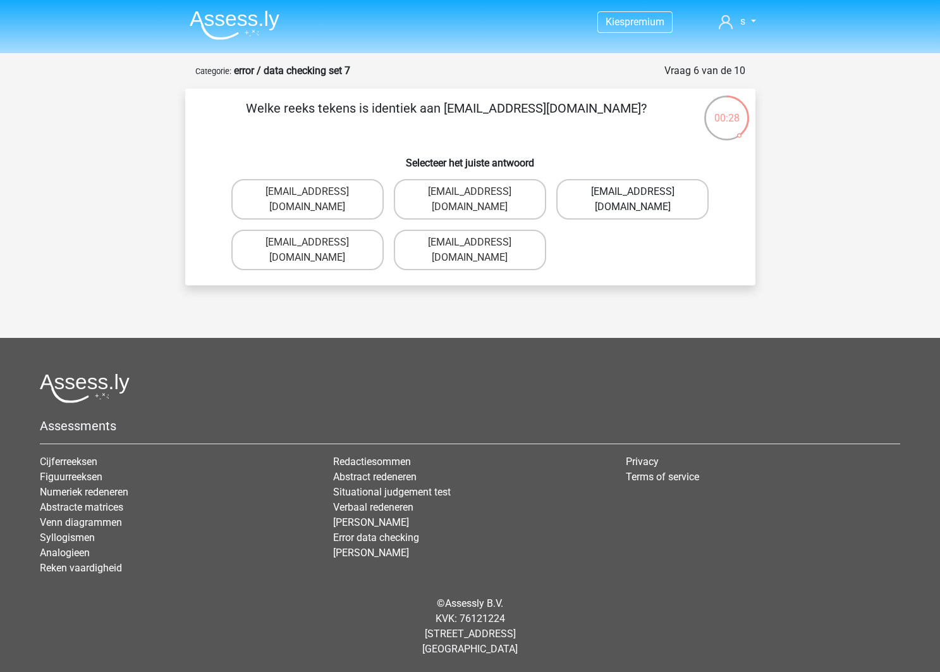
click at [595, 194] on label "Theo-Rhine@jointmail.gl" at bounding box center [633, 199] width 152 height 40
click at [633, 194] on input "Theo-Rhine@jointmail.gl" at bounding box center [637, 196] width 8 height 8
radio input "true"
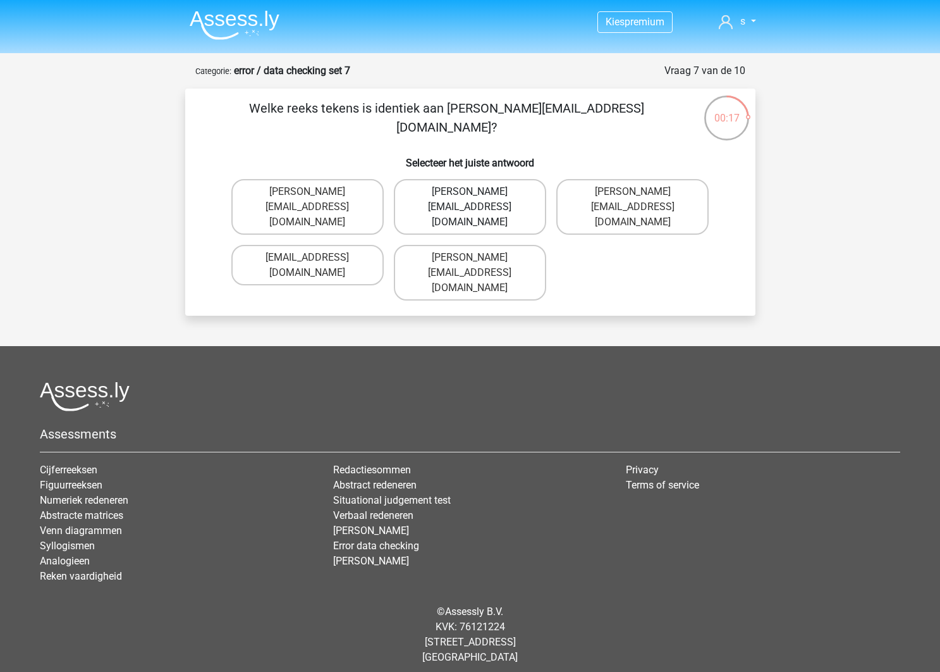
click at [491, 195] on label "Joseph-Clay@e-mail.br" at bounding box center [470, 207] width 152 height 56
click at [478, 195] on input "Joseph-Clay@e-mail.br" at bounding box center [474, 196] width 8 height 8
radio input "true"
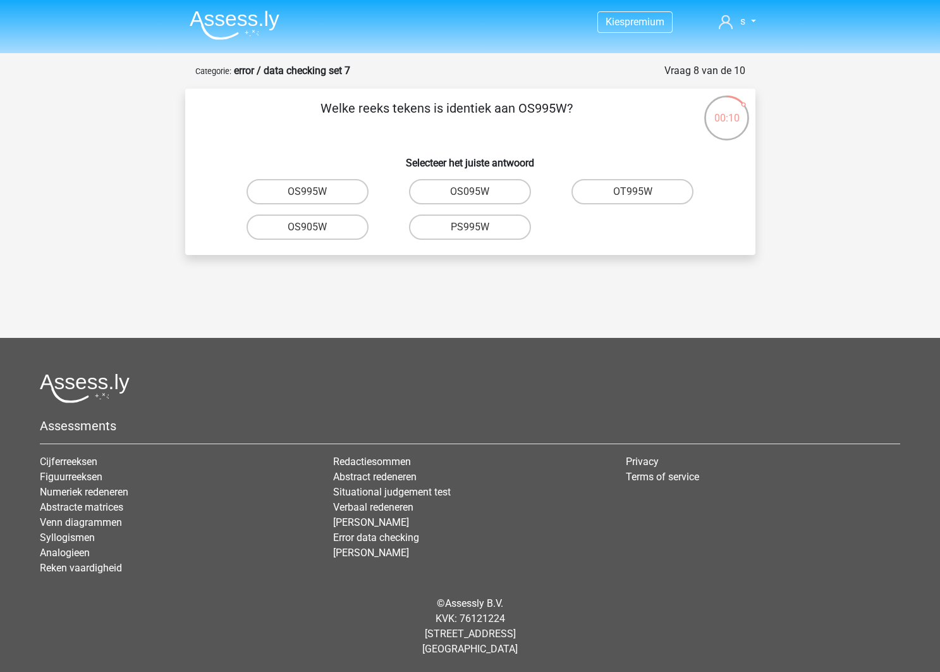
click at [315, 195] on input "OS995W" at bounding box center [311, 196] width 8 height 8
radio input "true"
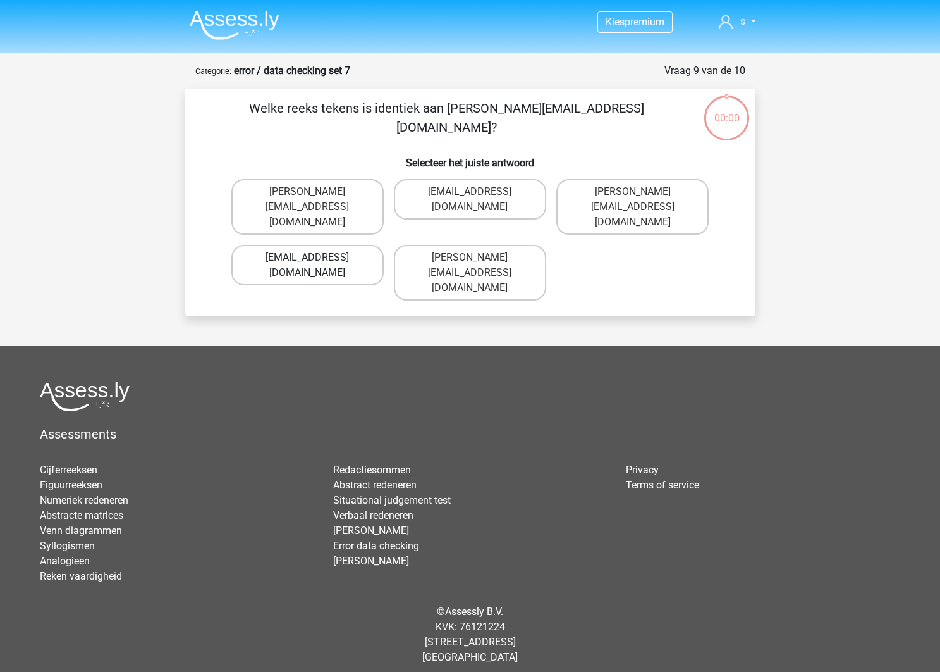
click at [348, 245] on label "[EMAIL_ADDRESS][DOMAIN_NAME]" at bounding box center [307, 265] width 152 height 40
click at [316, 257] on input "[EMAIL_ADDRESS][DOMAIN_NAME]" at bounding box center [311, 261] width 8 height 8
radio input "true"
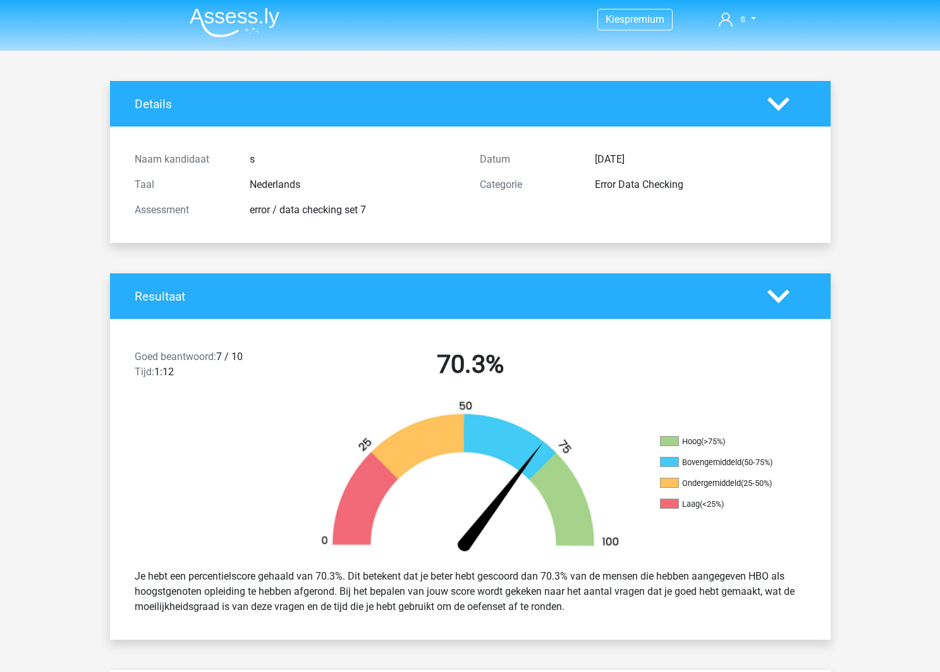
scroll to position [3, 1]
click at [244, 16] on img at bounding box center [235, 23] width 90 height 30
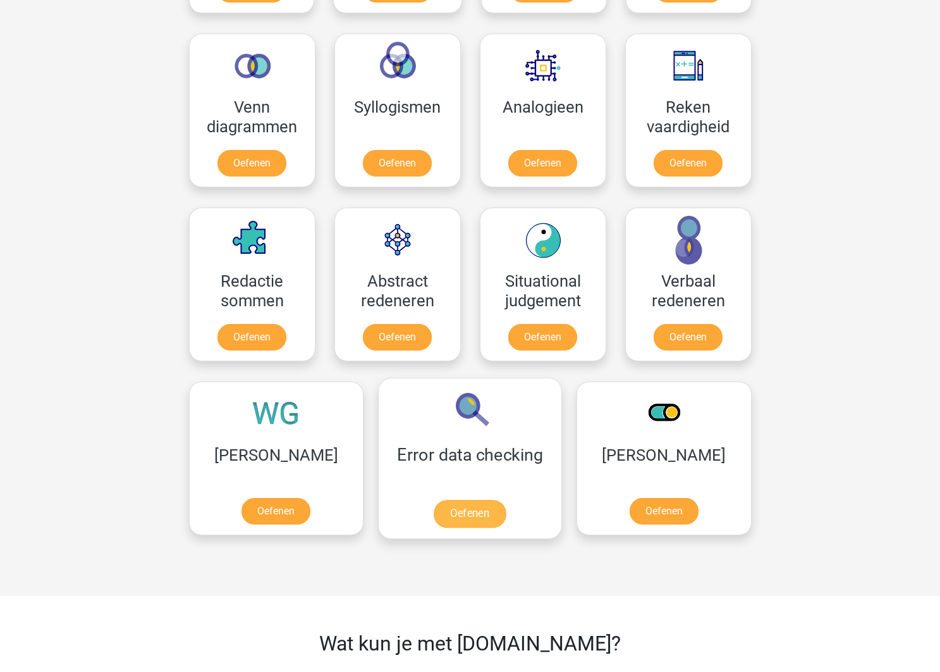
scroll to position [730, 0]
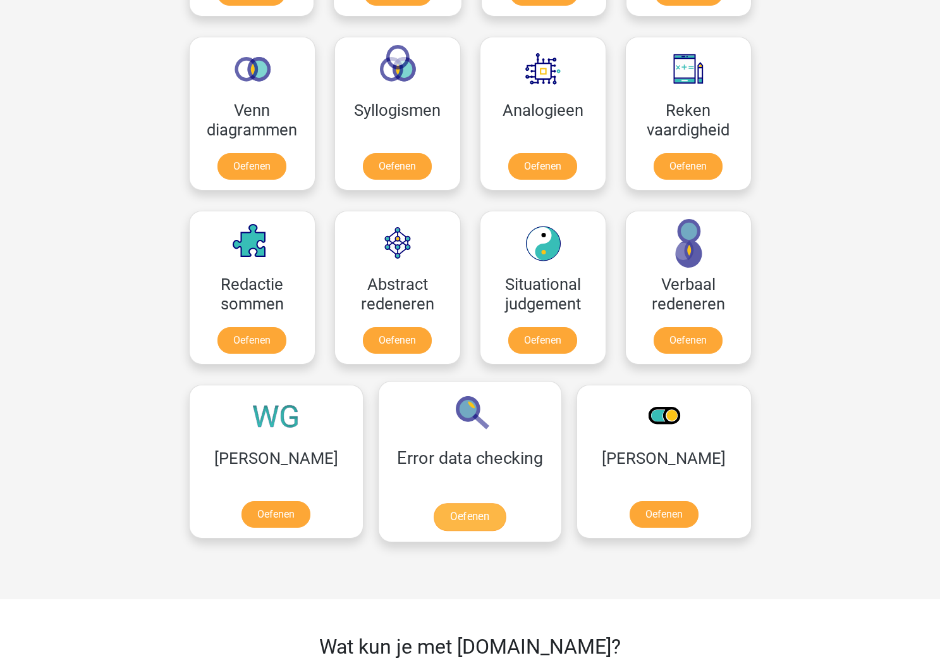
click at [434, 503] on link "Oefenen" at bounding box center [470, 517] width 72 height 28
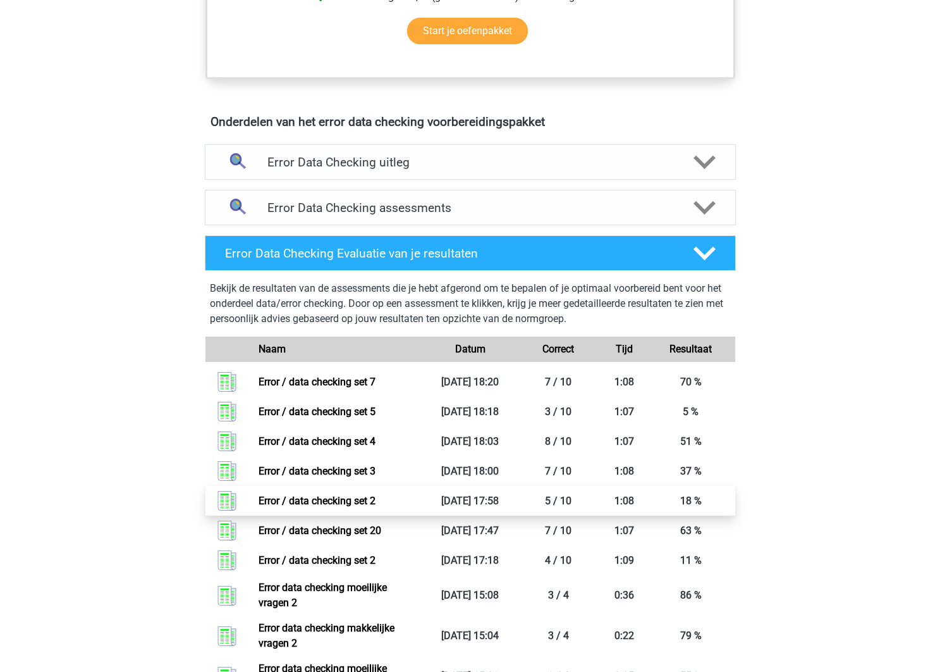
scroll to position [730, 0]
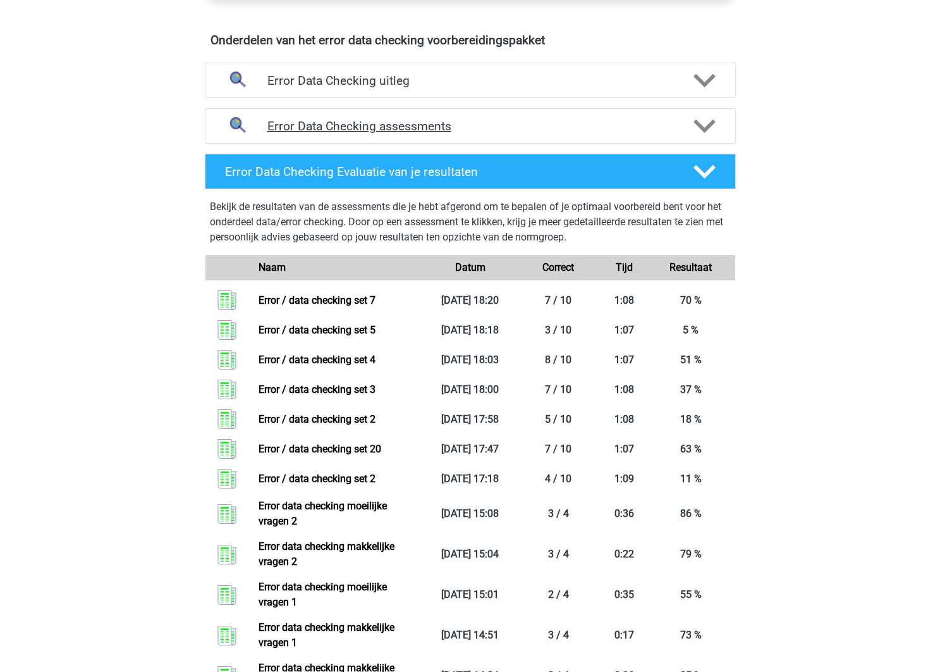
click at [479, 113] on div "Error Data Checking assessments" at bounding box center [470, 125] width 531 height 35
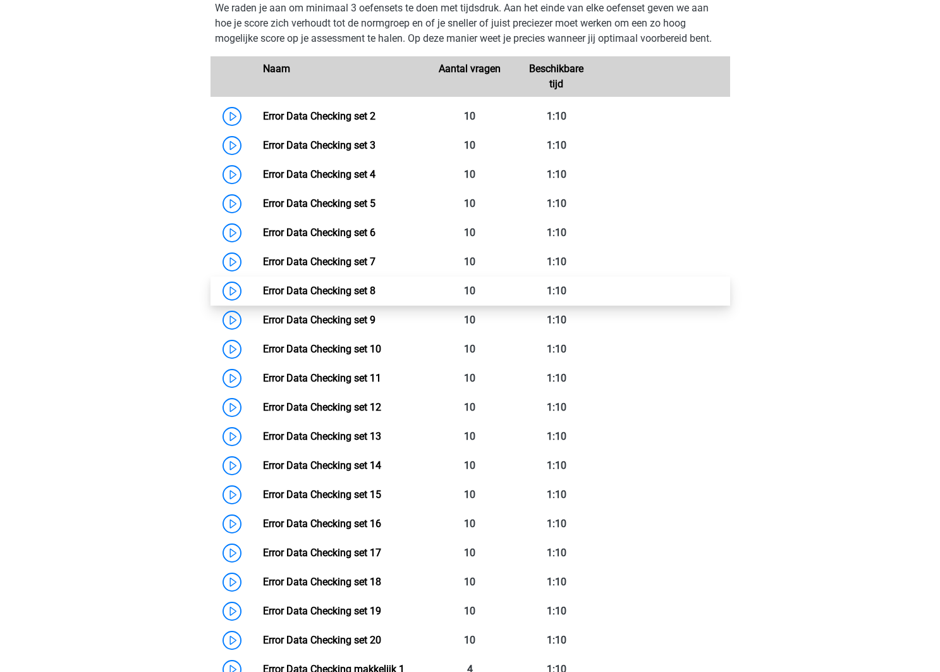
scroll to position [881, 0]
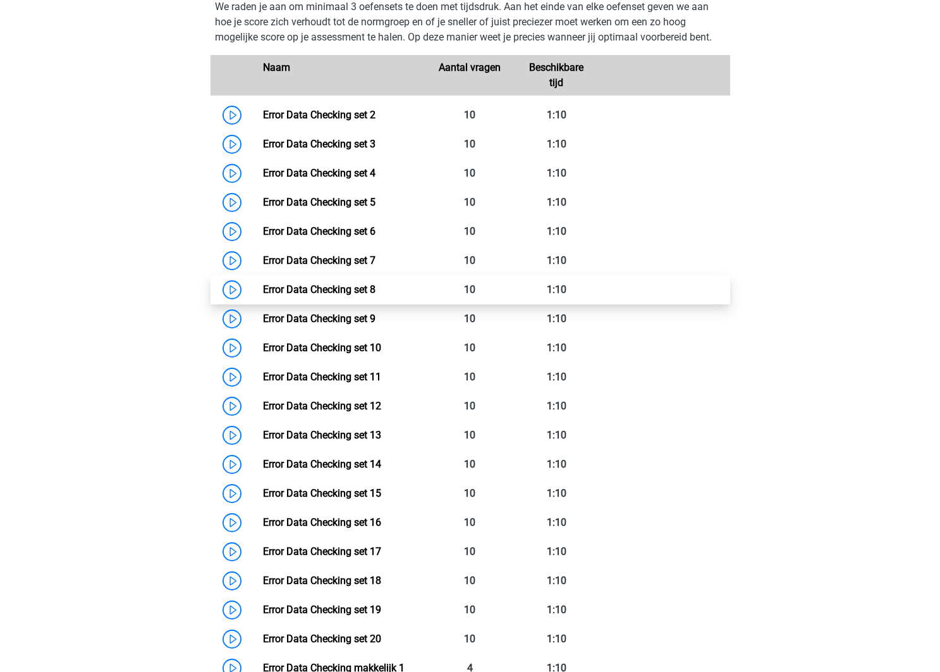
click at [376, 295] on link "Error Data Checking set 8" at bounding box center [319, 289] width 113 height 12
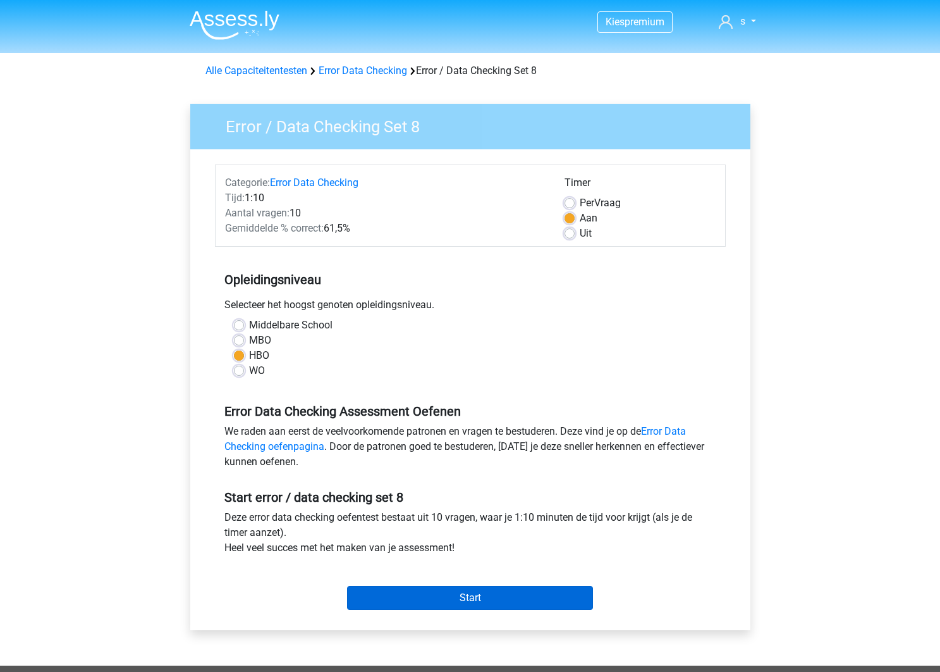
click at [444, 594] on input "Start" at bounding box center [470, 598] width 246 height 24
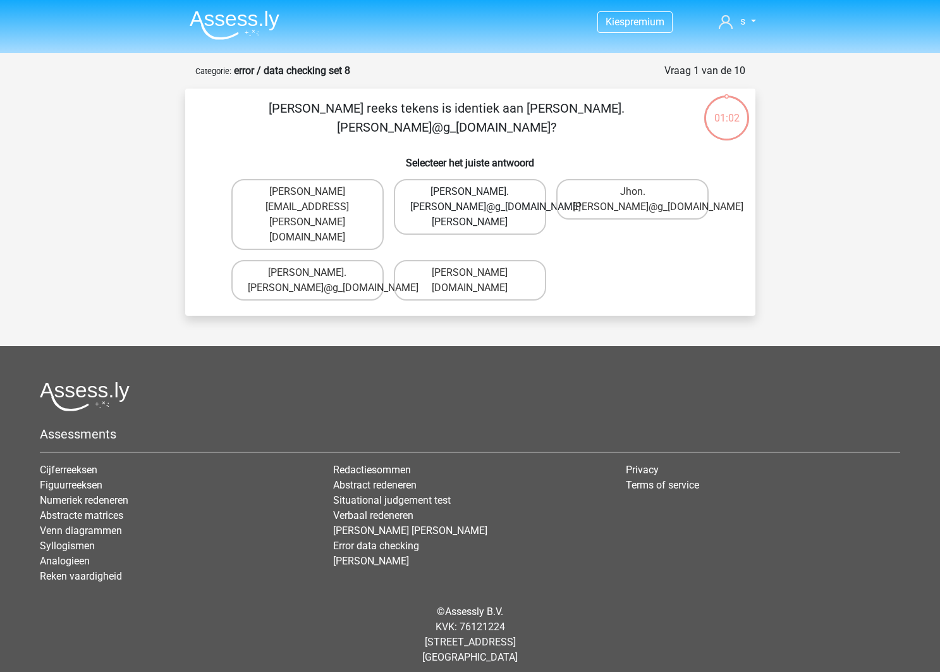
click at [489, 195] on label "[PERSON_NAME].[PERSON_NAME]@g_[DOMAIN_NAME][PERSON_NAME]" at bounding box center [470, 207] width 152 height 56
click at [478, 195] on input "[PERSON_NAME].[PERSON_NAME]@g_[DOMAIN_NAME][PERSON_NAME]" at bounding box center [474, 196] width 8 height 8
radio input "true"
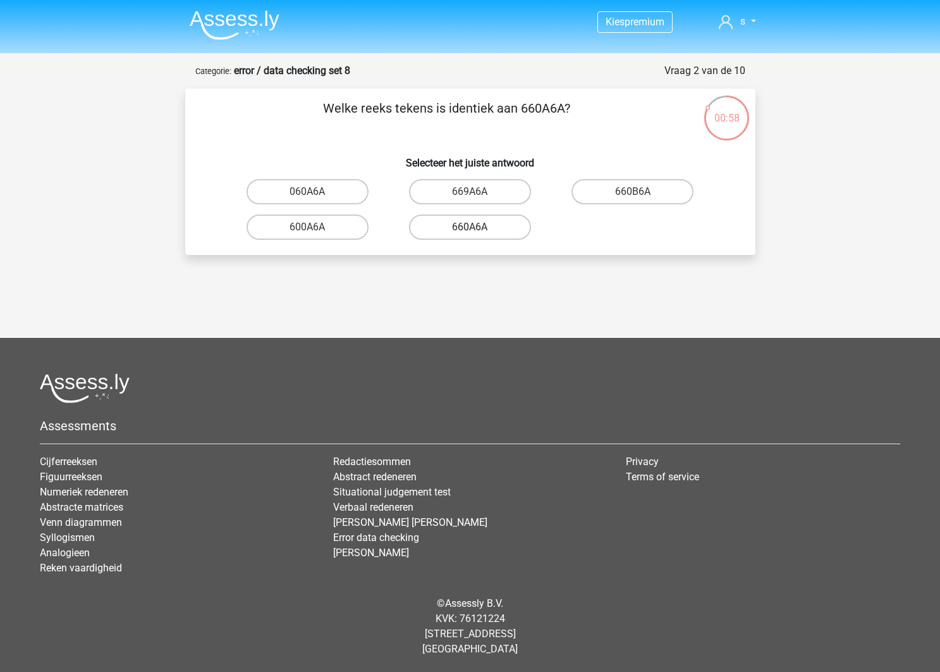
click at [460, 230] on label "660A6A" at bounding box center [470, 226] width 122 height 25
click at [470, 230] on input "660A6A" at bounding box center [474, 231] width 8 height 8
radio input "true"
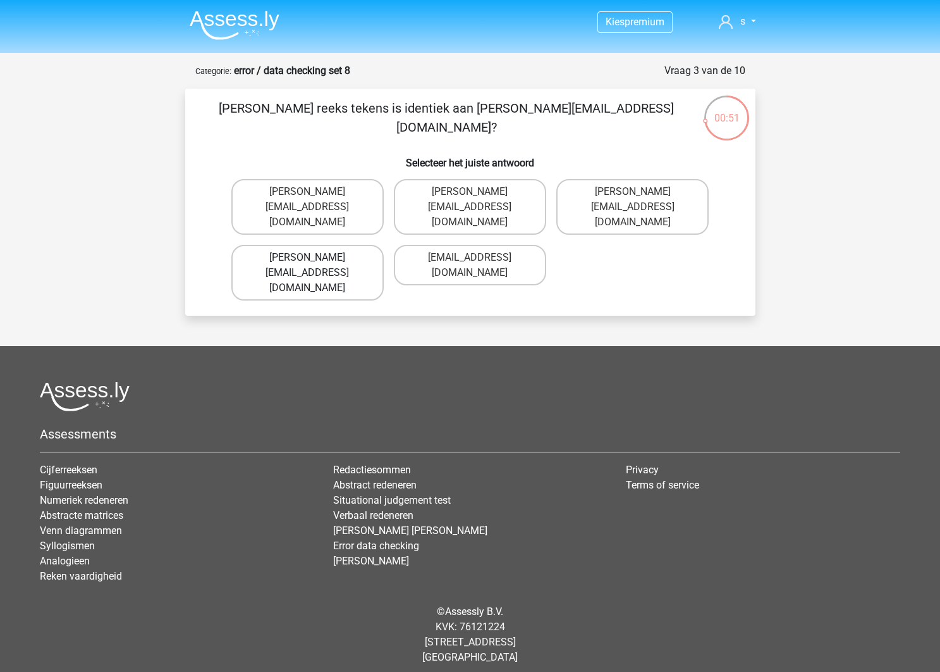
click at [336, 245] on label "[PERSON_NAME][EMAIL_ADDRESS][DOMAIN_NAME]" at bounding box center [307, 273] width 152 height 56
click at [316, 257] on input "[PERSON_NAME][EMAIL_ADDRESS][DOMAIN_NAME]" at bounding box center [311, 261] width 8 height 8
radio input "true"
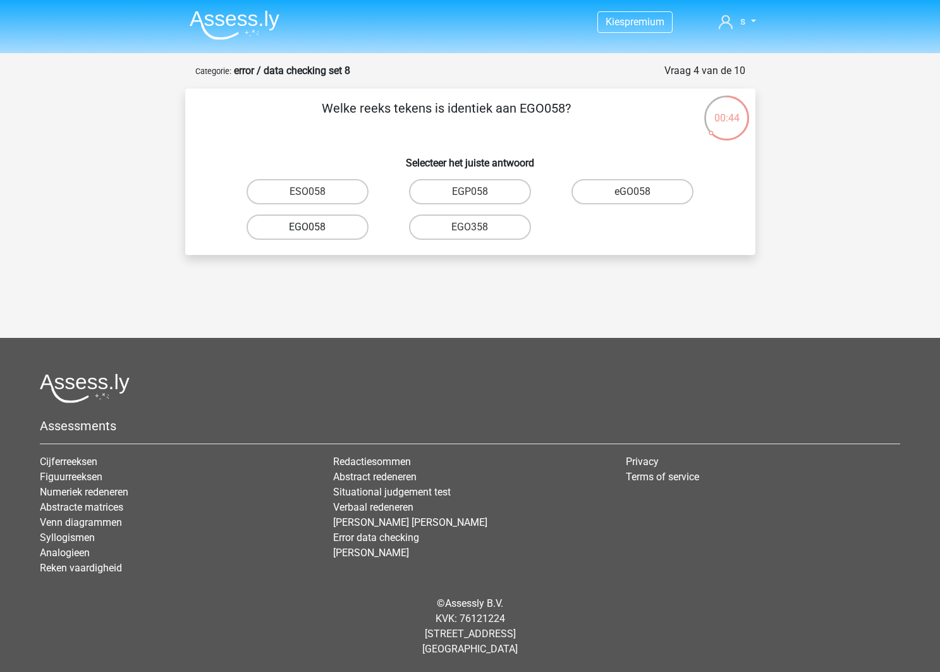
click at [354, 227] on label "EGO058" at bounding box center [308, 226] width 122 height 25
click at [316, 227] on input "EGO058" at bounding box center [311, 231] width 8 height 8
radio input "true"
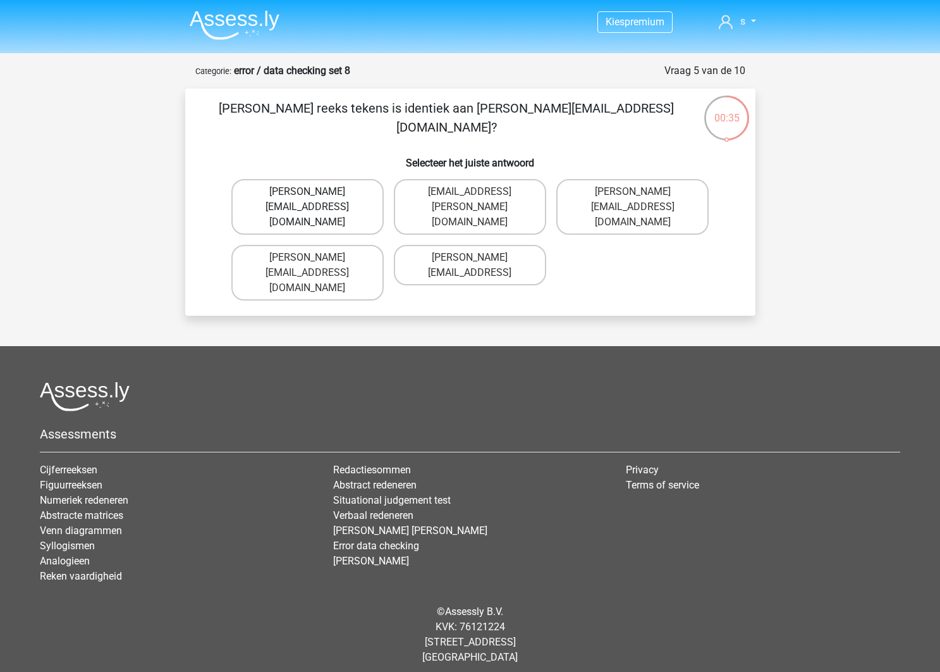
click at [314, 202] on label "Freya.Chamberlain@e-mail.com" at bounding box center [307, 207] width 152 height 56
click at [314, 200] on input "Freya.Chamberlain@e-mail.com" at bounding box center [311, 196] width 8 height 8
radio input "true"
click at [641, 208] on label "Elsie-Land@joinedmail.co.com" at bounding box center [633, 207] width 152 height 56
click at [641, 200] on input "Elsie-Land@joinedmail.co.com" at bounding box center [637, 196] width 8 height 8
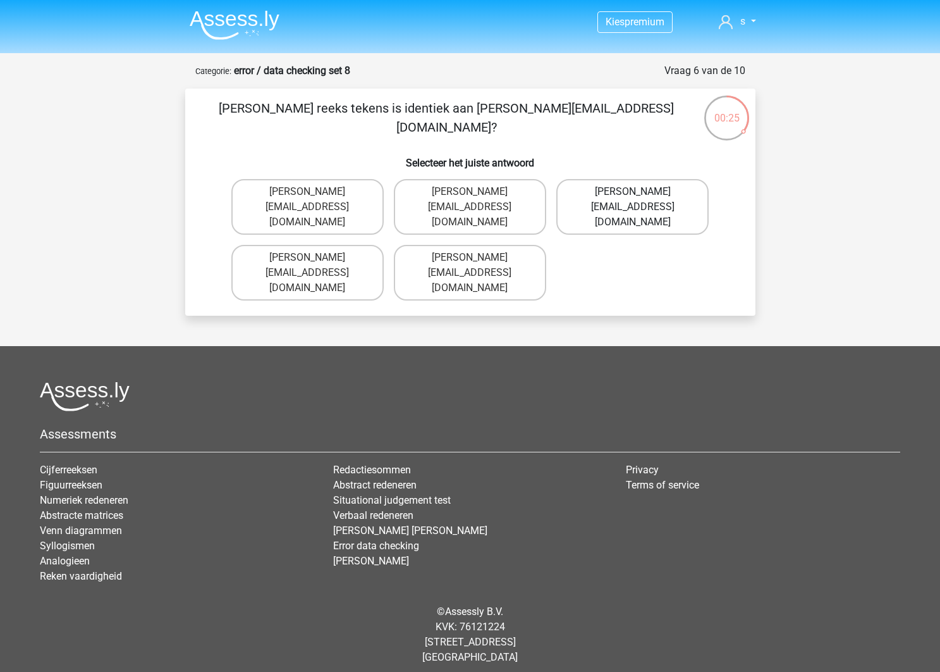
radio input "true"
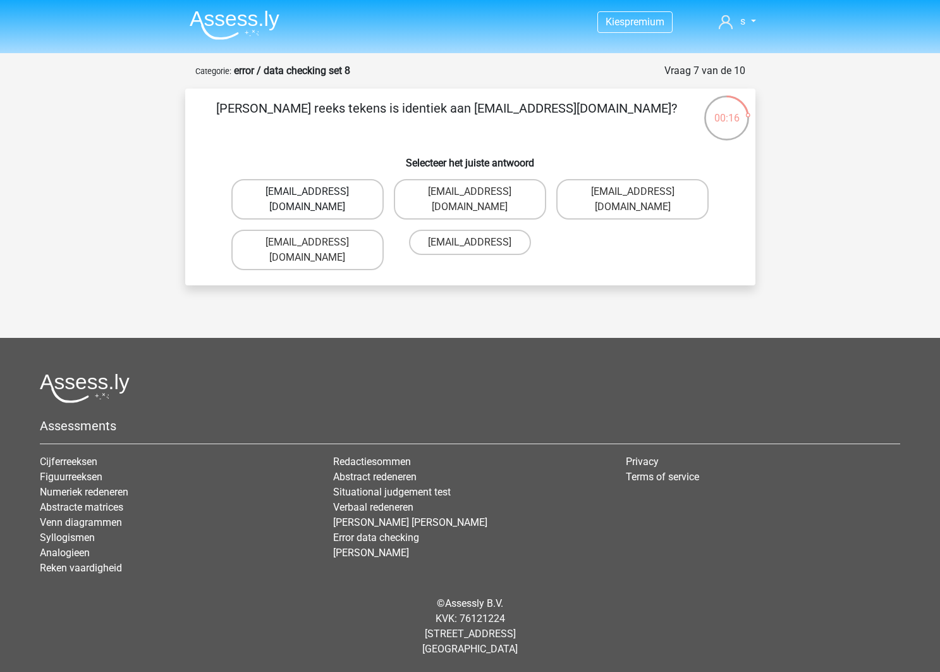
click at [305, 199] on label "Oscar.King@hotmail.com" at bounding box center [307, 199] width 152 height 40
click at [307, 199] on input "Oscar.King@hotmail.com" at bounding box center [311, 196] width 8 height 8
radio input "true"
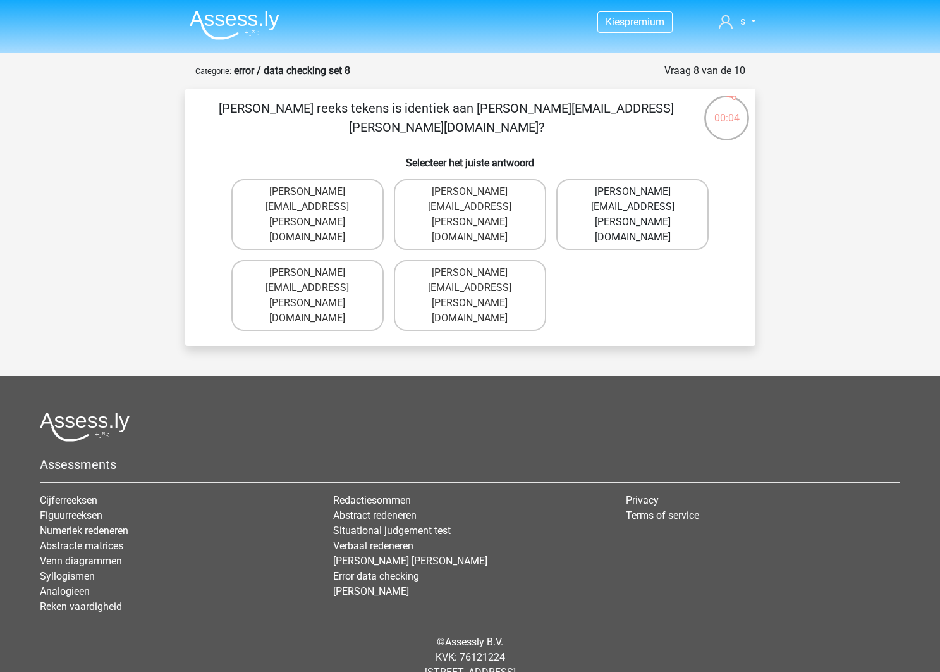
click at [625, 195] on label "Jake.Jackson@hotmail.uk.com" at bounding box center [633, 214] width 152 height 71
click at [633, 195] on input "Jake.Jackson@hotmail.uk.com" at bounding box center [637, 196] width 8 height 8
radio input "true"
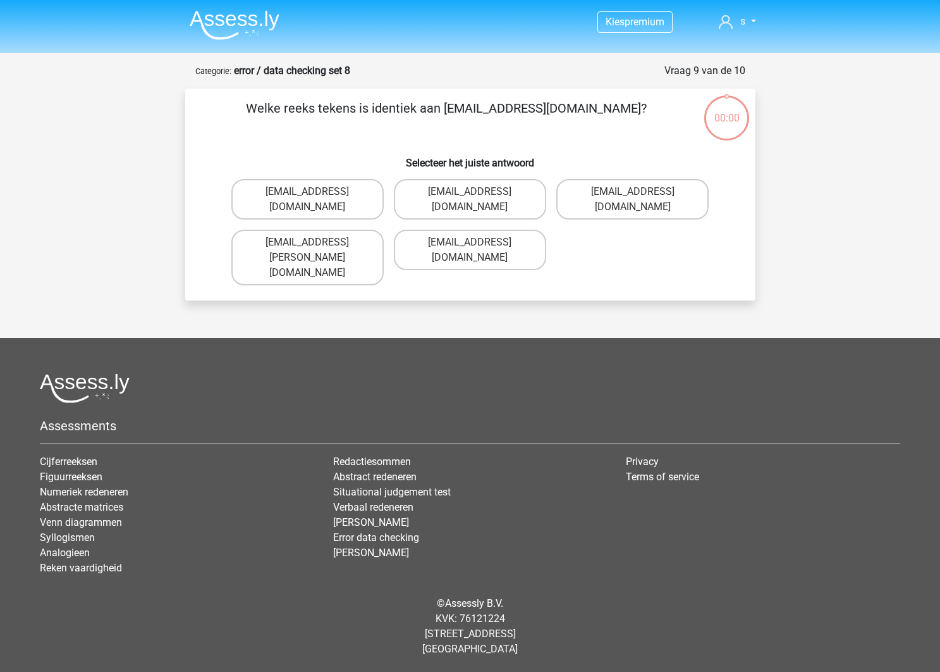
click at [478, 197] on label "[EMAIL_ADDRESS][DOMAIN_NAME]" at bounding box center [470, 199] width 152 height 40
click at [478, 197] on input "[EMAIL_ADDRESS][DOMAIN_NAME]" at bounding box center [474, 196] width 8 height 8
radio input "true"
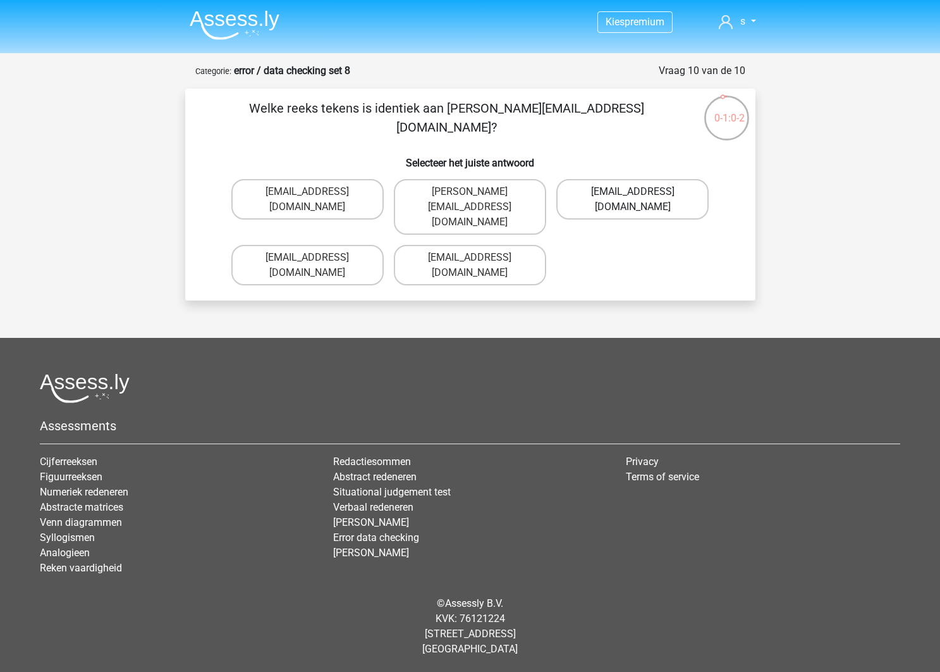
click at [612, 188] on label "[EMAIL_ADDRESS][DOMAIN_NAME]" at bounding box center [633, 199] width 152 height 40
click at [633, 192] on input "[EMAIL_ADDRESS][DOMAIN_NAME]" at bounding box center [637, 196] width 8 height 8
radio input "true"
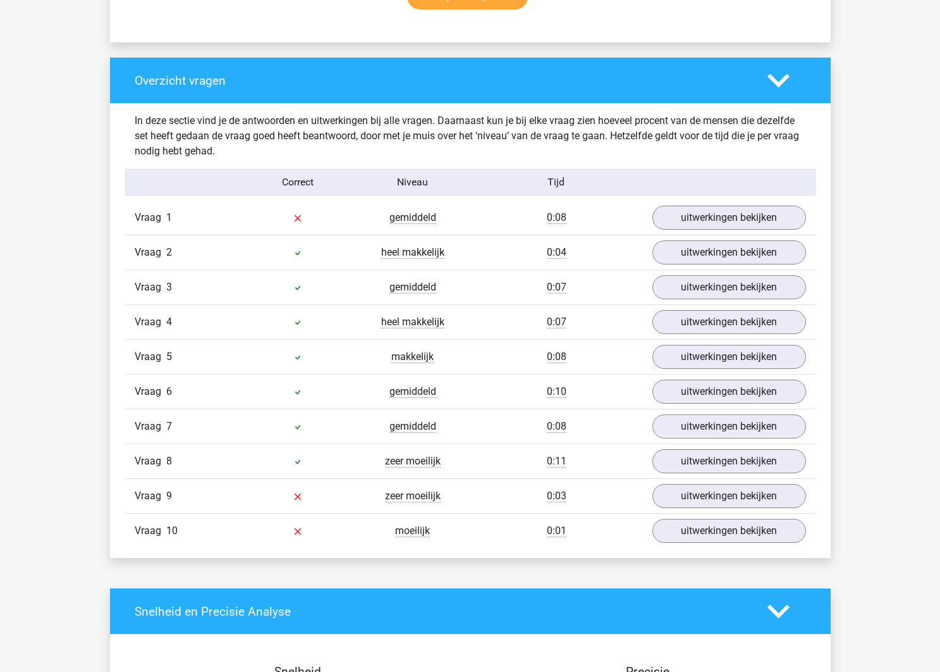
scroll to position [892, 0]
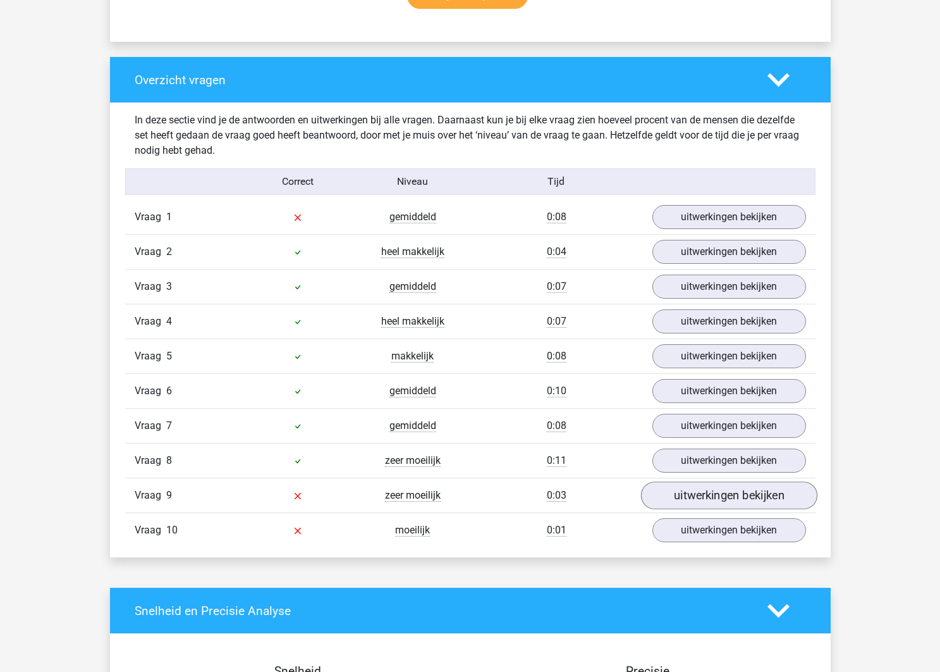
click at [748, 492] on link "uitwerkingen bekijken" at bounding box center [729, 495] width 176 height 28
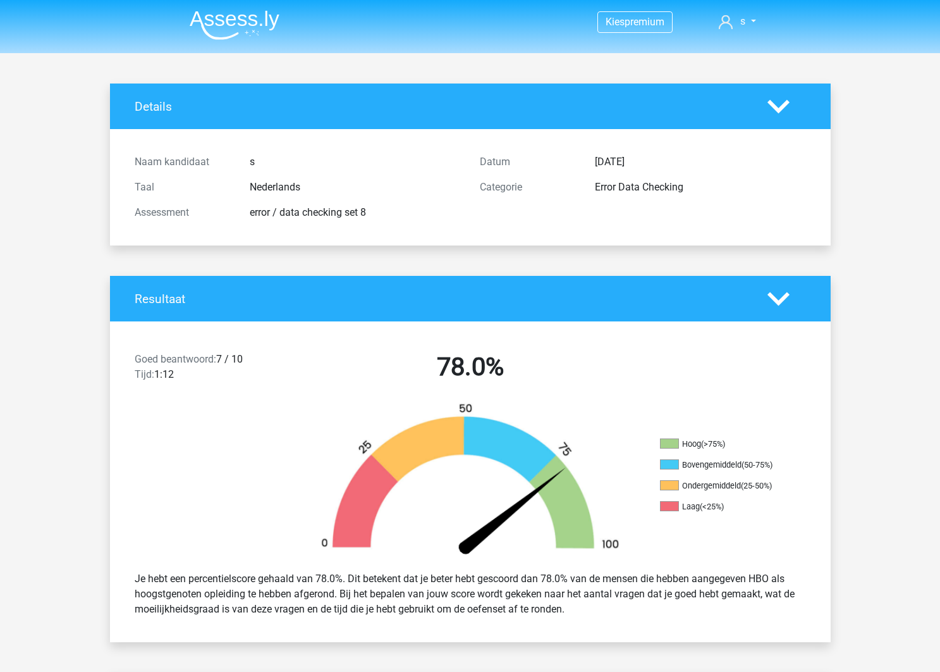
scroll to position [0, 0]
click at [247, 26] on img at bounding box center [235, 25] width 90 height 30
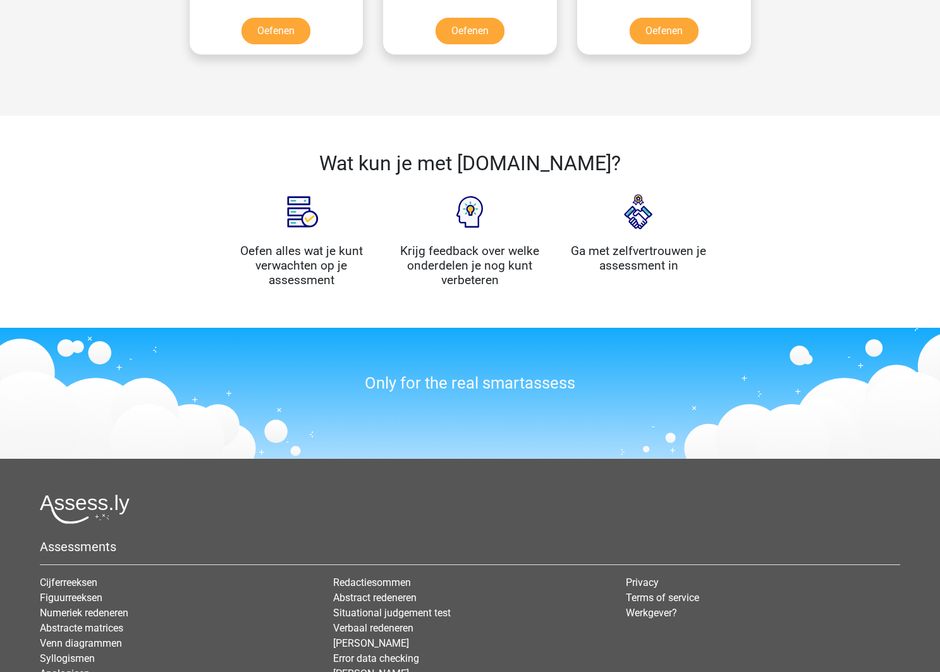
scroll to position [1216, 0]
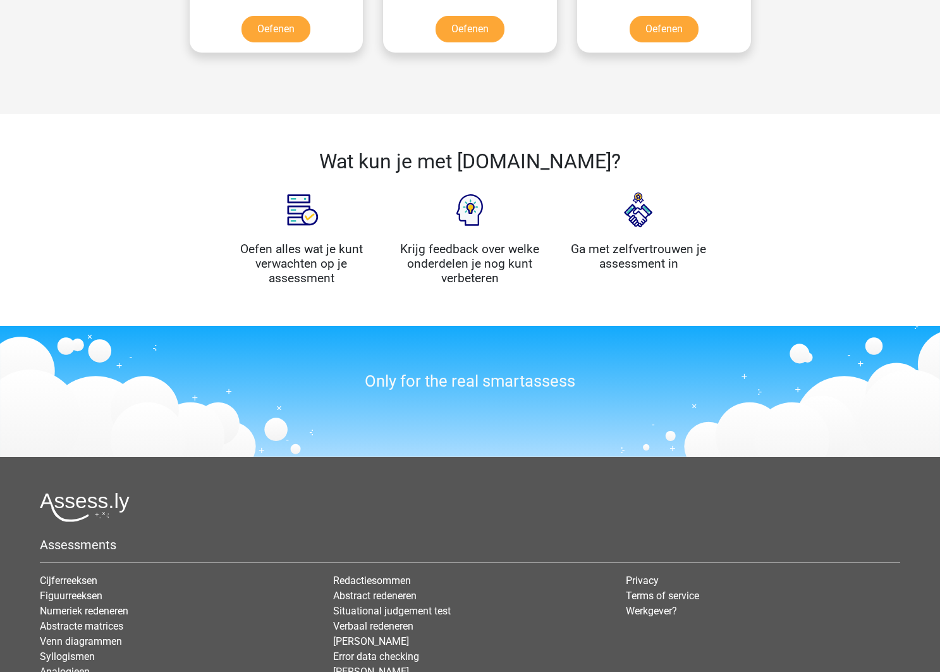
drag, startPoint x: 395, startPoint y: 64, endPoint x: 402, endPoint y: 72, distance: 10.8
click at [395, 64] on div at bounding box center [470, 73] width 194 height 20
click at [434, 32] on link "Oefenen" at bounding box center [470, 32] width 72 height 28
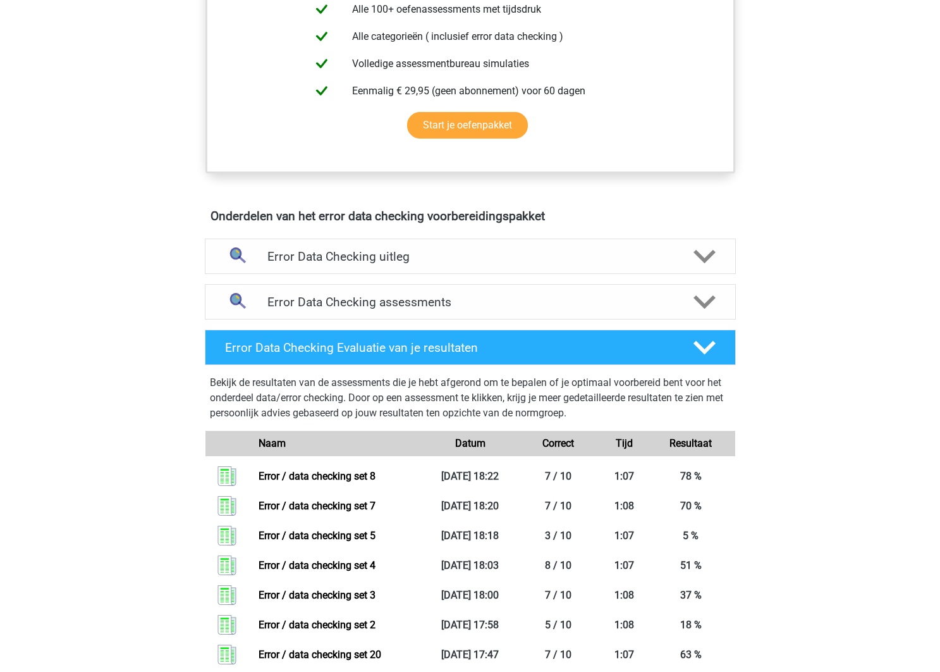
scroll to position [617, 0]
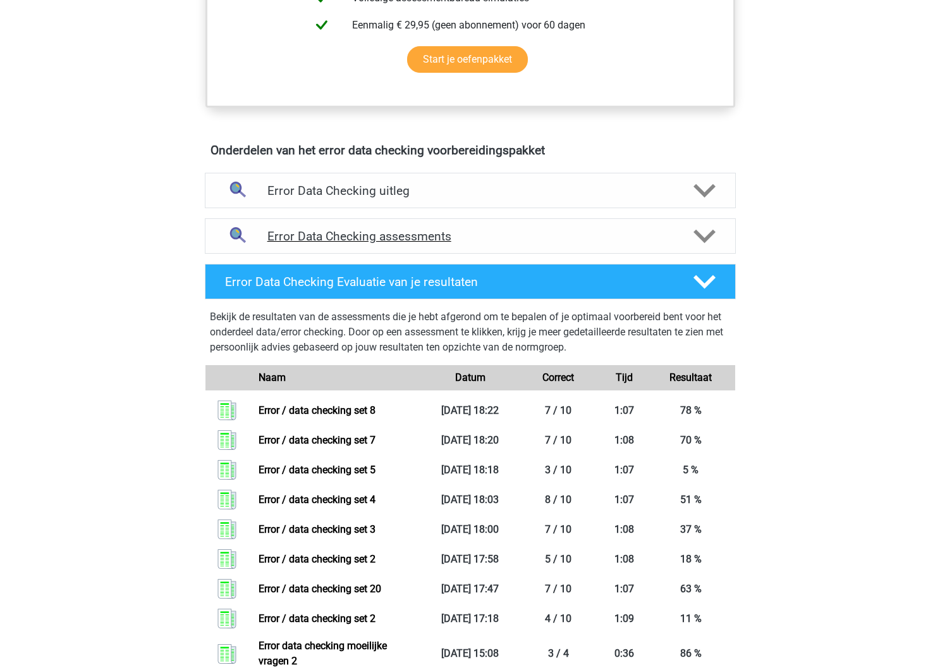
click at [585, 230] on h4 "Error Data Checking assessments" at bounding box center [471, 236] width 406 height 15
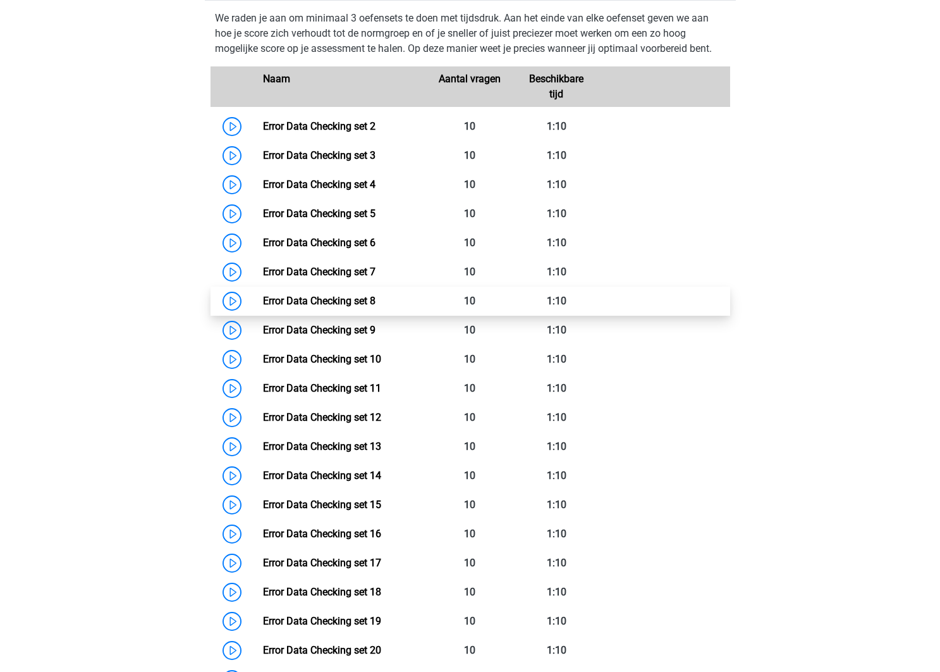
scroll to position [873, 0]
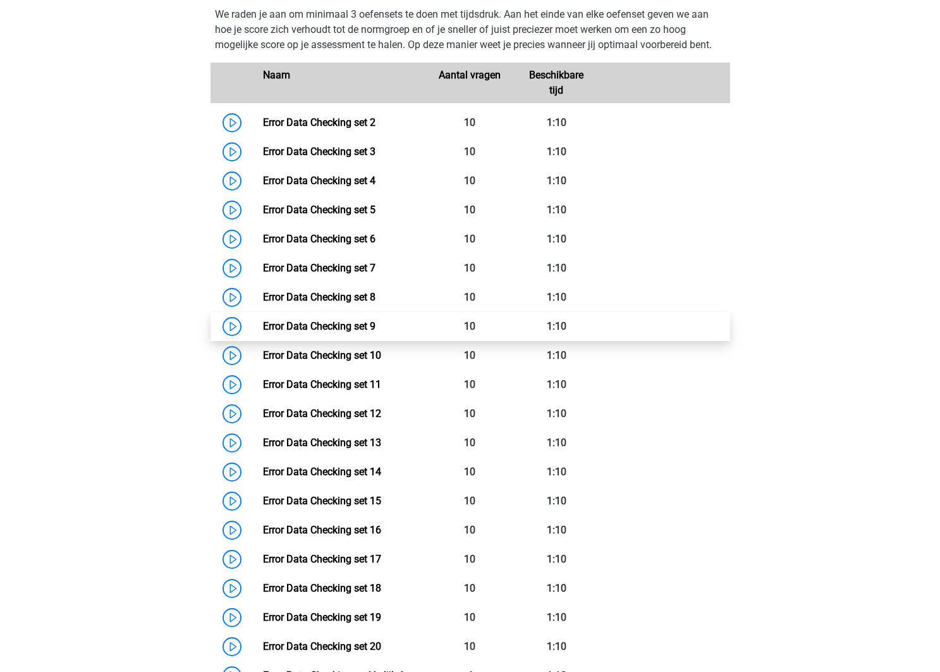
click at [376, 321] on link "Error Data Checking set 9" at bounding box center [319, 326] width 113 height 12
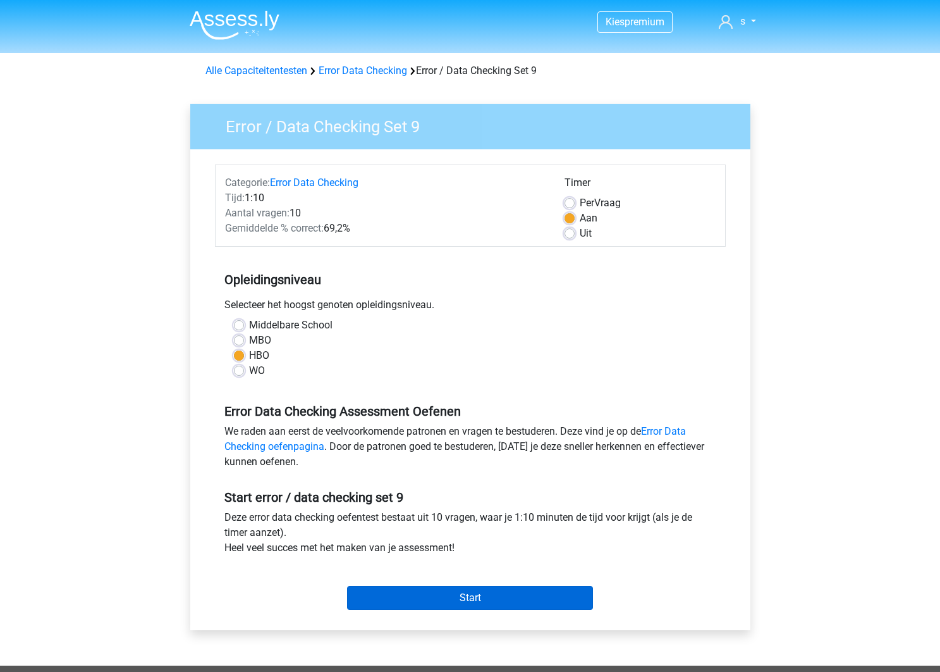
scroll to position [1, 0]
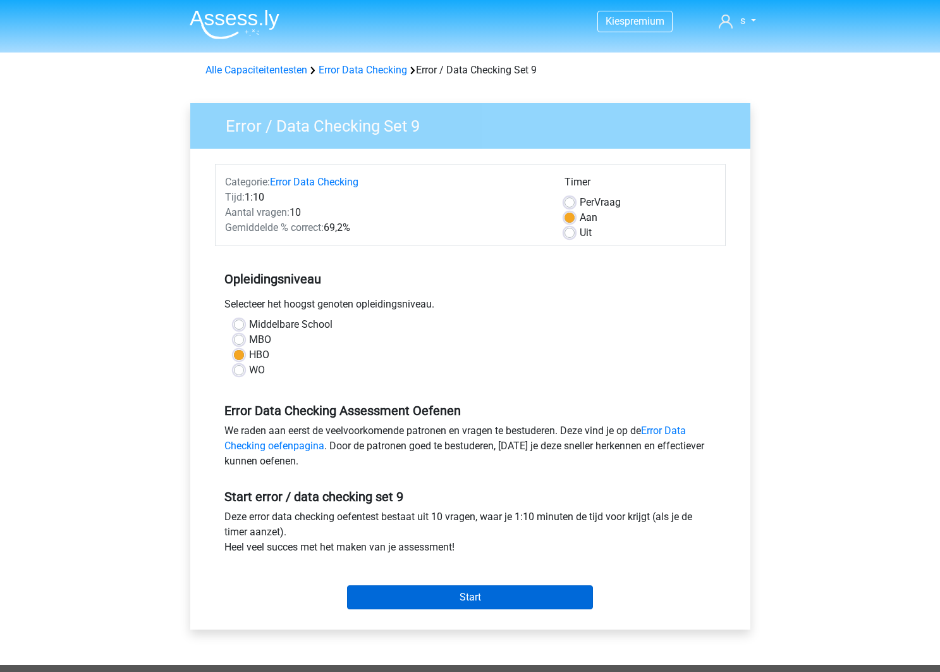
click at [439, 595] on input "Start" at bounding box center [470, 597] width 246 height 24
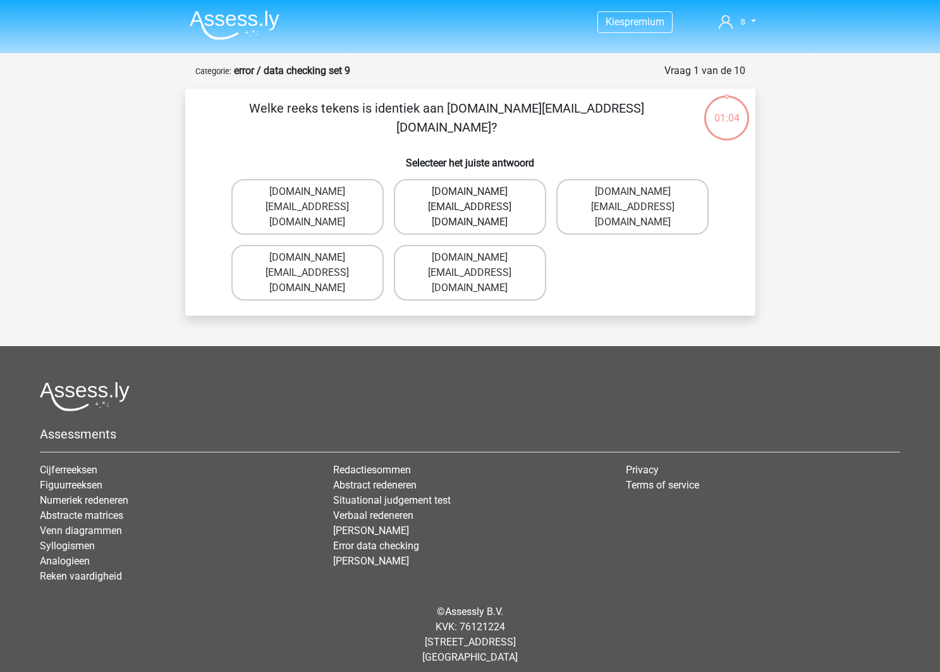
click at [503, 210] on label "Charlie.Bond@e-mail.co.com" at bounding box center [470, 207] width 152 height 56
click at [478, 200] on input "Charlie.Bond@e-mail.co.com" at bounding box center [474, 196] width 8 height 8
radio input "true"
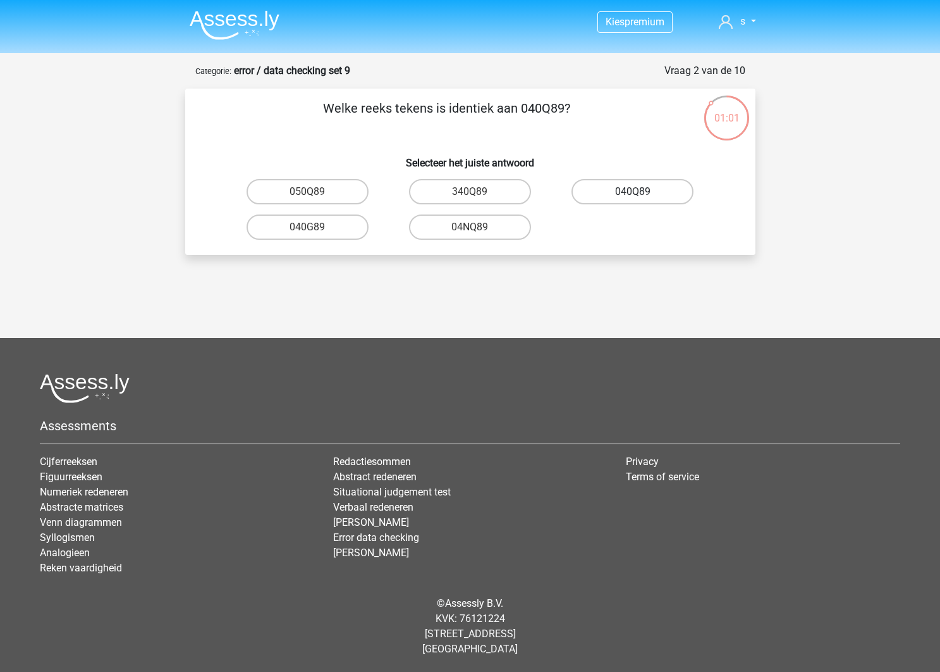
click at [614, 194] on label "040Q89" at bounding box center [633, 191] width 122 height 25
click at [633, 194] on input "040Q89" at bounding box center [637, 196] width 8 height 8
radio input "true"
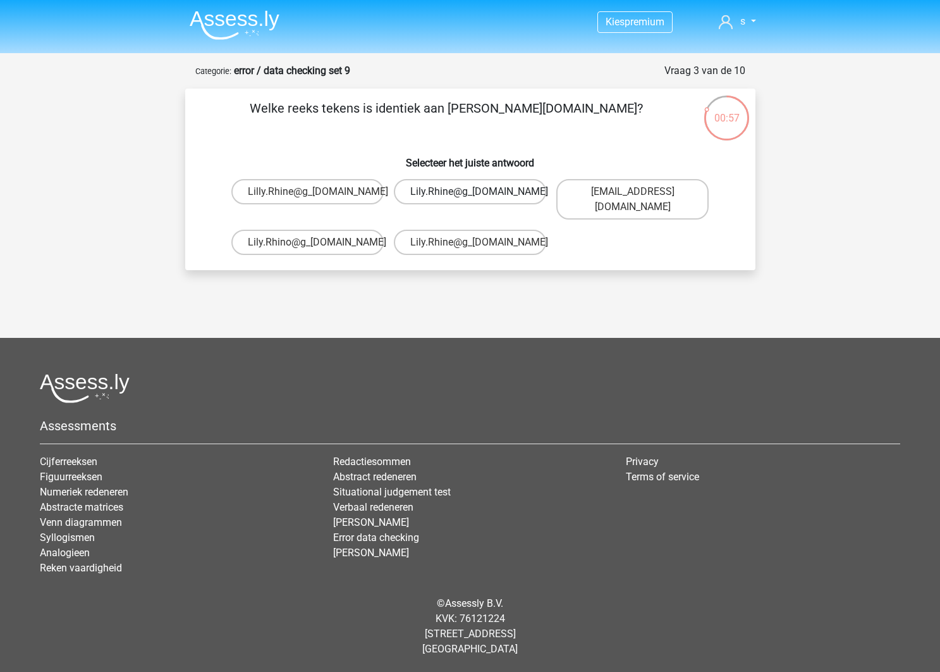
scroll to position [1, -1]
click at [645, 198] on label "Lily.Rhine@gmail.br" at bounding box center [633, 199] width 152 height 40
click at [641, 198] on input "Lily.Rhine@gmail.br" at bounding box center [637, 196] width 8 height 8
radio input "true"
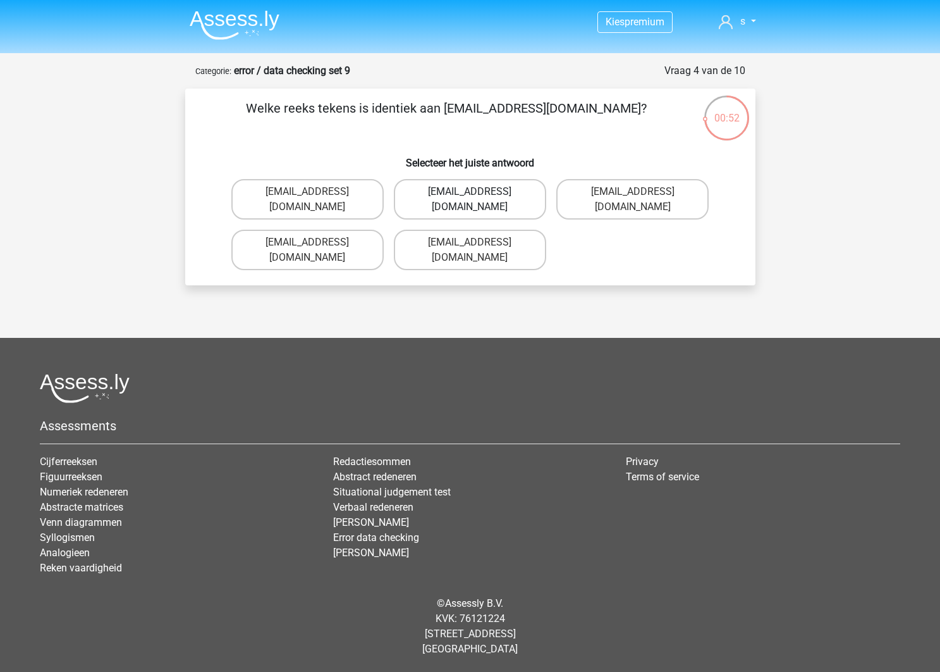
scroll to position [0, 0]
click at [500, 207] on label "Freya-Meade@jointmail.co.com" at bounding box center [470, 199] width 152 height 40
click at [478, 200] on input "Freya-Meade@jointmail.co.com" at bounding box center [474, 196] width 8 height 8
radio input "true"
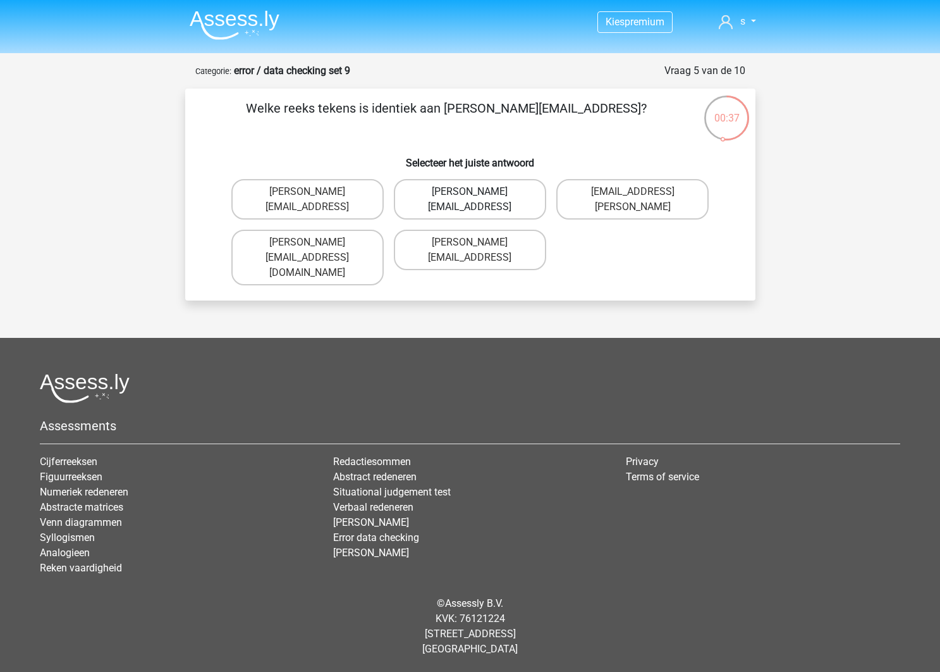
scroll to position [0, 1]
click at [531, 195] on label "Isaac+Wright@mailme.coo" at bounding box center [470, 199] width 152 height 40
click at [478, 195] on input "Isaac+Wright@mailme.coo" at bounding box center [474, 196] width 8 height 8
radio input "true"
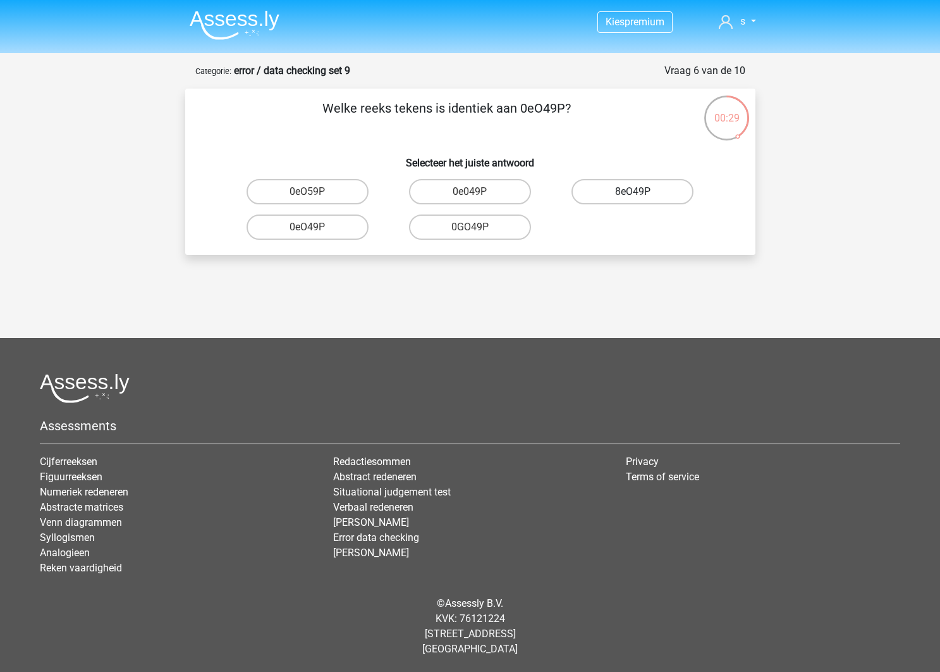
scroll to position [1, 1]
click at [329, 223] on label "0eO49P" at bounding box center [308, 226] width 122 height 25
click at [316, 227] on input "0eO49P" at bounding box center [311, 231] width 8 height 8
radio input "true"
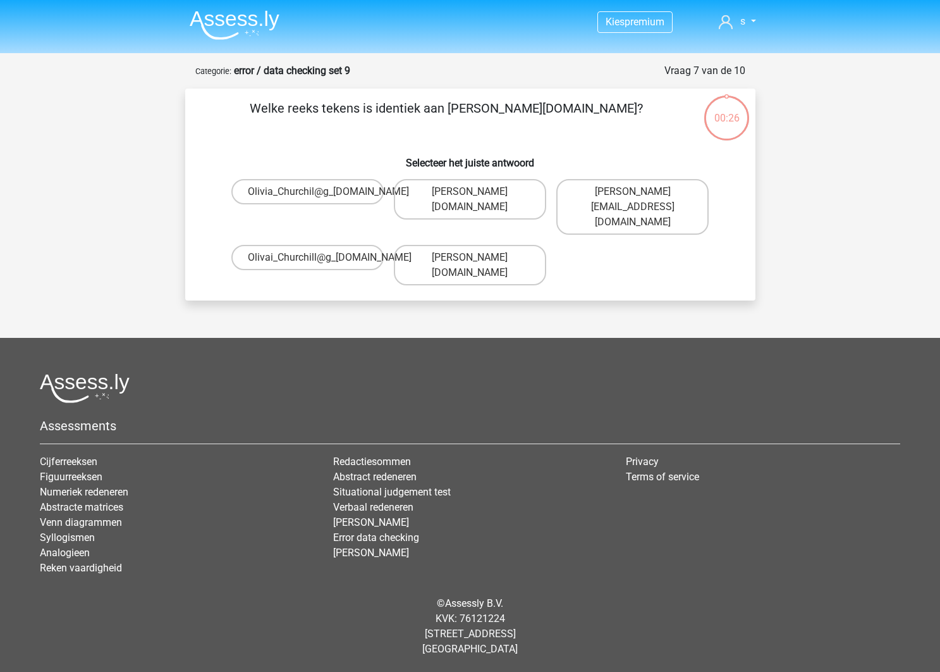
scroll to position [0, 0]
click at [502, 196] on label "Olivia_Churchill@g_mail.uk.co" at bounding box center [470, 199] width 152 height 40
click at [478, 196] on input "Olivia_Churchill@g_mail.uk.co" at bounding box center [474, 196] width 8 height 8
radio input "true"
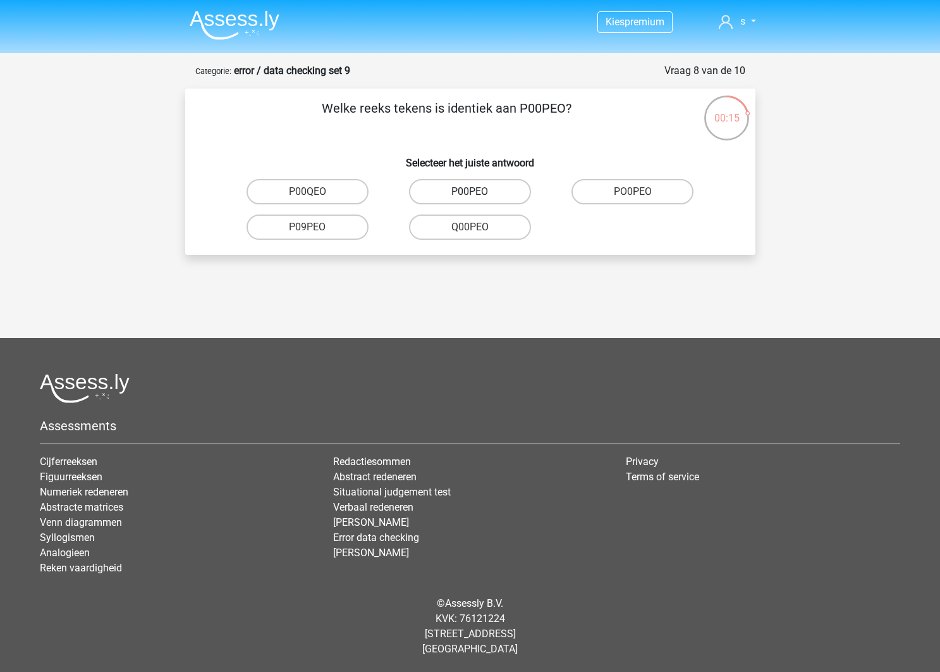
click at [503, 194] on label "P00PEO" at bounding box center [470, 191] width 122 height 25
click at [478, 194] on input "P00PEO" at bounding box center [474, 196] width 8 height 8
radio input "true"
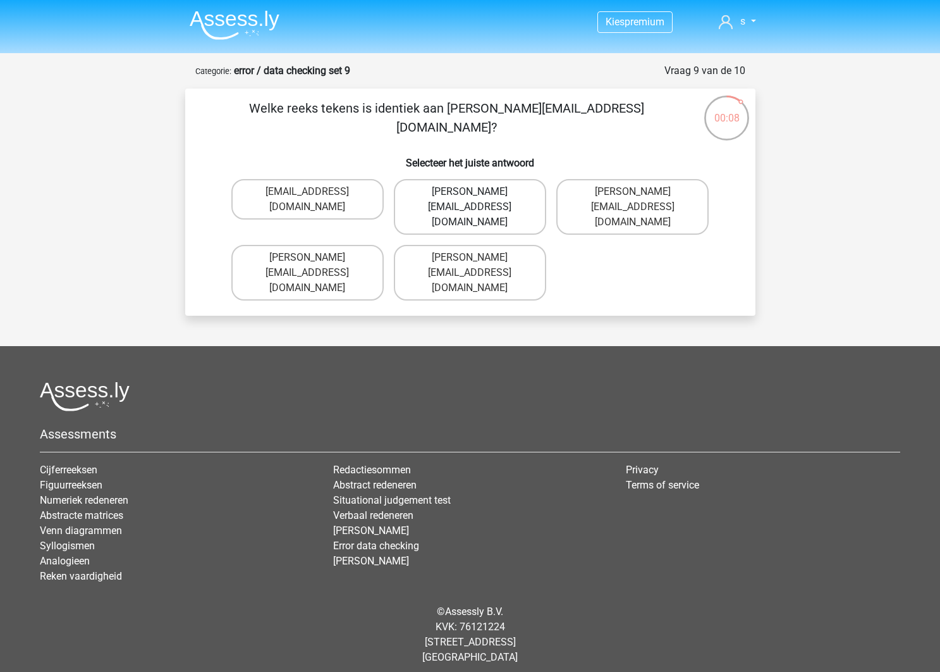
click at [513, 197] on label "Lucas.Sincliar@joymail.uk.com" at bounding box center [470, 207] width 152 height 56
click at [478, 197] on input "Lucas.Sincliar@joymail.uk.com" at bounding box center [474, 196] width 8 height 8
radio input "true"
click at [514, 195] on label "Jake.Clay@hotmail.gr" at bounding box center [470, 207] width 152 height 56
click at [478, 195] on input "Jake.Clay@hotmail.gr" at bounding box center [474, 196] width 8 height 8
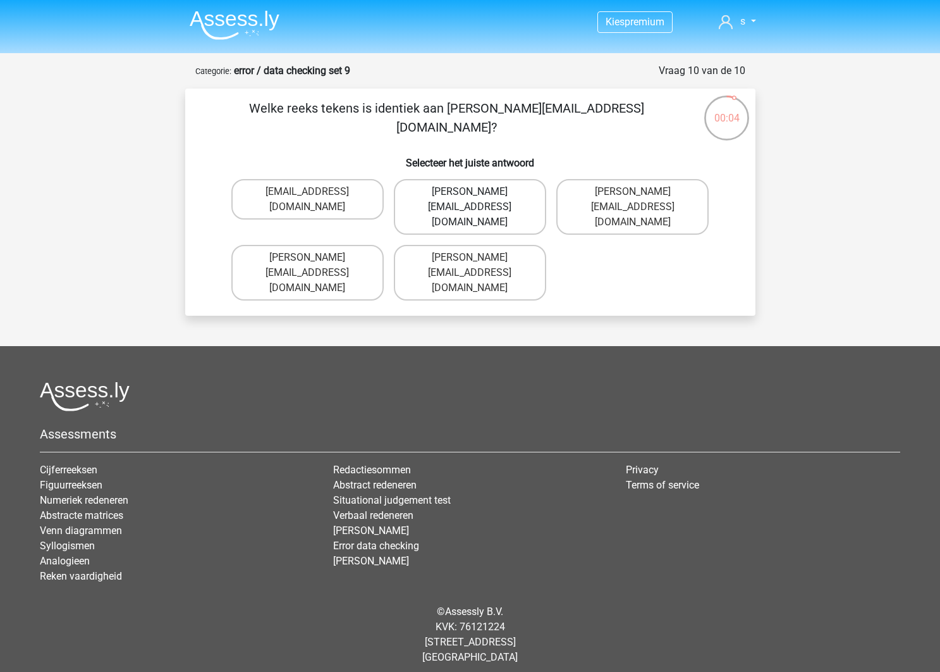
radio input "true"
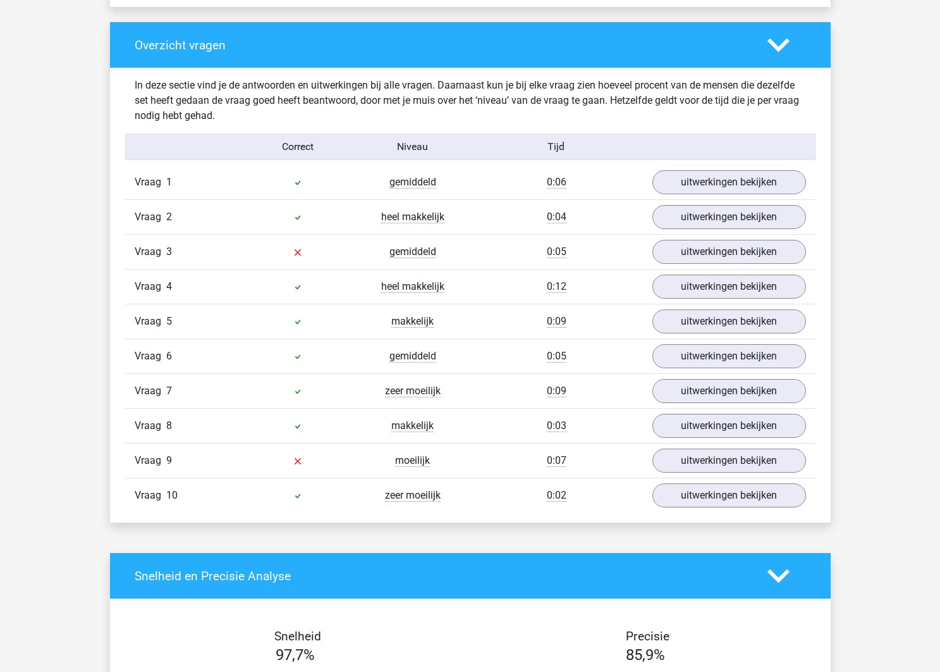
scroll to position [926, 0]
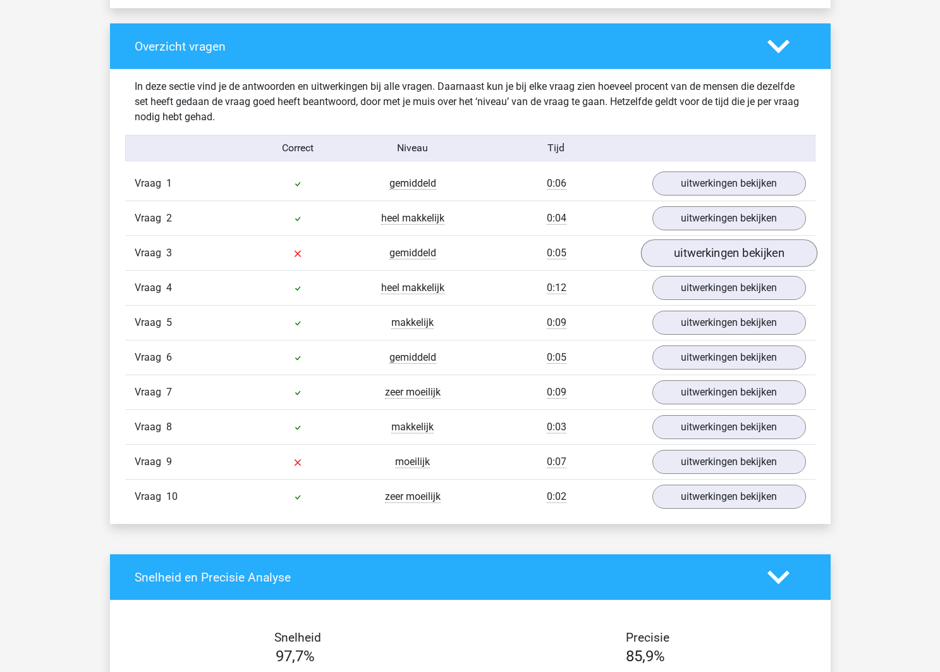
click at [778, 259] on link "uitwerkingen bekijken" at bounding box center [729, 253] width 176 height 28
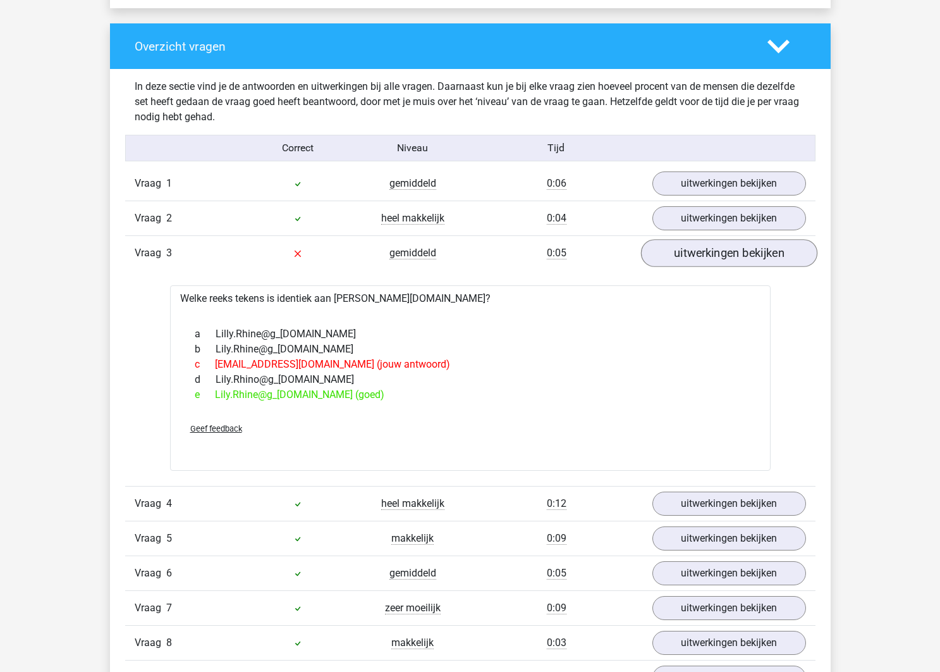
click at [778, 259] on link "uitwerkingen bekijken" at bounding box center [729, 253] width 176 height 28
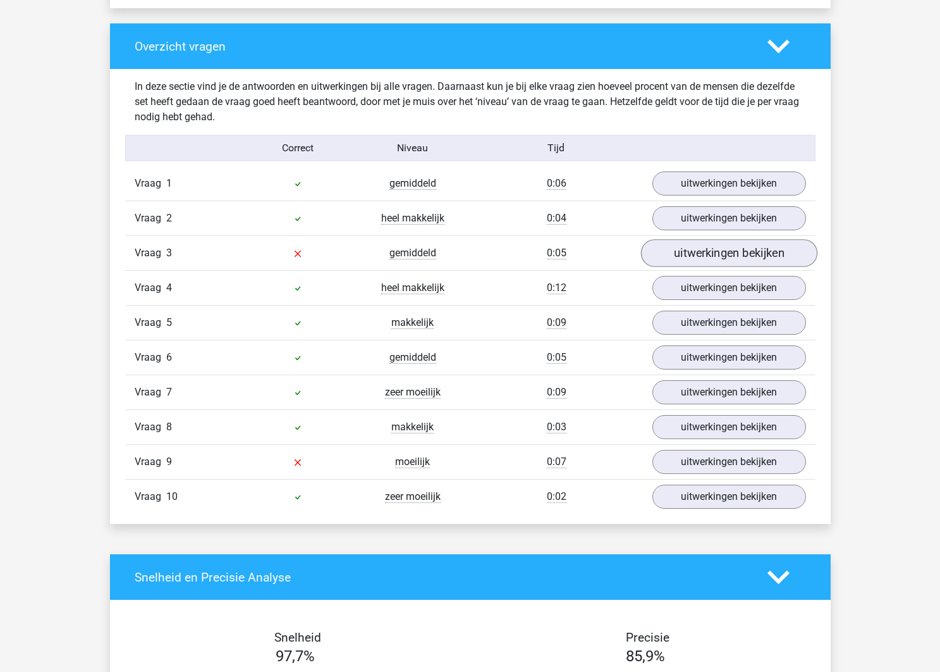
click at [778, 259] on link "uitwerkingen bekijken" at bounding box center [729, 253] width 176 height 28
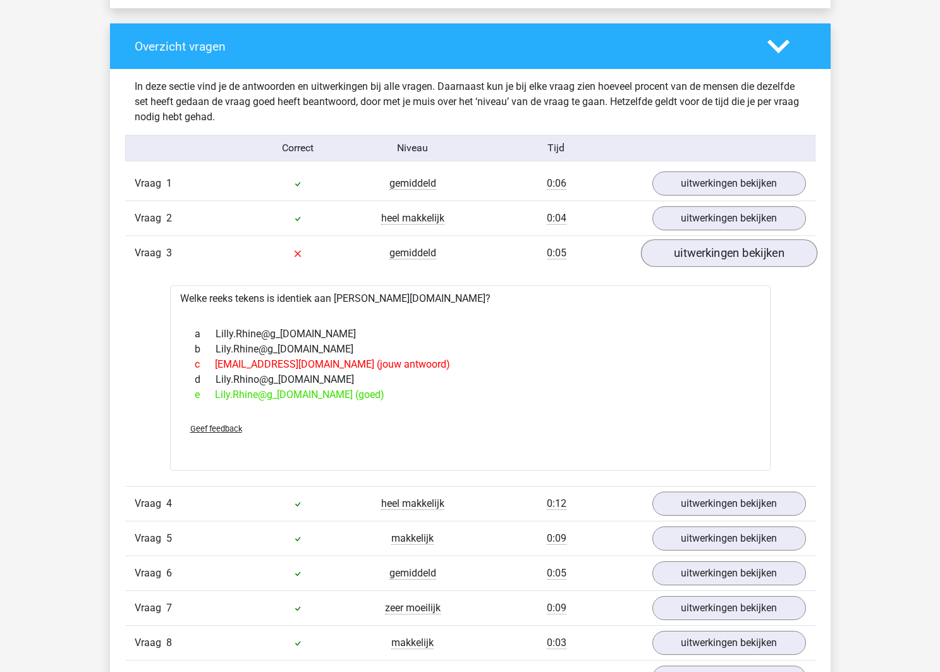
click at [778, 259] on link "uitwerkingen bekijken" at bounding box center [729, 253] width 176 height 28
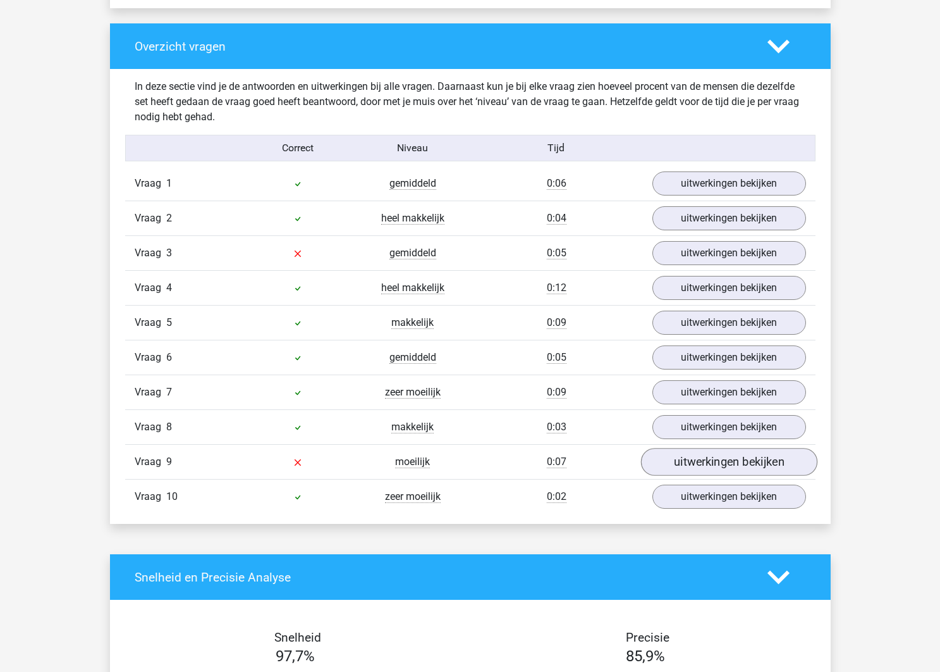
click at [751, 465] on link "uitwerkingen bekijken" at bounding box center [729, 462] width 176 height 28
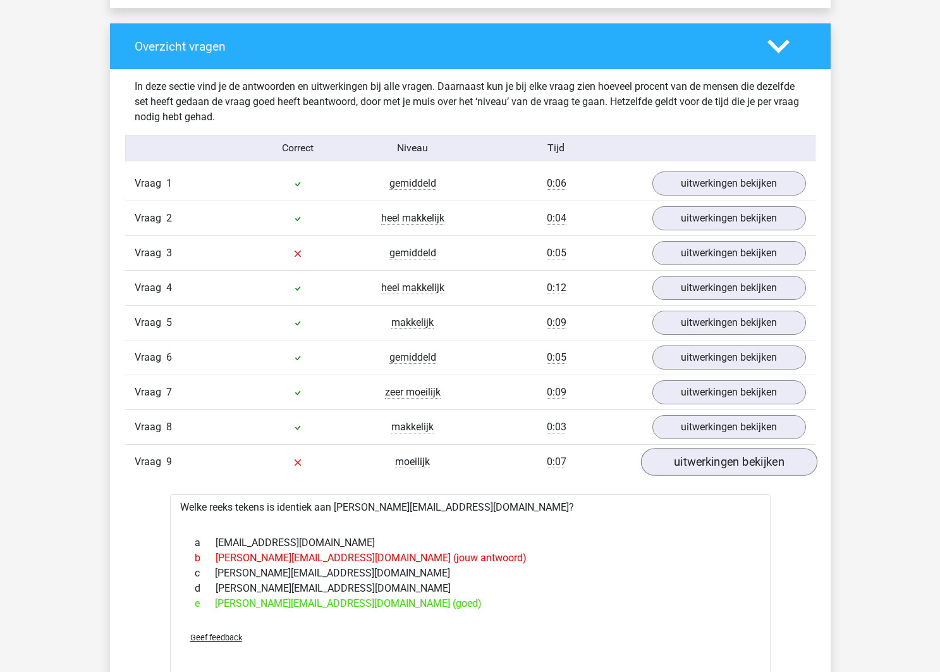
click at [751, 465] on link "uitwerkingen bekijken" at bounding box center [729, 462] width 176 height 28
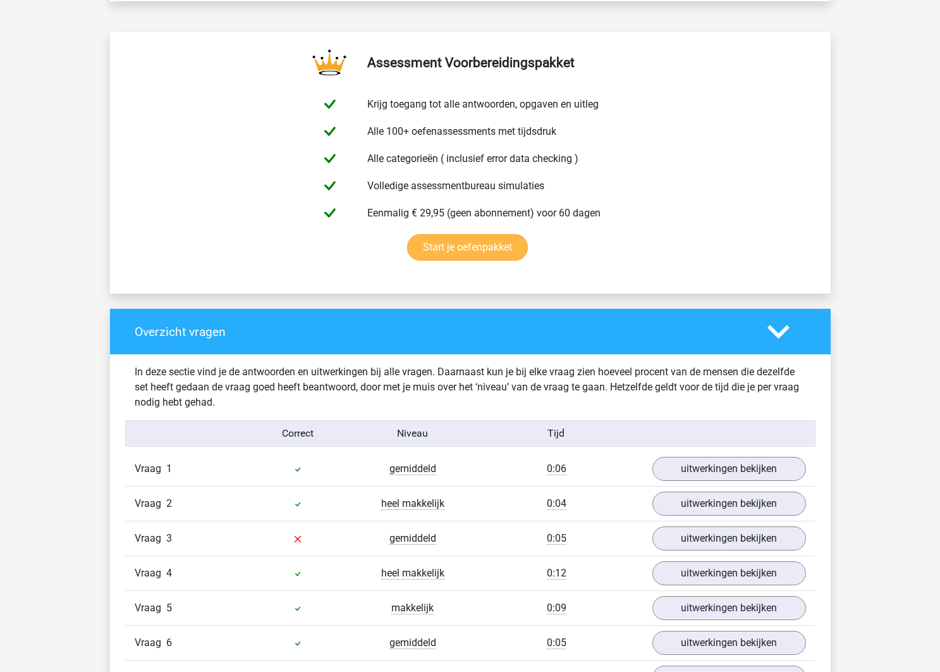
scroll to position [634, 0]
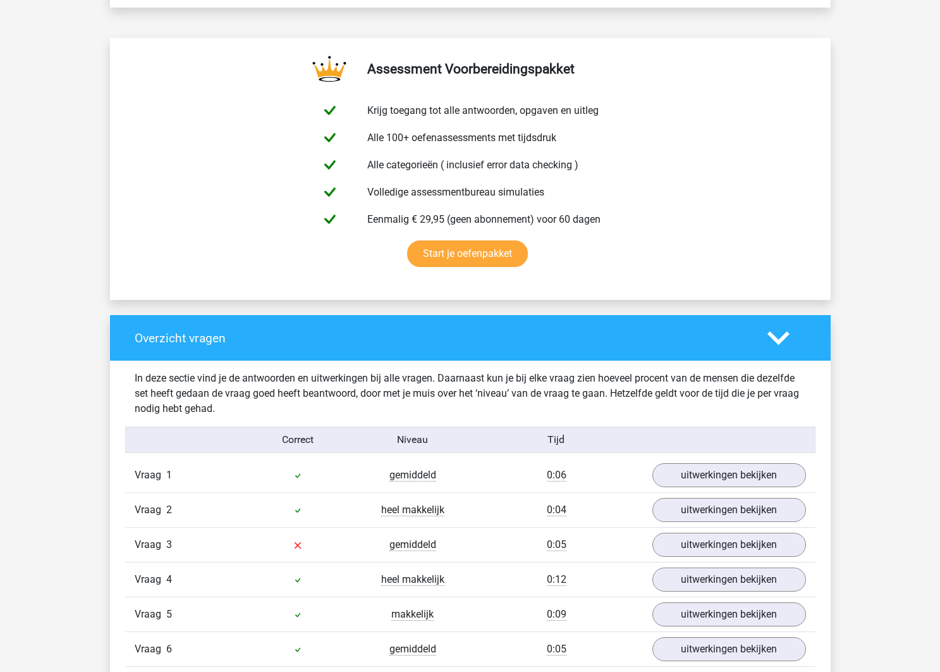
click at [770, 338] on icon at bounding box center [779, 338] width 22 height 22
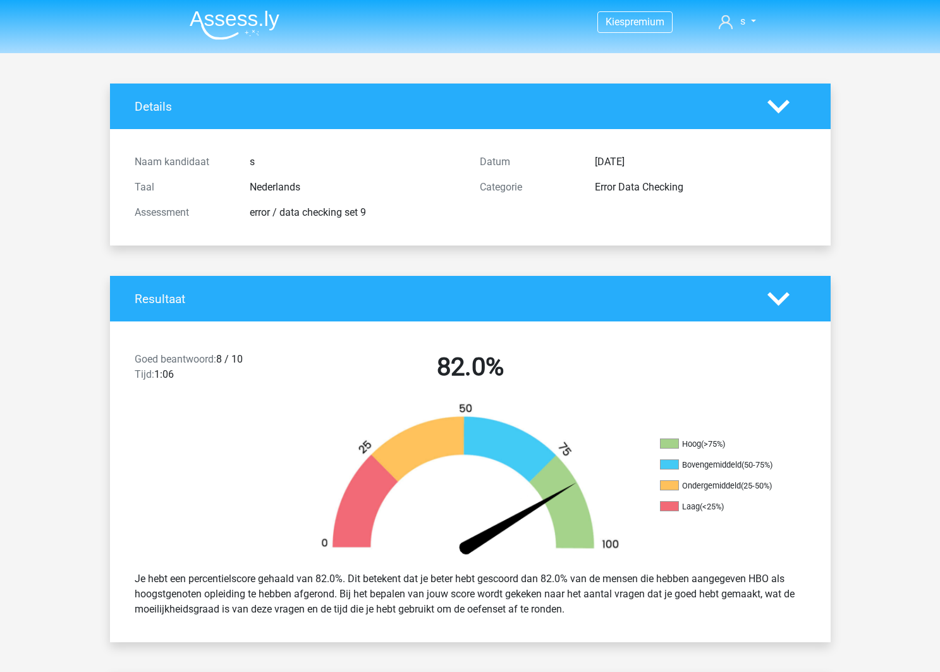
scroll to position [0, 0]
click at [214, 20] on img at bounding box center [235, 25] width 90 height 30
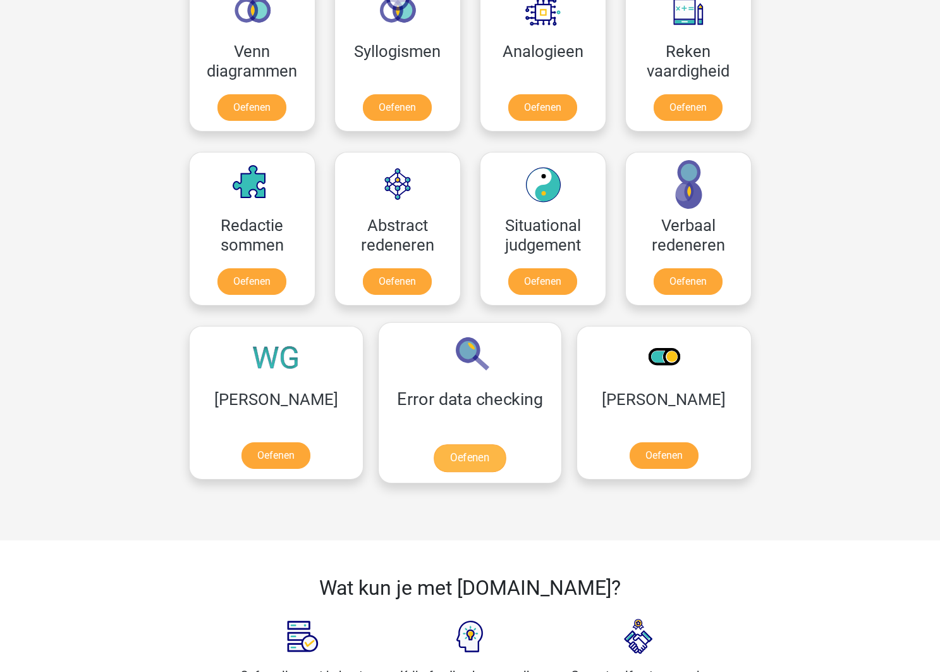
scroll to position [789, 0]
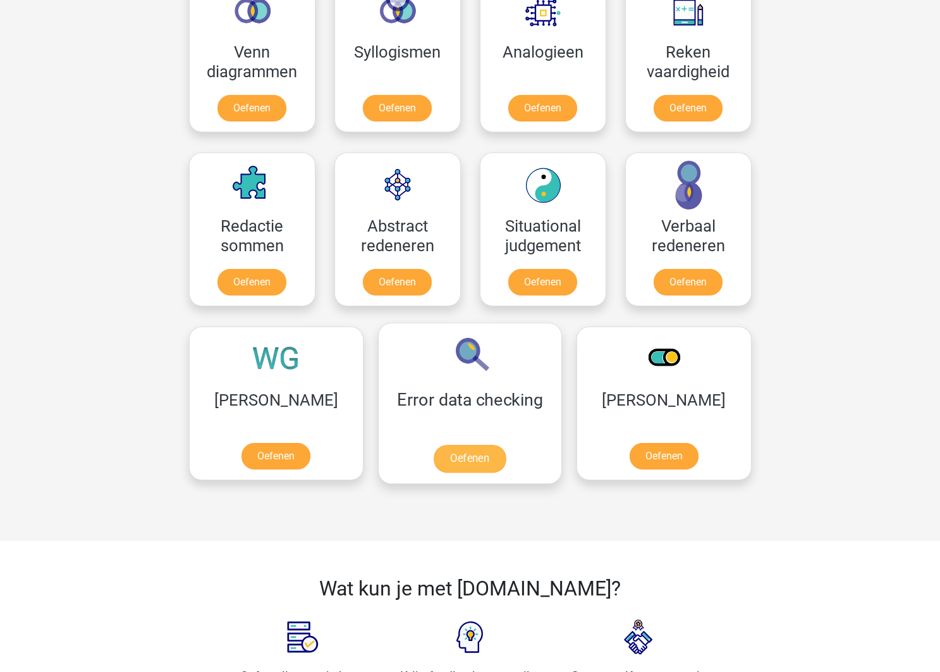
click at [434, 445] on link "Oefenen" at bounding box center [470, 459] width 72 height 28
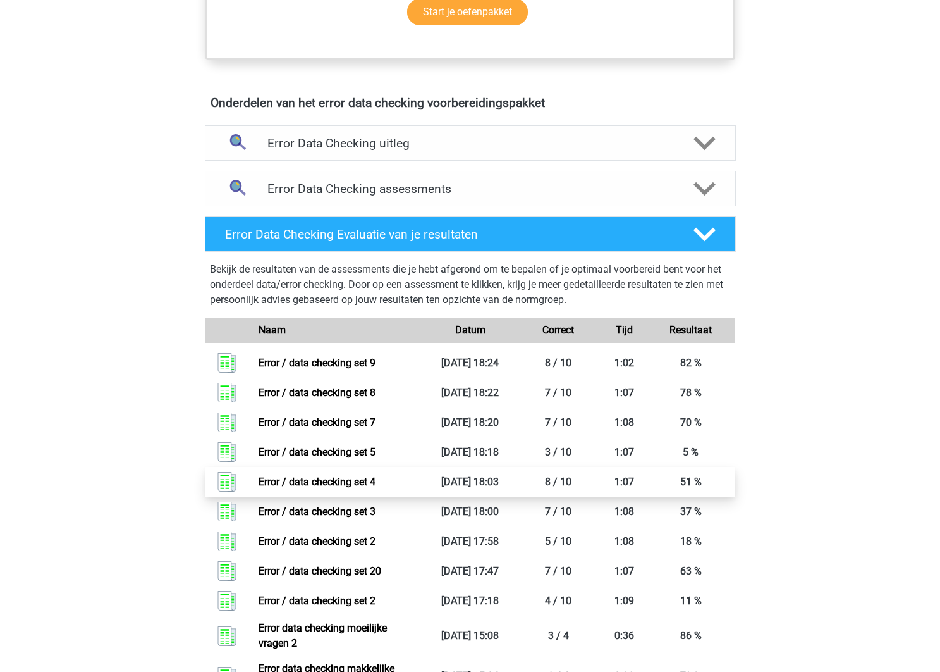
scroll to position [667, 0]
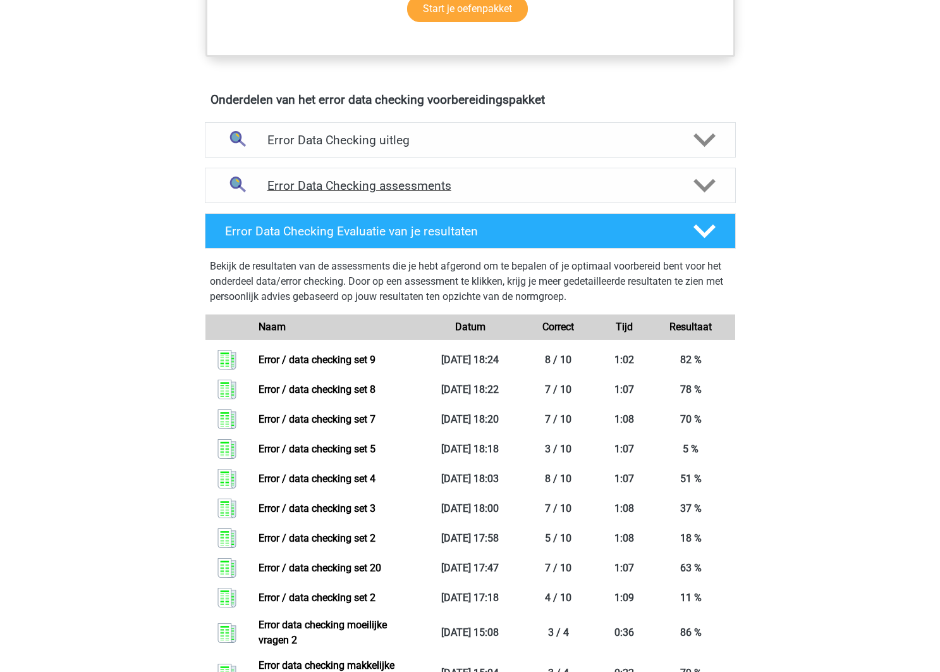
click at [438, 188] on h4 "Error Data Checking assessments" at bounding box center [471, 185] width 406 height 15
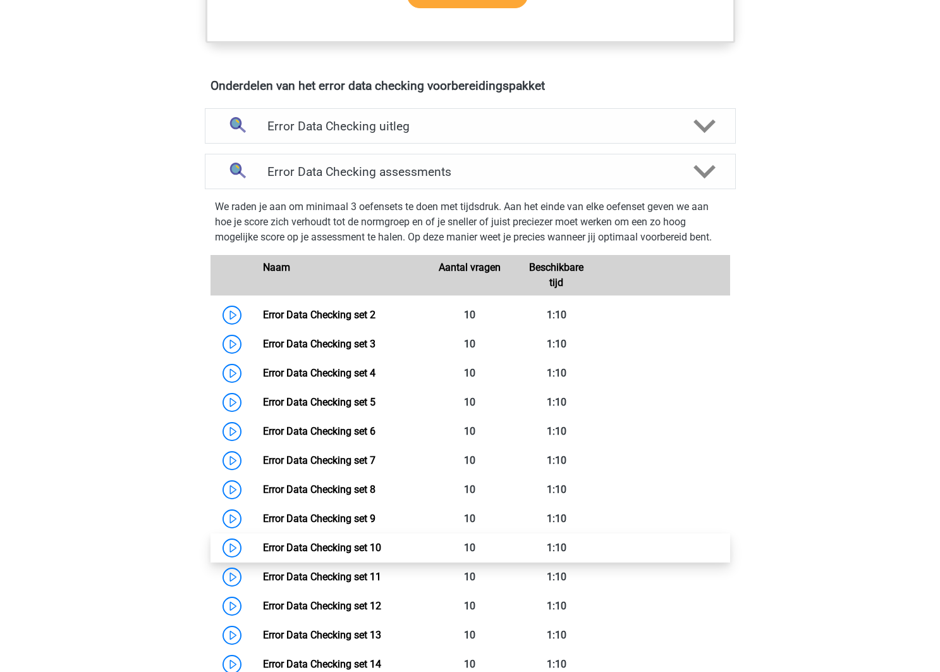
scroll to position [682, 0]
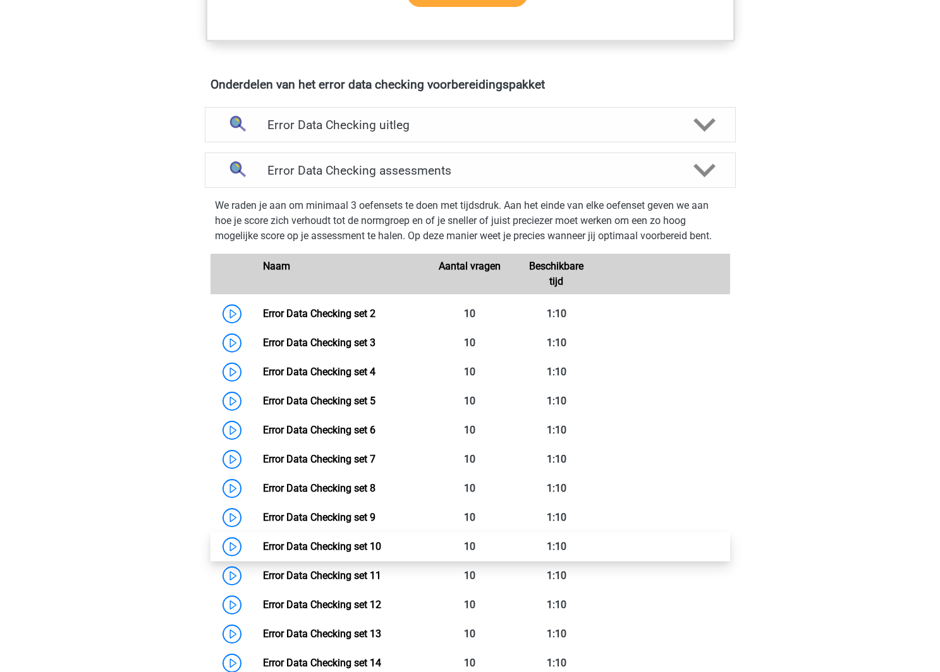
click at [381, 540] on link "Error Data Checking set 10" at bounding box center [322, 546] width 118 height 12
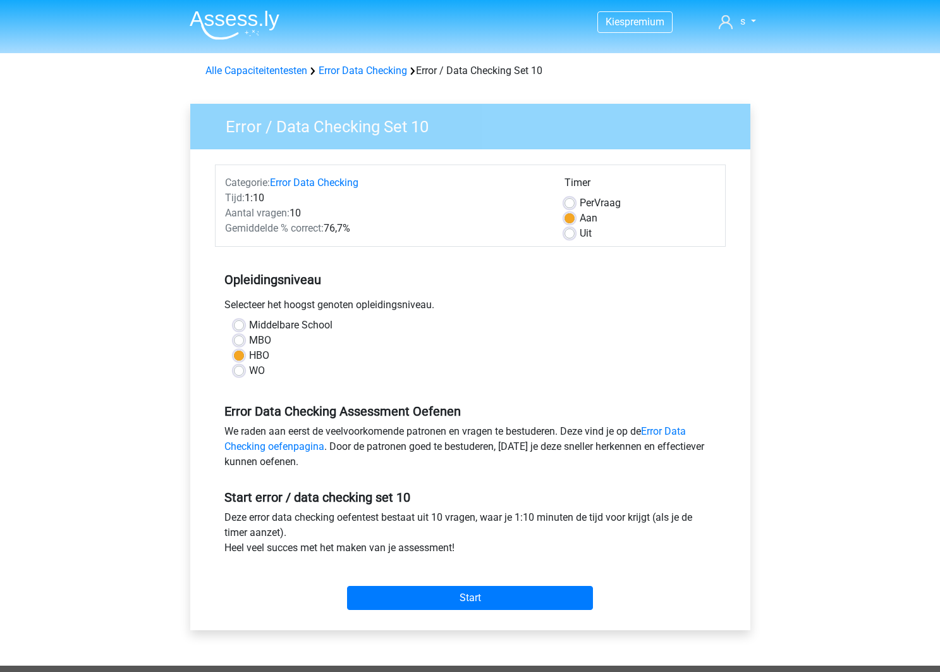
scroll to position [4, 0]
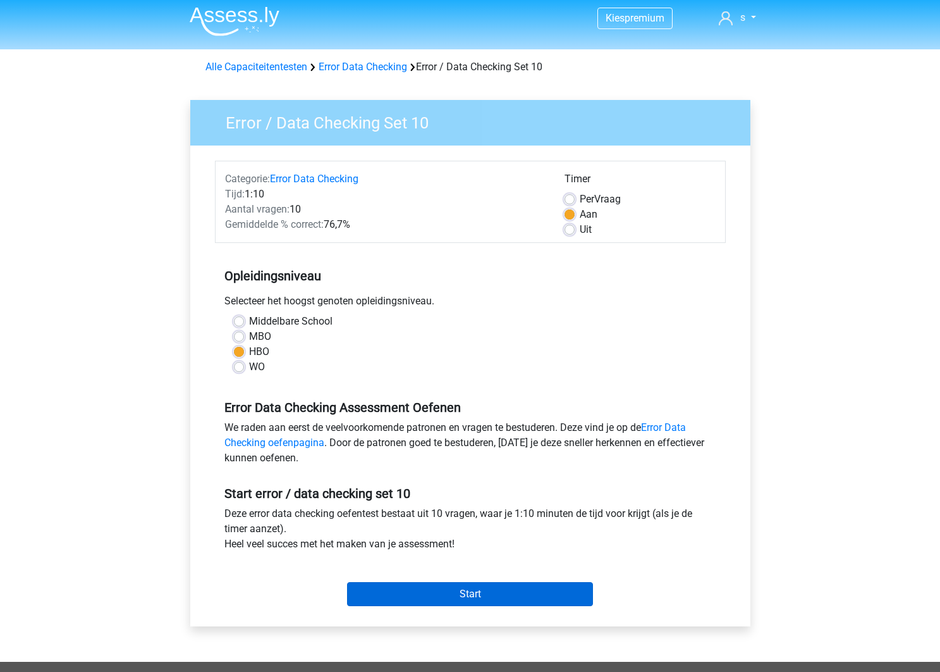
click at [467, 599] on input "Start" at bounding box center [470, 594] width 246 height 24
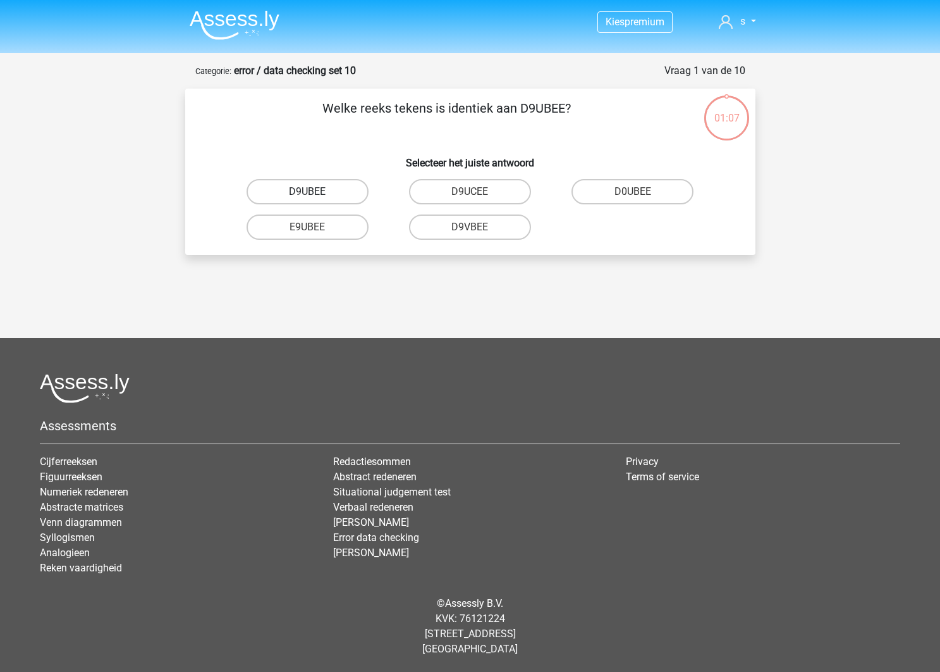
click at [328, 195] on label "D9UBEE" at bounding box center [308, 191] width 122 height 25
click at [316, 195] on input "D9UBEE" at bounding box center [311, 196] width 8 height 8
radio input "true"
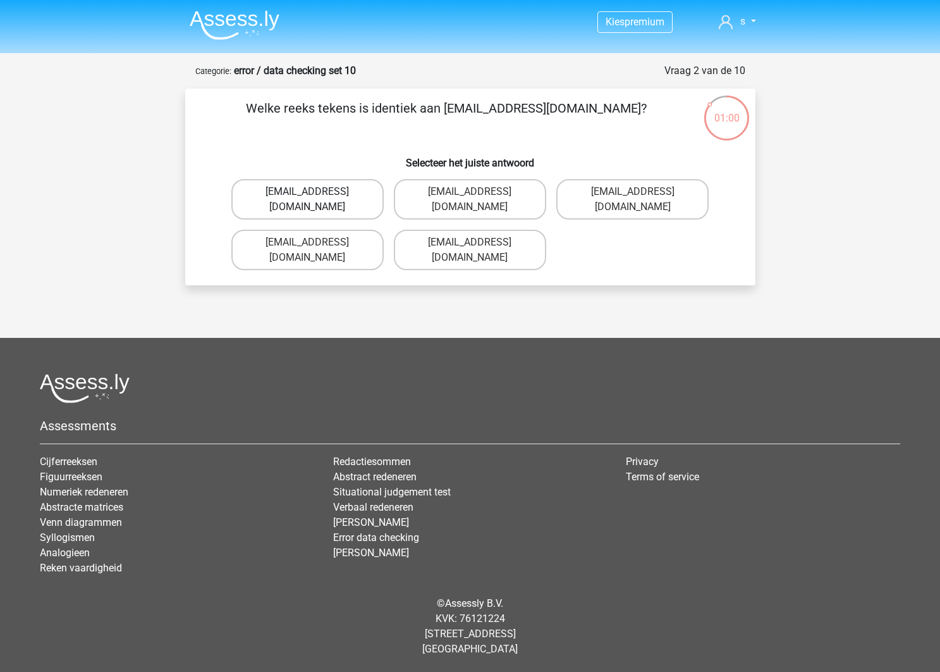
click at [334, 205] on label "[EMAIL_ADDRESS][DOMAIN_NAME]" at bounding box center [307, 199] width 152 height 40
click at [316, 200] on input "[EMAIL_ADDRESS][DOMAIN_NAME]" at bounding box center [311, 196] width 8 height 8
radio input "true"
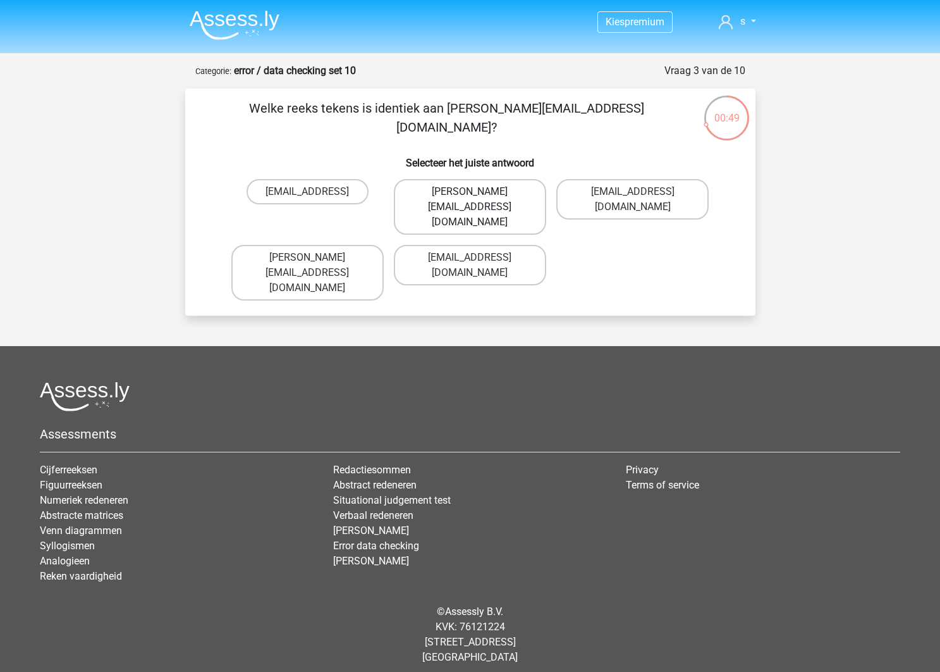
click at [499, 209] on label "[PERSON_NAME][EMAIL_ADDRESS][DOMAIN_NAME]" at bounding box center [470, 207] width 152 height 56
click at [478, 200] on input "[PERSON_NAME][EMAIL_ADDRESS][DOMAIN_NAME]" at bounding box center [474, 196] width 8 height 8
radio input "true"
click at [492, 202] on label "[PERSON_NAME][EMAIL_ADDRESS][DOMAIN_NAME]" at bounding box center [470, 207] width 152 height 56
click at [478, 200] on input "[PERSON_NAME][EMAIL_ADDRESS][DOMAIN_NAME]" at bounding box center [474, 196] width 8 height 8
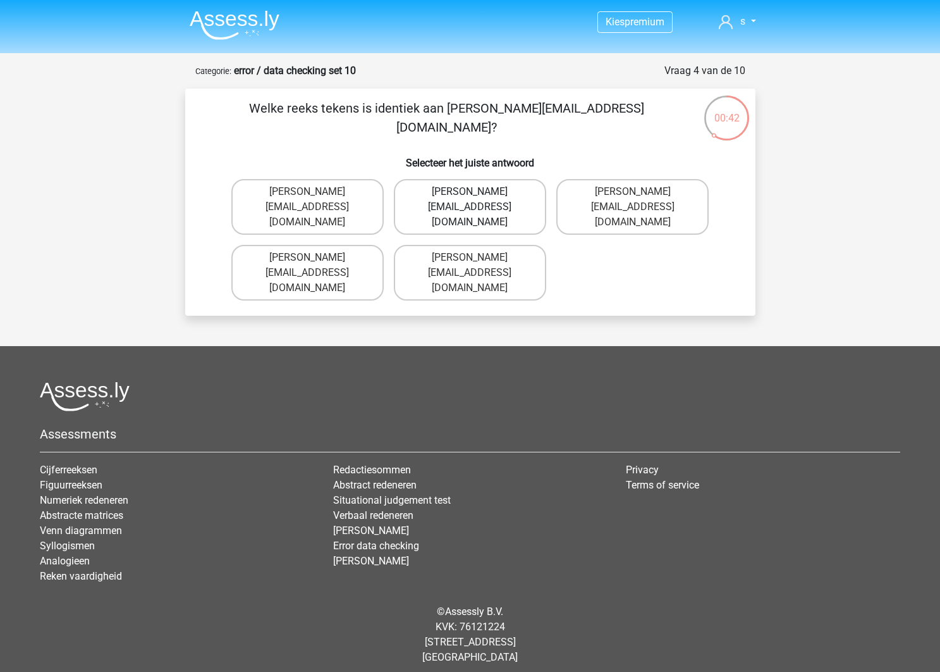
radio input "true"
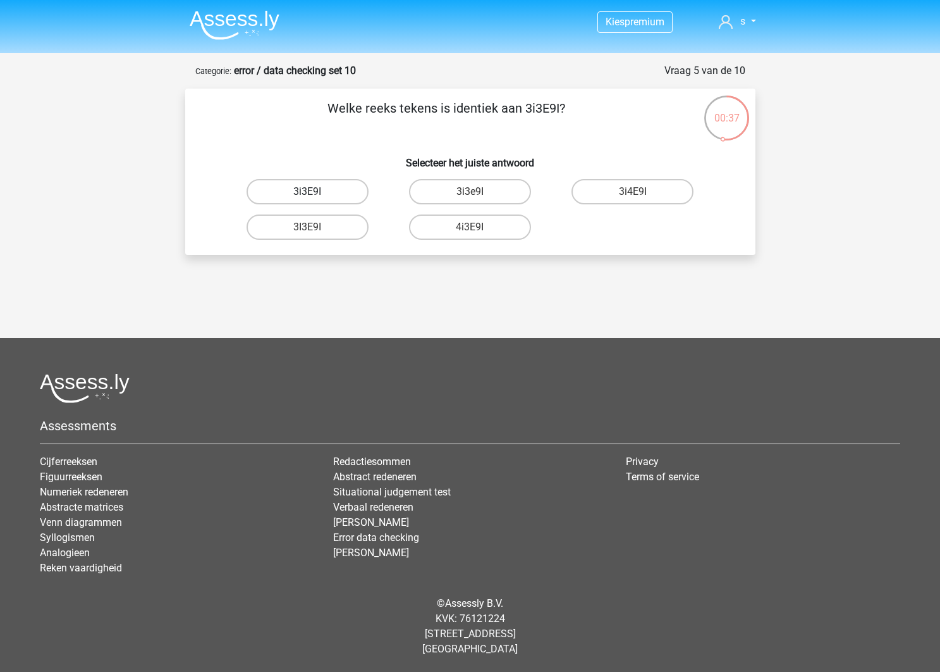
click at [320, 195] on label "3i3E9I" at bounding box center [308, 191] width 122 height 25
click at [316, 195] on input "3i3E9I" at bounding box center [311, 196] width 8 height 8
radio input "true"
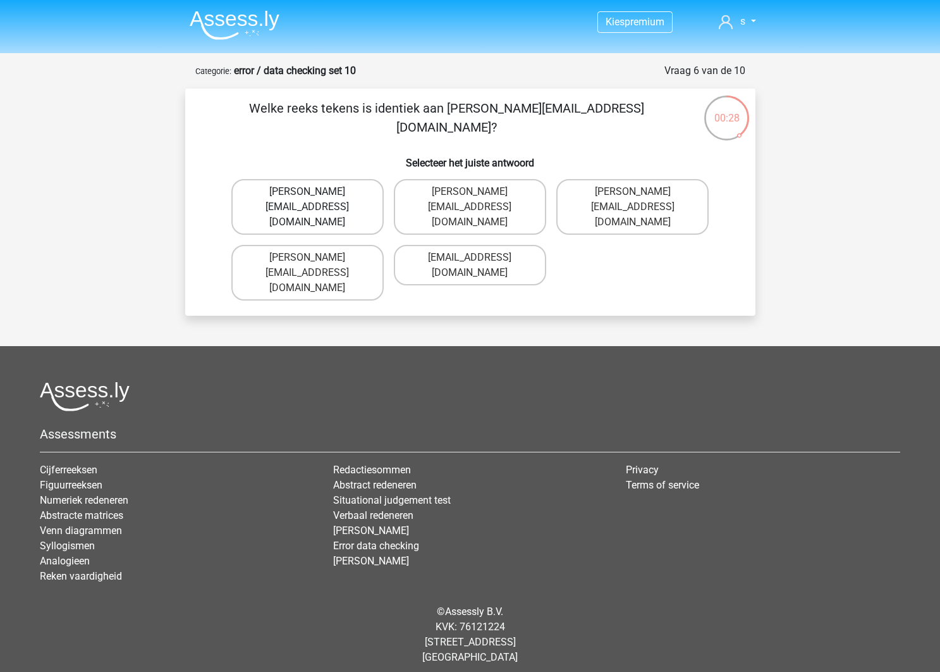
click at [337, 204] on label "[PERSON_NAME][EMAIL_ADDRESS][DOMAIN_NAME]" at bounding box center [307, 207] width 152 height 56
click at [316, 200] on input "[PERSON_NAME][EMAIL_ADDRESS][DOMAIN_NAME]" at bounding box center [311, 196] width 8 height 8
radio input "true"
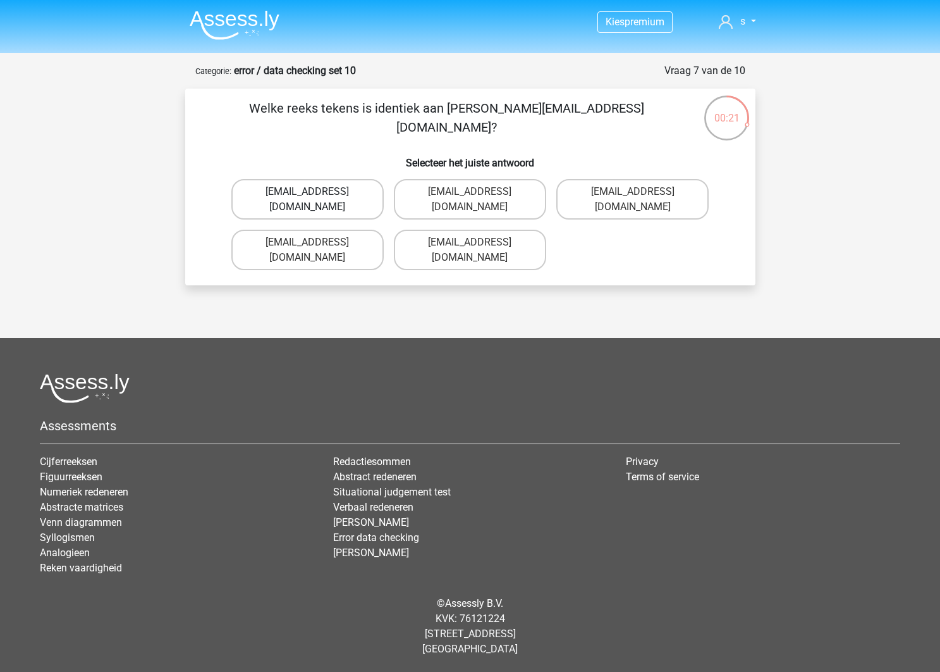
click at [326, 195] on label "[EMAIL_ADDRESS][DOMAIN_NAME]" at bounding box center [307, 199] width 152 height 40
click at [316, 195] on input "[EMAIL_ADDRESS][DOMAIN_NAME]" at bounding box center [311, 196] width 8 height 8
radio input "true"
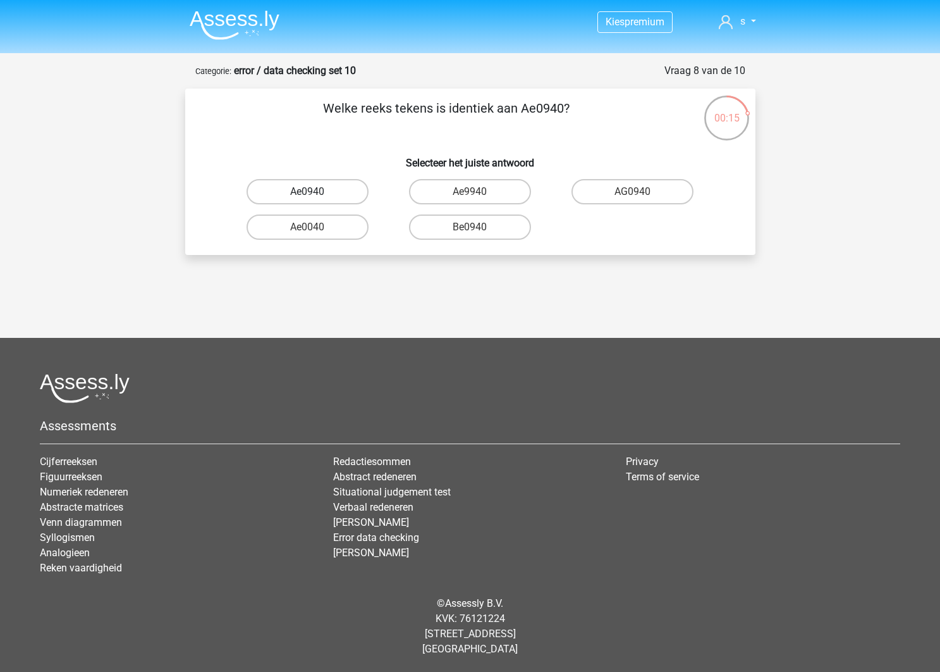
click at [334, 194] on label "Ae0940" at bounding box center [308, 191] width 122 height 25
click at [316, 194] on input "Ae0940" at bounding box center [311, 196] width 8 height 8
radio input "true"
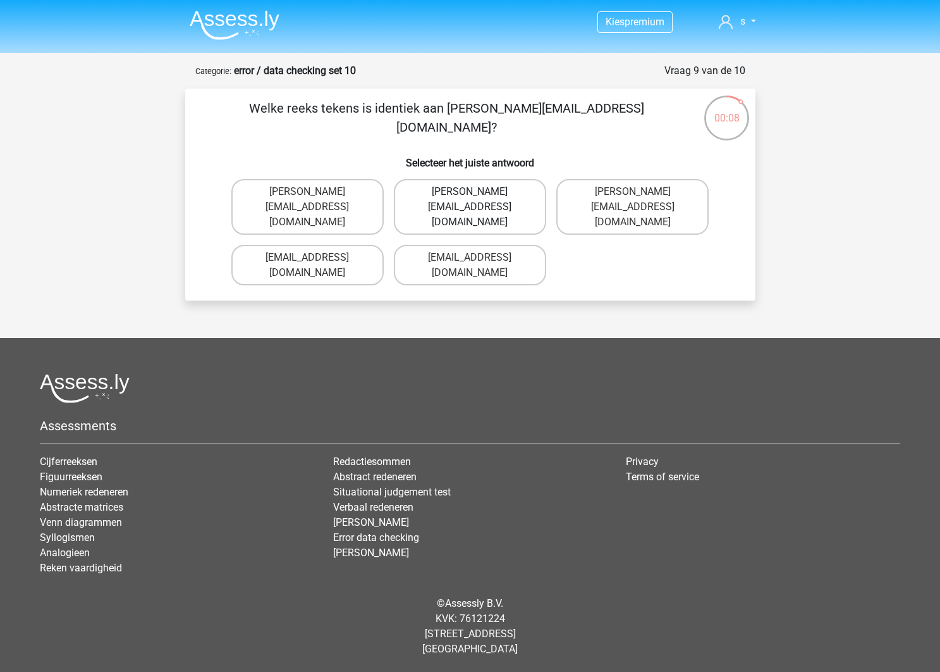
click at [480, 197] on label "[PERSON_NAME][EMAIL_ADDRESS][DOMAIN_NAME]" at bounding box center [470, 207] width 152 height 56
click at [478, 197] on input "[PERSON_NAME][EMAIL_ADDRESS][DOMAIN_NAME]" at bounding box center [474, 196] width 8 height 8
radio input "true"
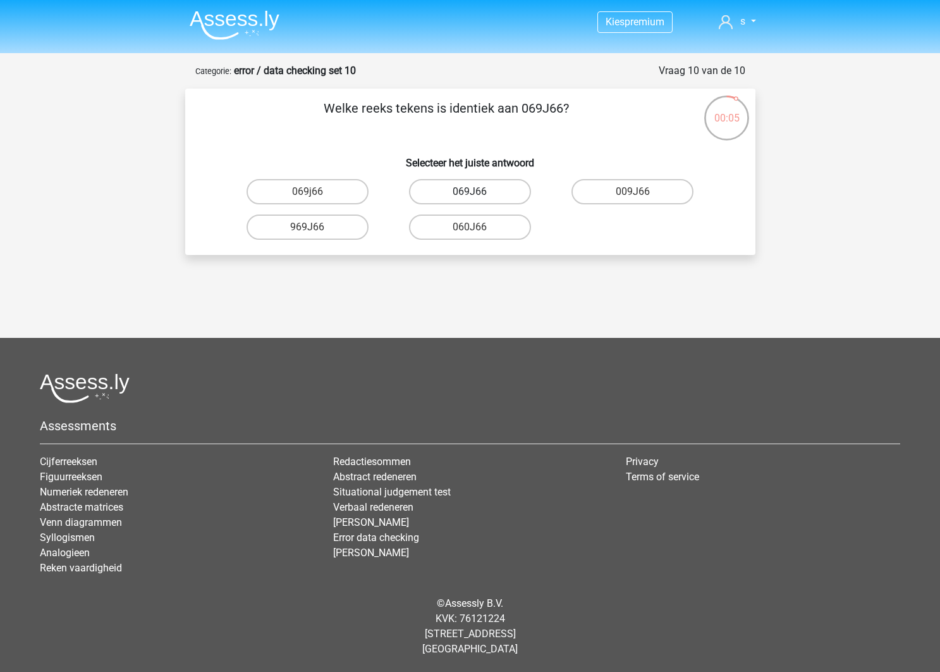
click at [495, 191] on label "069J66" at bounding box center [470, 191] width 122 height 25
click at [478, 192] on input "069J66" at bounding box center [474, 196] width 8 height 8
radio input "true"
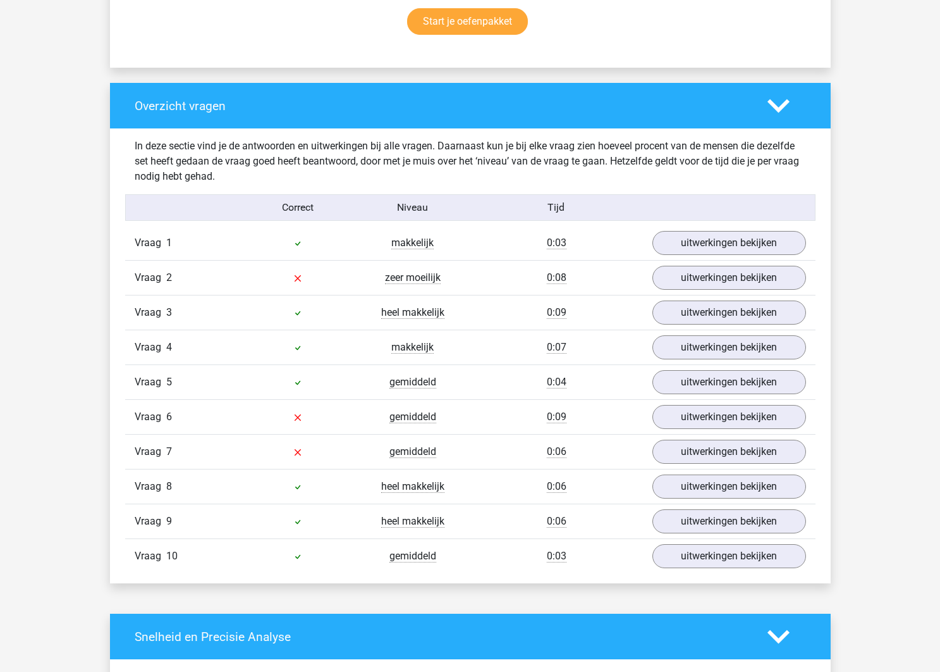
scroll to position [868, 0]
